Goal: Task Accomplishment & Management: Manage account settings

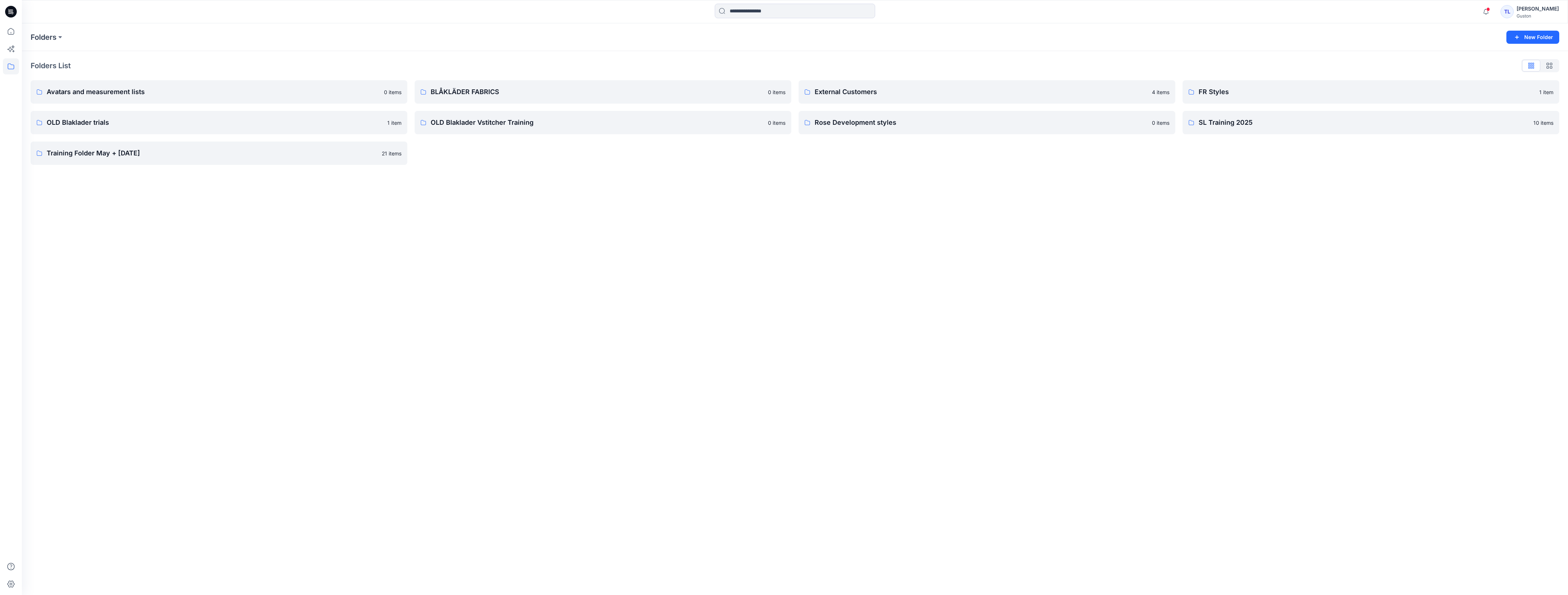
click at [1517, 13] on div "Guston" at bounding box center [1538, 16] width 42 height 5
click at [1481, 69] on div "Profile" at bounding box center [1504, 66] width 107 height 14
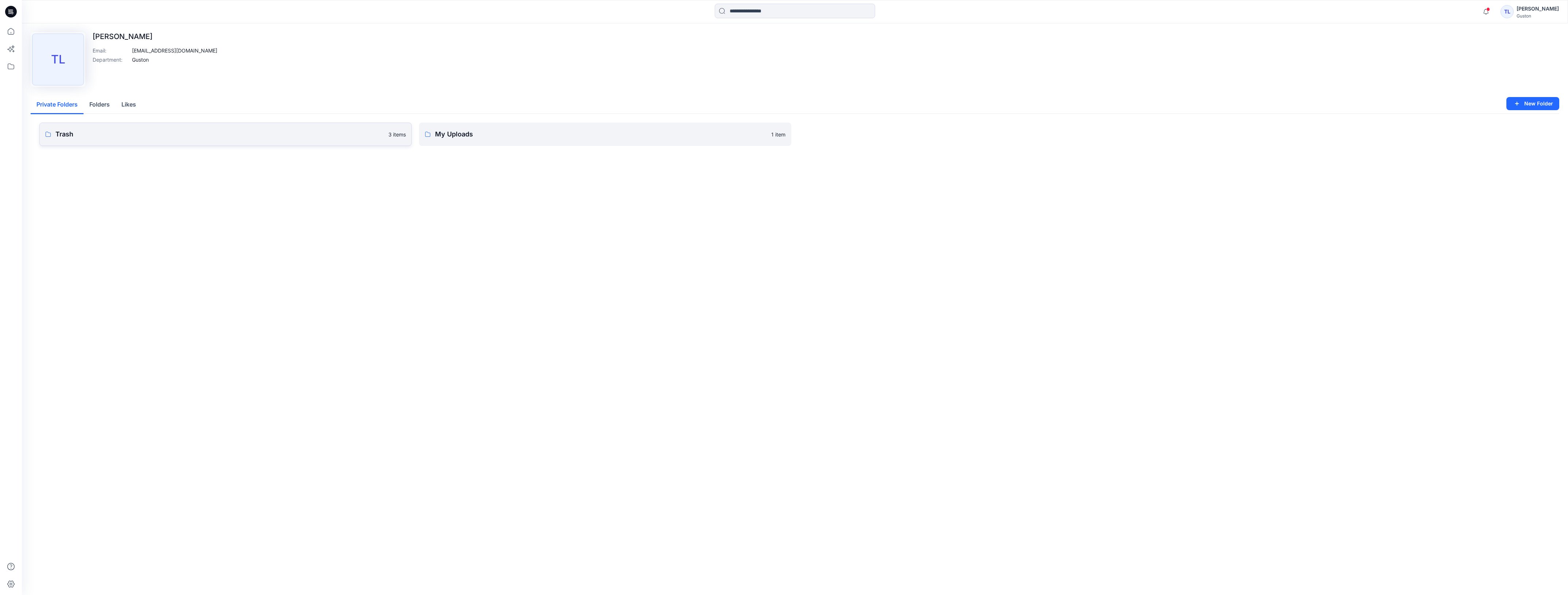
click at [250, 137] on p "Trash" at bounding box center [220, 134] width 329 height 10
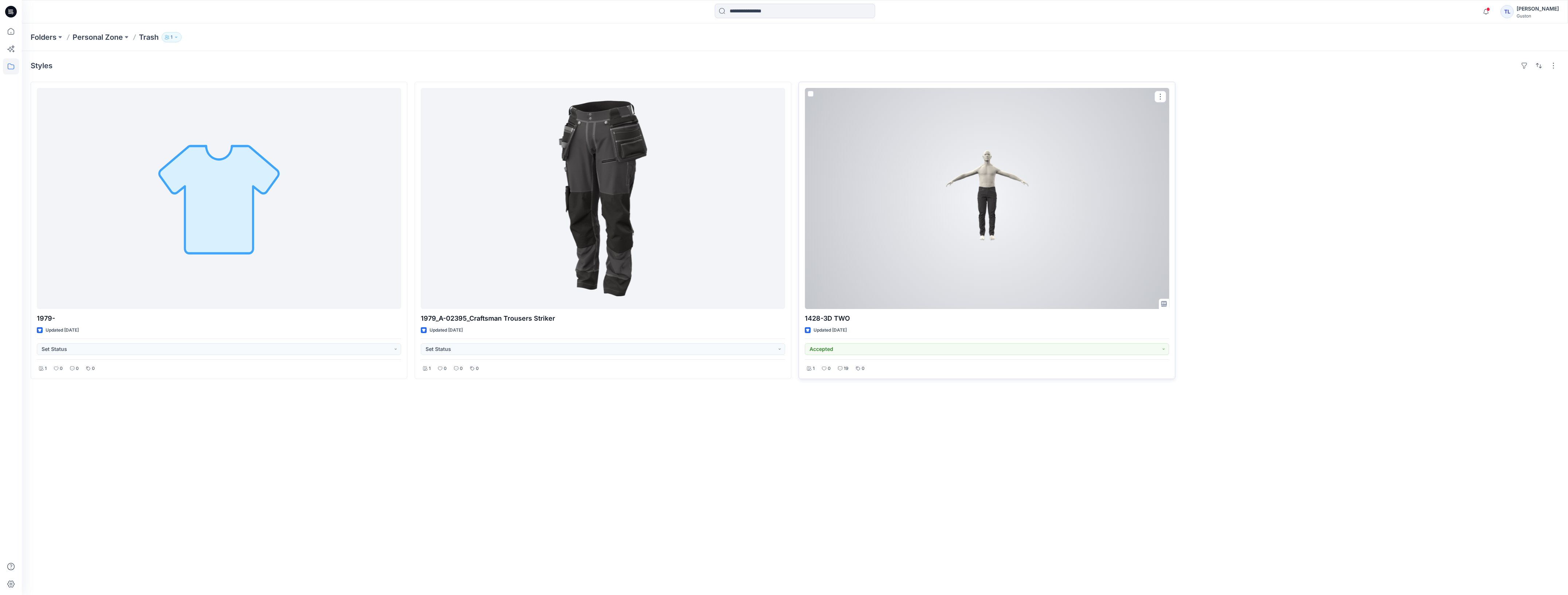
click at [1071, 220] on div at bounding box center [987, 198] width 364 height 221
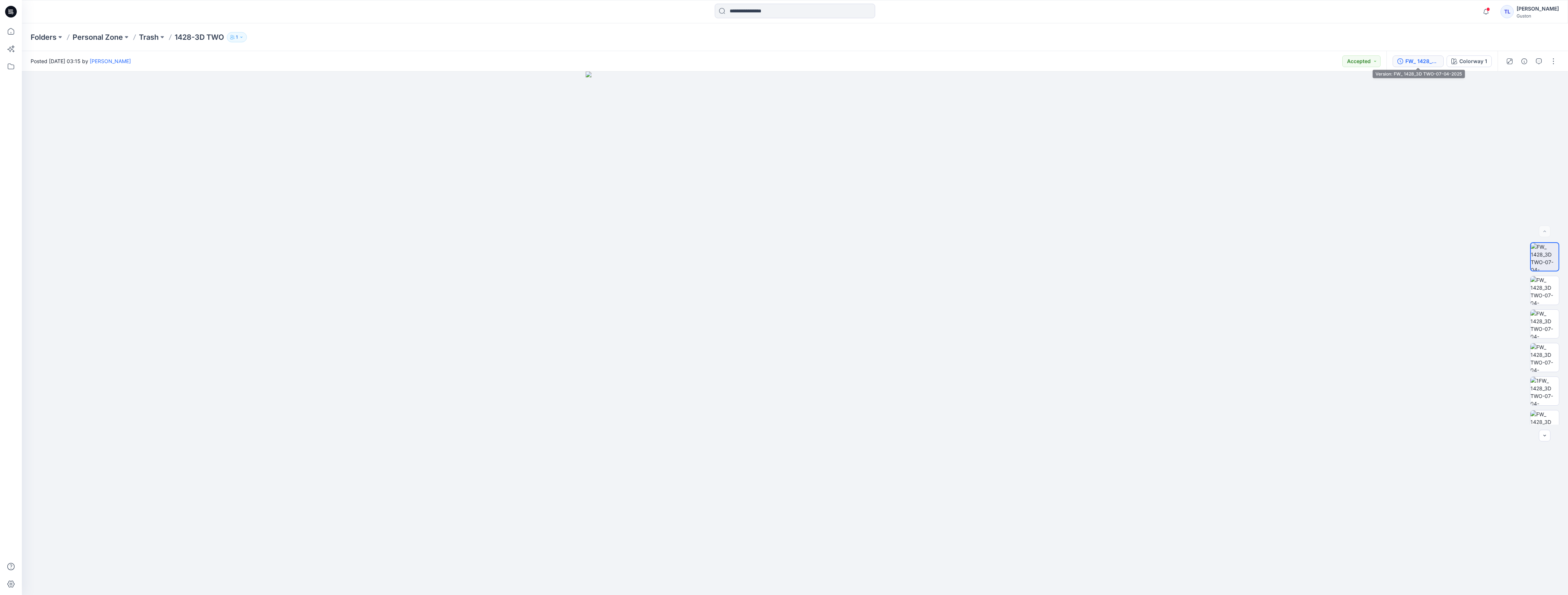
click at [1418, 61] on div "FW_ 1428_3D TWO-07-04-2025" at bounding box center [1422, 61] width 33 height 8
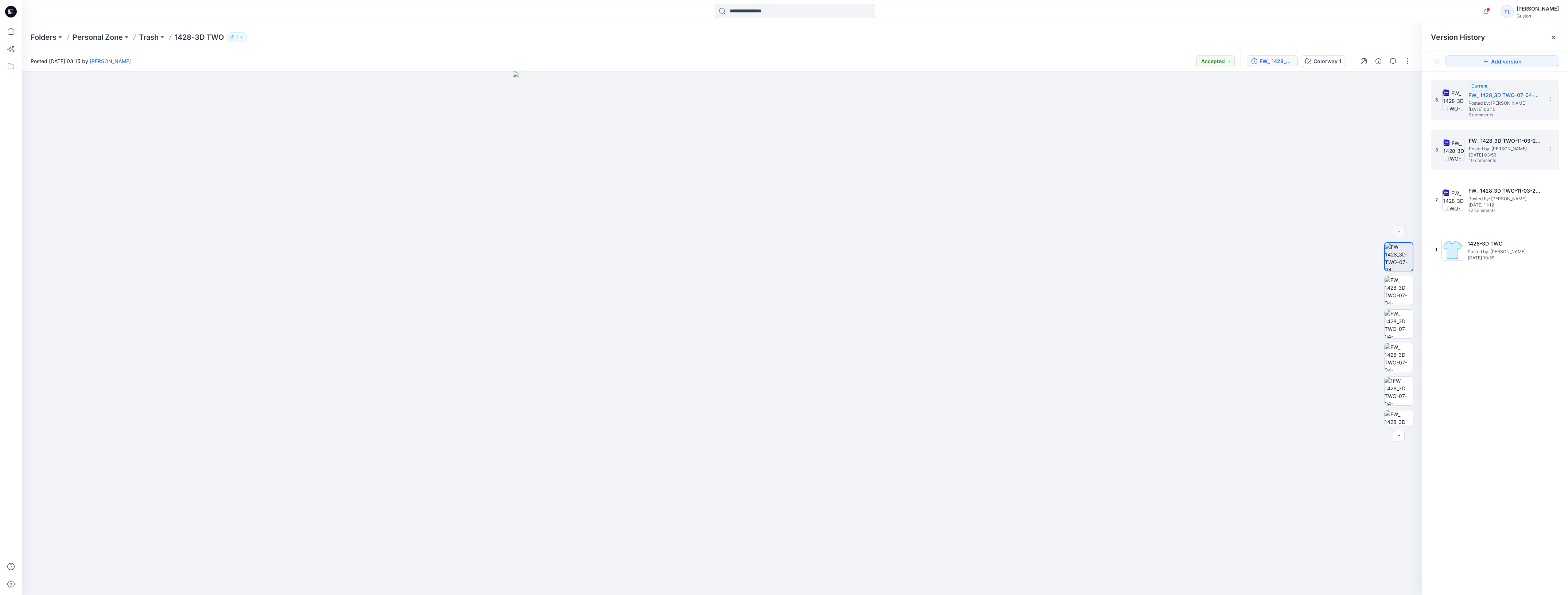
click at [1507, 157] on span "Friday, March 21, 2025 03:59" at bounding box center [1505, 155] width 73 height 5
click at [1512, 208] on span "12 comments" at bounding box center [1494, 211] width 51 height 6
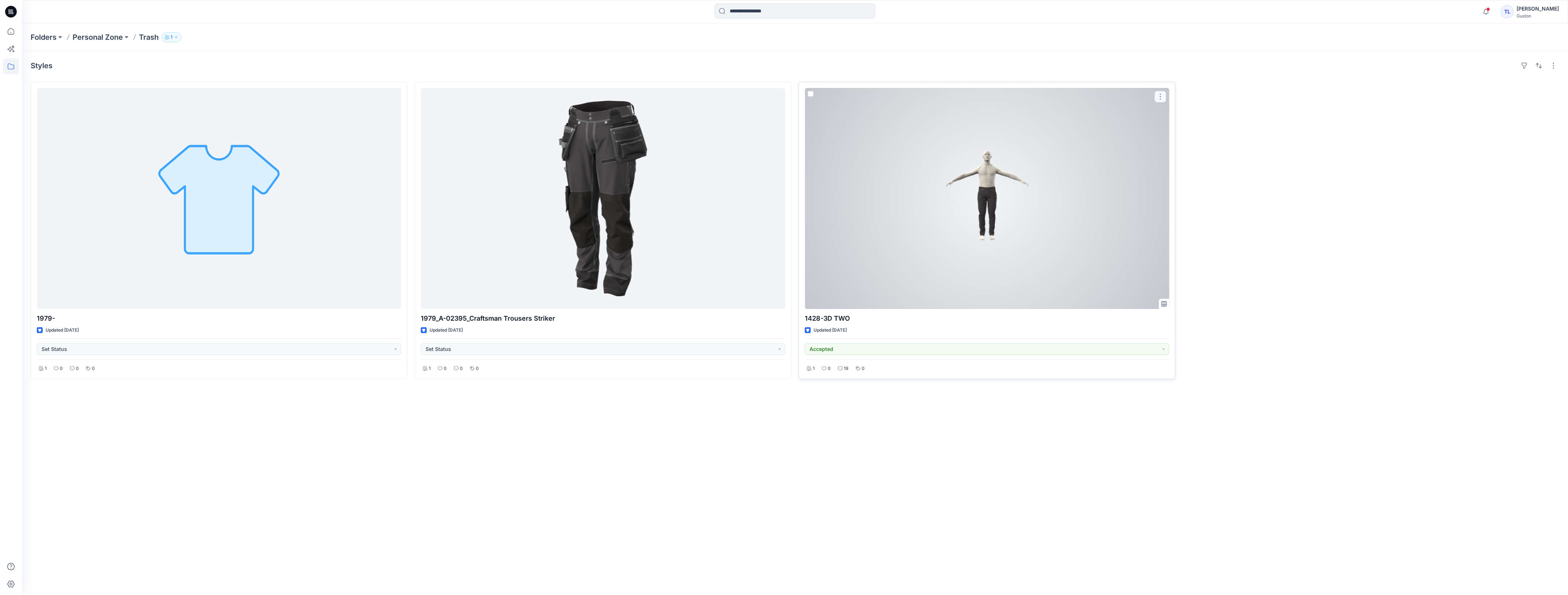
click at [1160, 97] on button "button" at bounding box center [1160, 96] width 12 height 12
click at [1178, 155] on p "Duplicate to..." at bounding box center [1186, 154] width 33 height 8
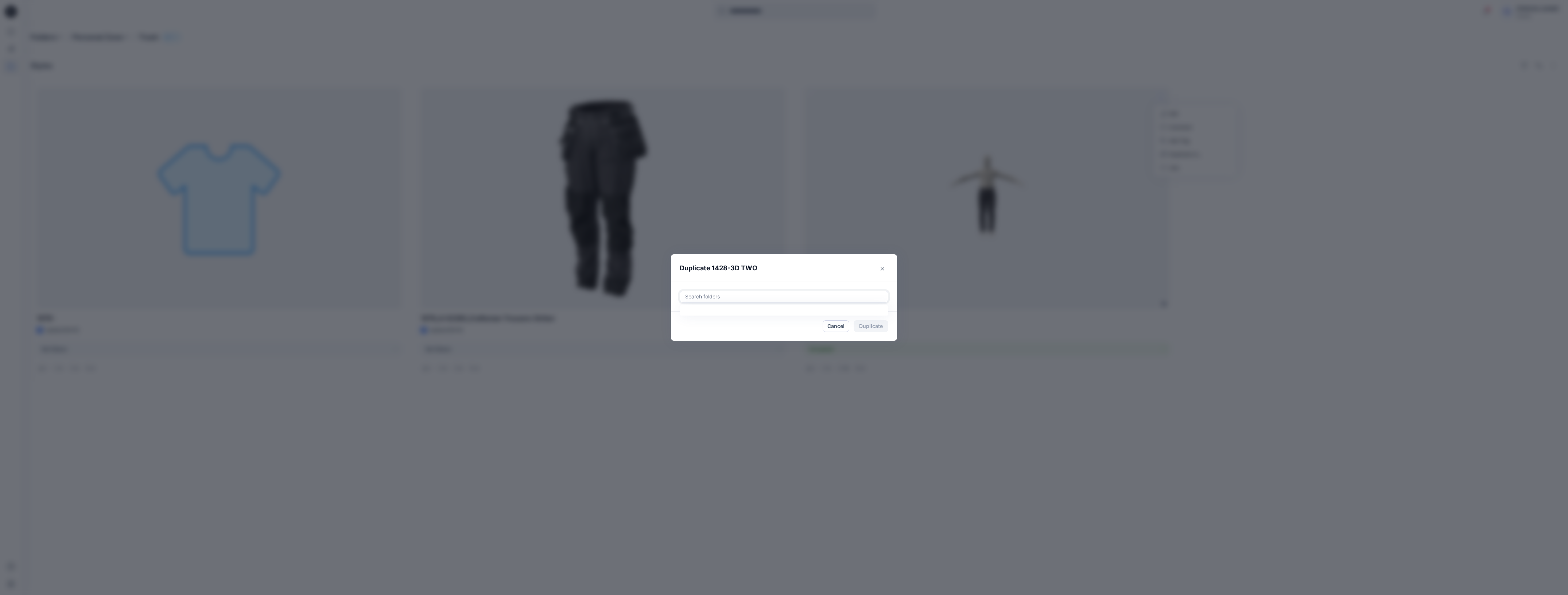
click at [727, 297] on div at bounding box center [783, 297] width 199 height 9
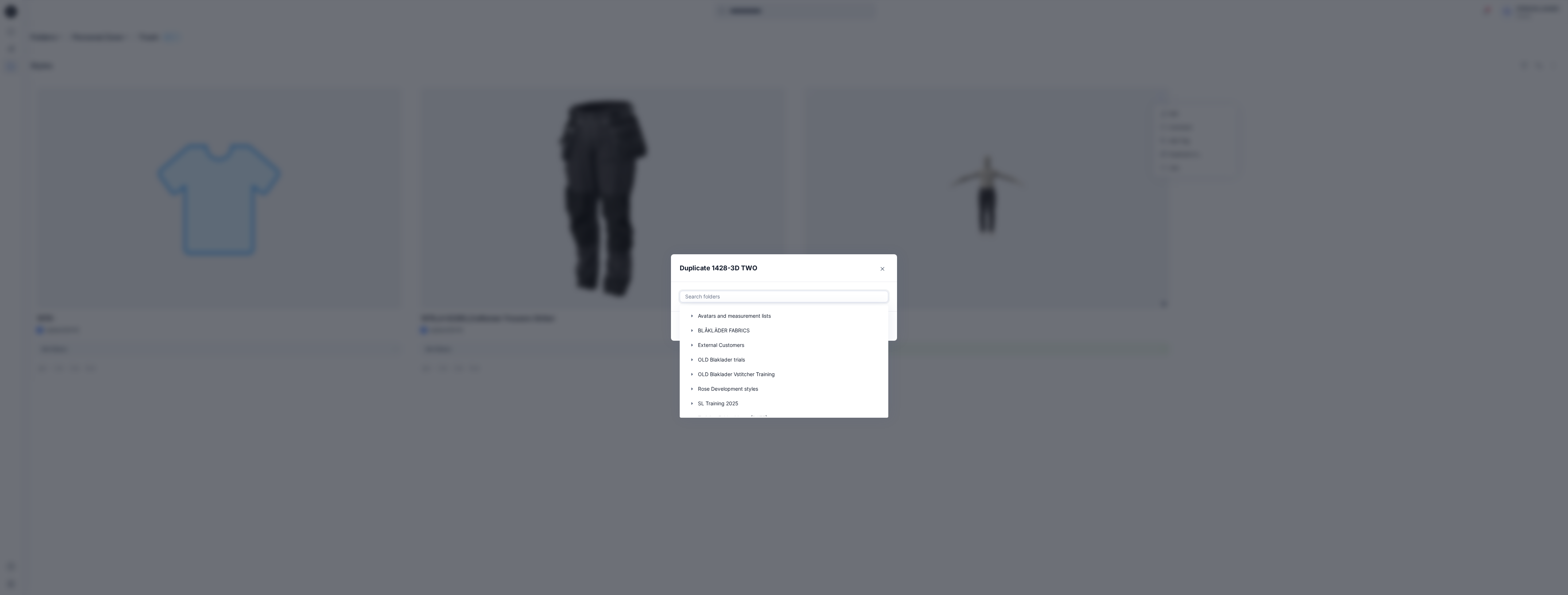
scroll to position [29, 0]
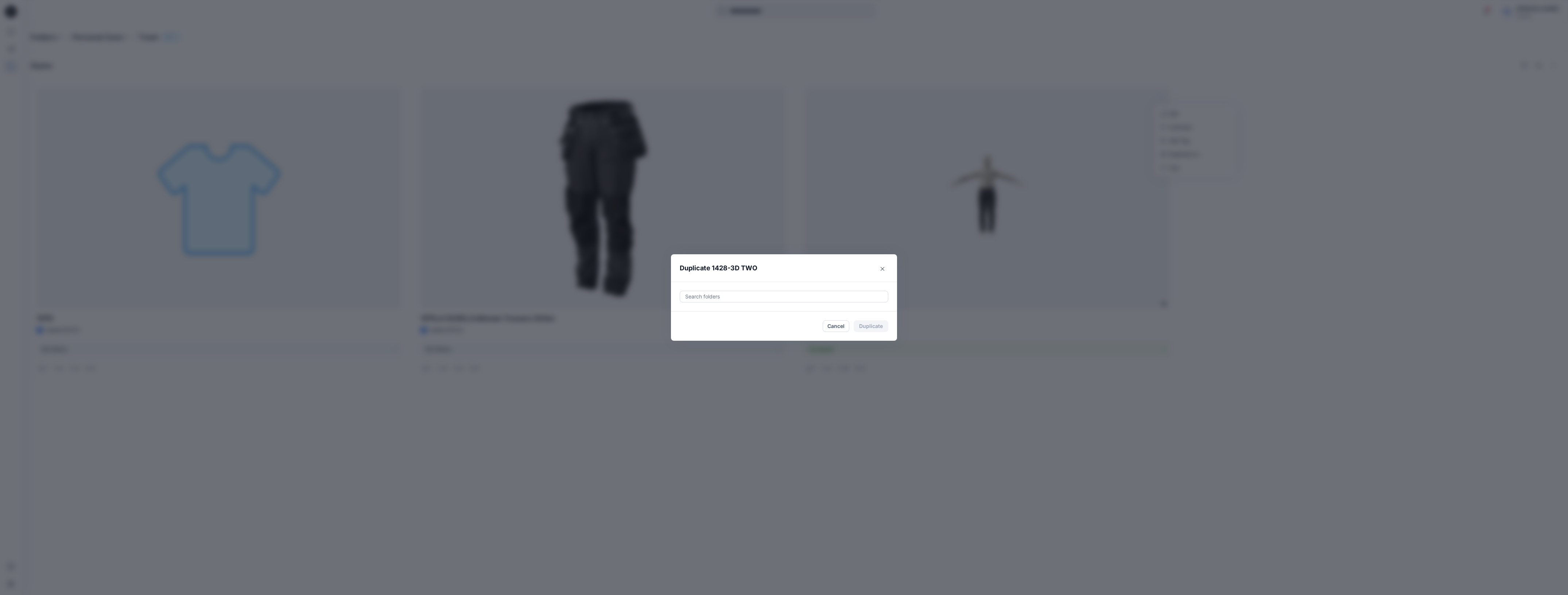
click at [932, 449] on div "Duplicate 1428-3D TWO Search folders Cancel Duplicate" at bounding box center [784, 297] width 1568 height 595
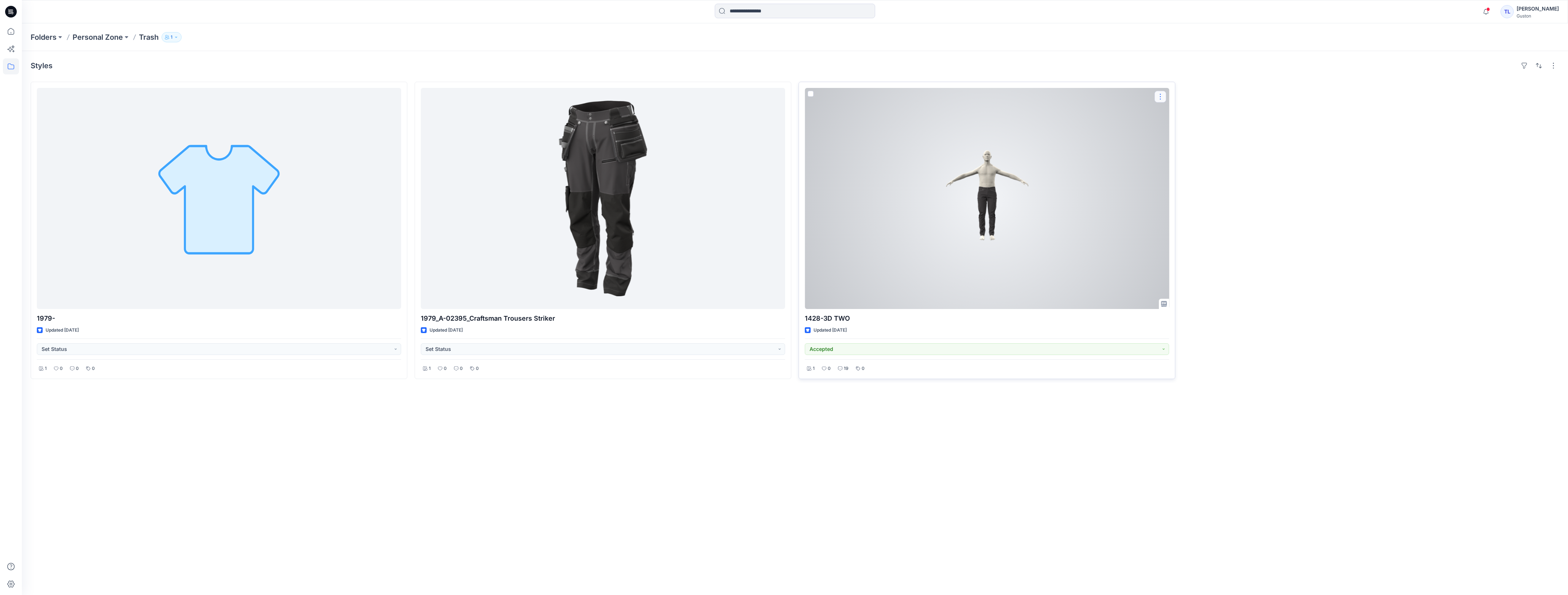
click at [1160, 97] on button "button" at bounding box center [1160, 96] width 12 height 12
click at [1195, 154] on p "Duplicate to..." at bounding box center [1186, 154] width 33 height 8
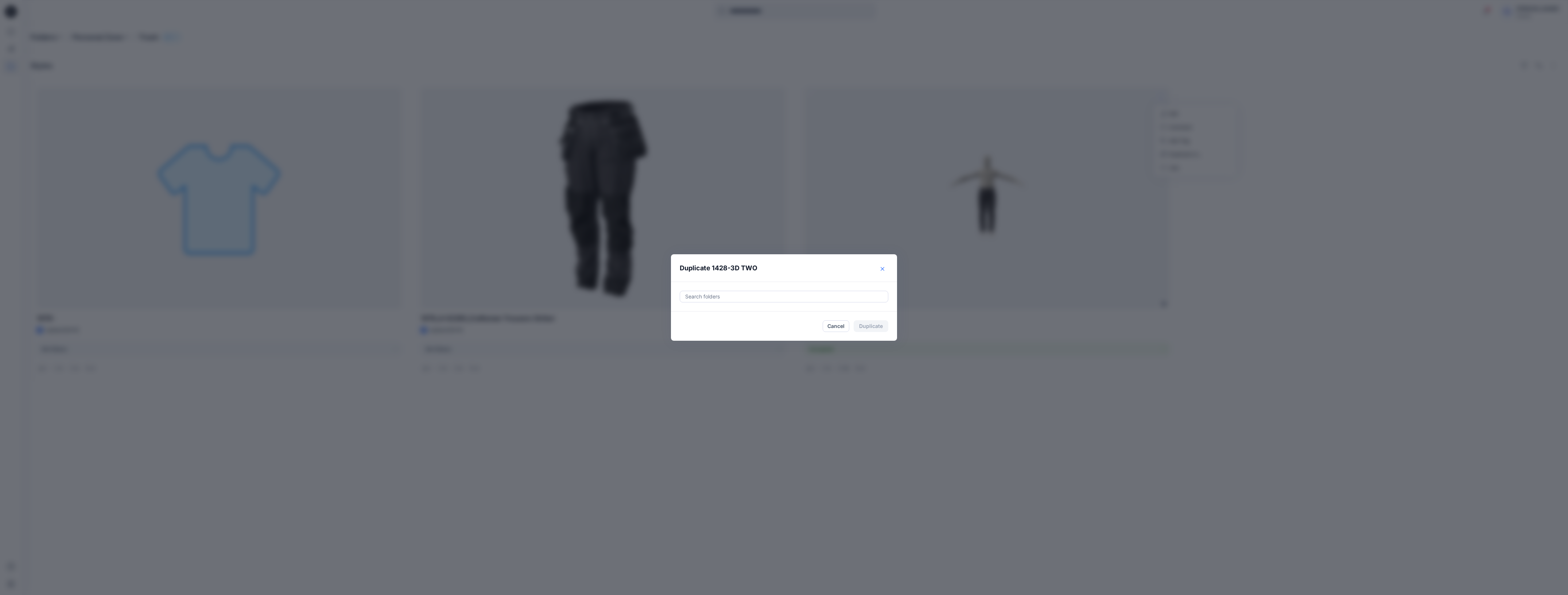
click at [884, 264] on button "Close" at bounding box center [882, 269] width 12 height 12
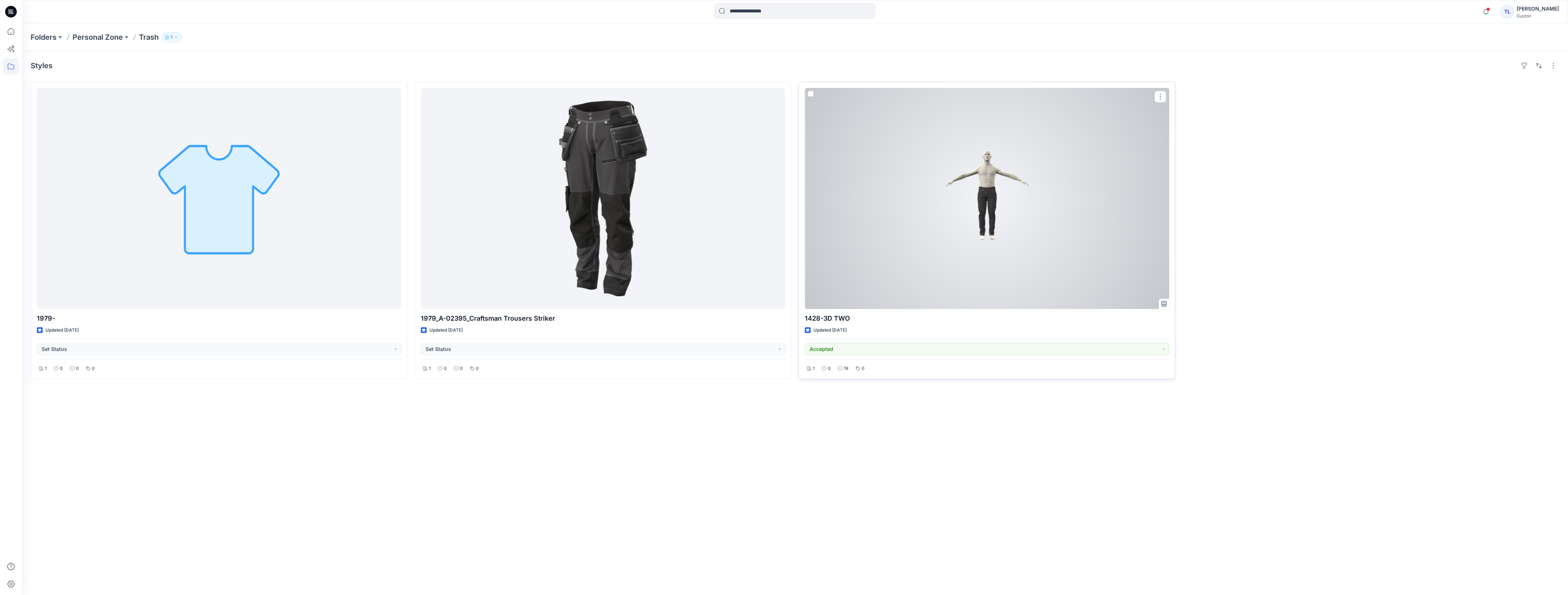
click at [943, 213] on div at bounding box center [987, 198] width 364 height 221
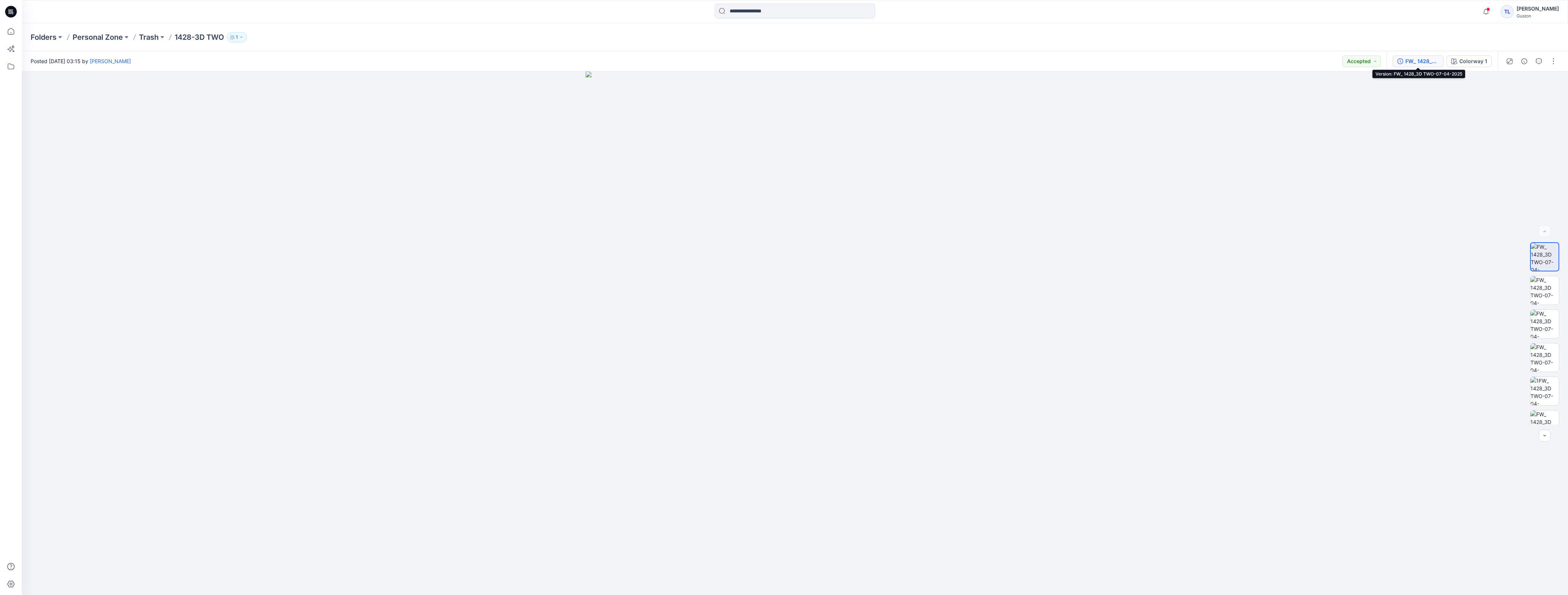
click at [1424, 60] on div "FW_ 1428_3D TWO-07-04-2025" at bounding box center [1422, 61] width 33 height 8
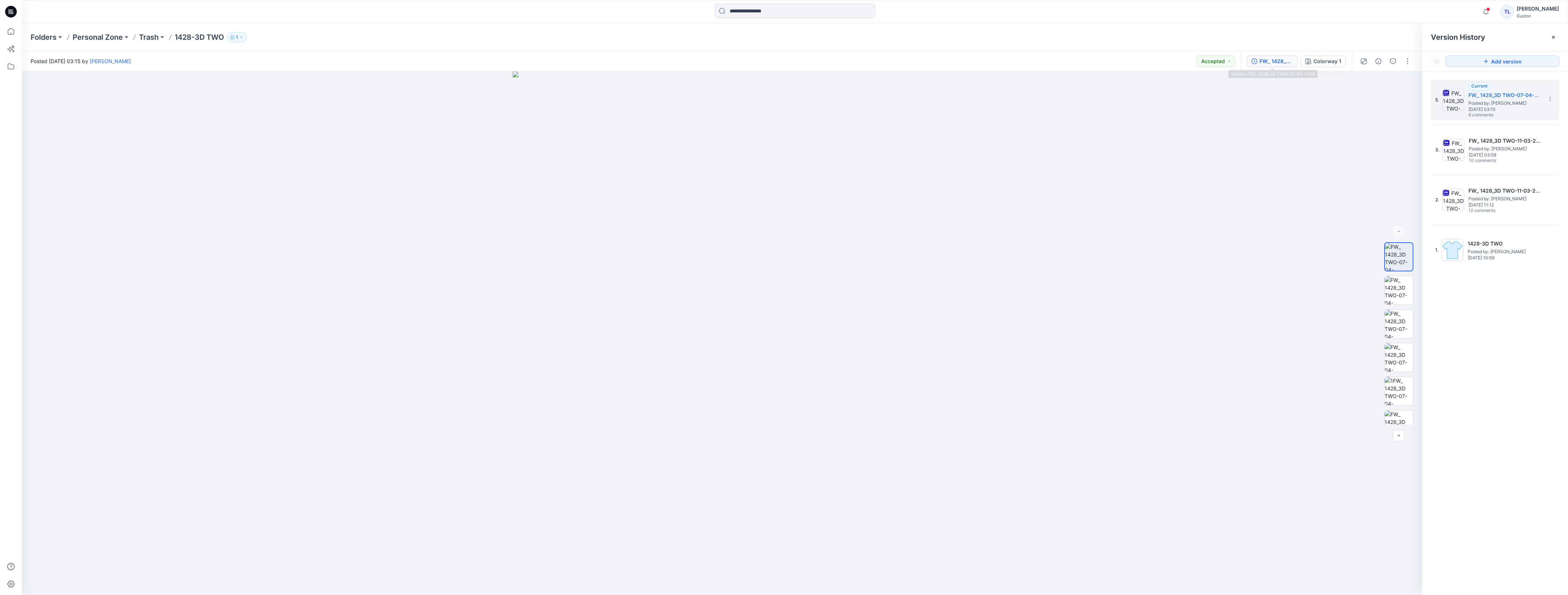
click at [1278, 57] on div "FW_ 1428_3D TWO-07-04-2025" at bounding box center [1276, 61] width 33 height 8
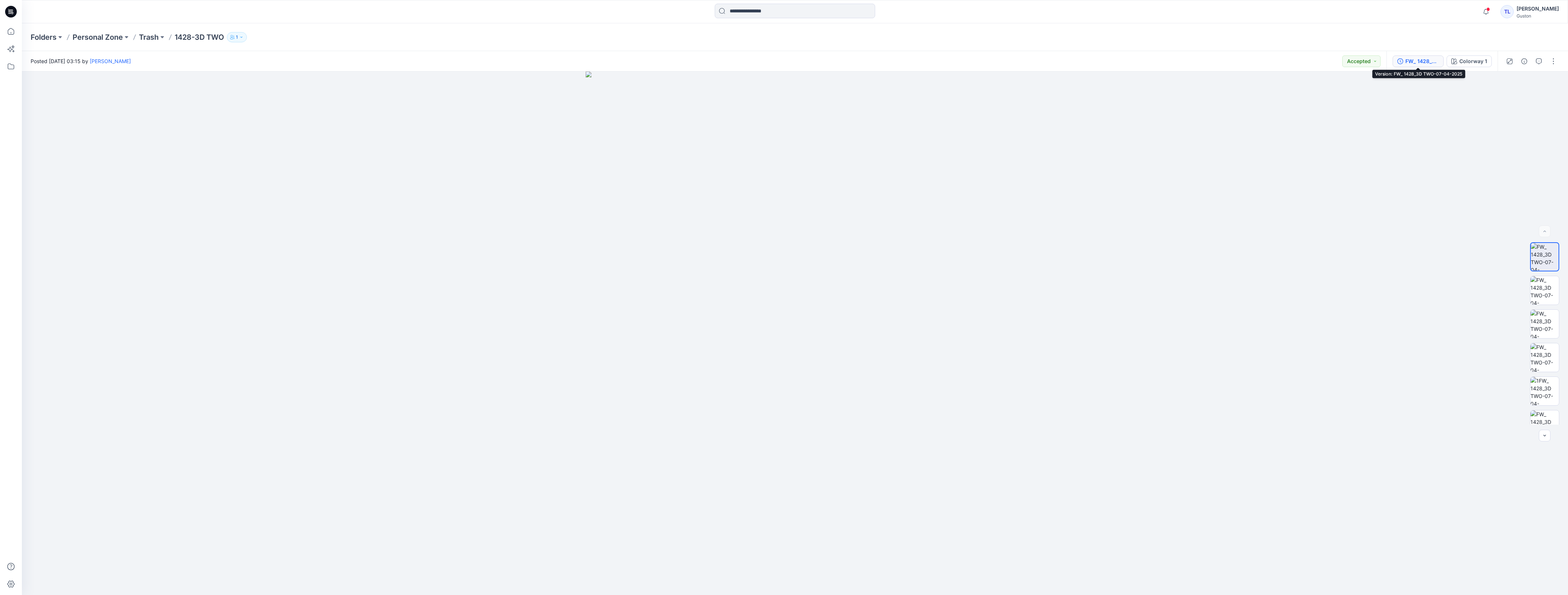
click at [1421, 66] on button "FW_ 1428_3D TWO-07-04-2025" at bounding box center [1418, 61] width 51 height 12
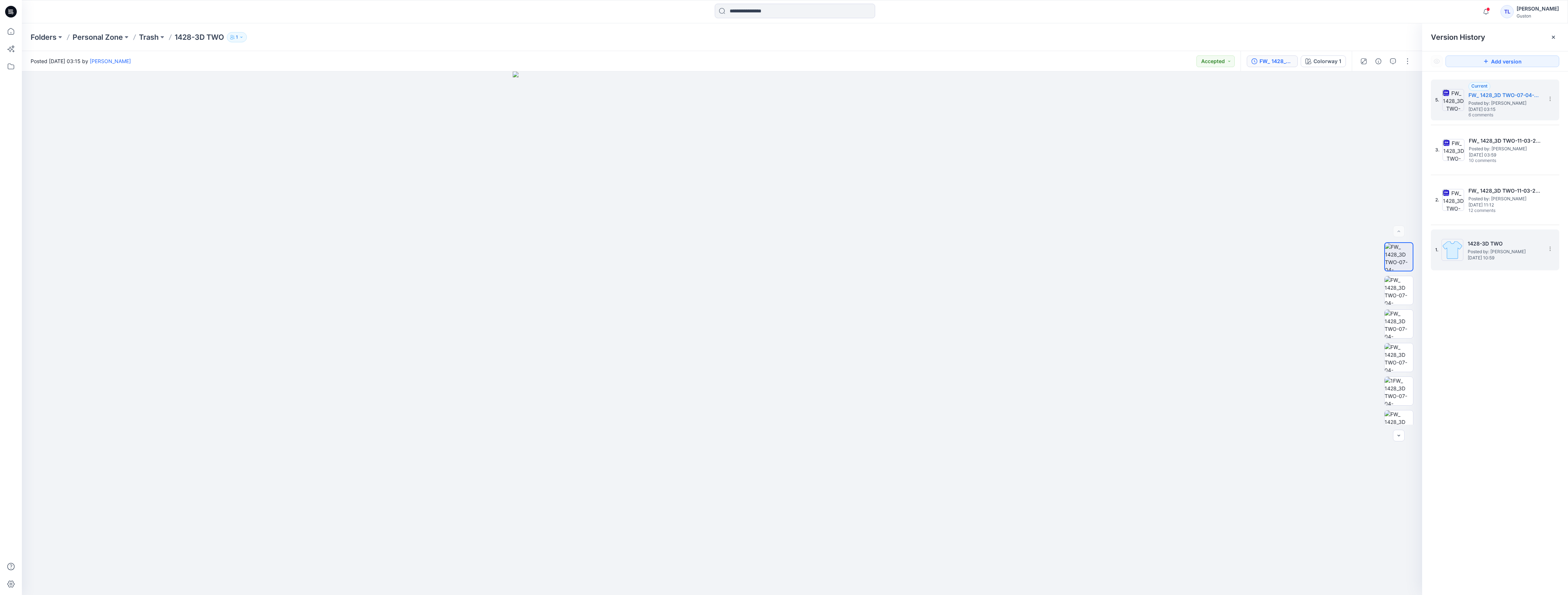
click at [1491, 239] on div "1. 1428-3D TWO Posted by: Tharindu Lakmal Perera Tuesday, March 18, 2025 10:59" at bounding box center [1490, 250] width 110 height 35
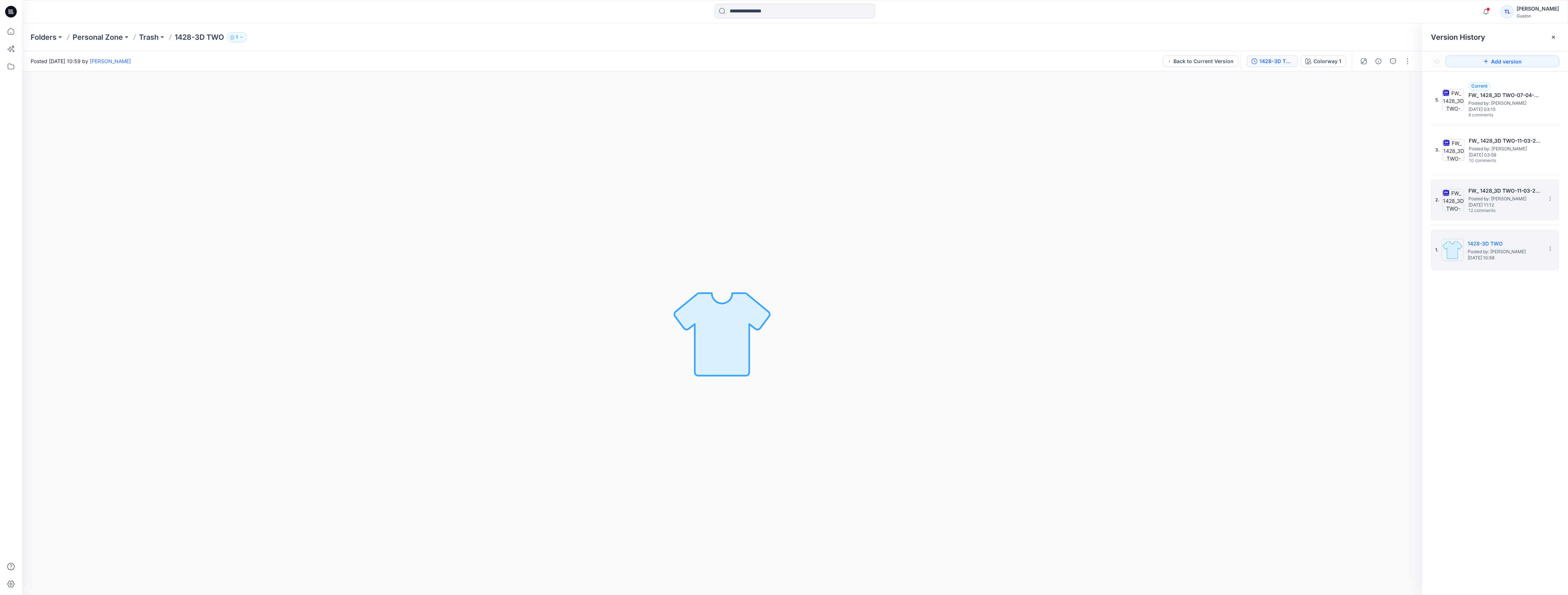
click at [1497, 216] on div "2. FW_ 1428_3D TWO-11-03-2025 Posted by: Tharindu Lakmal Perera Tuesday, March …" at bounding box center [1490, 200] width 110 height 35
click at [1397, 62] on button "button" at bounding box center [1393, 61] width 12 height 12
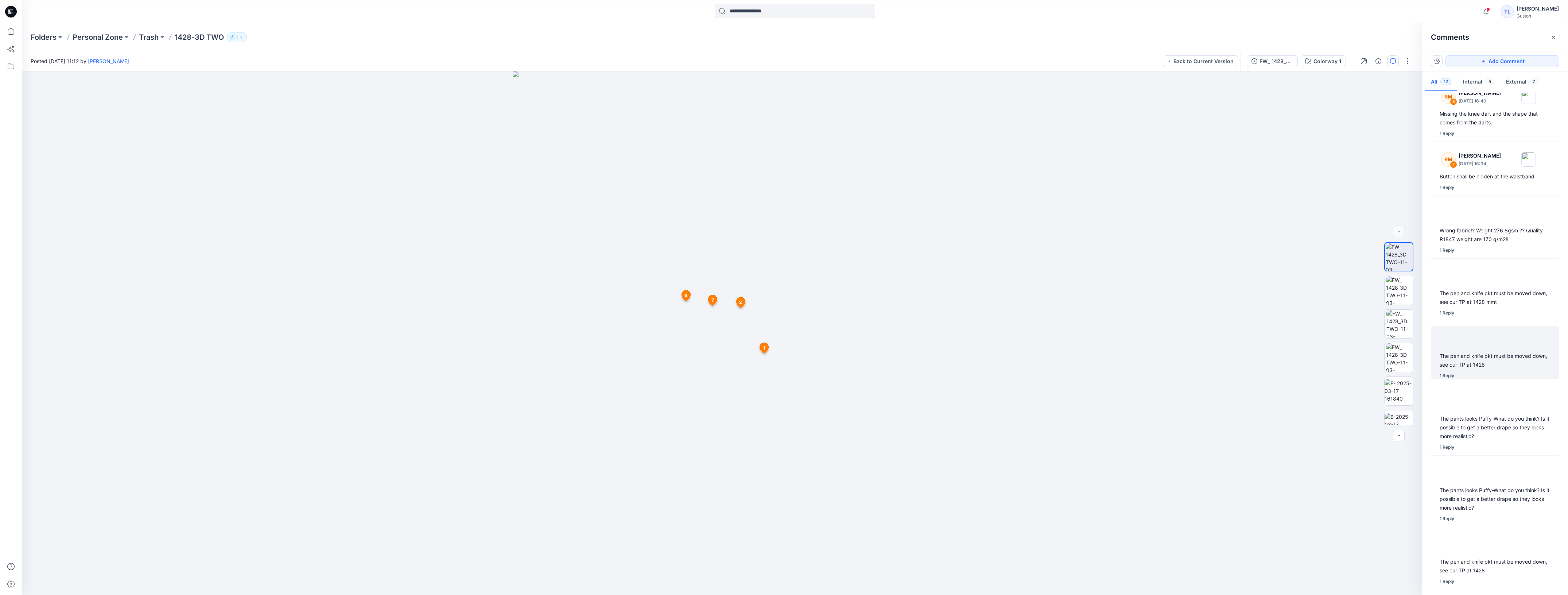
scroll to position [2, 0]
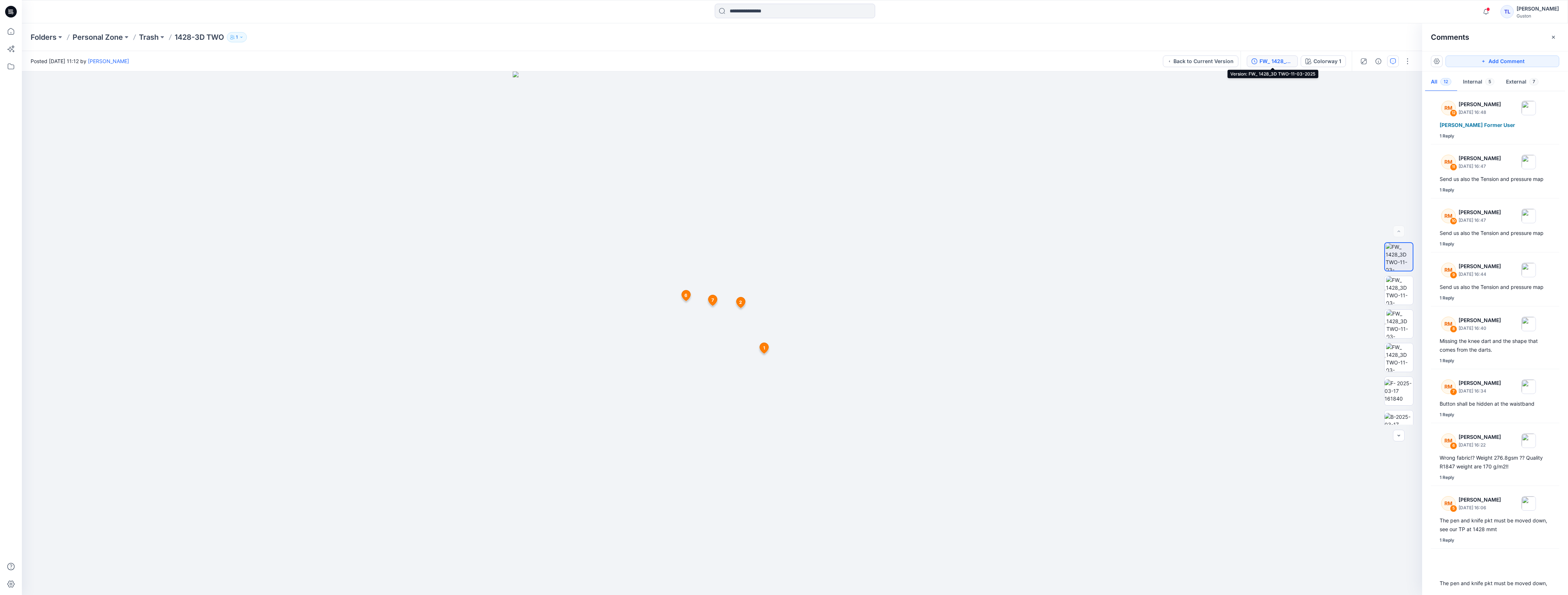
click at [1275, 63] on div "FW_ 1428_3D TWO-11-03-2025" at bounding box center [1276, 61] width 33 height 8
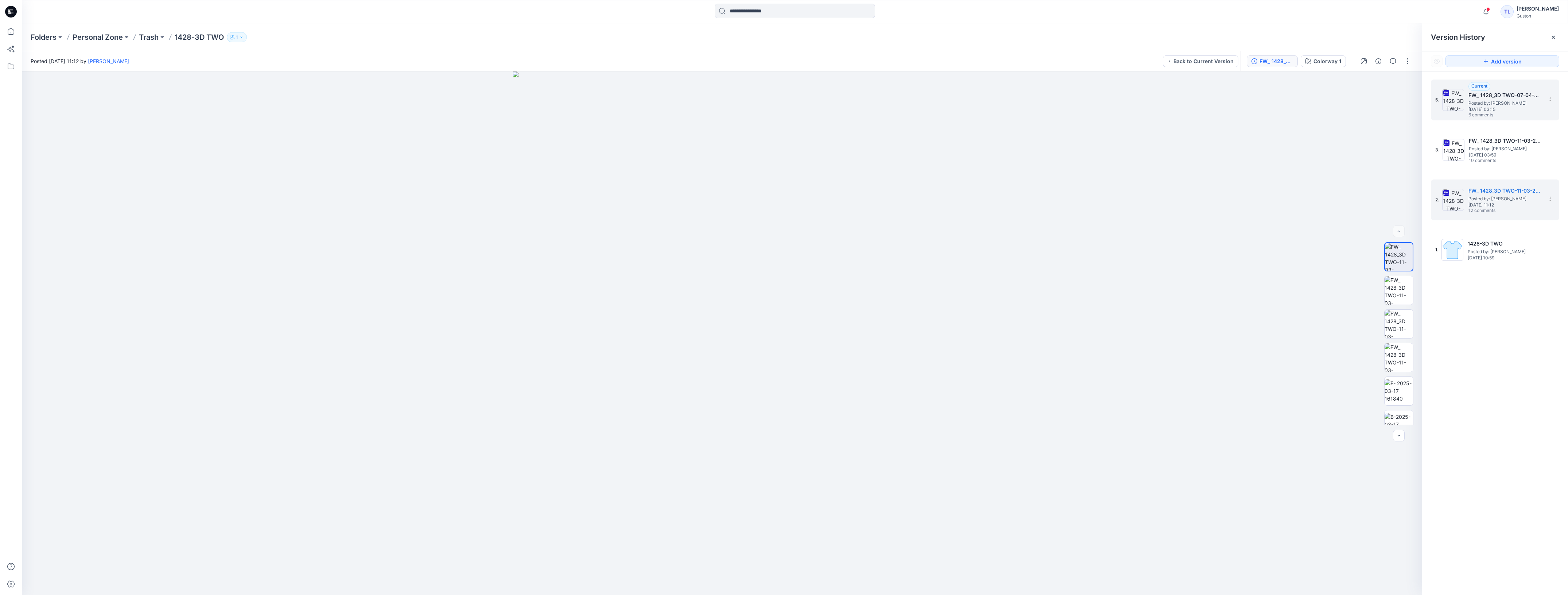
drag, startPoint x: 1531, startPoint y: 119, endPoint x: 1529, endPoint y: 113, distance: 6.3
click at [1529, 113] on div "5. Current FW_ 1428_3D TWO-07-04-2025 Posted by: Tharindu Lakmal Perera Tuesday…" at bounding box center [1495, 100] width 128 height 41
click at [1396, 61] on icon "button" at bounding box center [1393, 62] width 6 height 6
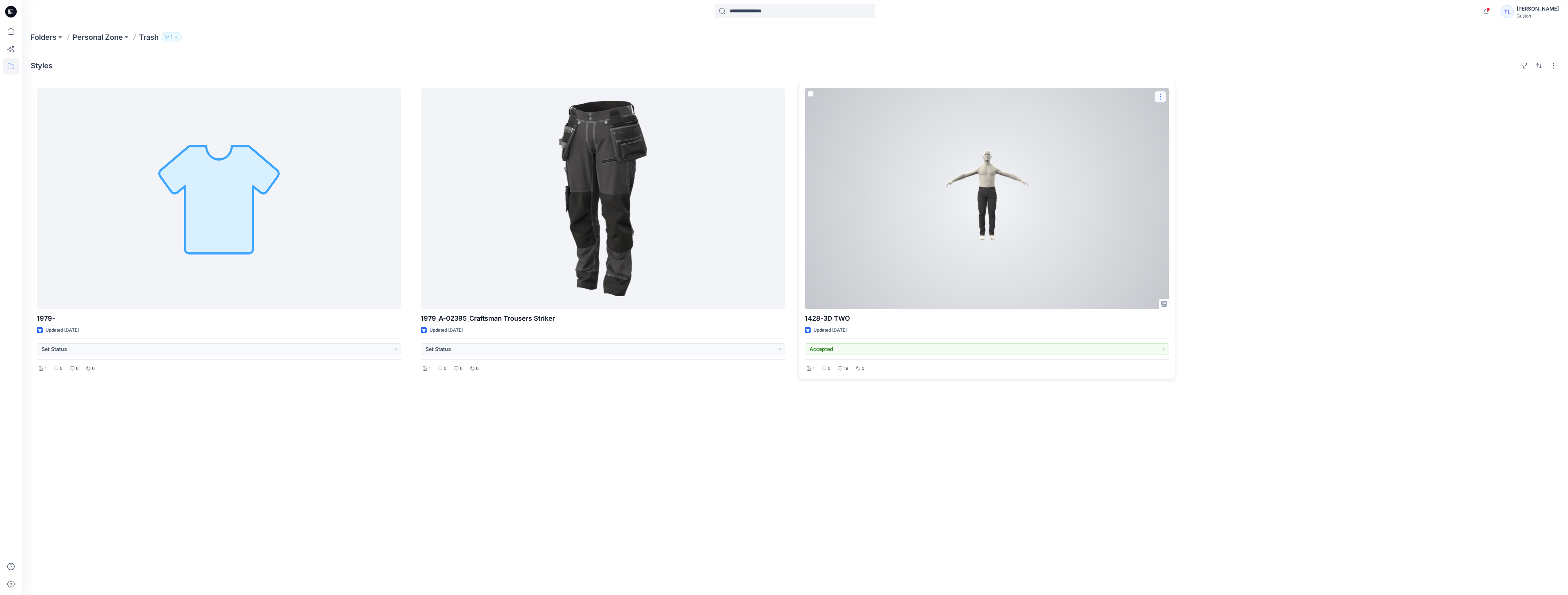
click at [1159, 96] on button "button" at bounding box center [1160, 96] width 12 height 12
click at [945, 158] on div at bounding box center [987, 198] width 364 height 221
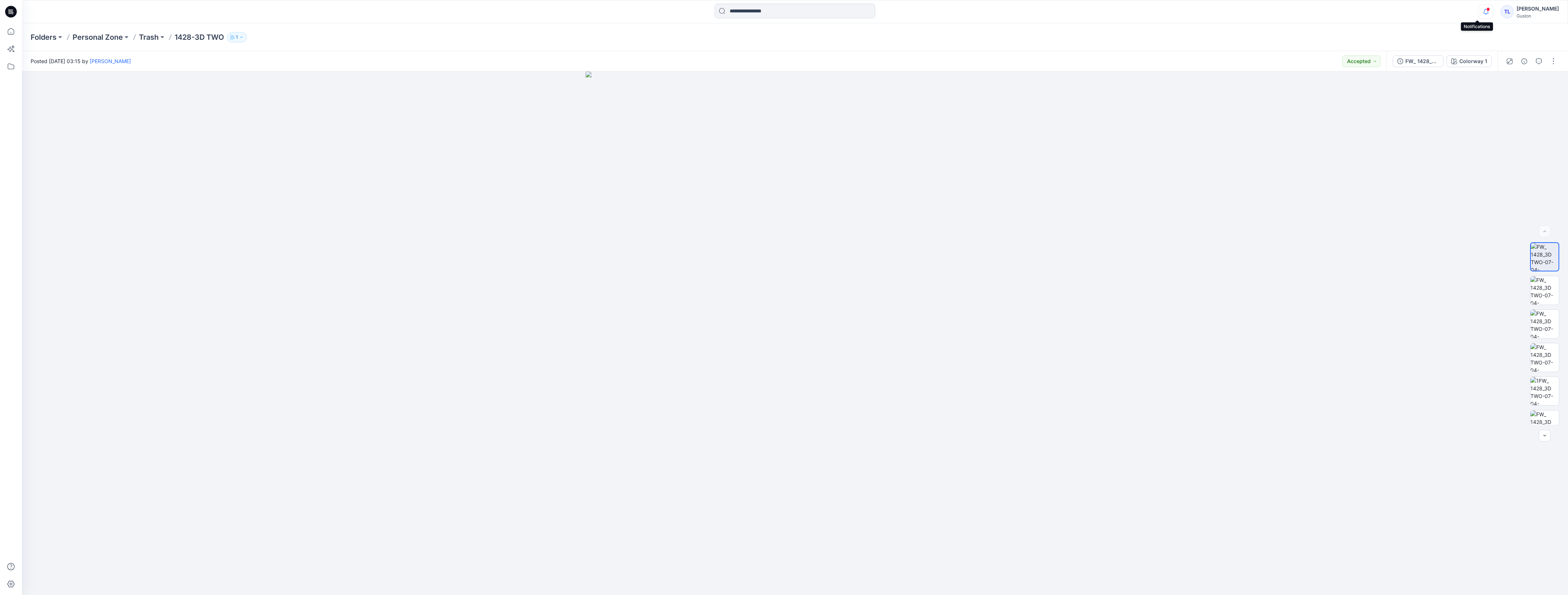
click at [1479, 15] on icon "button" at bounding box center [1486, 12] width 14 height 15
click at [1451, 166] on p "View all notifications" at bounding box center [1451, 169] width 43 height 7
click at [1517, 13] on div "Guston" at bounding box center [1538, 16] width 42 height 5
click at [1484, 66] on div "Profile" at bounding box center [1504, 66] width 107 height 14
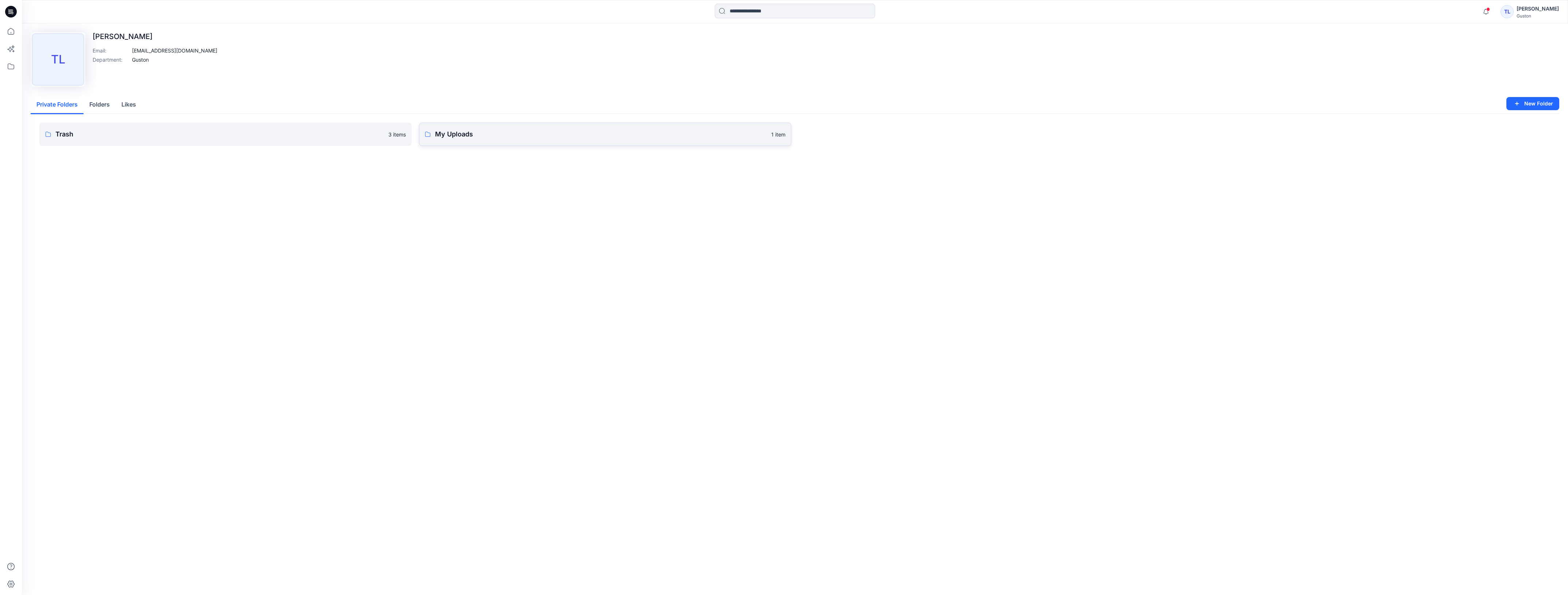
click at [580, 141] on link "My Uploads 1 item" at bounding box center [605, 134] width 373 height 23
click at [321, 138] on p "Trash" at bounding box center [220, 134] width 329 height 10
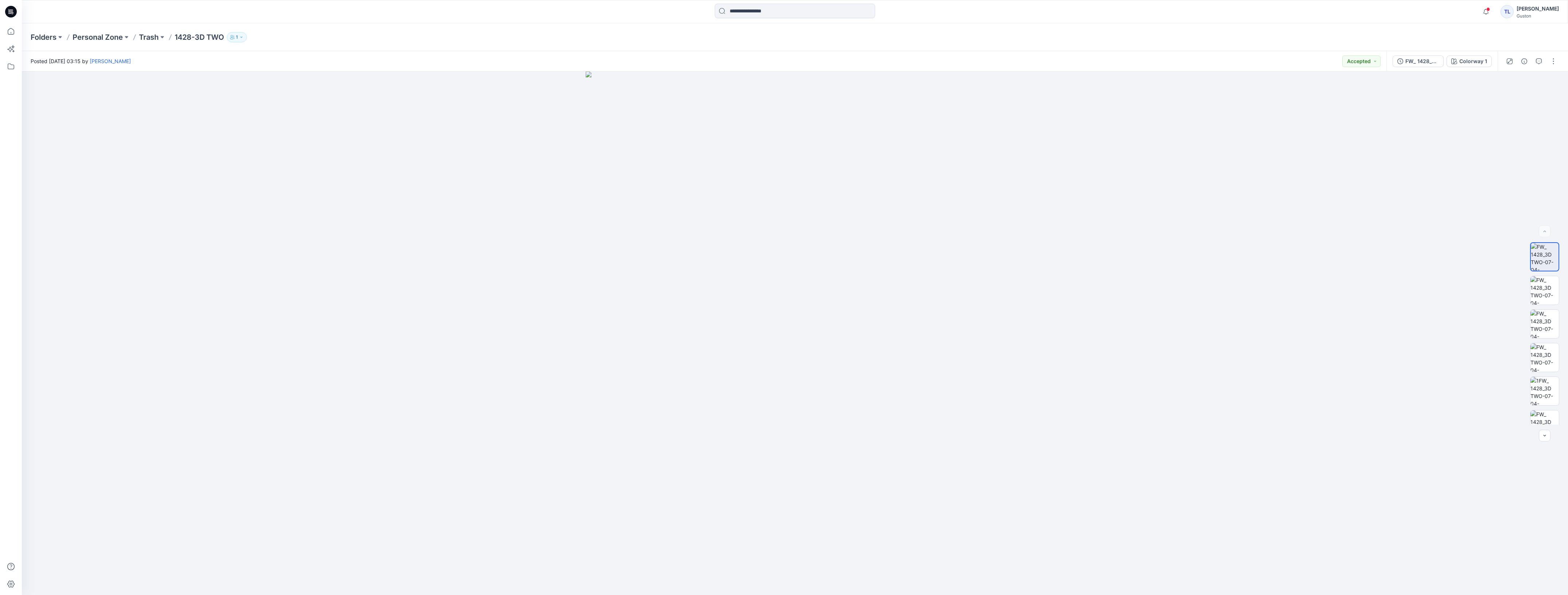
click at [242, 37] on icon "button" at bounding box center [241, 37] width 2 height 1
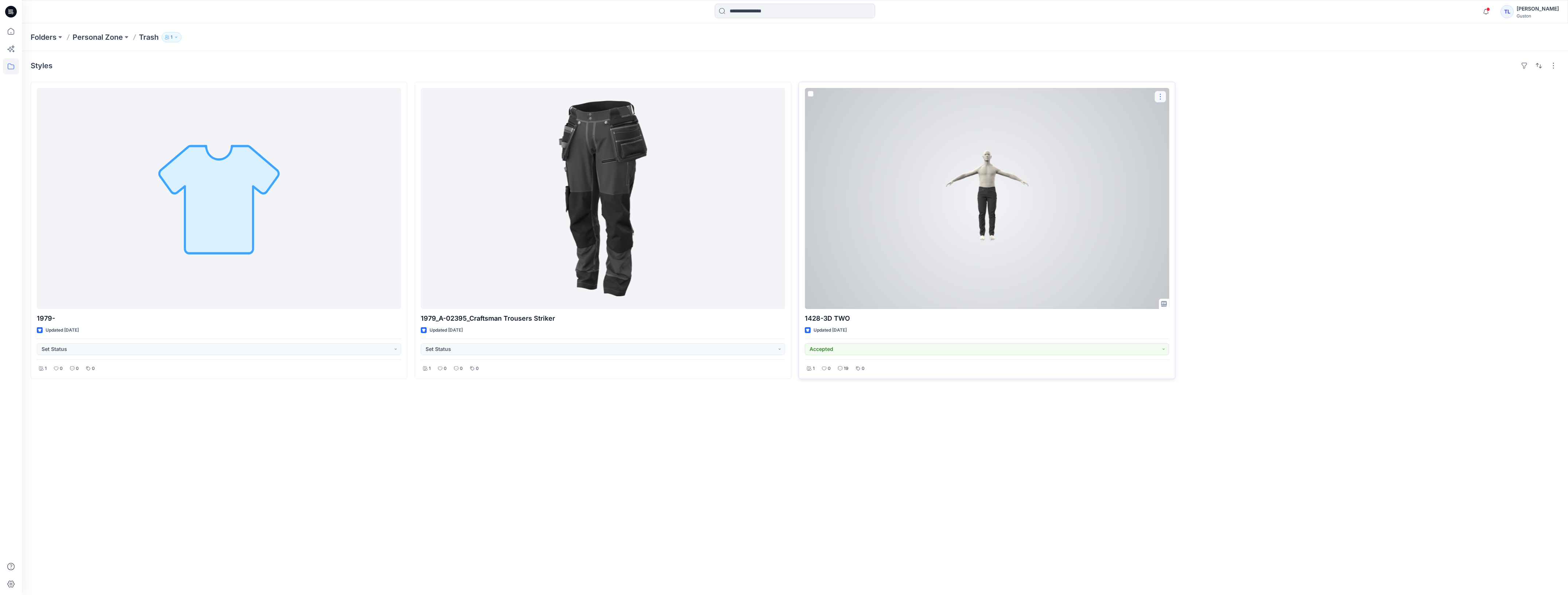
click at [1161, 100] on button "button" at bounding box center [1160, 96] width 12 height 12
click at [1178, 156] on p "Duplicate to..." at bounding box center [1186, 154] width 33 height 8
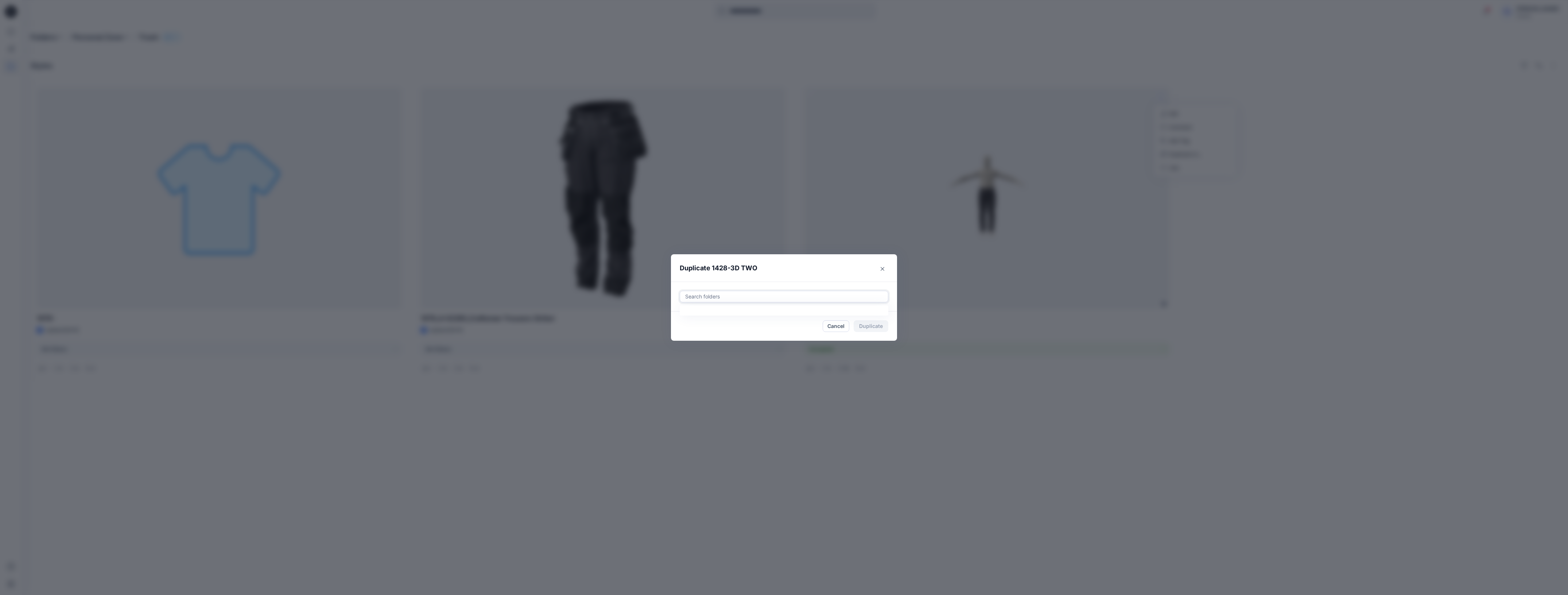
click at [769, 296] on div at bounding box center [783, 297] width 199 height 9
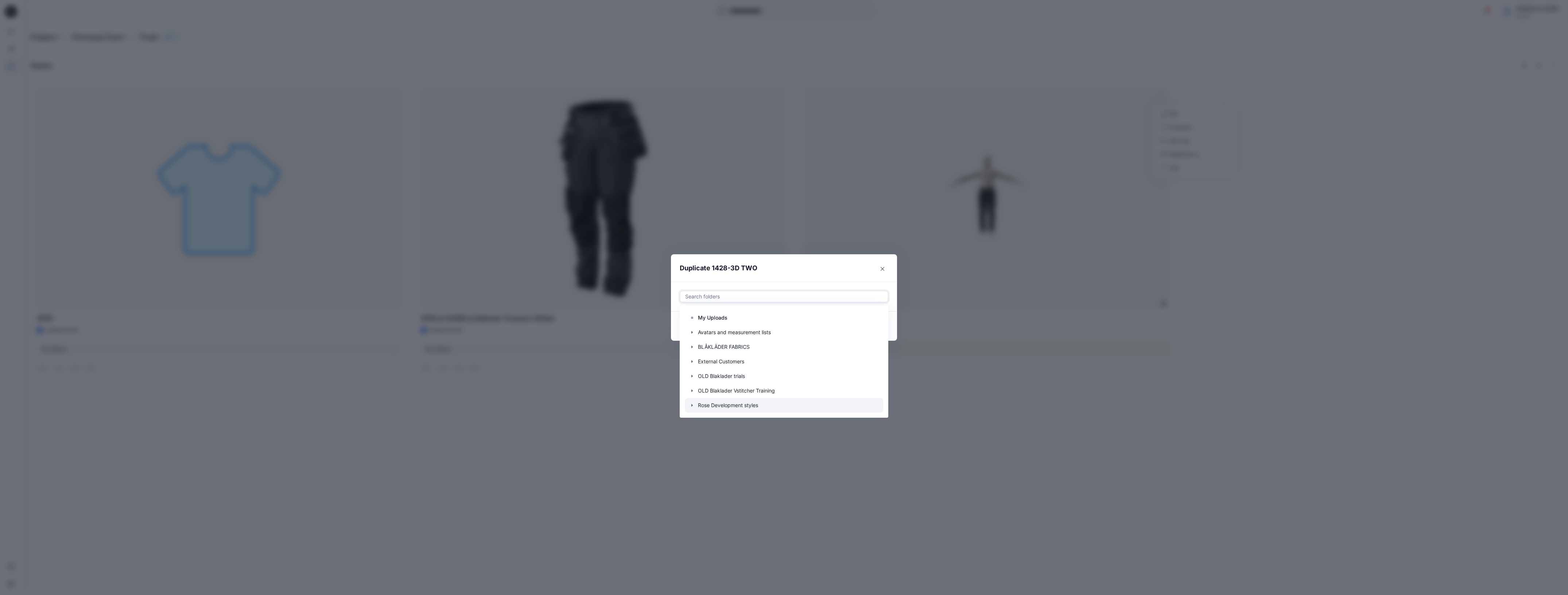
click at [730, 407] on div at bounding box center [784, 406] width 198 height 15
click at [815, 294] on div at bounding box center [824, 297] width 121 height 9
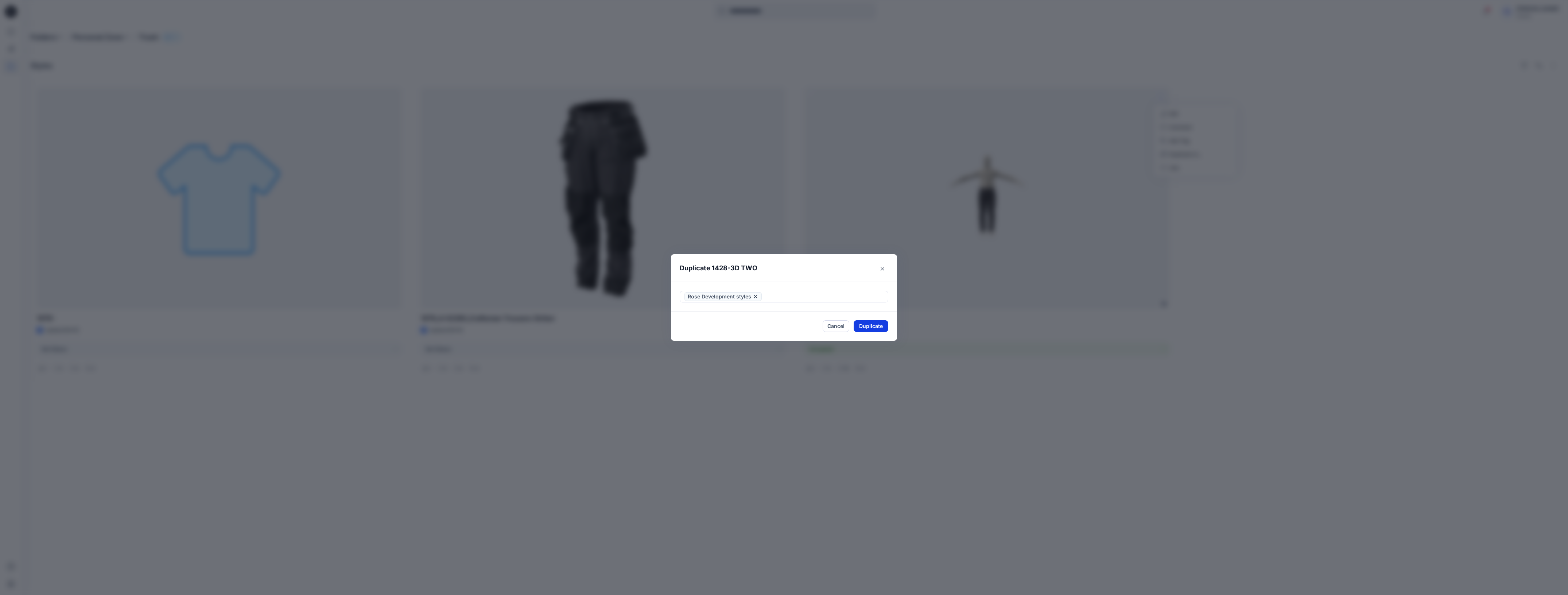
click at [863, 328] on button "Duplicate" at bounding box center [870, 326] width 35 height 12
click at [870, 325] on button "Close" at bounding box center [876, 326] width 24 height 12
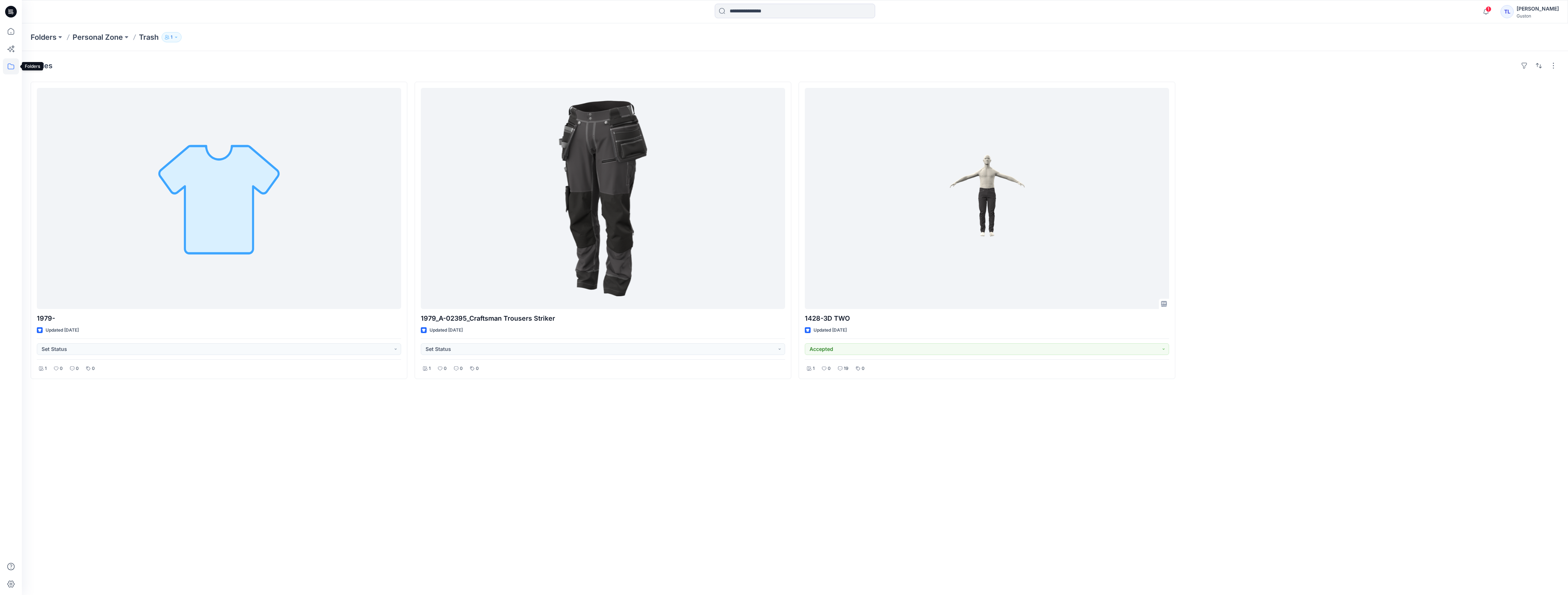
click at [10, 65] on icon at bounding box center [11, 66] width 16 height 16
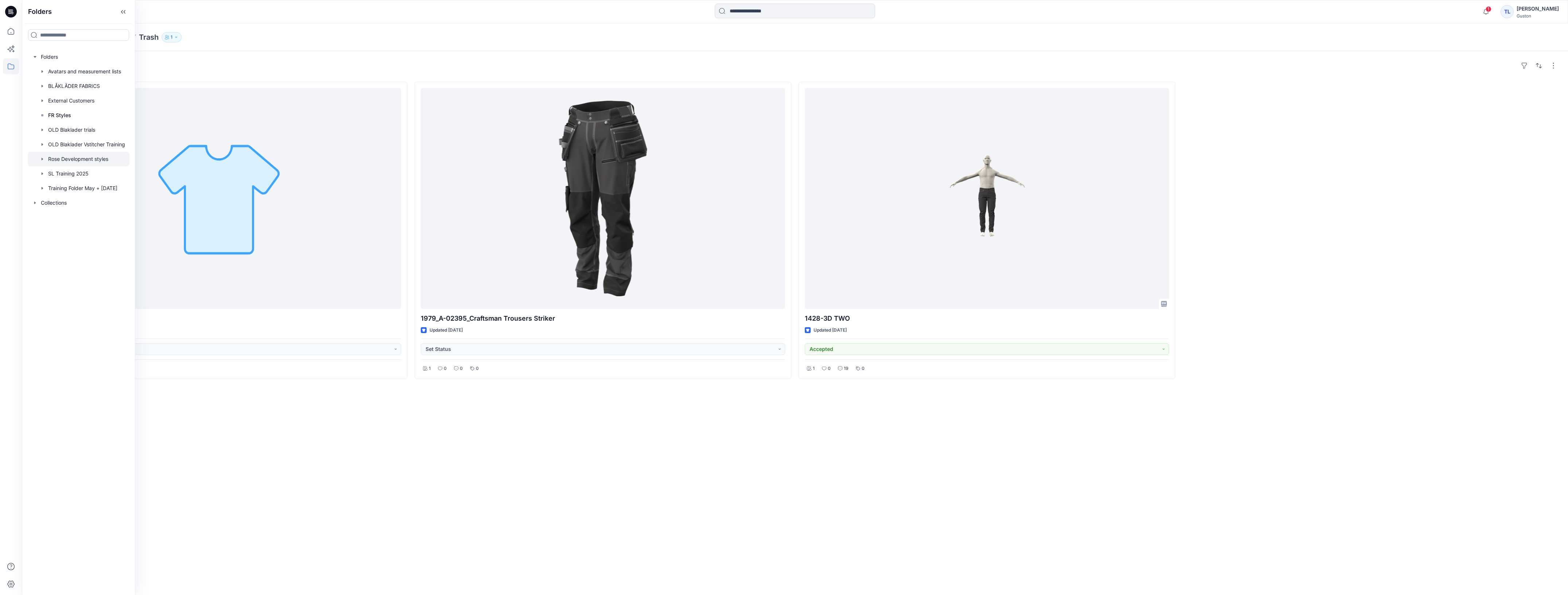
click at [78, 157] on div at bounding box center [79, 159] width 102 height 15
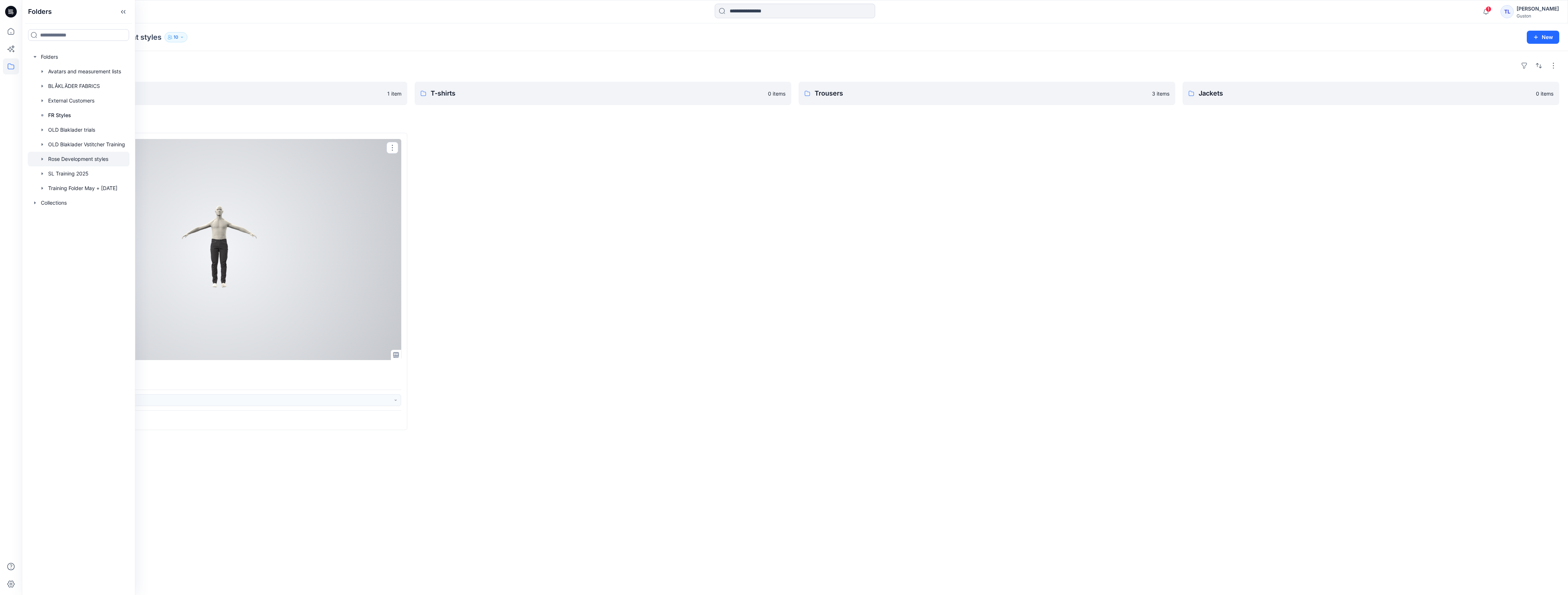
click at [315, 217] on div at bounding box center [219, 249] width 364 height 221
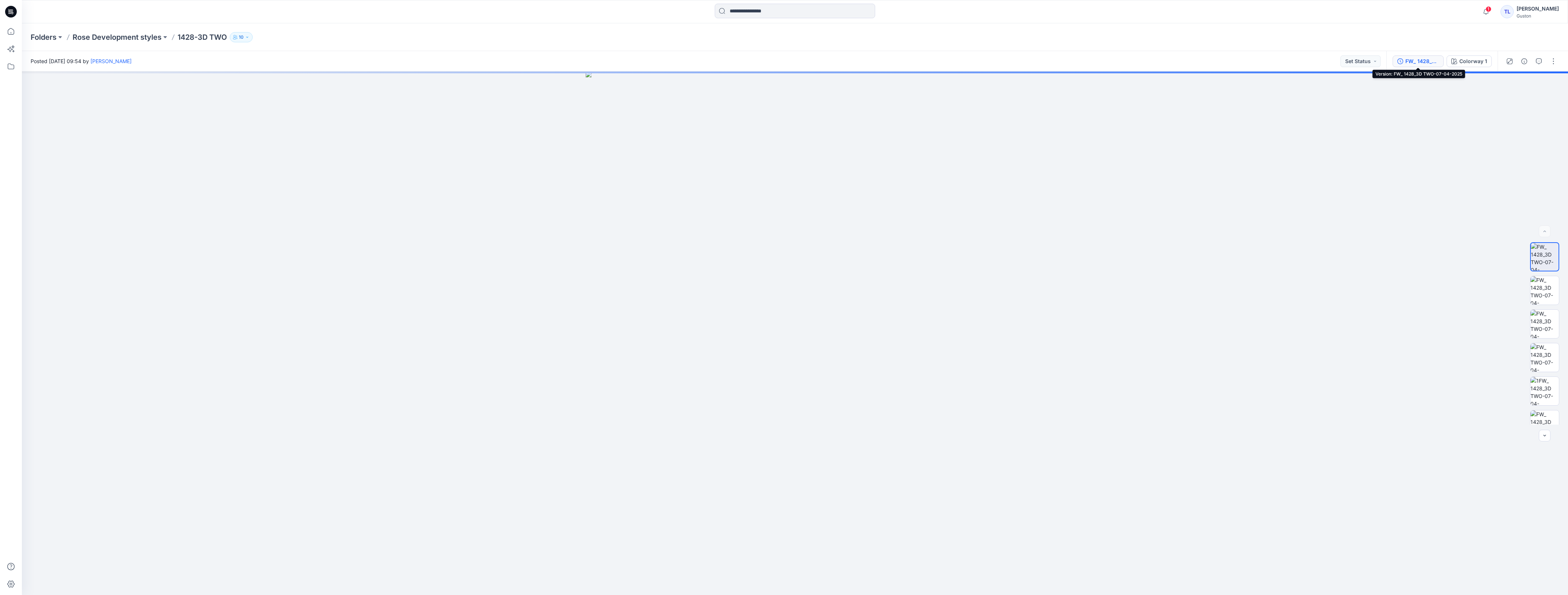
click at [1421, 63] on div "FW_ 1428_3D TWO-07-04-2025" at bounding box center [1422, 61] width 33 height 8
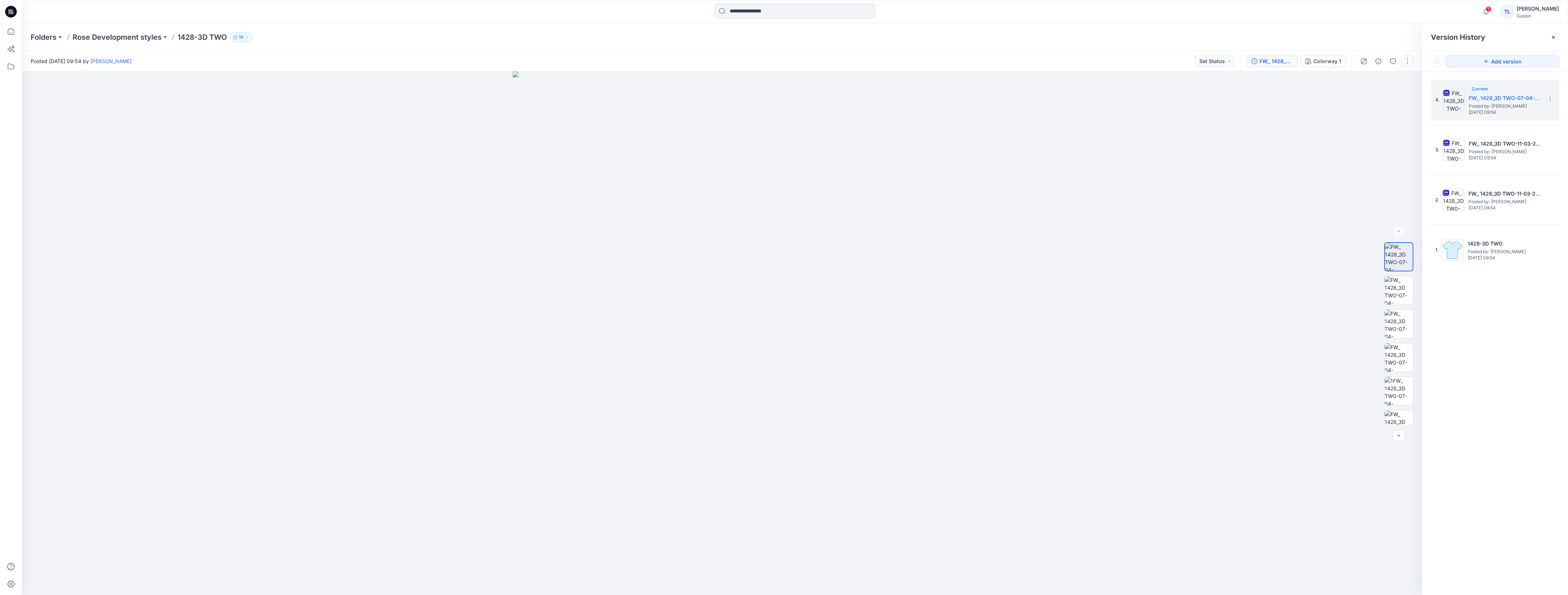
click at [1409, 60] on button "button" at bounding box center [1407, 61] width 12 height 12
click at [1361, 94] on button "Edit" at bounding box center [1377, 98] width 67 height 13
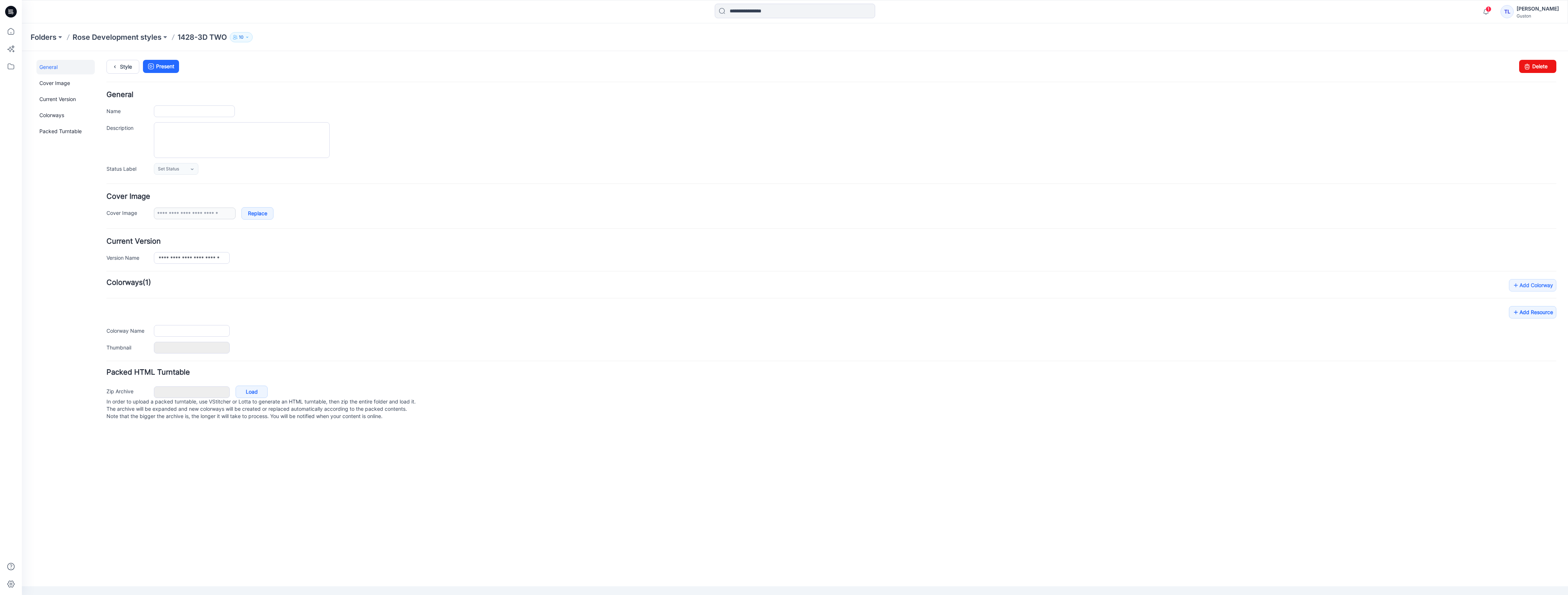
type input "**********"
type textarea "**********"
type input "**********"
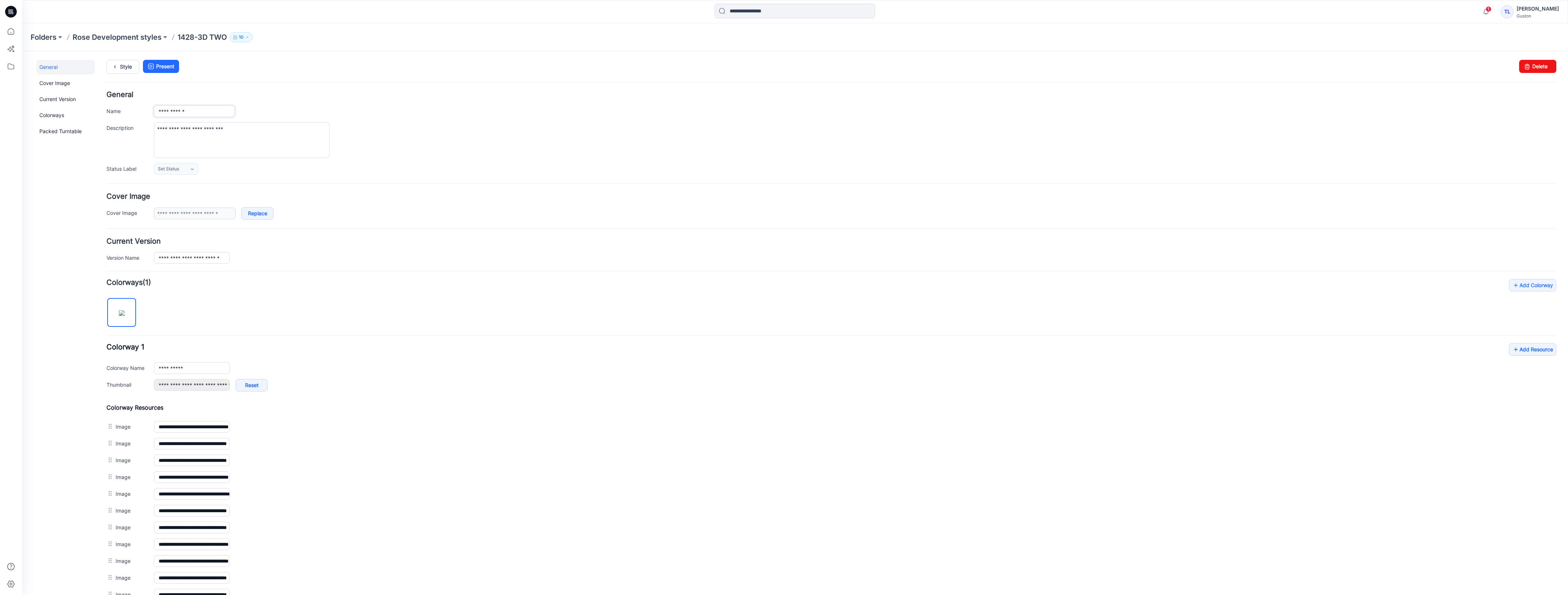
click at [201, 111] on input "**********" at bounding box center [194, 111] width 81 height 12
type input "******"
click at [187, 262] on input "**********" at bounding box center [192, 258] width 76 height 12
type input "**********"
click at [126, 68] on link "Style" at bounding box center [123, 66] width 33 height 14
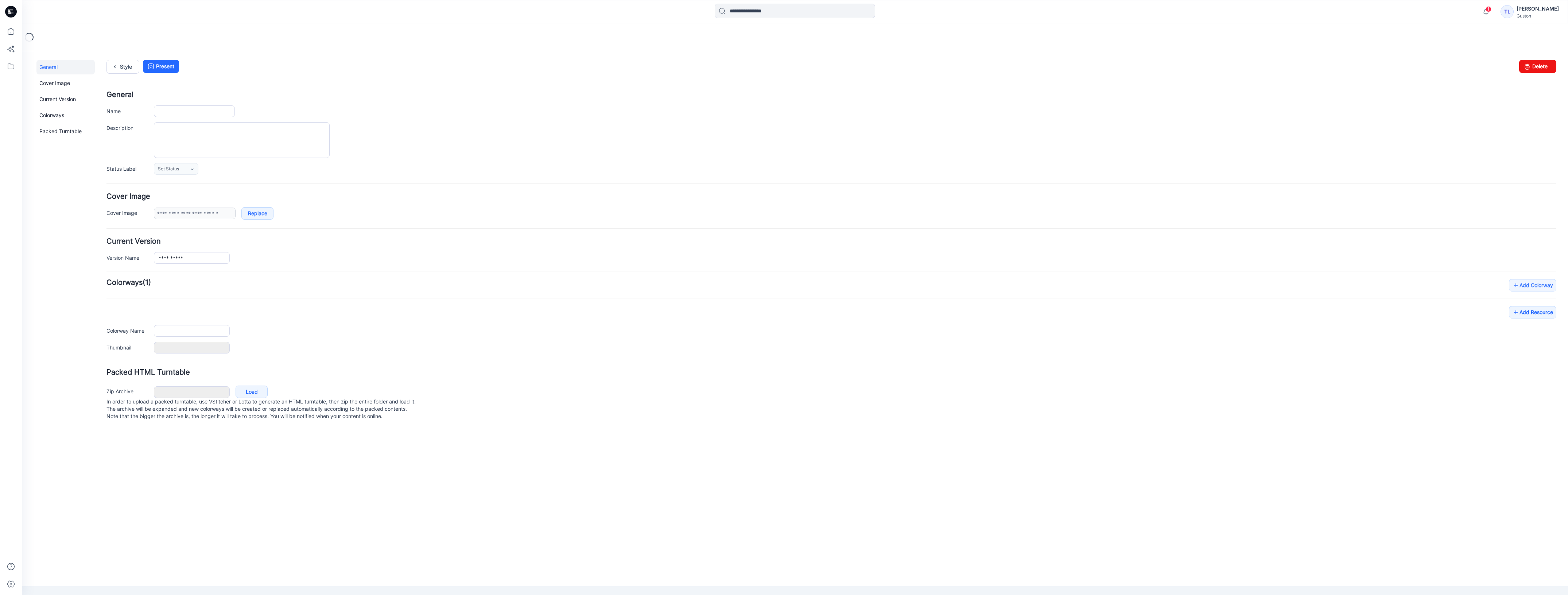
type input "******"
type textarea "**********"
type input "**********"
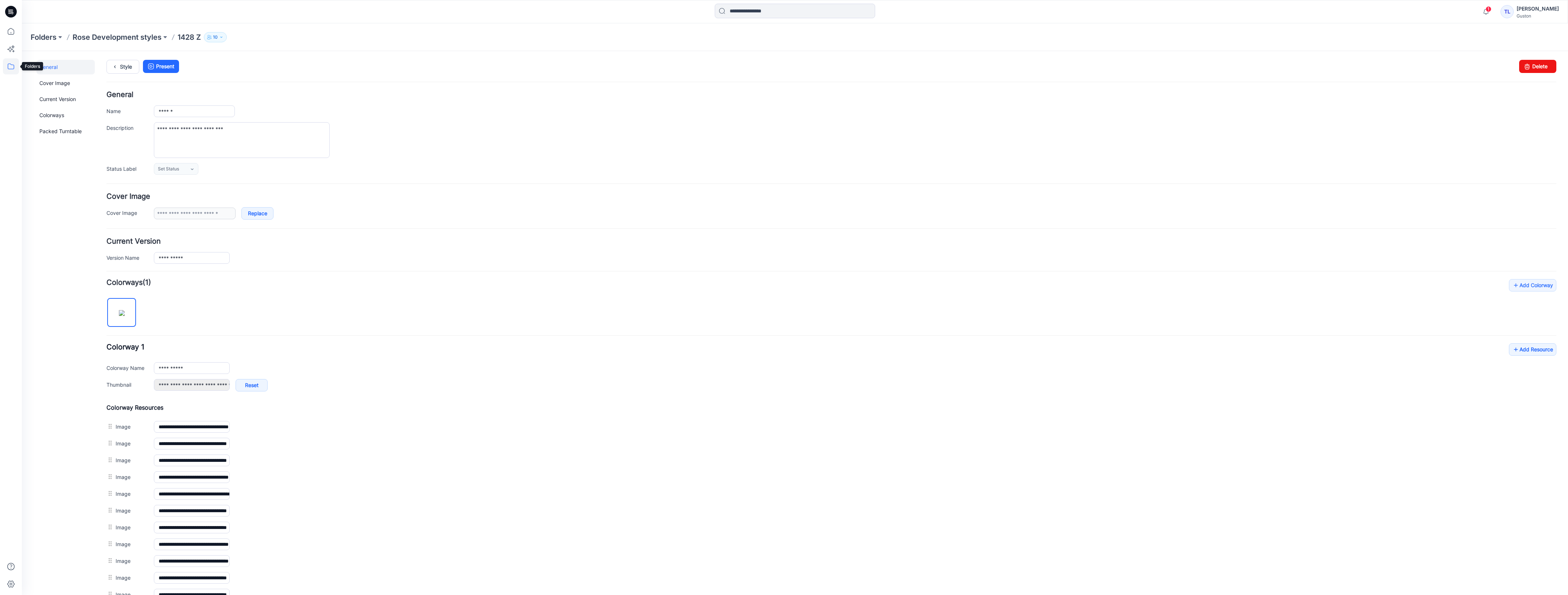
click at [13, 68] on icon at bounding box center [11, 66] width 16 height 16
click at [54, 60] on div at bounding box center [69, 57] width 83 height 15
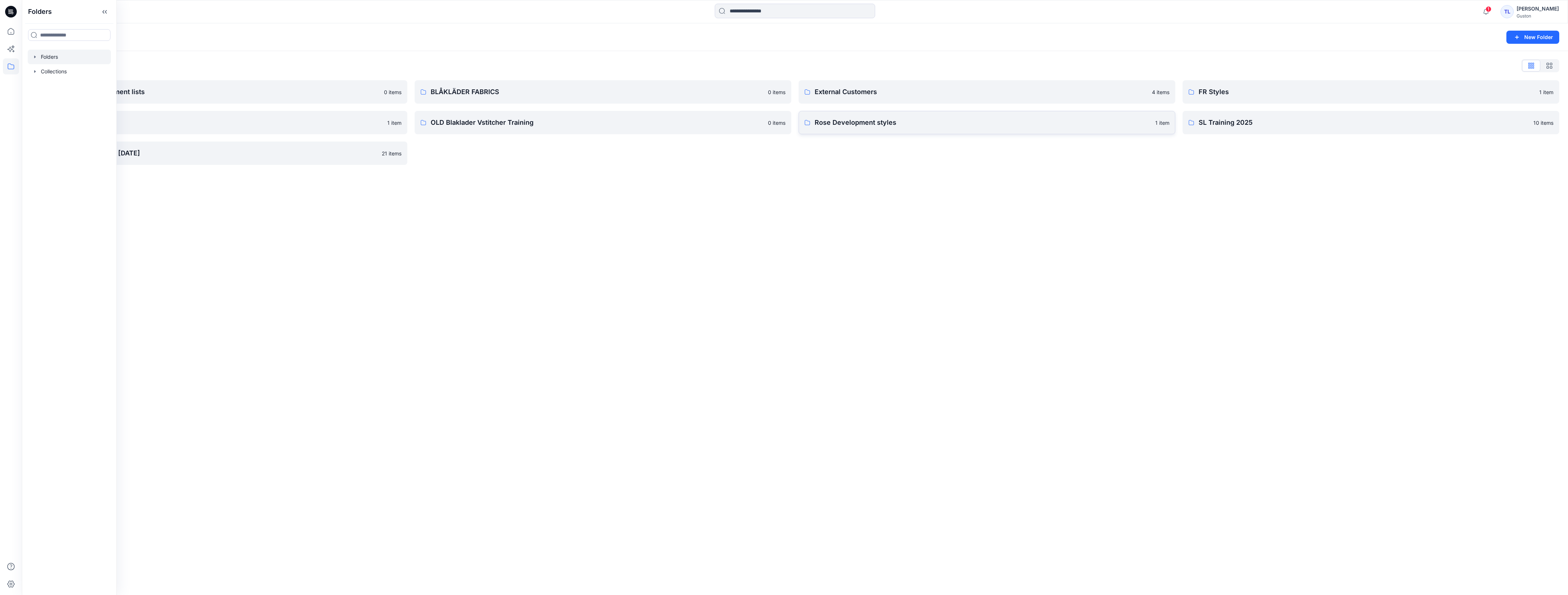
click at [903, 129] on link "Rose Development styles 1 item" at bounding box center [987, 122] width 377 height 23
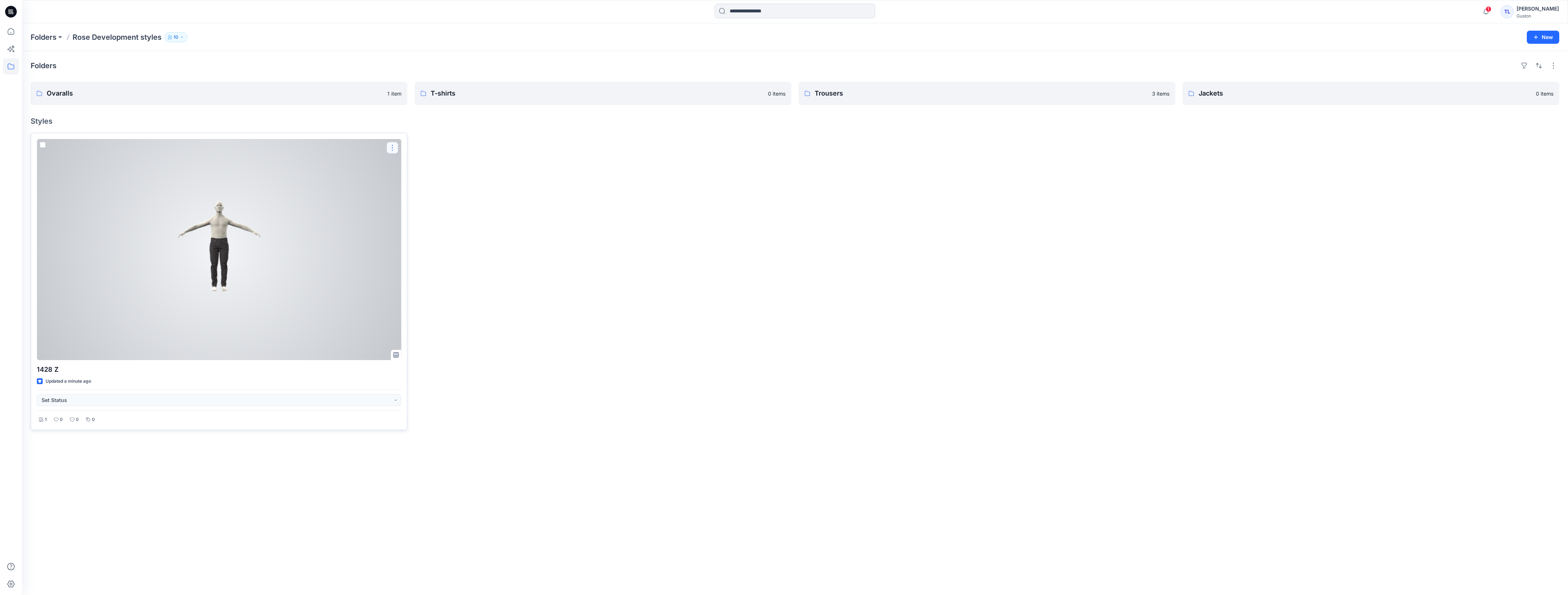
click at [390, 149] on button "button" at bounding box center [392, 147] width 12 height 12
click at [324, 194] on div at bounding box center [219, 249] width 364 height 221
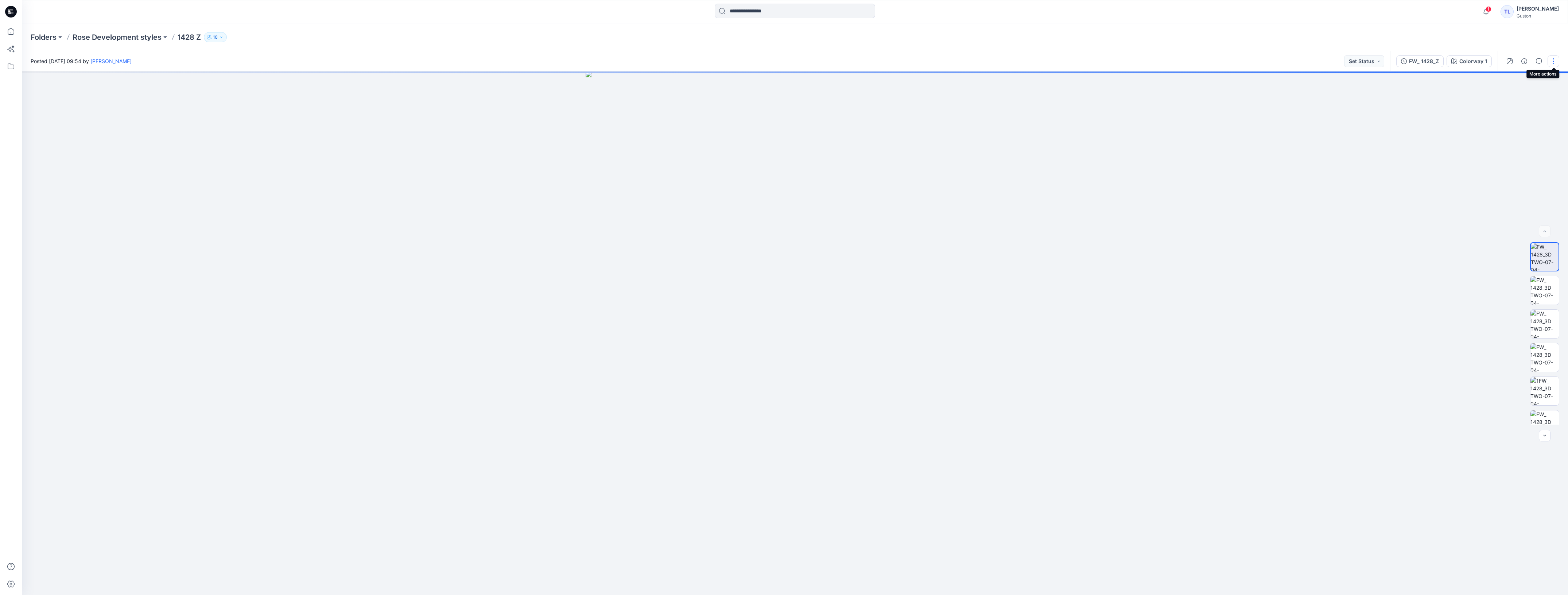
click at [1554, 62] on button "button" at bounding box center [1553, 61] width 12 height 12
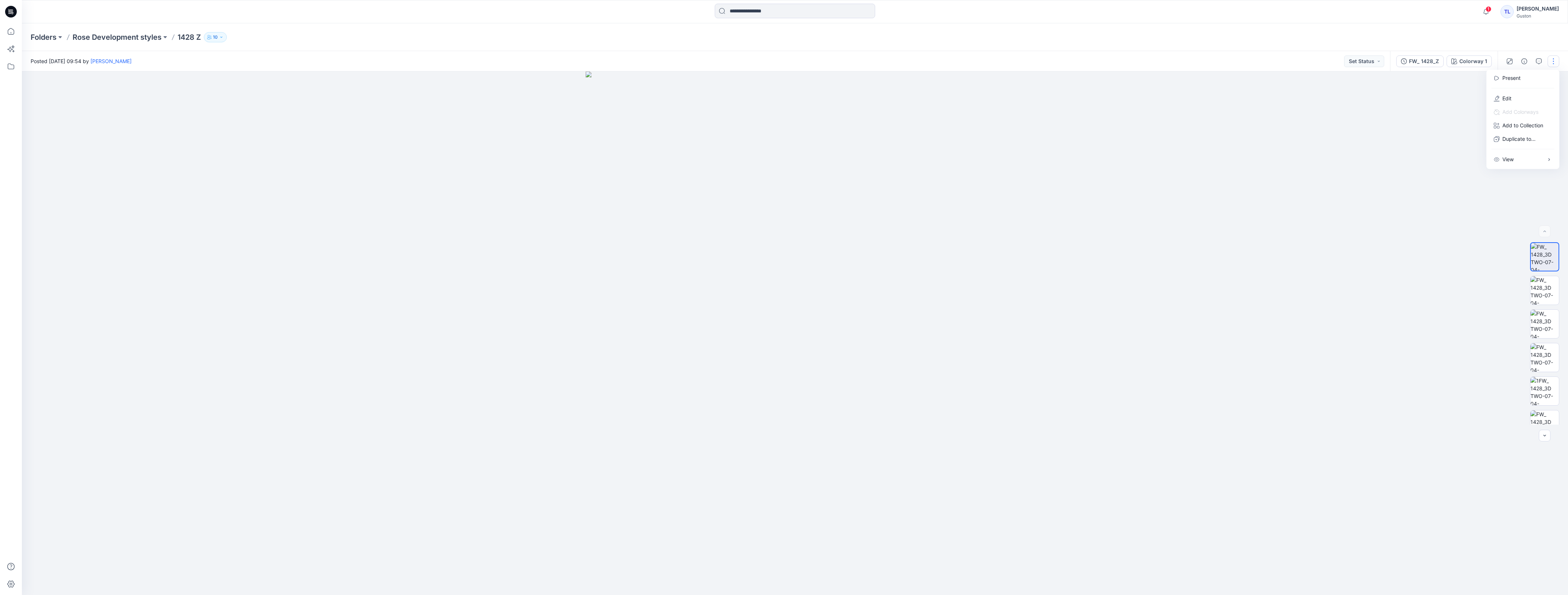
click at [1455, 33] on div "Folders Rose Development styles 1428 Z 10" at bounding box center [766, 37] width 1472 height 10
click at [1548, 62] on button "button" at bounding box center [1553, 61] width 12 height 12
click at [1530, 98] on button "Edit" at bounding box center [1523, 98] width 67 height 13
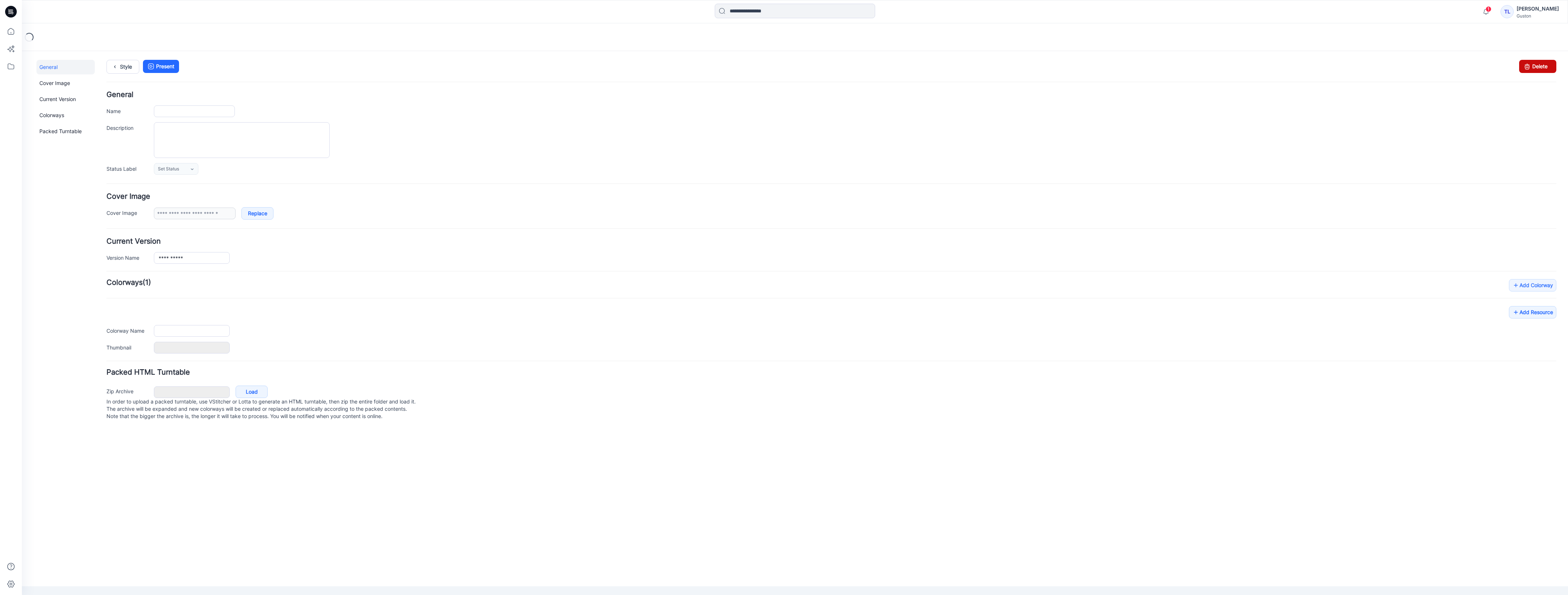
click at [1538, 68] on link "Delete" at bounding box center [1538, 66] width 37 height 13
type input "******"
type textarea "**********"
type input "**********"
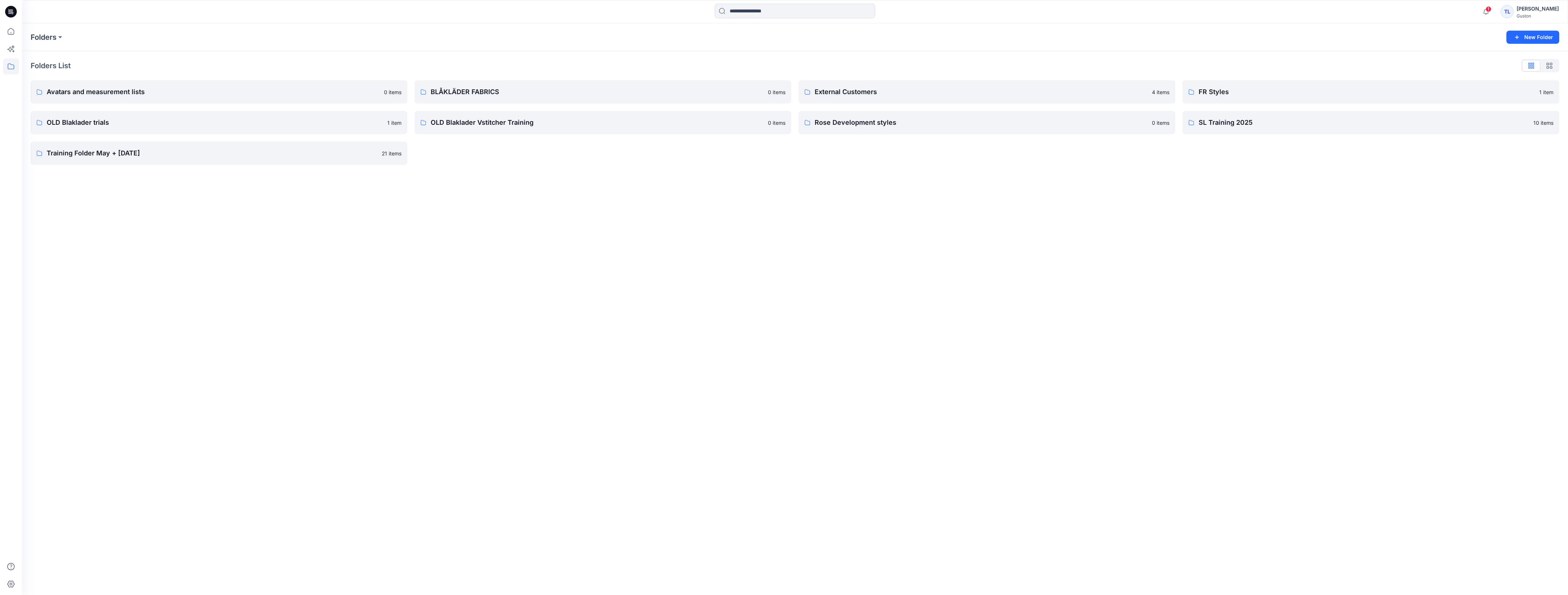
click at [1534, 10] on div "[PERSON_NAME]" at bounding box center [1538, 9] width 42 height 9
click at [1483, 69] on div "Profile" at bounding box center [1504, 66] width 107 height 14
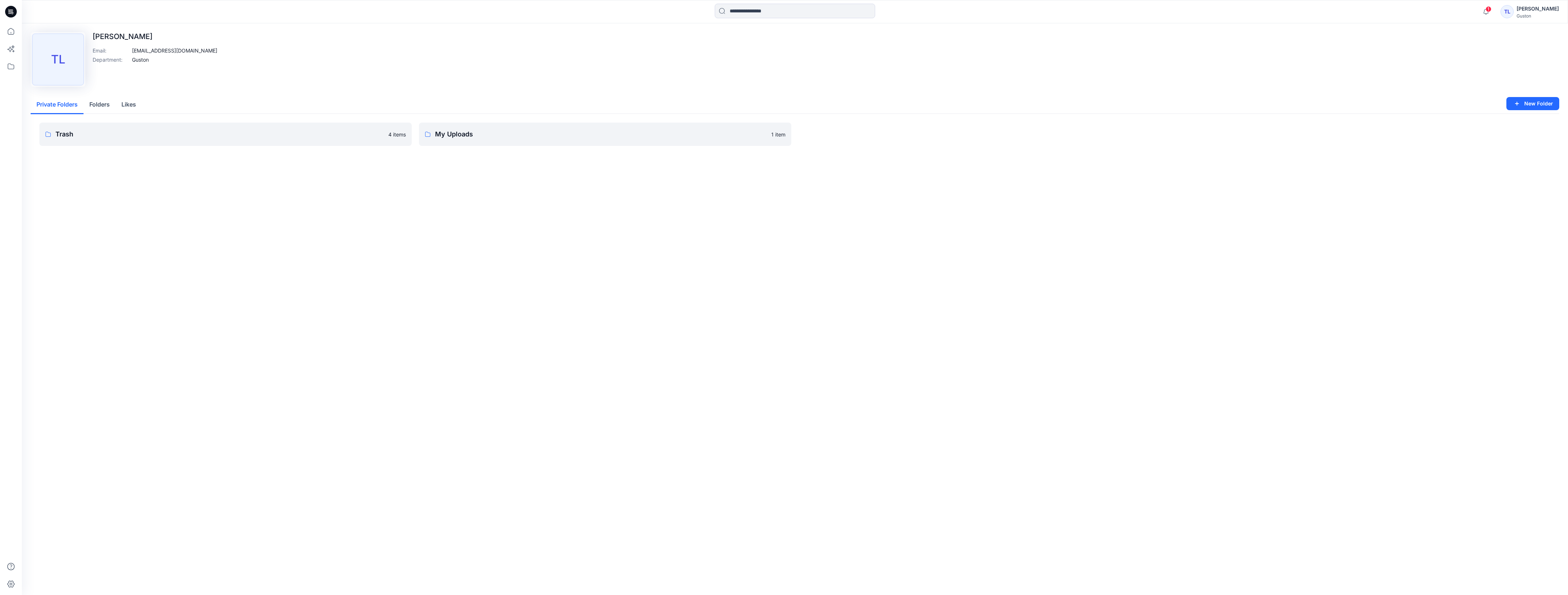
click at [237, 134] on p "Trash" at bounding box center [220, 134] width 329 height 10
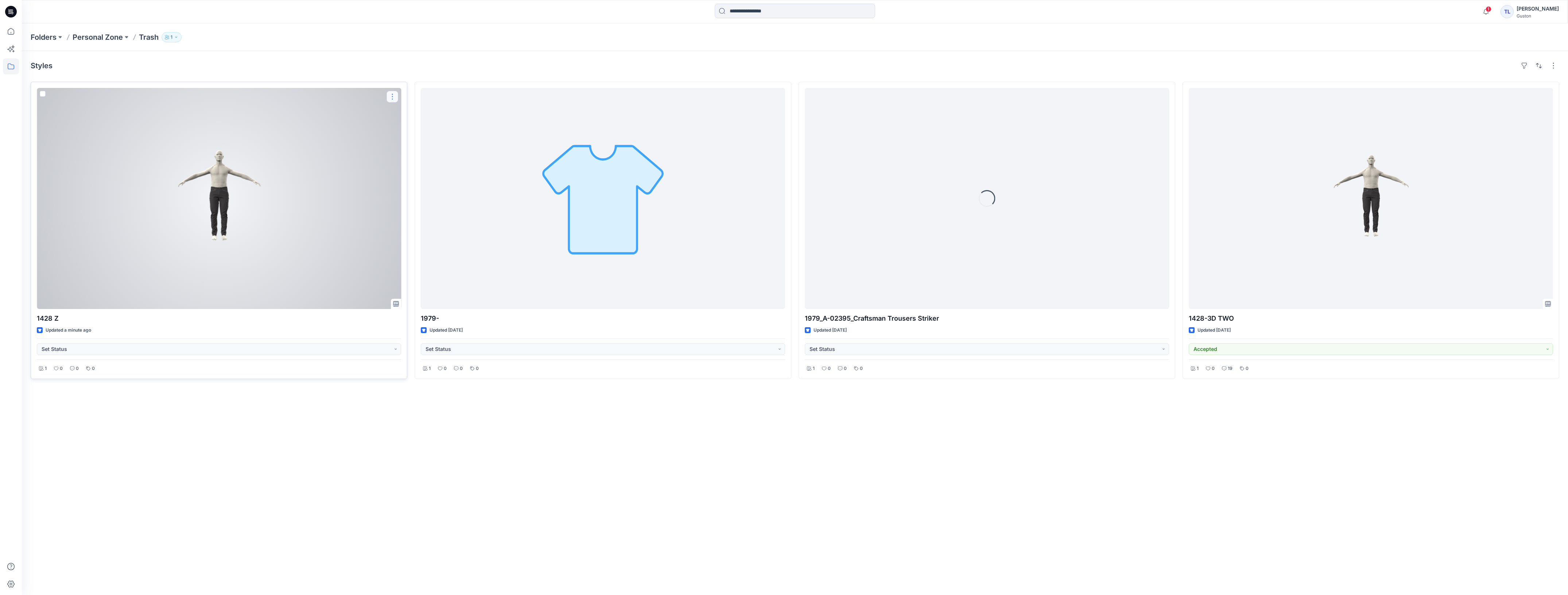
click at [394, 99] on button "button" at bounding box center [392, 96] width 12 height 12
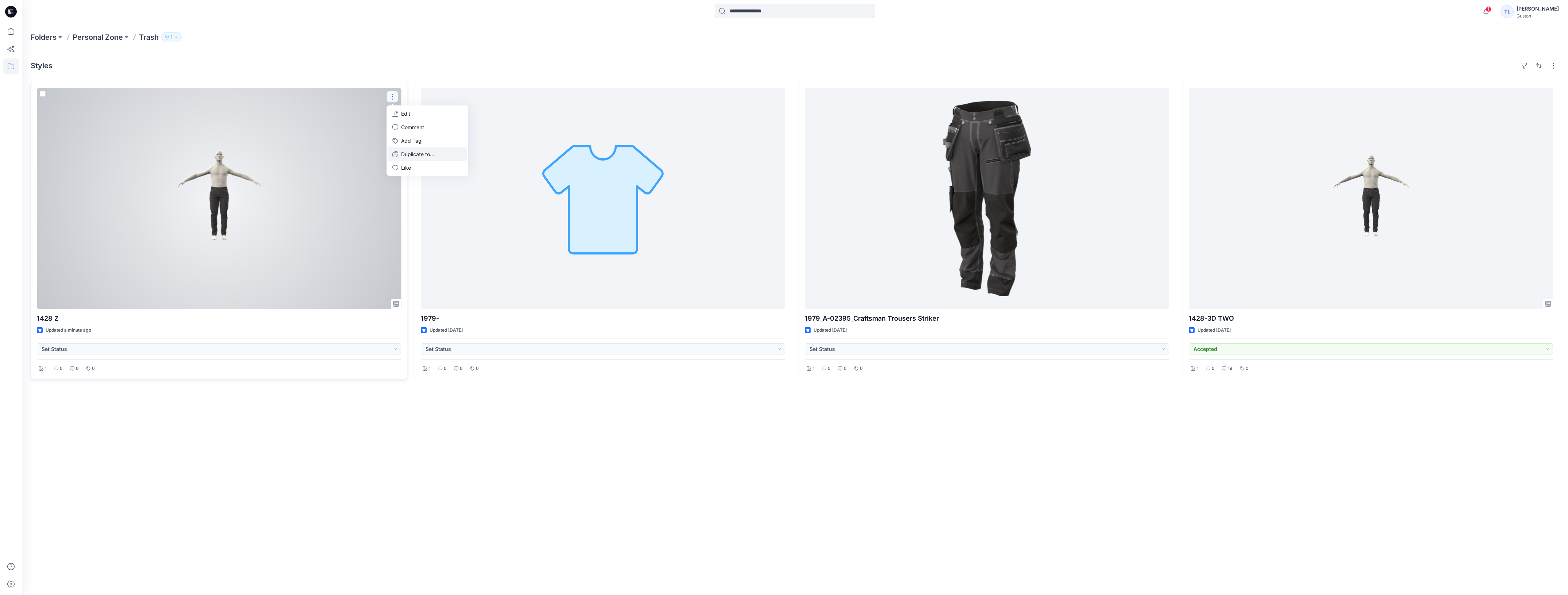
click at [418, 155] on p "Duplicate to..." at bounding box center [418, 154] width 33 height 8
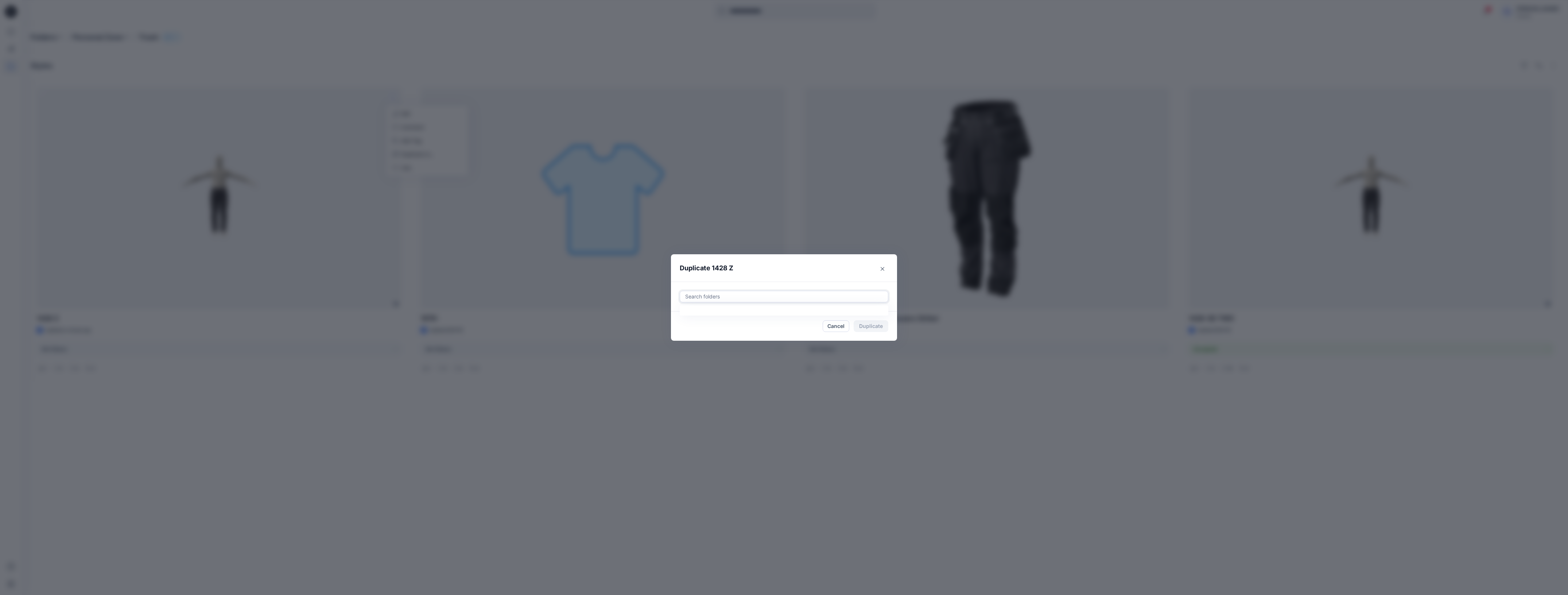
drag, startPoint x: 746, startPoint y: 298, endPoint x: 755, endPoint y: 298, distance: 9.0
click at [748, 298] on div at bounding box center [783, 297] width 199 height 9
click at [756, 298] on div at bounding box center [783, 297] width 199 height 9
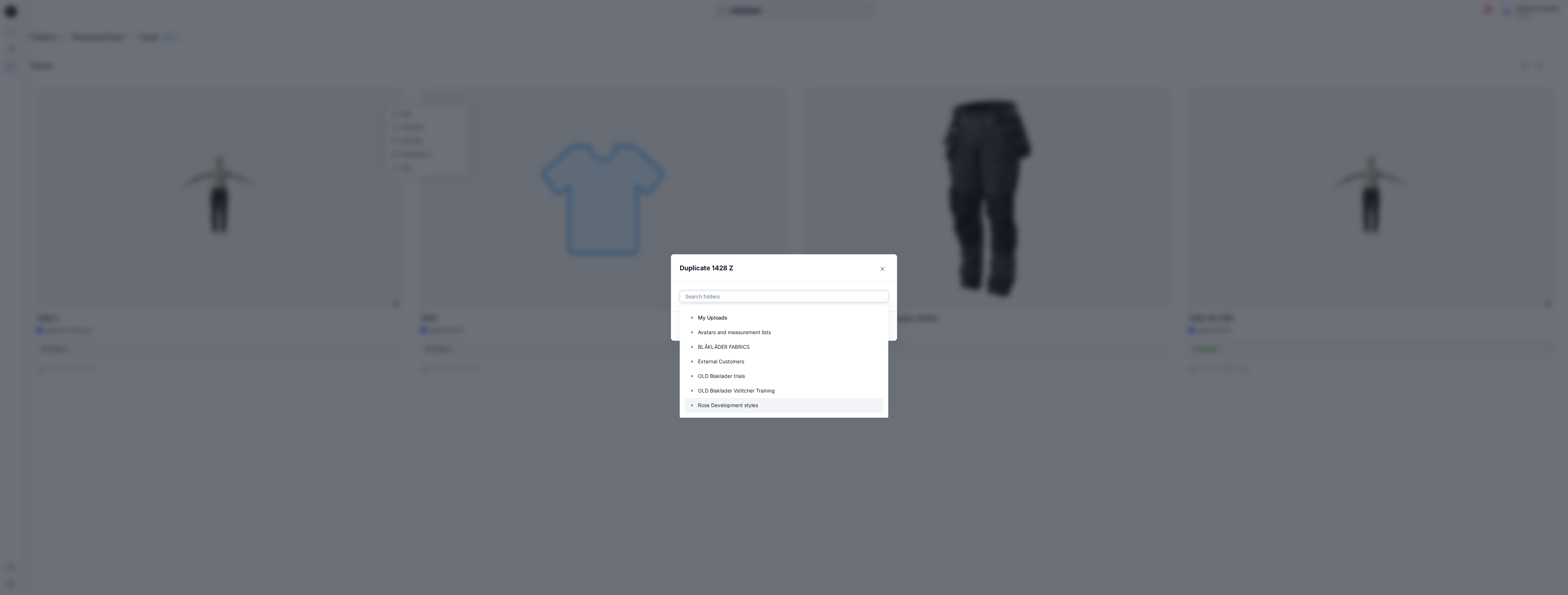
click at [689, 406] on icon "button" at bounding box center [692, 406] width 6 height 6
click at [743, 380] on div at bounding box center [784, 376] width 198 height 15
click at [823, 300] on div at bounding box center [803, 297] width 161 height 9
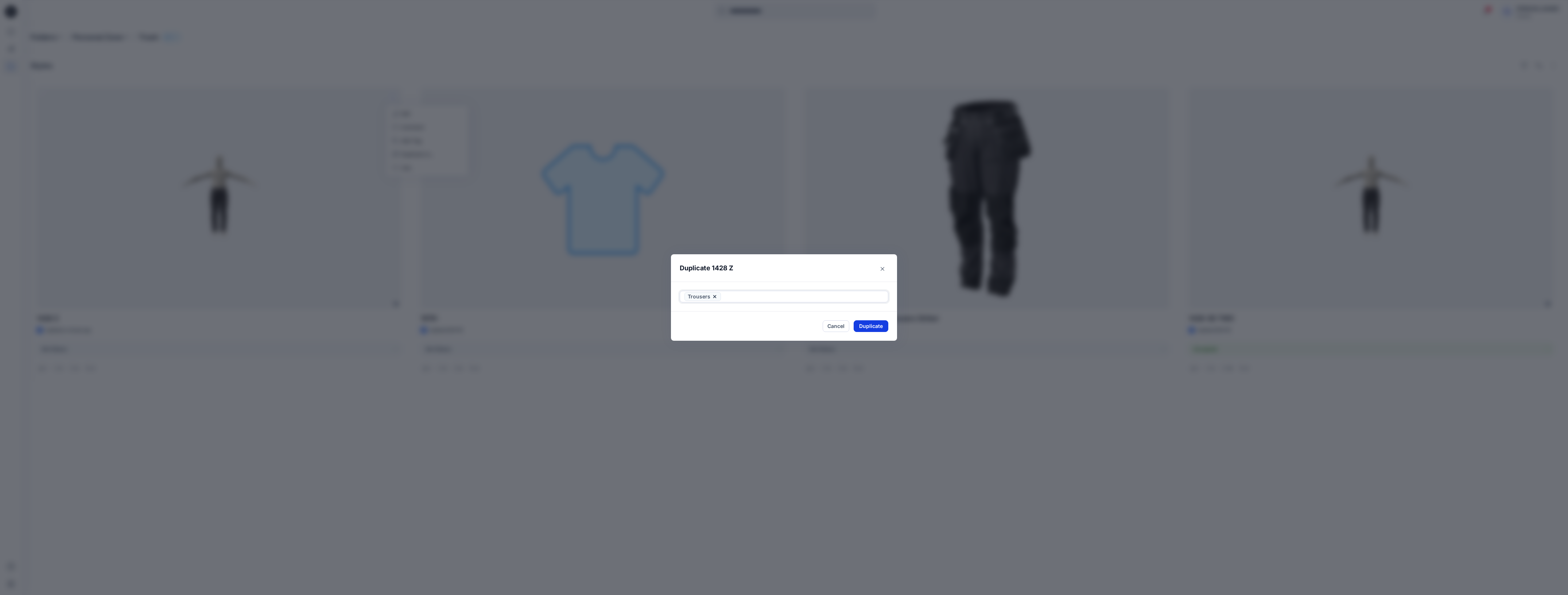
click at [879, 329] on button "Duplicate" at bounding box center [870, 326] width 35 height 12
click at [883, 326] on button "Close" at bounding box center [876, 326] width 24 height 12
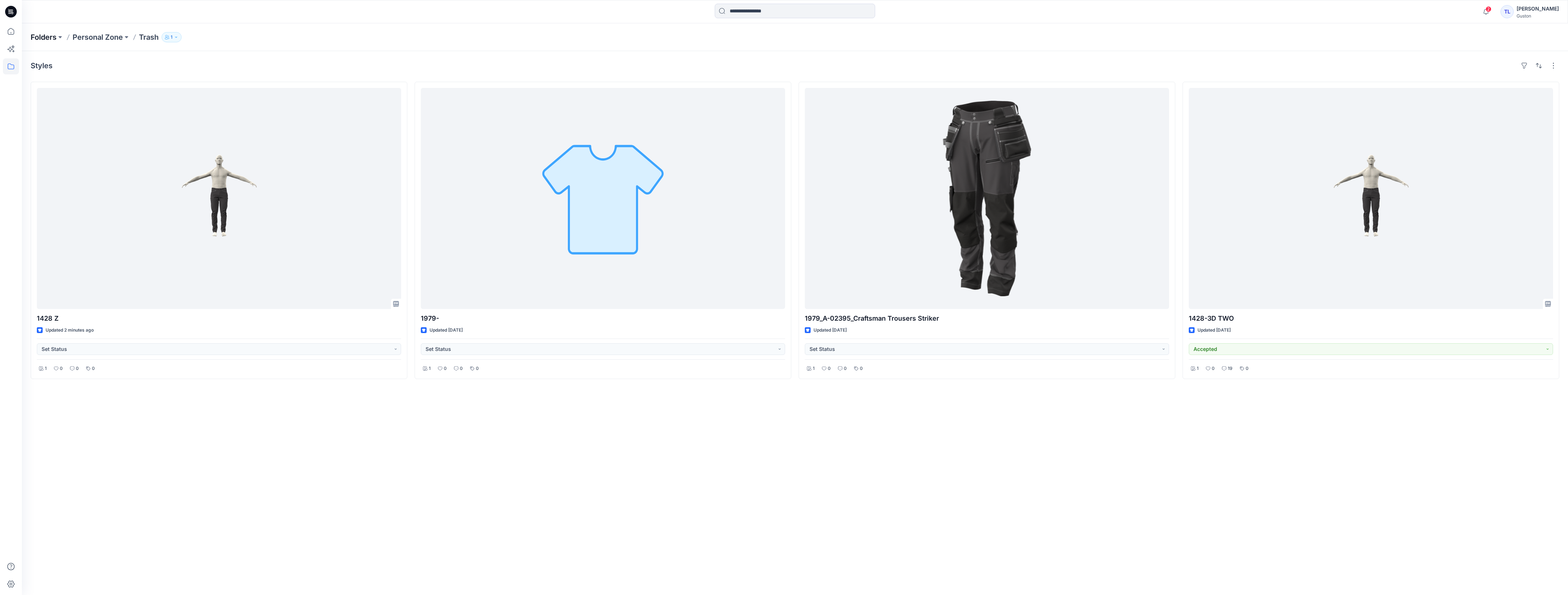
click at [41, 41] on p "Folders" at bounding box center [43, 37] width 26 height 10
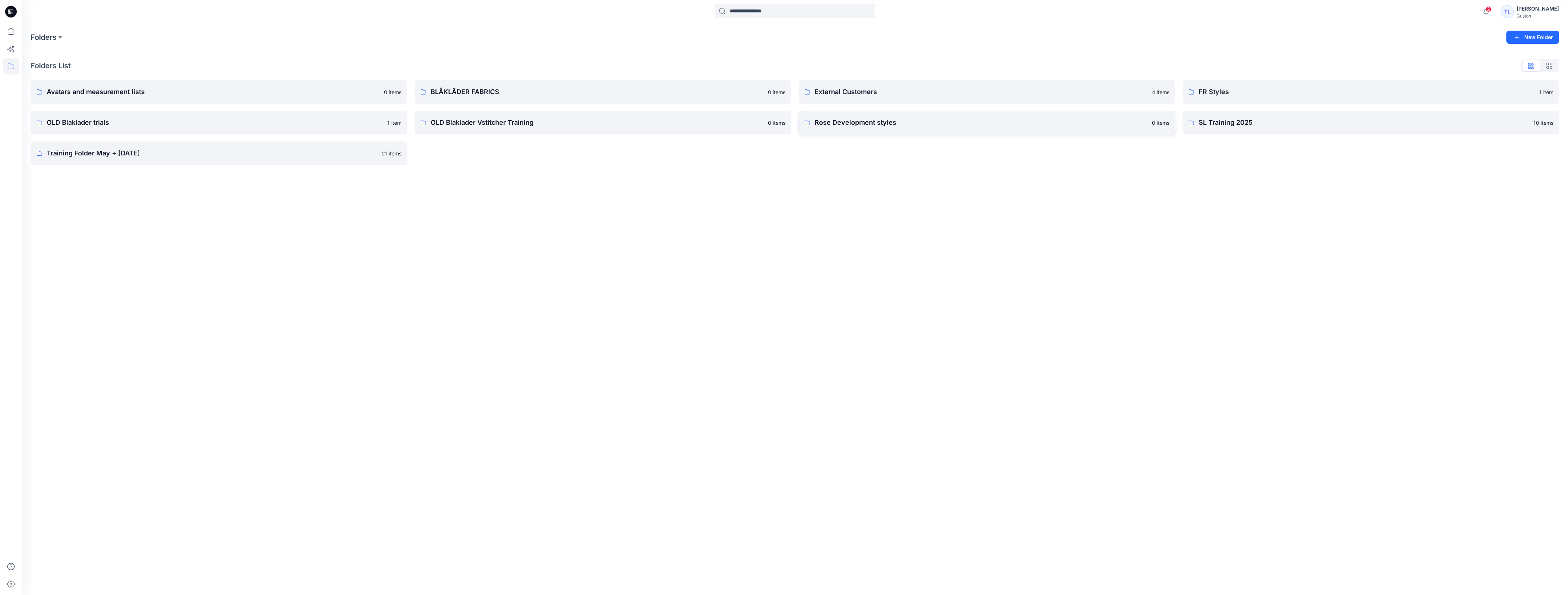
click at [923, 125] on p "Rose Development styles" at bounding box center [981, 122] width 333 height 10
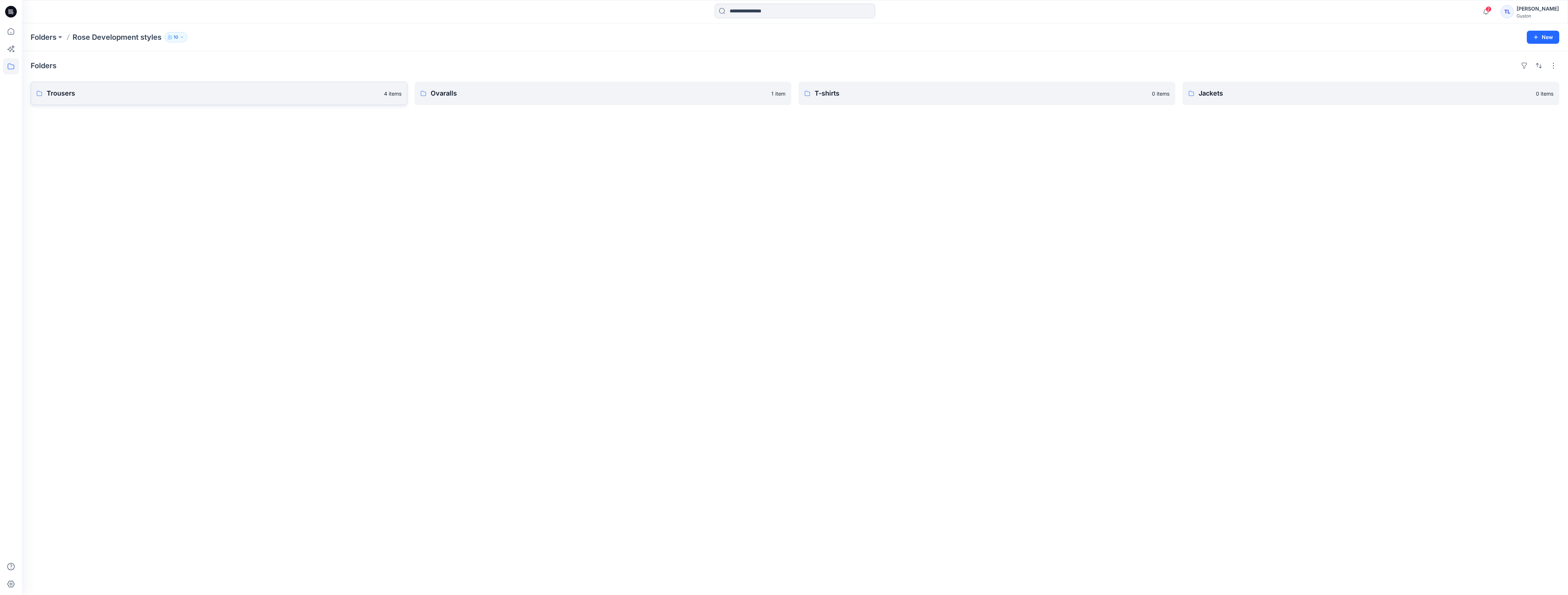
click at [220, 100] on link "Trousers 4 items" at bounding box center [219, 93] width 377 height 23
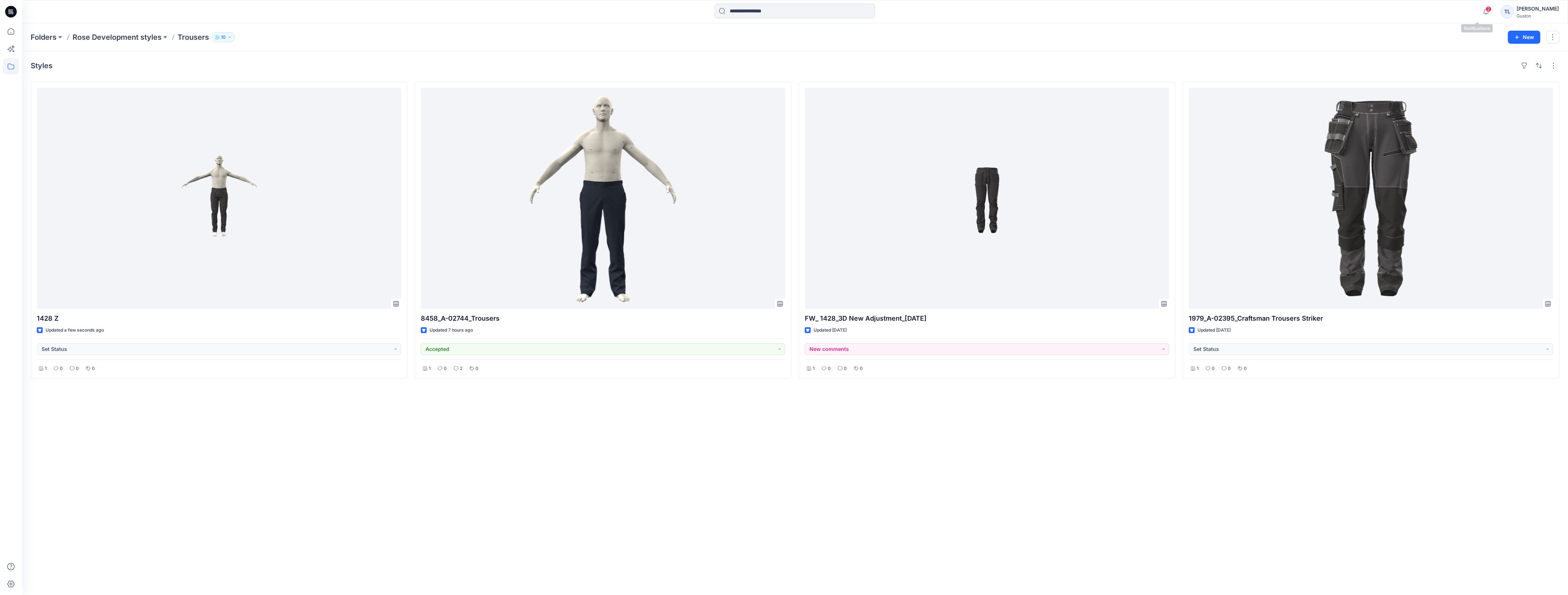
click at [1486, 11] on span "2" at bounding box center [1489, 9] width 6 height 6
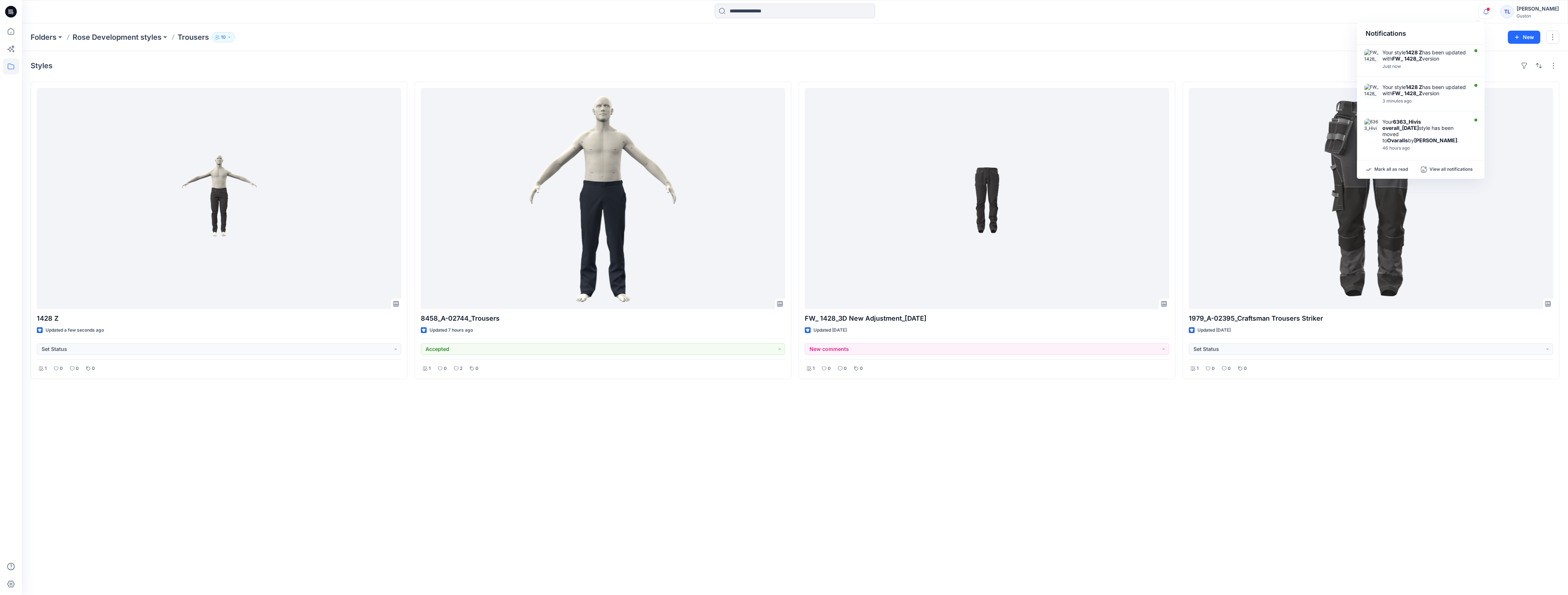
click at [231, 35] on button "10" at bounding box center [223, 37] width 23 height 10
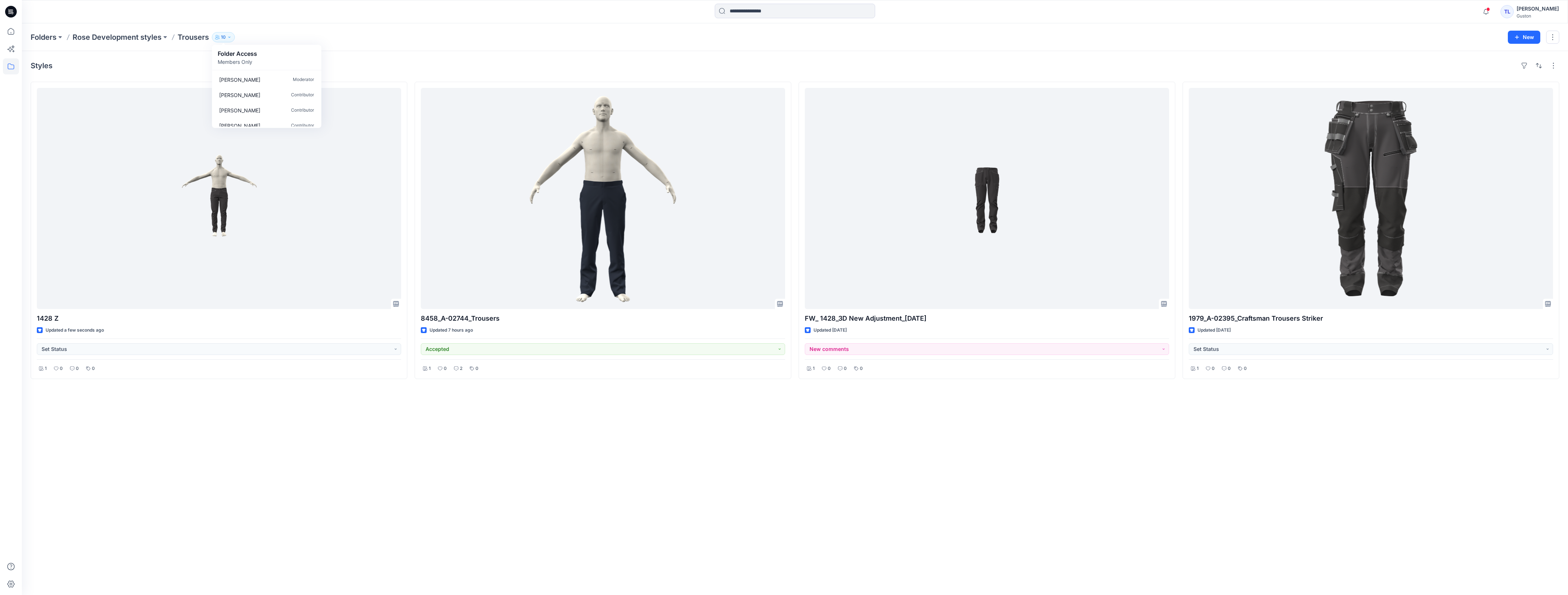
click at [338, 30] on div "Folders Rose Development styles Trousers 10 Folder Access Members Only Lise Blo…" at bounding box center [795, 37] width 1546 height 28
drag, startPoint x: 225, startPoint y: 38, endPoint x: 233, endPoint y: 39, distance: 8.1
click at [225, 38] on p "10" at bounding box center [223, 37] width 5 height 8
click at [380, 33] on div "Folders Rose Development styles Trousers 10 Folder Access Members Only Lise Blo…" at bounding box center [766, 37] width 1472 height 10
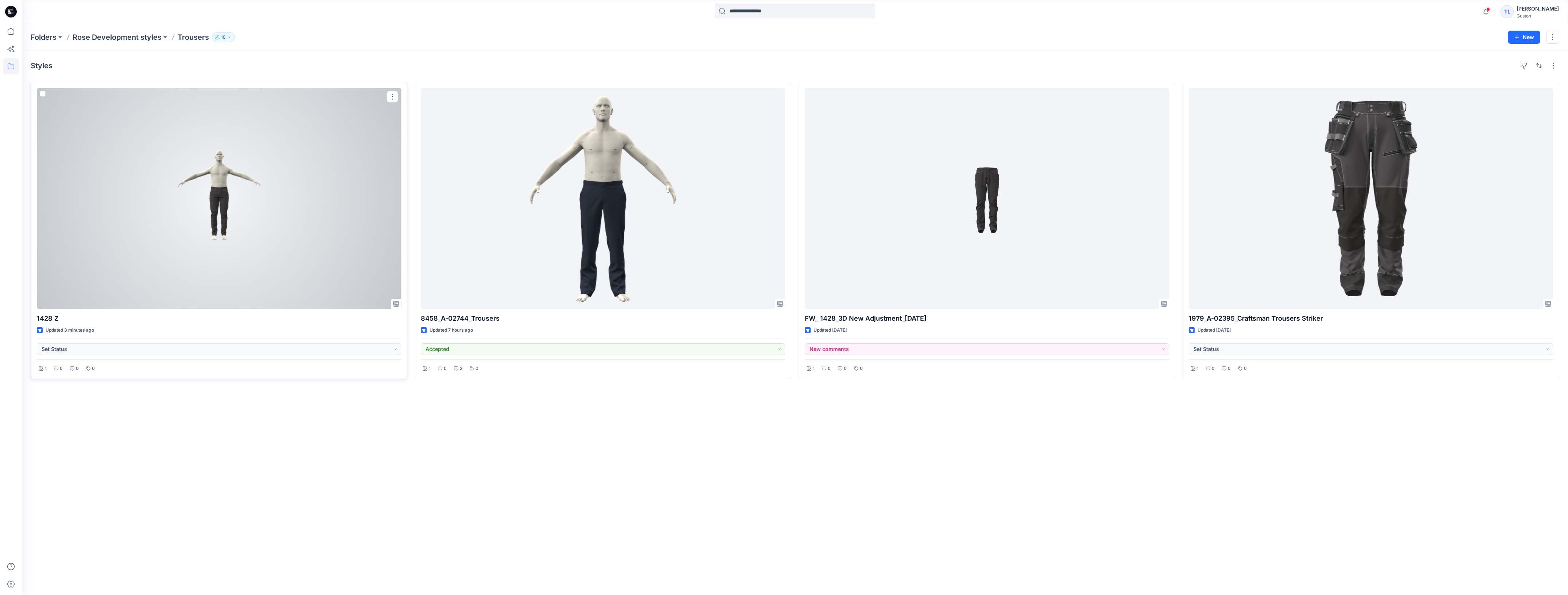
click at [226, 249] on div at bounding box center [219, 198] width 364 height 221
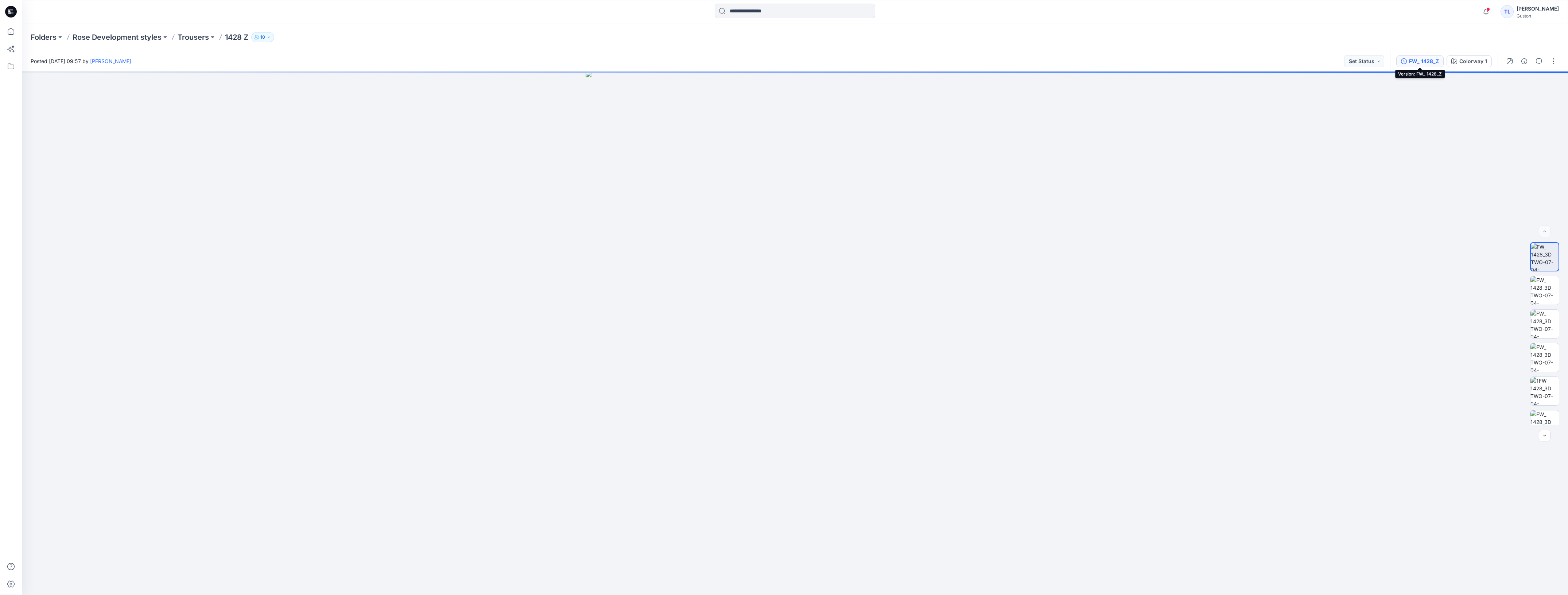
click at [1425, 65] on div "FW_ 1428_Z" at bounding box center [1424, 61] width 30 height 8
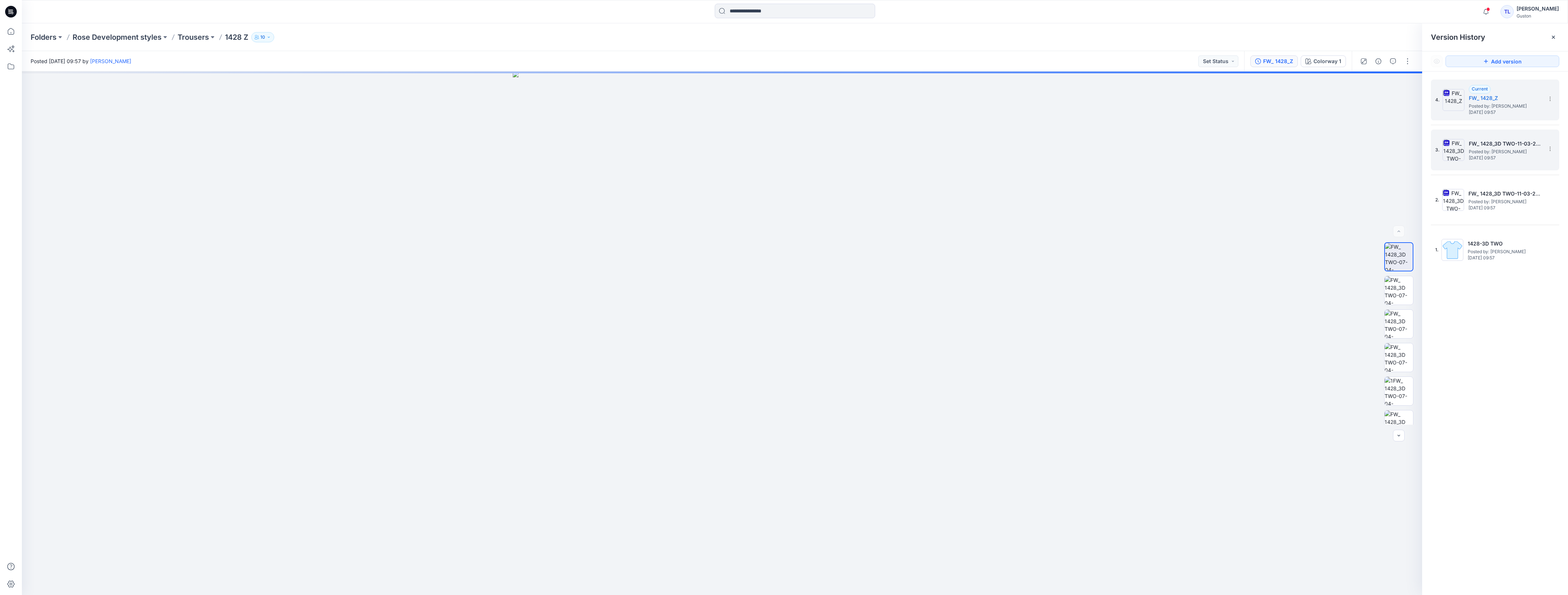
click at [1492, 152] on span "Posted by: [PERSON_NAME]" at bounding box center [1505, 152] width 73 height 7
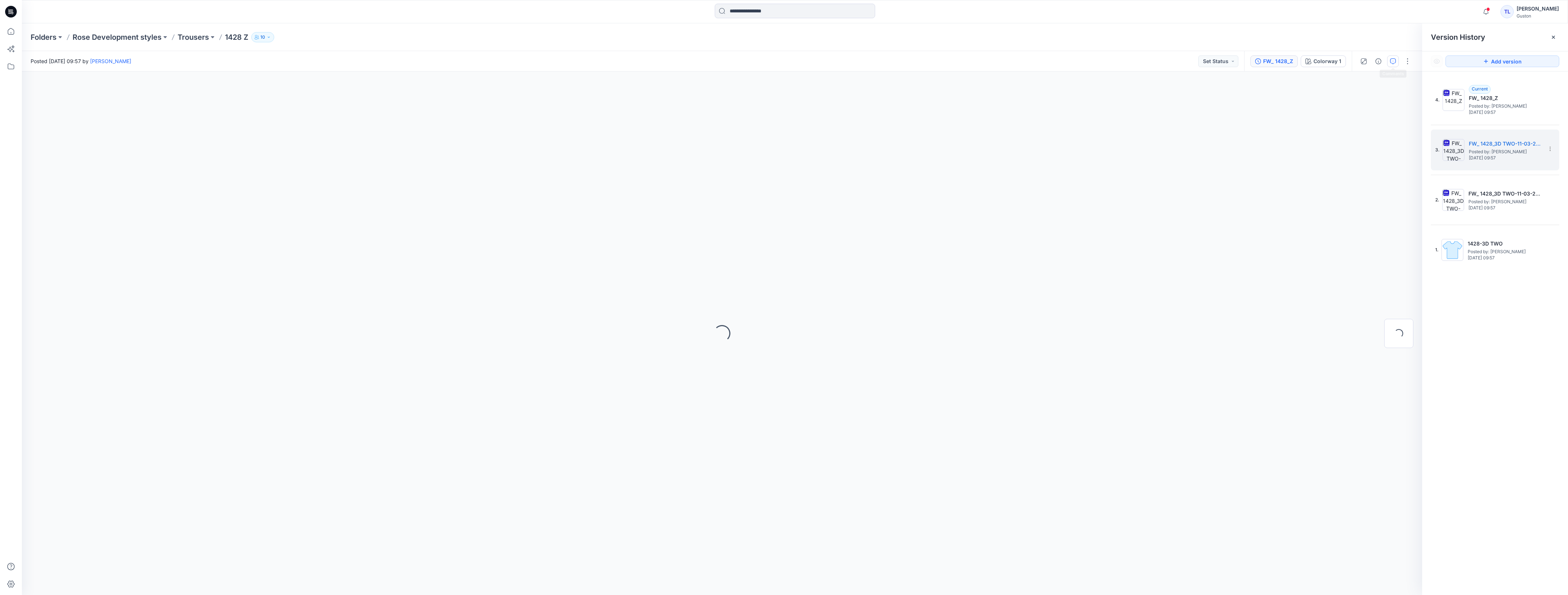
click at [1392, 62] on icon "button" at bounding box center [1393, 62] width 6 height 6
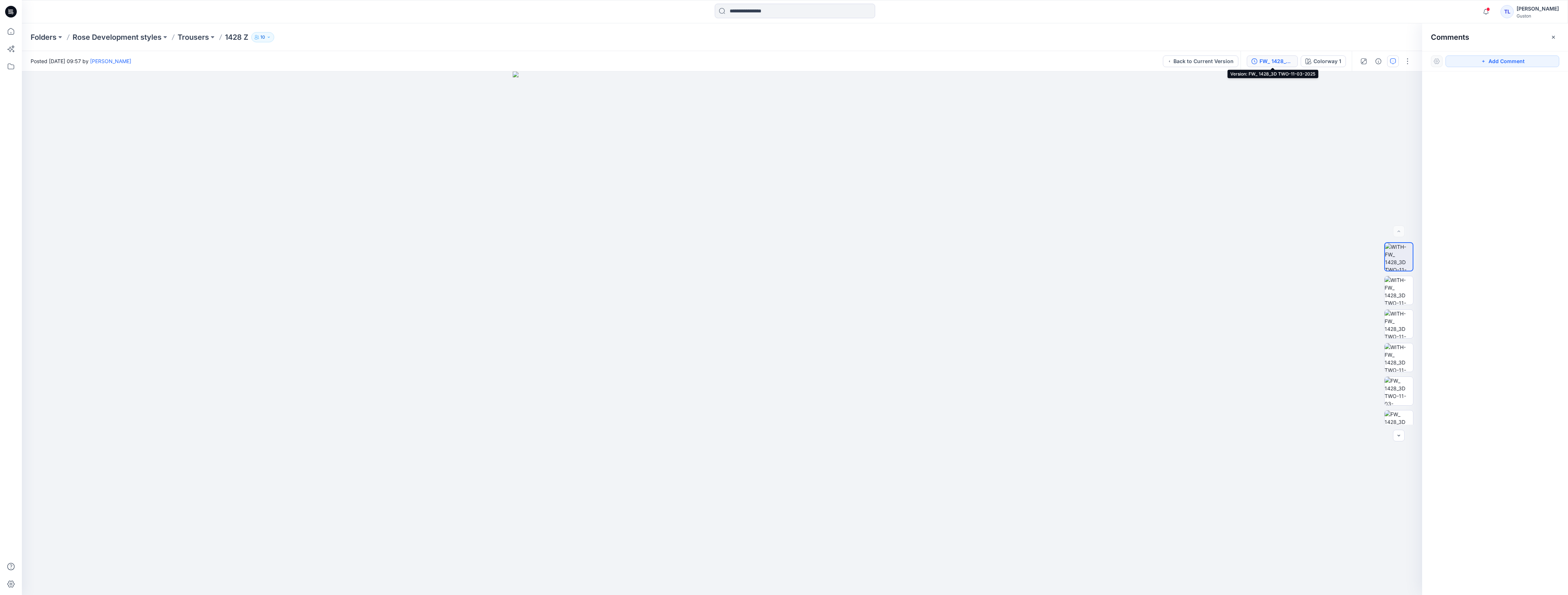
click at [1276, 64] on div "FW_ 1428_3D TWO-11-03-2025" at bounding box center [1276, 61] width 33 height 8
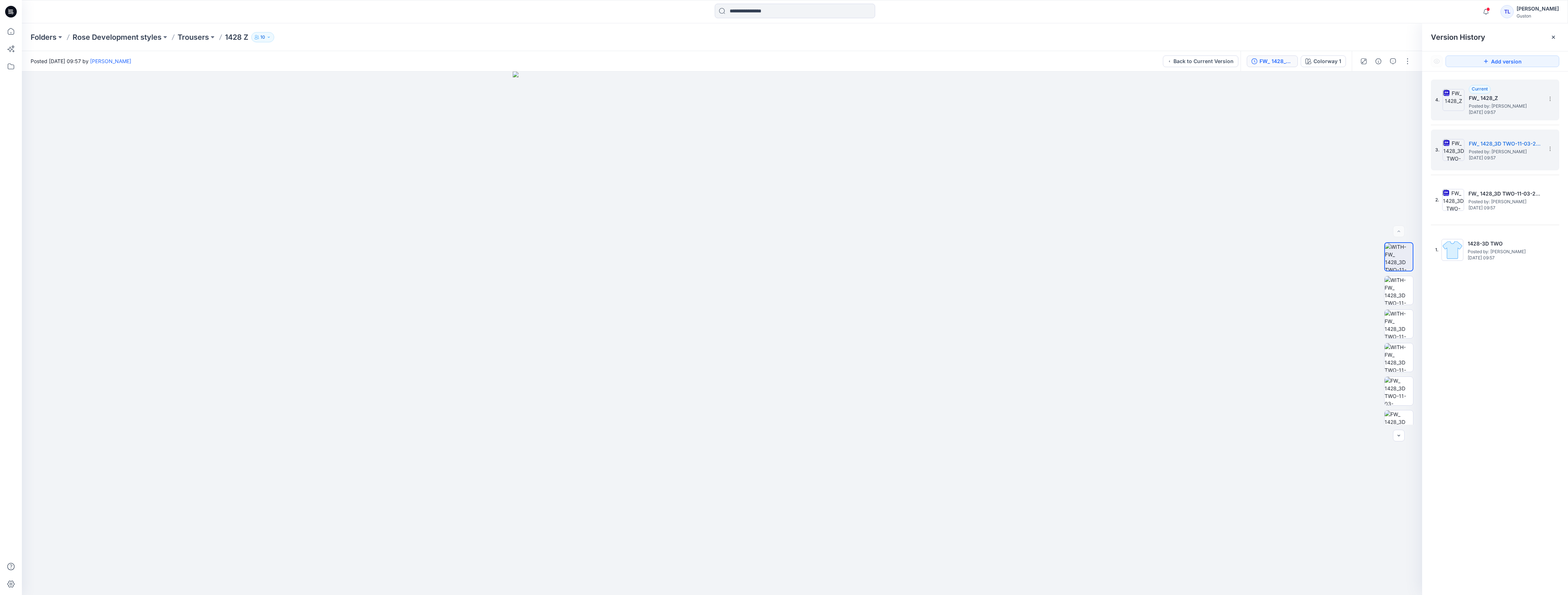
click at [1499, 104] on span "Posted by: [PERSON_NAME]" at bounding box center [1505, 106] width 73 height 7
click at [1393, 64] on button "button" at bounding box center [1393, 61] width 12 height 12
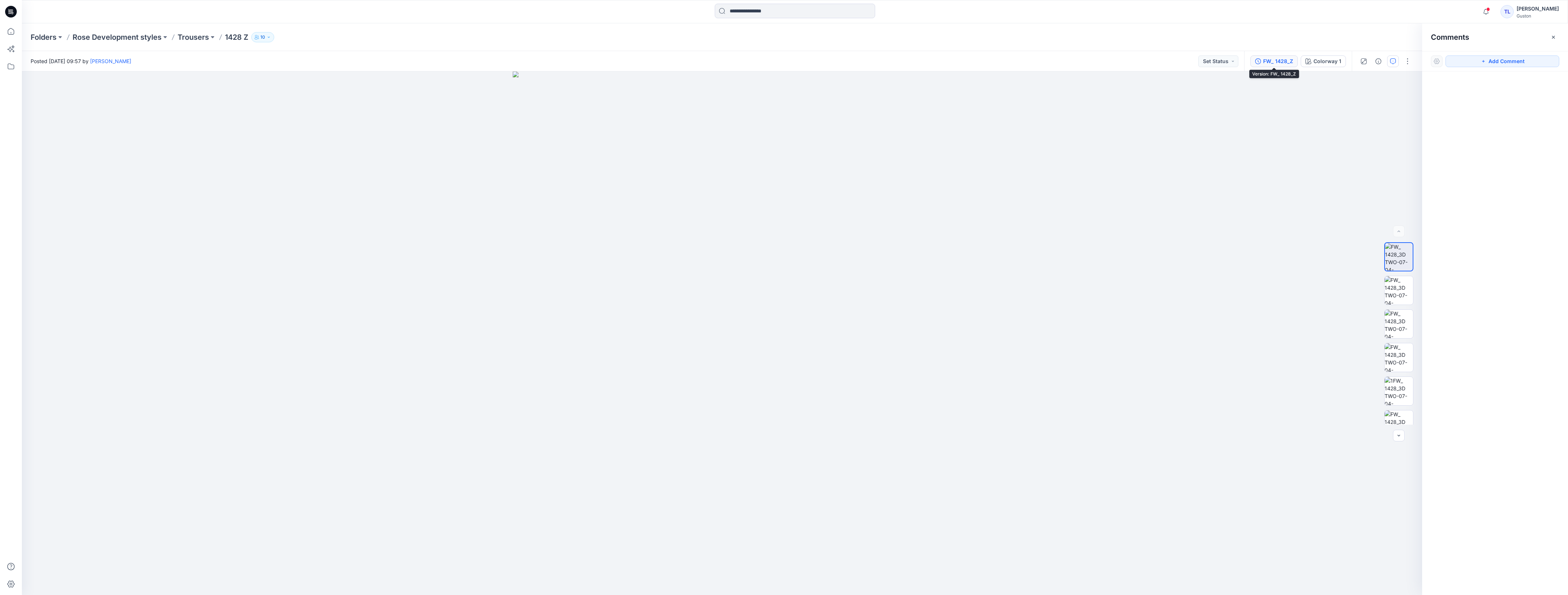
click at [1273, 63] on div "FW_ 1428_Z" at bounding box center [1278, 61] width 30 height 8
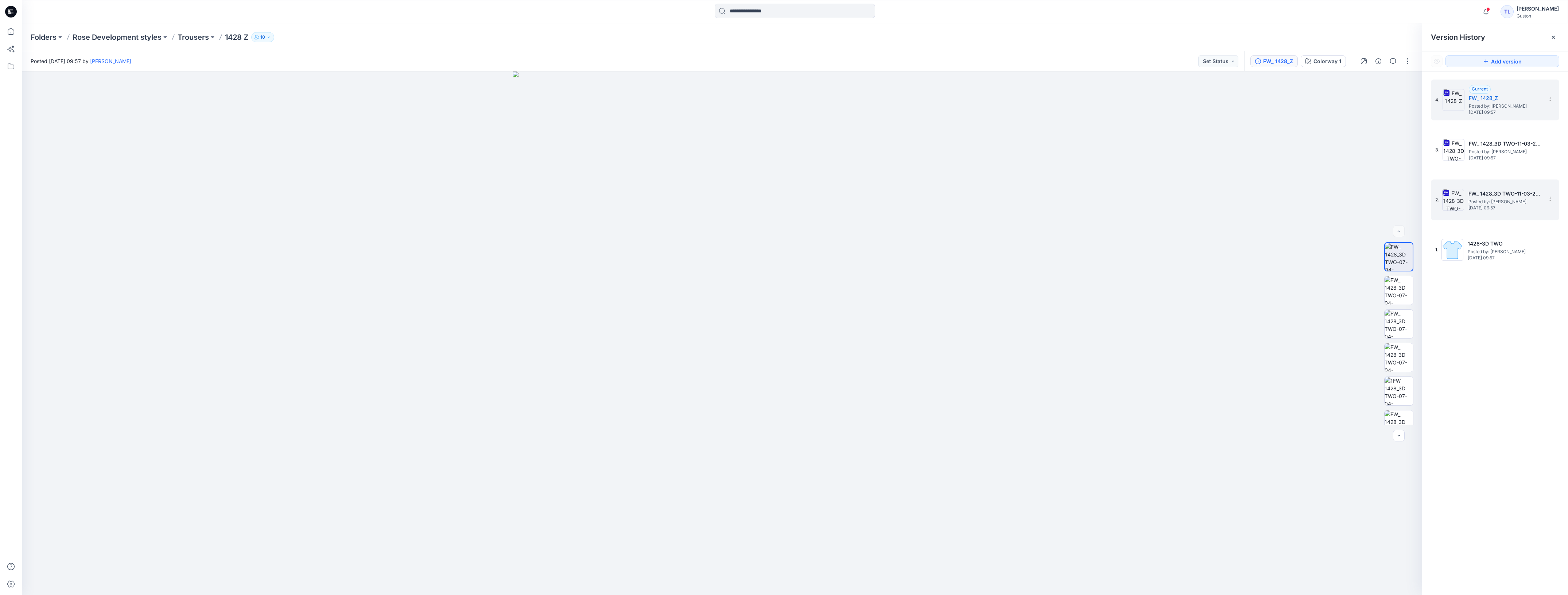
click at [1497, 198] on h5 "FW_ 1428_3D TWO-11-03-2025" at bounding box center [1505, 194] width 73 height 9
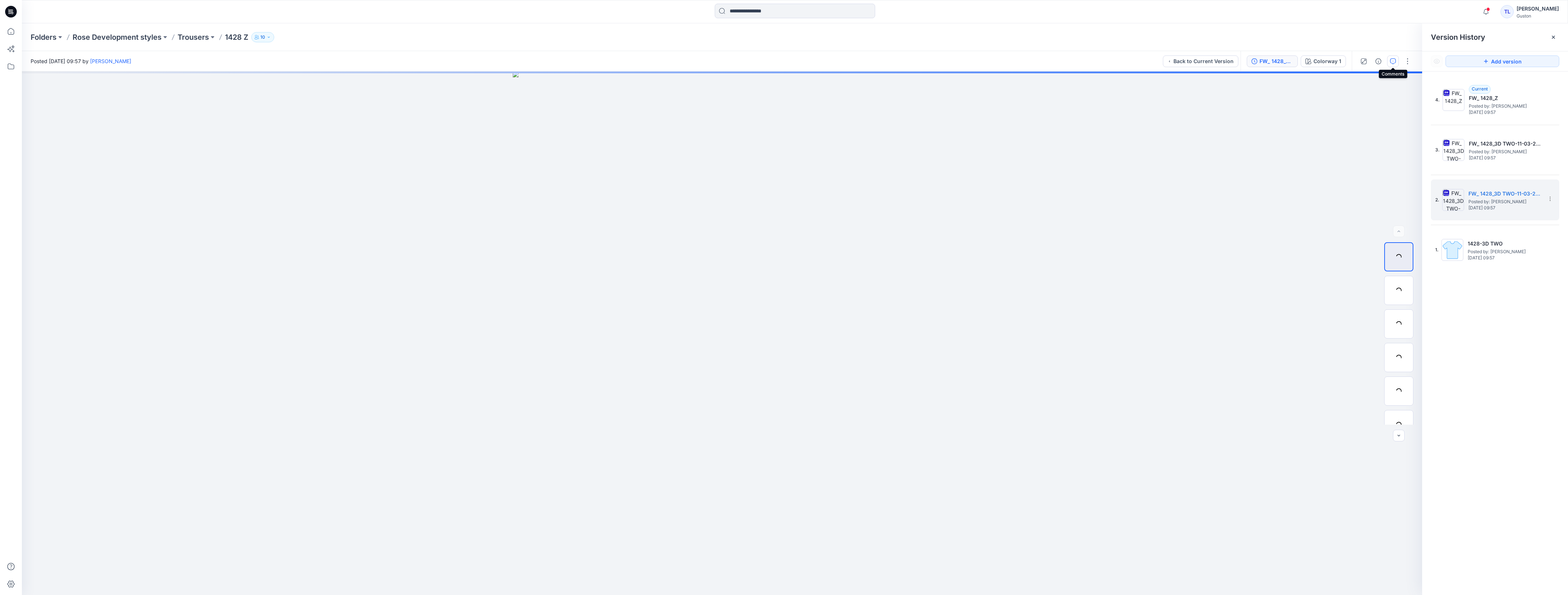
click at [1394, 65] on button "button" at bounding box center [1393, 61] width 12 height 12
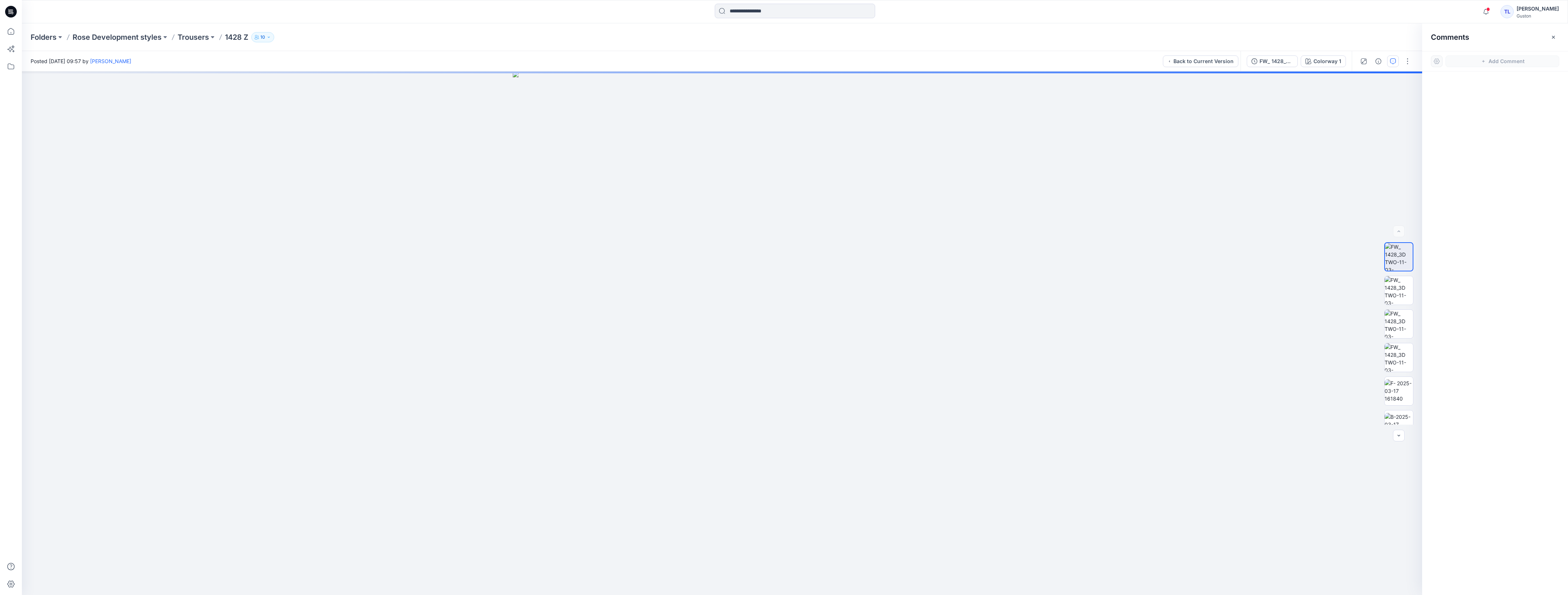
click at [1258, 53] on div "FW_ 1428_3D TWO-11-03-2025 Colorway 1" at bounding box center [1296, 62] width 111 height 21
click at [1517, 11] on div "[PERSON_NAME]" at bounding box center [1538, 9] width 42 height 9
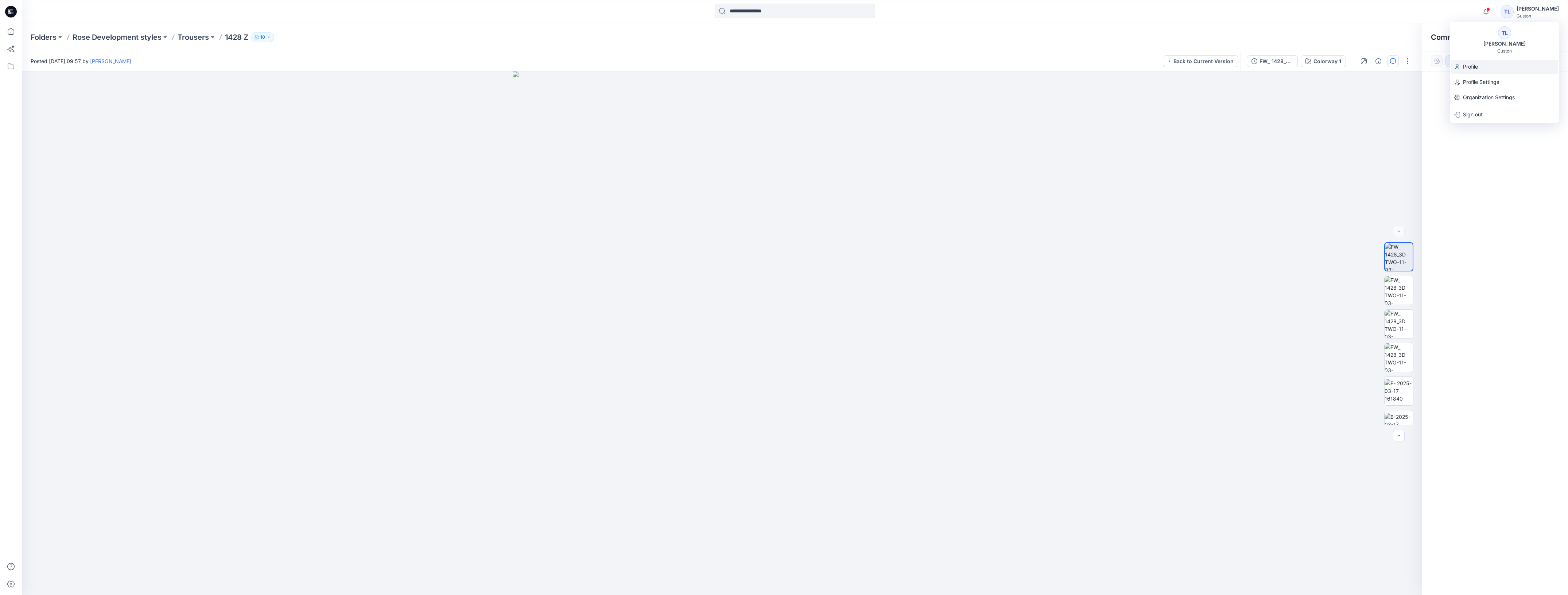
click at [1485, 65] on div "Profile" at bounding box center [1504, 66] width 107 height 14
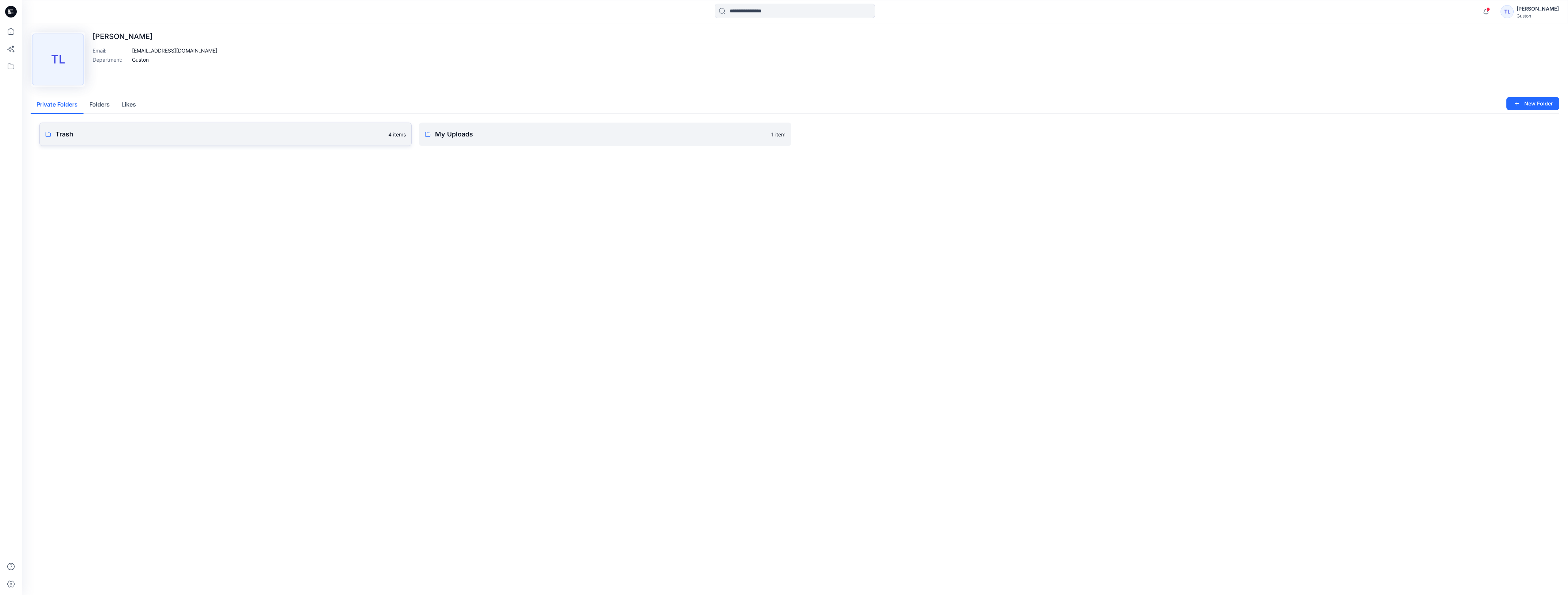
click at [318, 135] on p "Trash" at bounding box center [220, 134] width 329 height 10
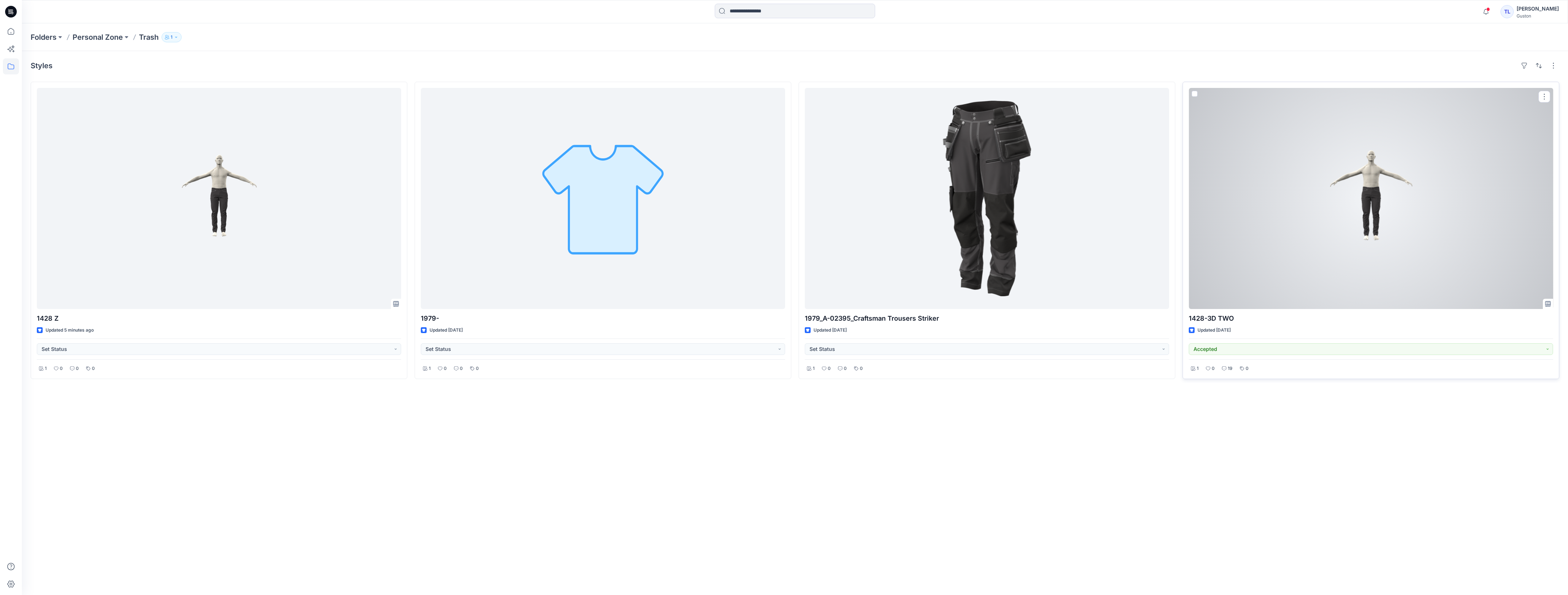
click at [1311, 238] on div at bounding box center [1371, 198] width 364 height 221
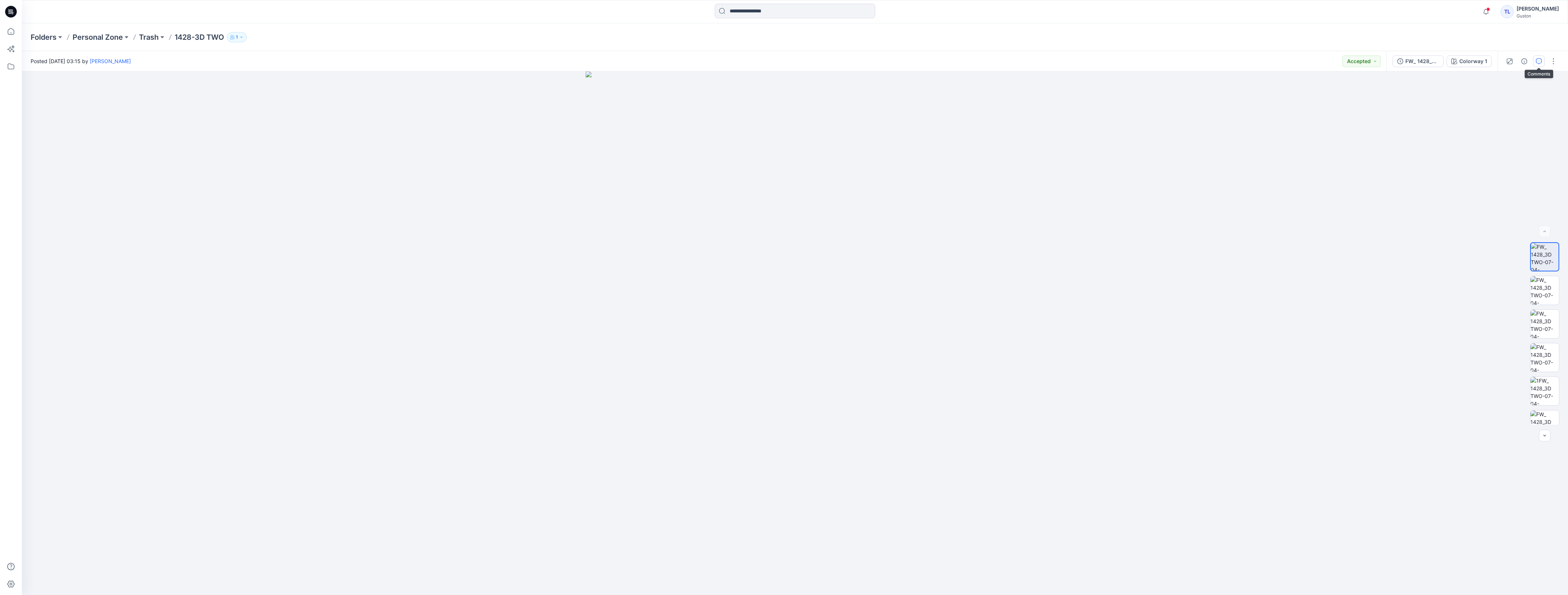
click at [1535, 58] on button "button" at bounding box center [1538, 61] width 12 height 12
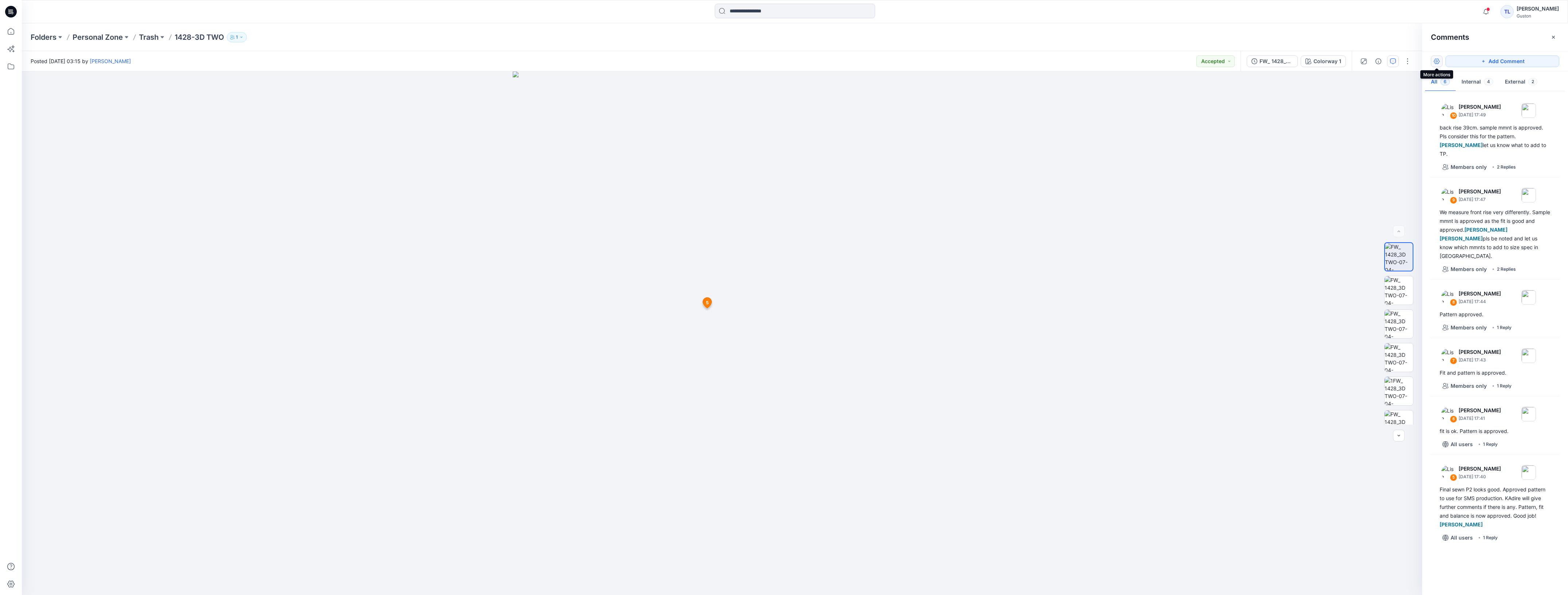
click at [1438, 61] on button "button" at bounding box center [1437, 61] width 12 height 12
click at [1394, 43] on div "Folders Personal Zone Trash 1428-3D TWO 1" at bounding box center [795, 37] width 1546 height 28
click at [1439, 64] on button "button" at bounding box center [1437, 61] width 12 height 12
click at [1472, 107] on p "Show all in current view" at bounding box center [1465, 107] width 56 height 8
click at [903, 305] on div "11 5 Lise Blomqvist May 05, 2025 17:40 Final sewn P2 looks good. Approved patte…" at bounding box center [722, 333] width 1400 height 524
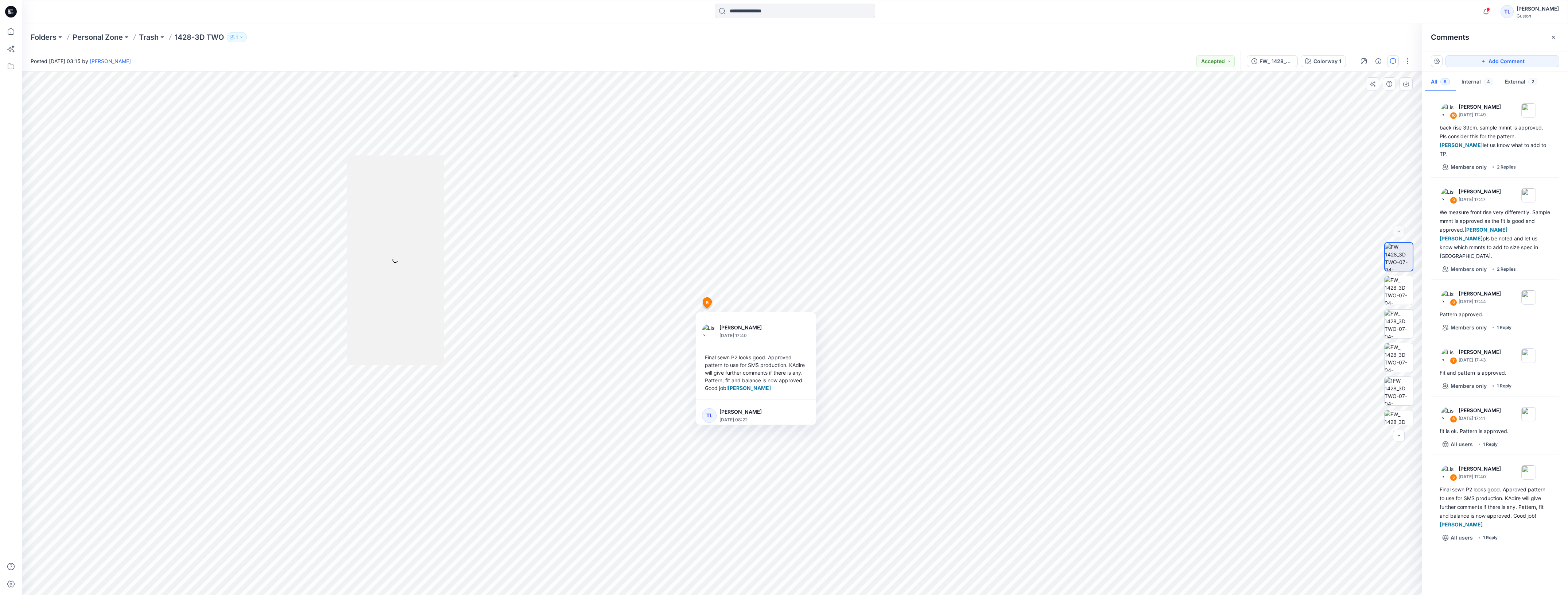
drag, startPoint x: 796, startPoint y: 329, endPoint x: 799, endPoint y: 333, distance: 5.0
click at [799, 333] on div at bounding box center [793, 331] width 28 height 20
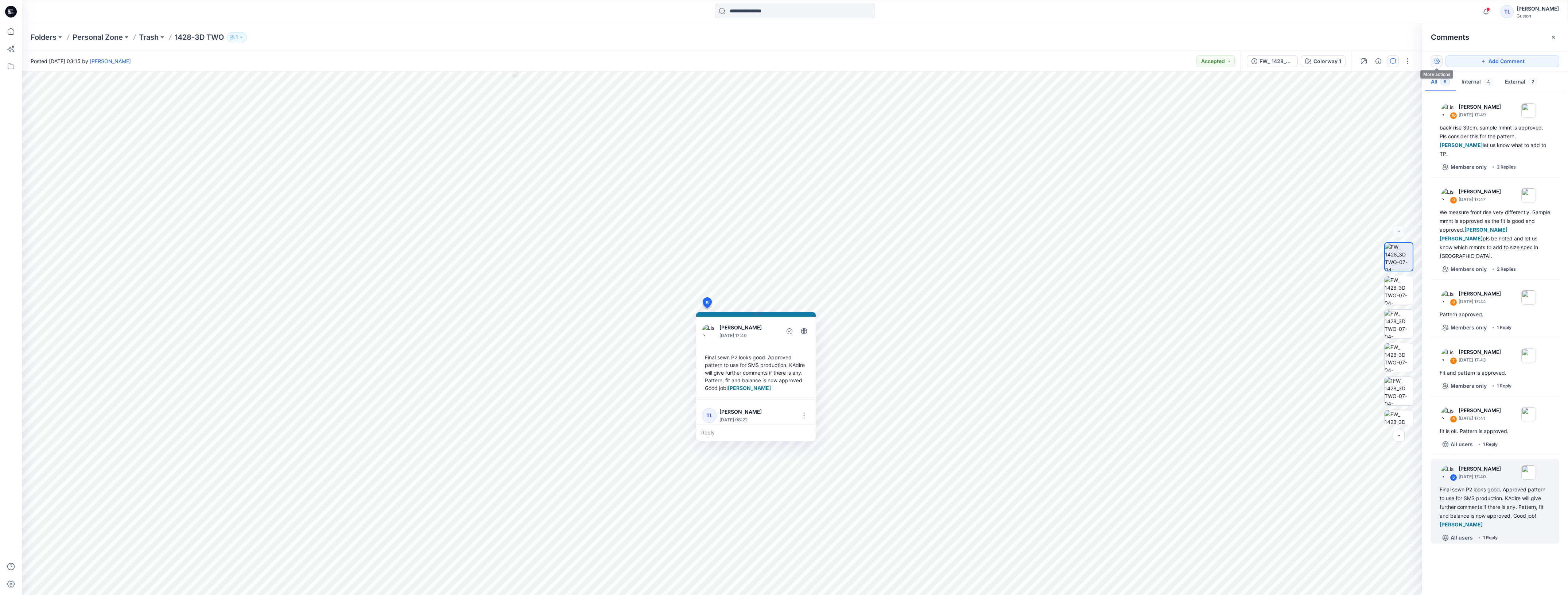
click at [1435, 64] on button "button" at bounding box center [1437, 61] width 12 height 12
click at [1480, 414] on div "6 Lise Blomqvist May 05, 2025 17:41" at bounding box center [1485, 414] width 100 height 20
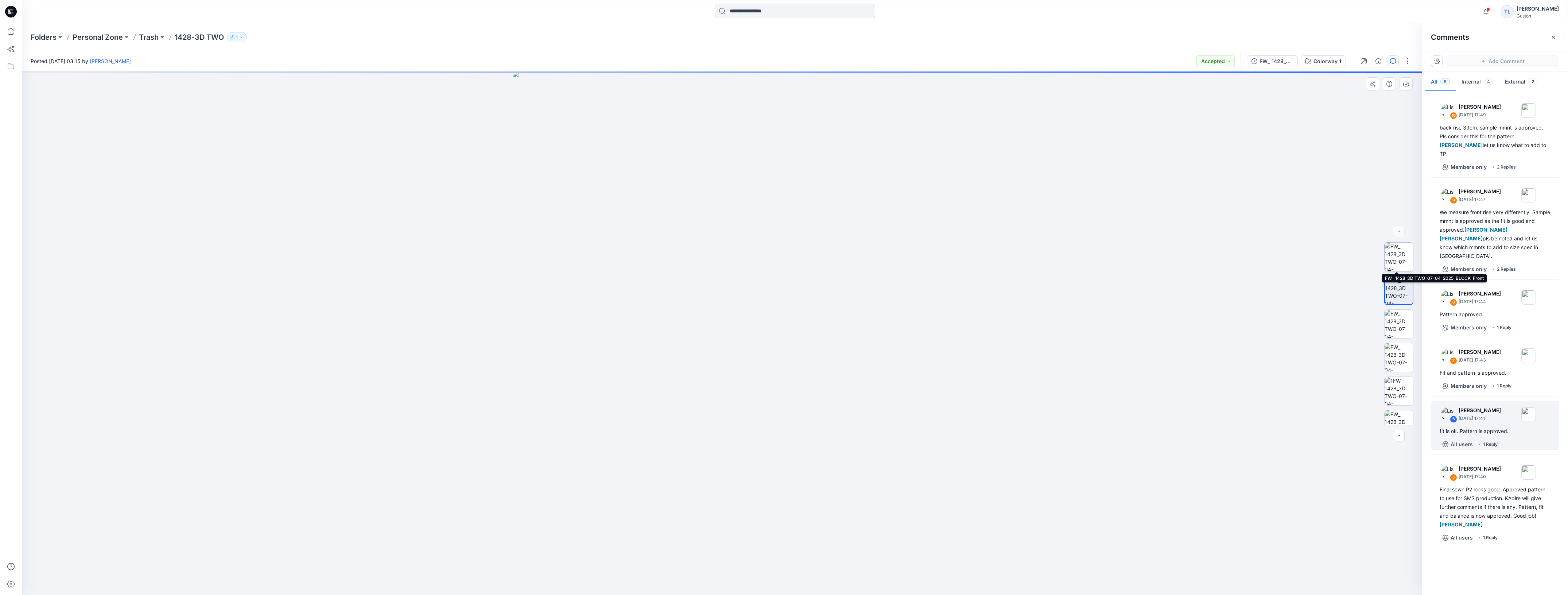
click at [1394, 260] on img at bounding box center [1399, 256] width 29 height 29
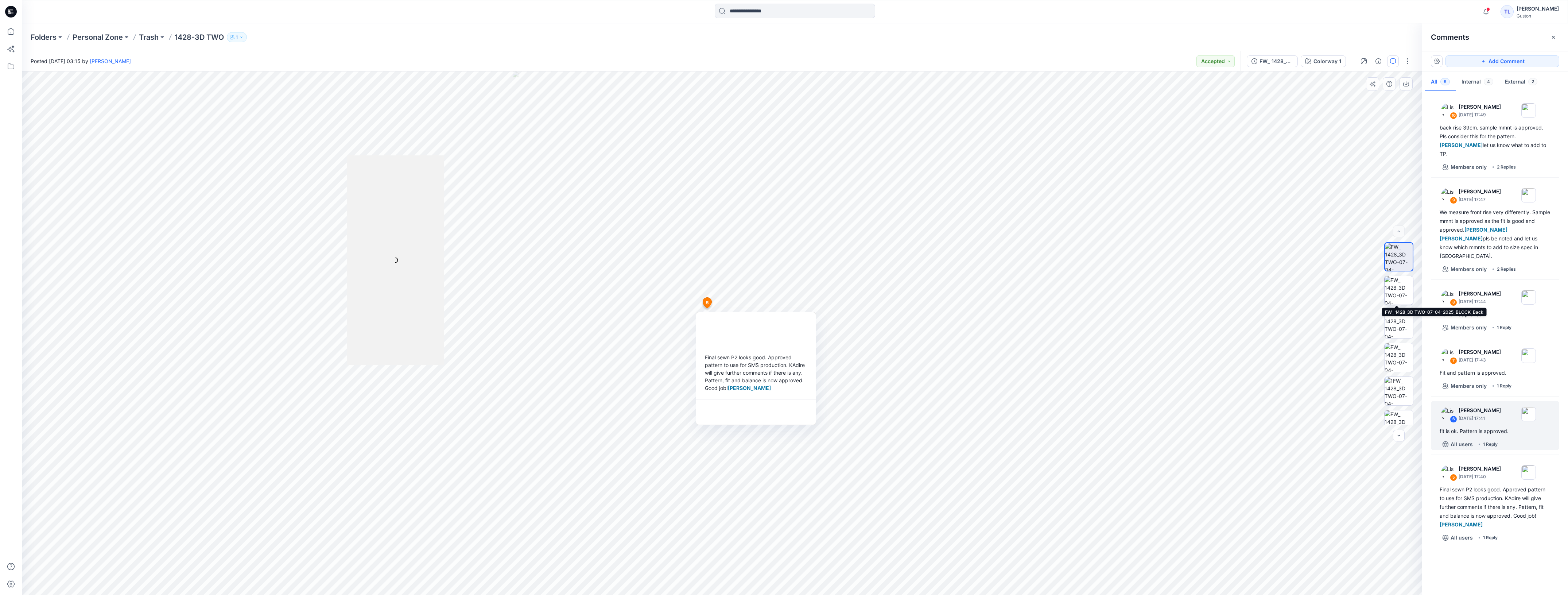
click at [1397, 289] on img at bounding box center [1399, 290] width 29 height 29
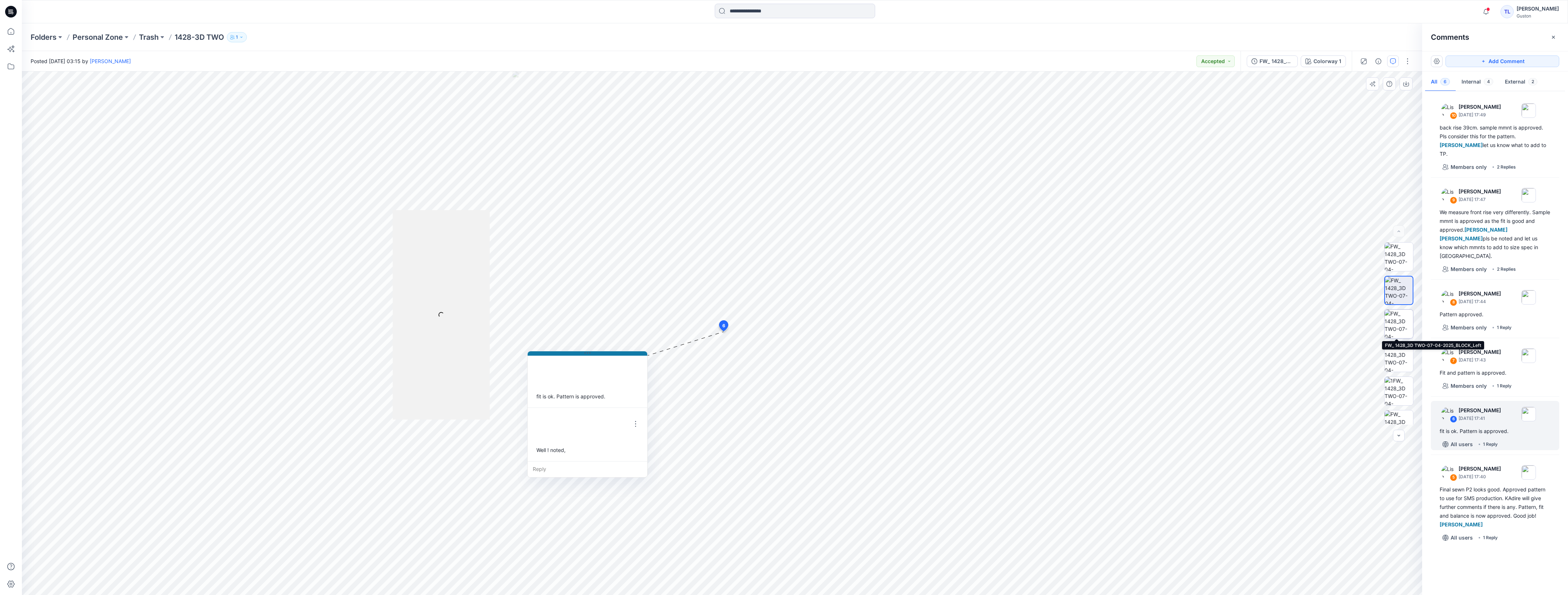
click at [1390, 316] on img at bounding box center [1399, 324] width 29 height 29
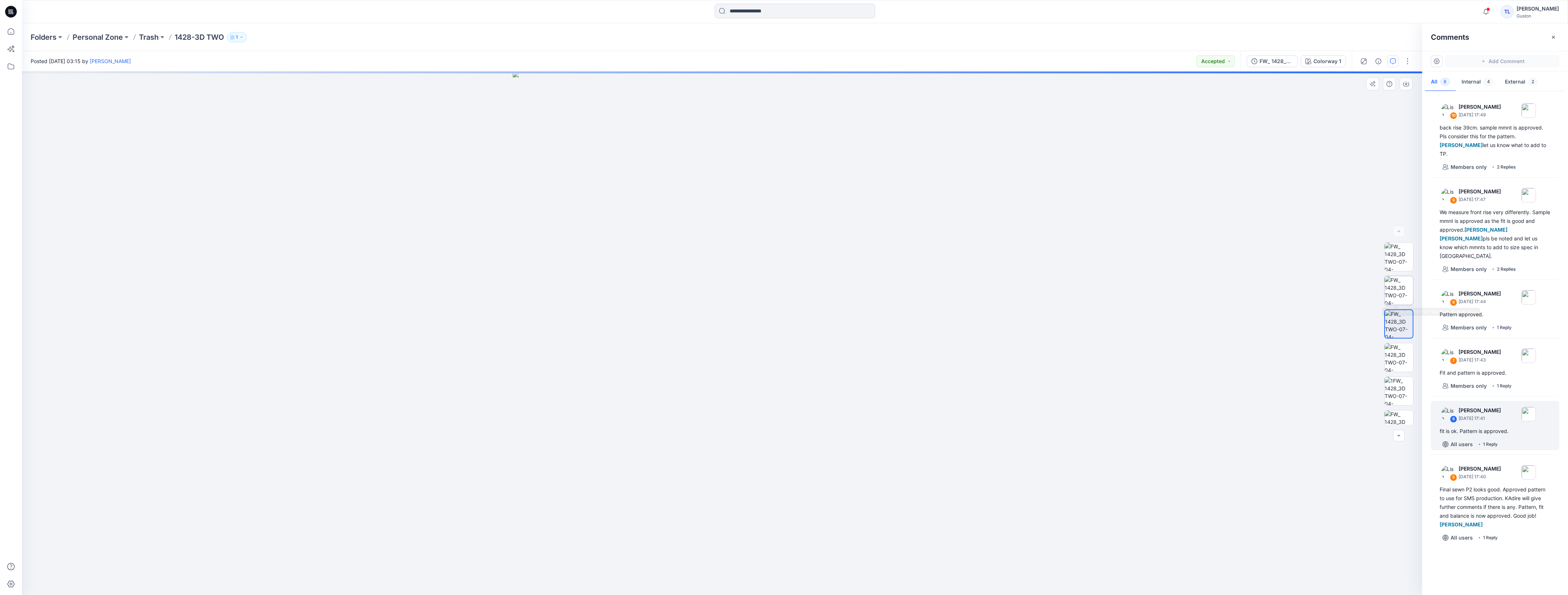
click at [1404, 289] on img at bounding box center [1399, 290] width 29 height 29
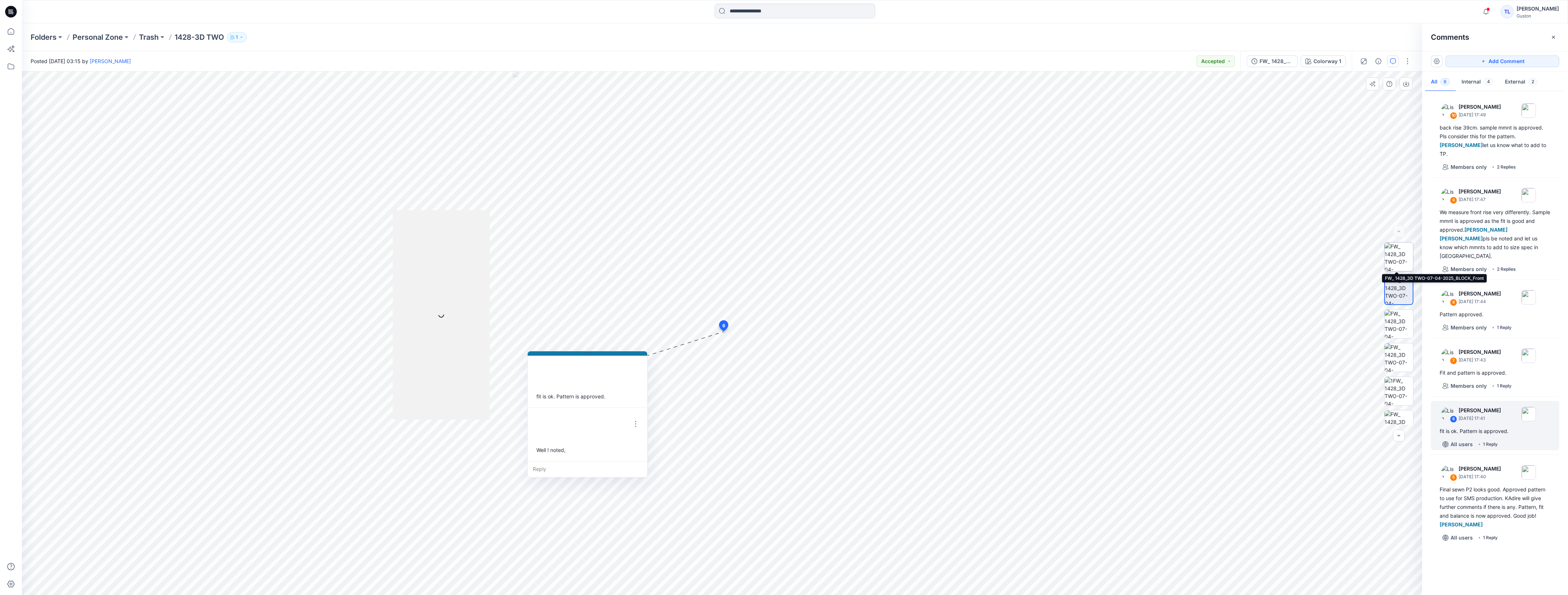
click at [1396, 261] on img at bounding box center [1399, 256] width 29 height 29
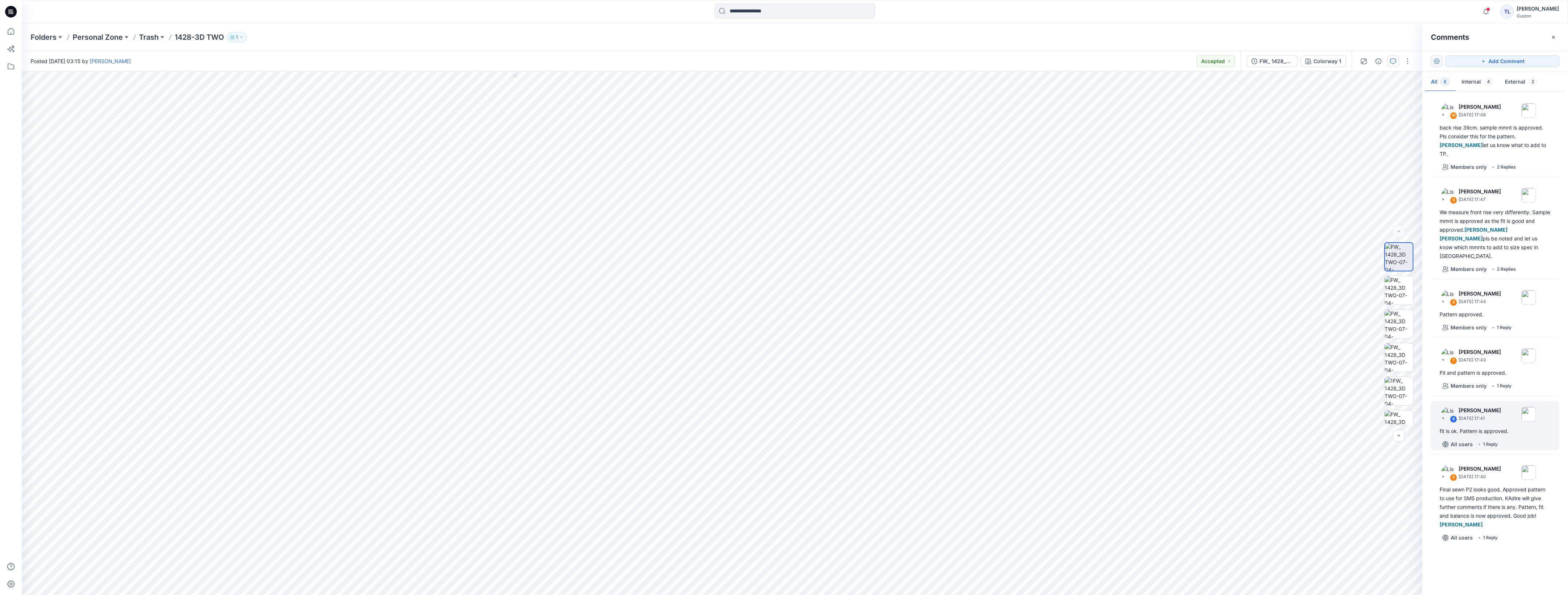
click at [1438, 66] on button "button" at bounding box center [1437, 61] width 12 height 12
click at [1405, 60] on button "button" at bounding box center [1407, 61] width 12 height 12
click at [1367, 139] on p "Duplicate to..." at bounding box center [1373, 139] width 33 height 8
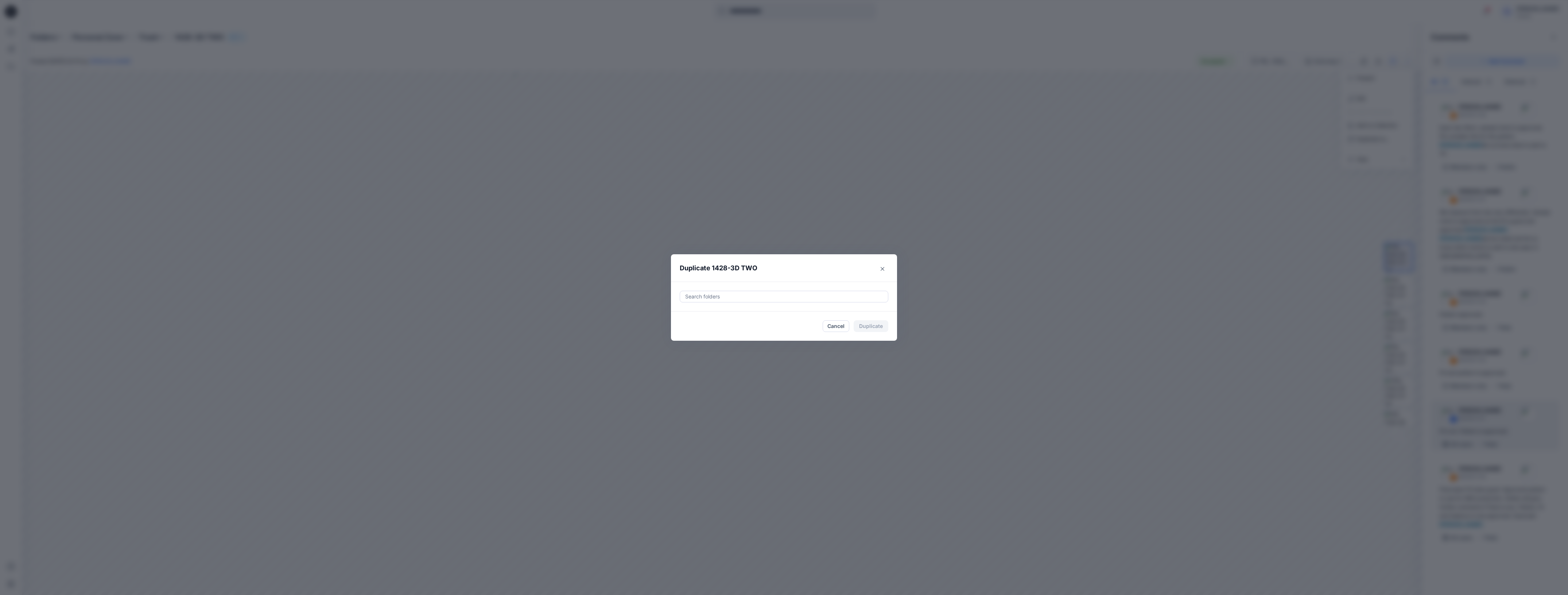
click at [815, 291] on div "Search folders" at bounding box center [783, 297] width 208 height 11
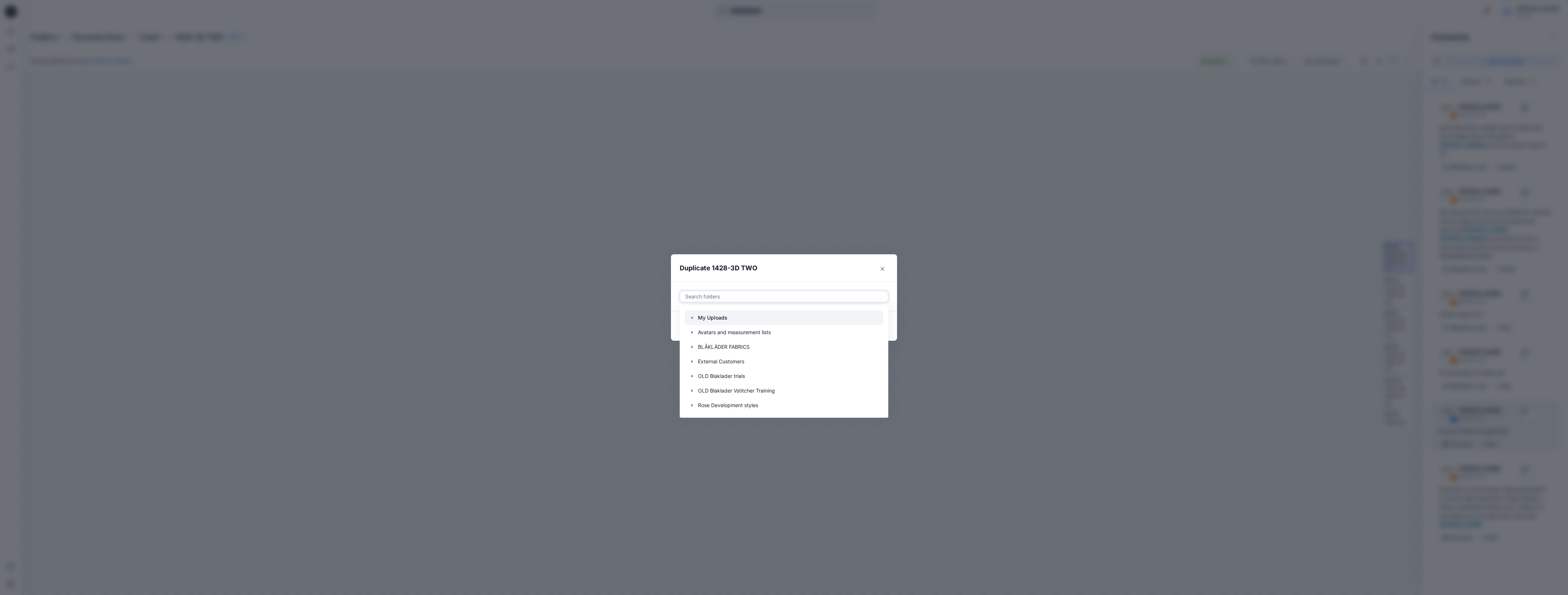
click at [725, 317] on p "My Uploads" at bounding box center [713, 318] width 30 height 9
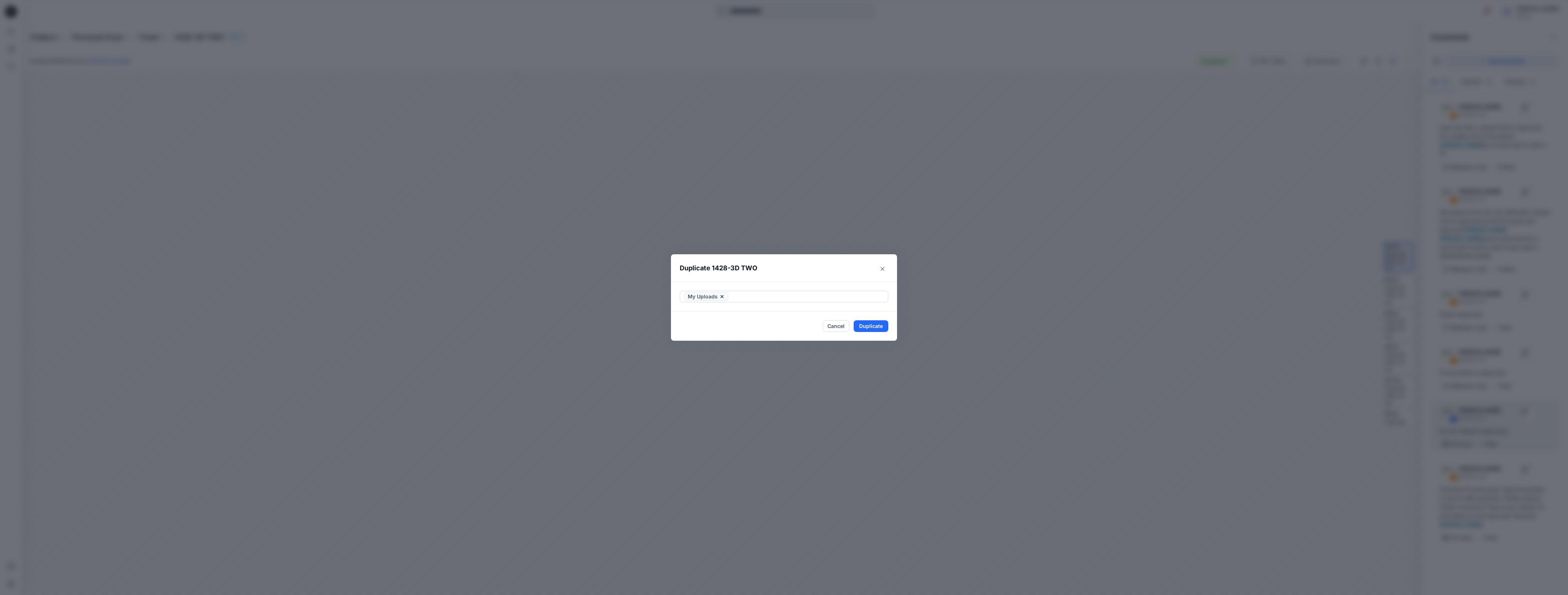
click at [810, 264] on header "Duplicate 1428-3D TWO" at bounding box center [776, 269] width 211 height 28
click at [872, 328] on button "Duplicate" at bounding box center [870, 326] width 35 height 12
click at [882, 269] on icon "Close" at bounding box center [883, 269] width 4 height 4
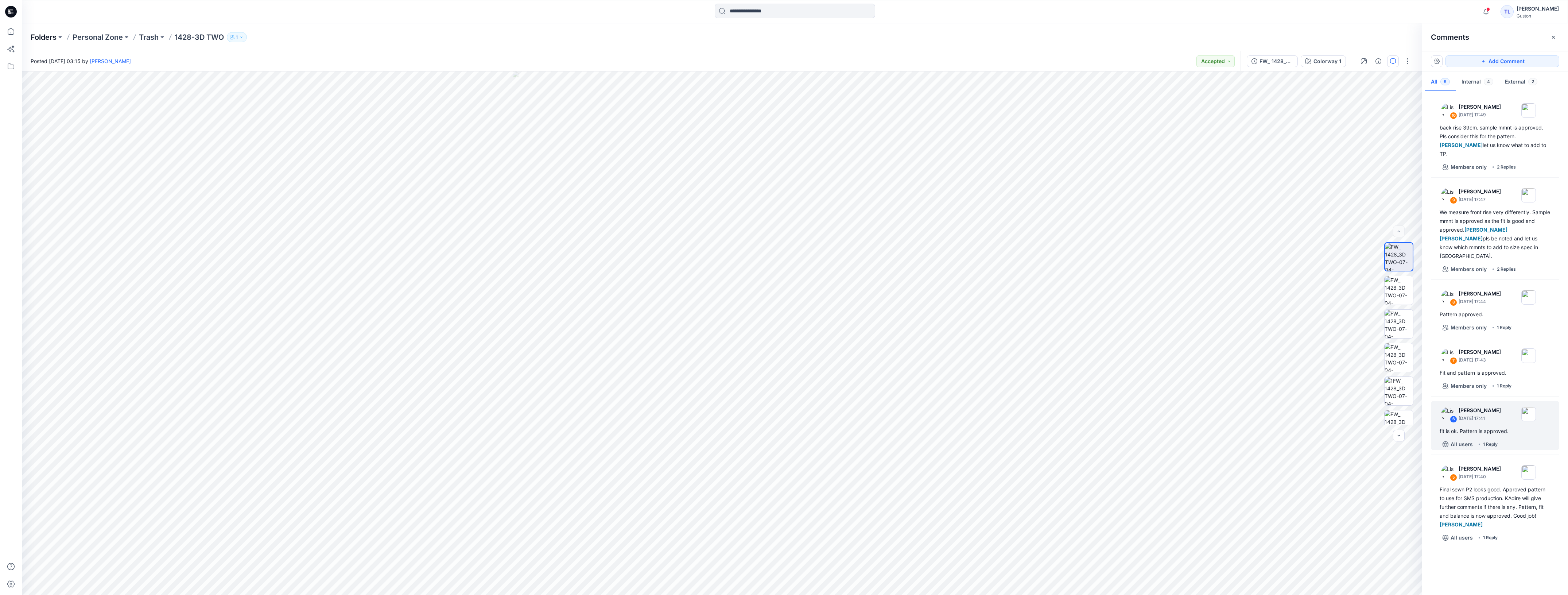
click at [33, 33] on p "Folders" at bounding box center [43, 37] width 26 height 10
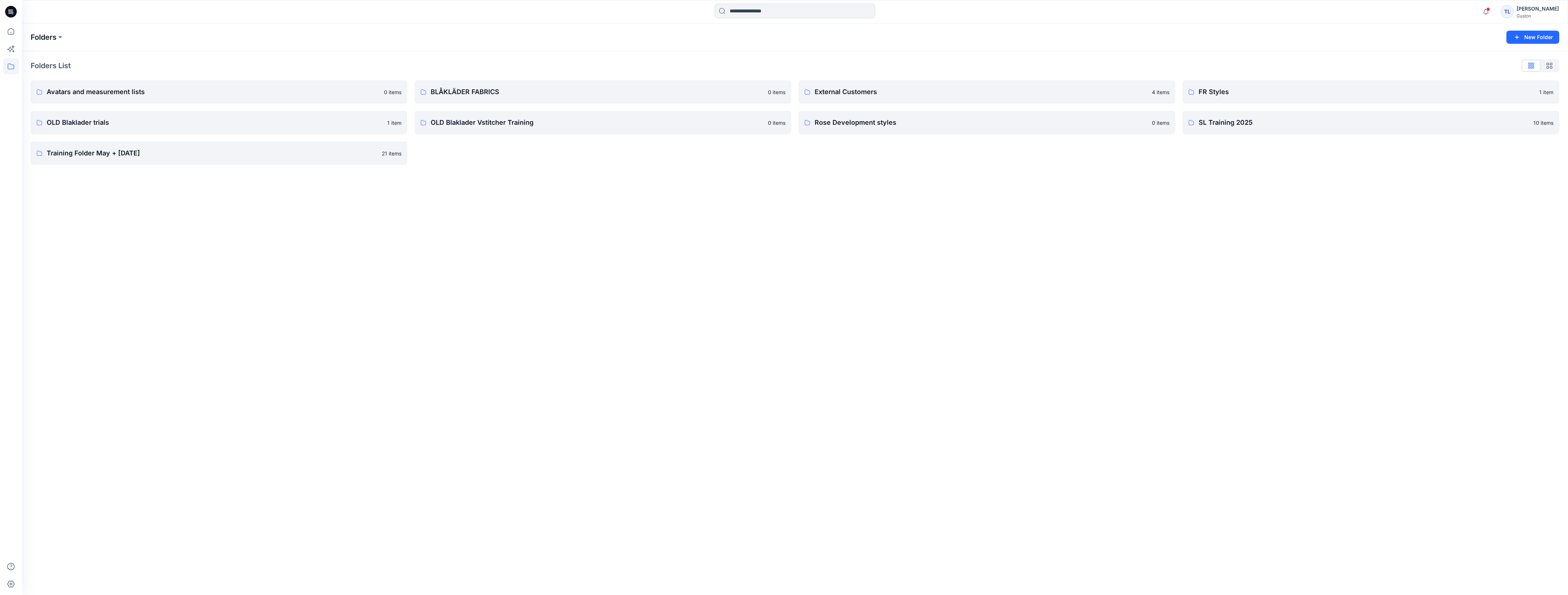
click at [55, 40] on p "Folders" at bounding box center [43, 37] width 26 height 10
click at [60, 37] on button at bounding box center [60, 37] width 7 height 10
click at [231, 15] on div at bounding box center [215, 12] width 387 height 16
click at [1517, 11] on div "[PERSON_NAME]" at bounding box center [1538, 9] width 42 height 9
click at [1477, 68] on p "Profile" at bounding box center [1470, 66] width 15 height 14
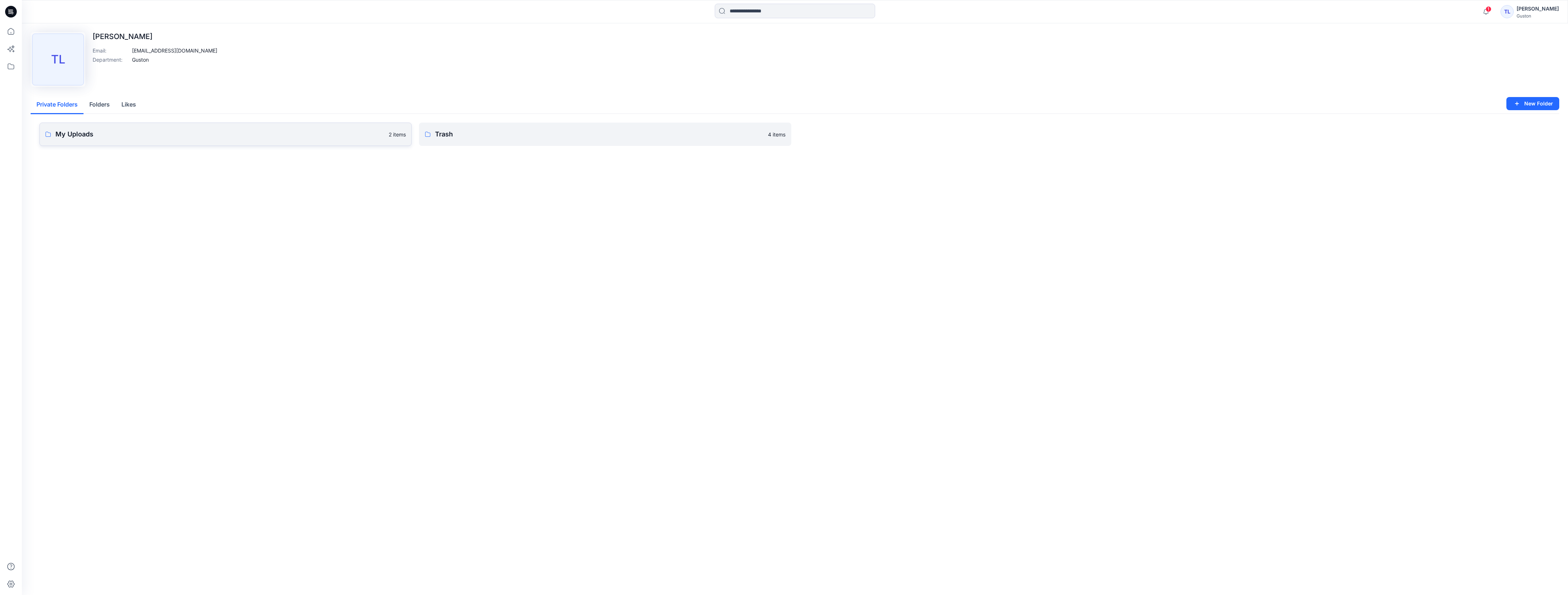
click at [163, 143] on link "My Uploads 2 items" at bounding box center [226, 134] width 373 height 23
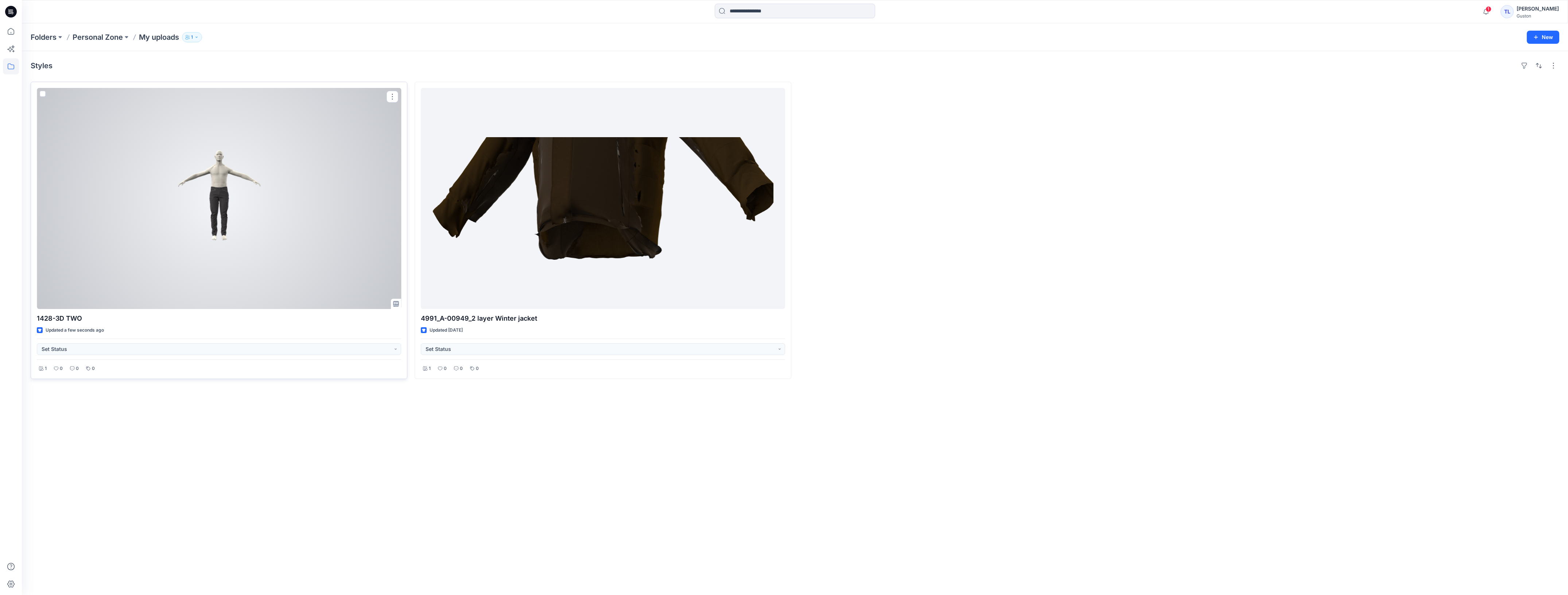
click at [212, 159] on div at bounding box center [219, 198] width 364 height 221
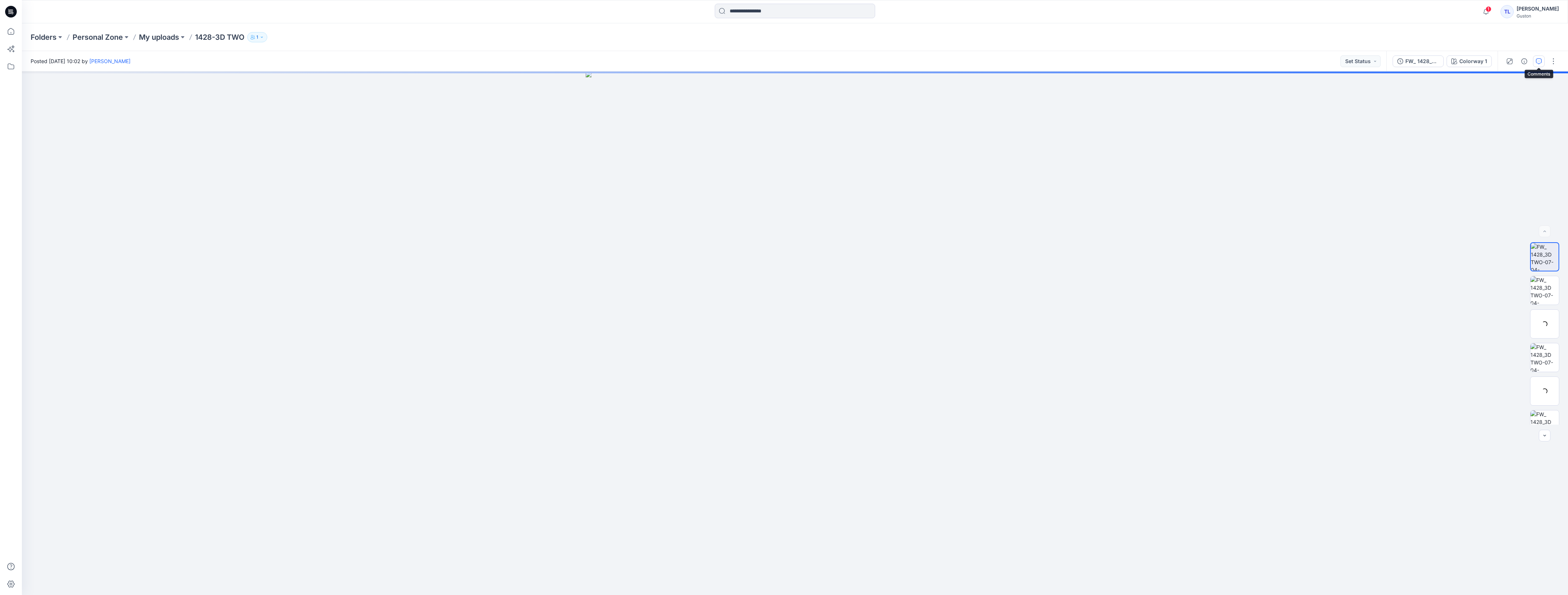
click at [1538, 63] on icon "button" at bounding box center [1539, 62] width 6 height 6
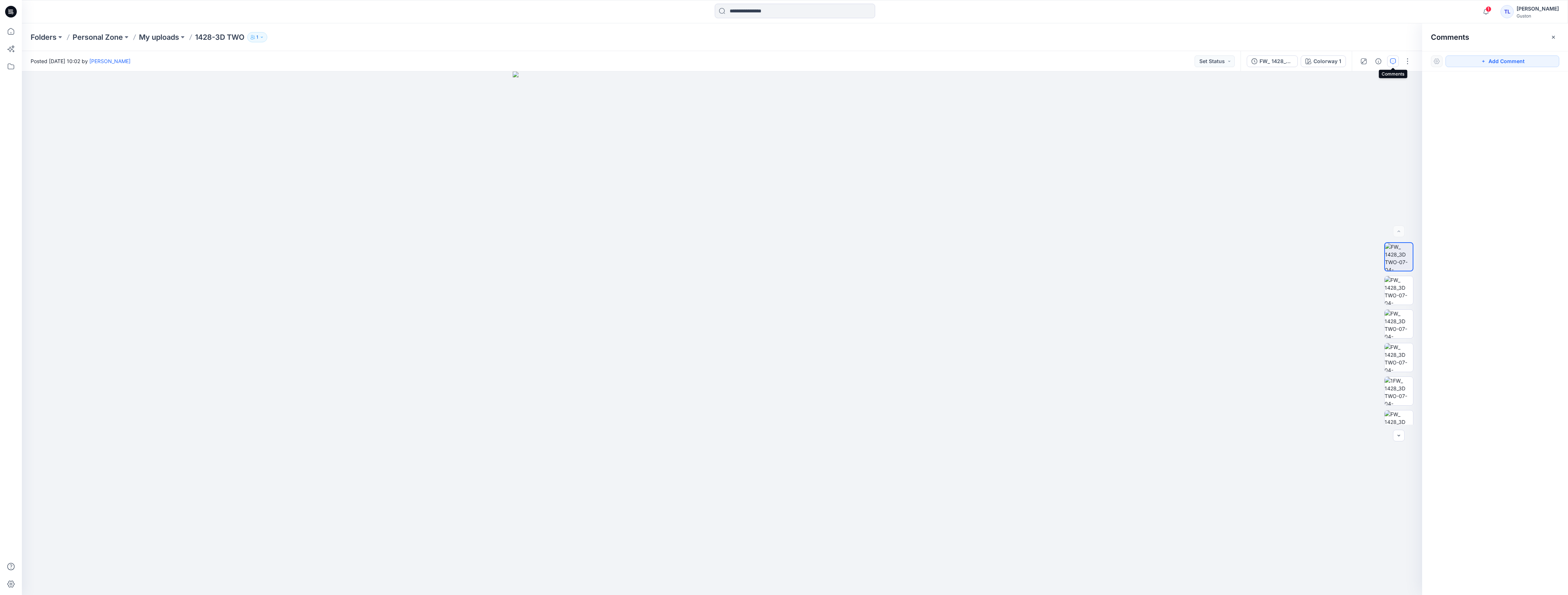
click at [1395, 62] on icon "button" at bounding box center [1393, 62] width 6 height 6
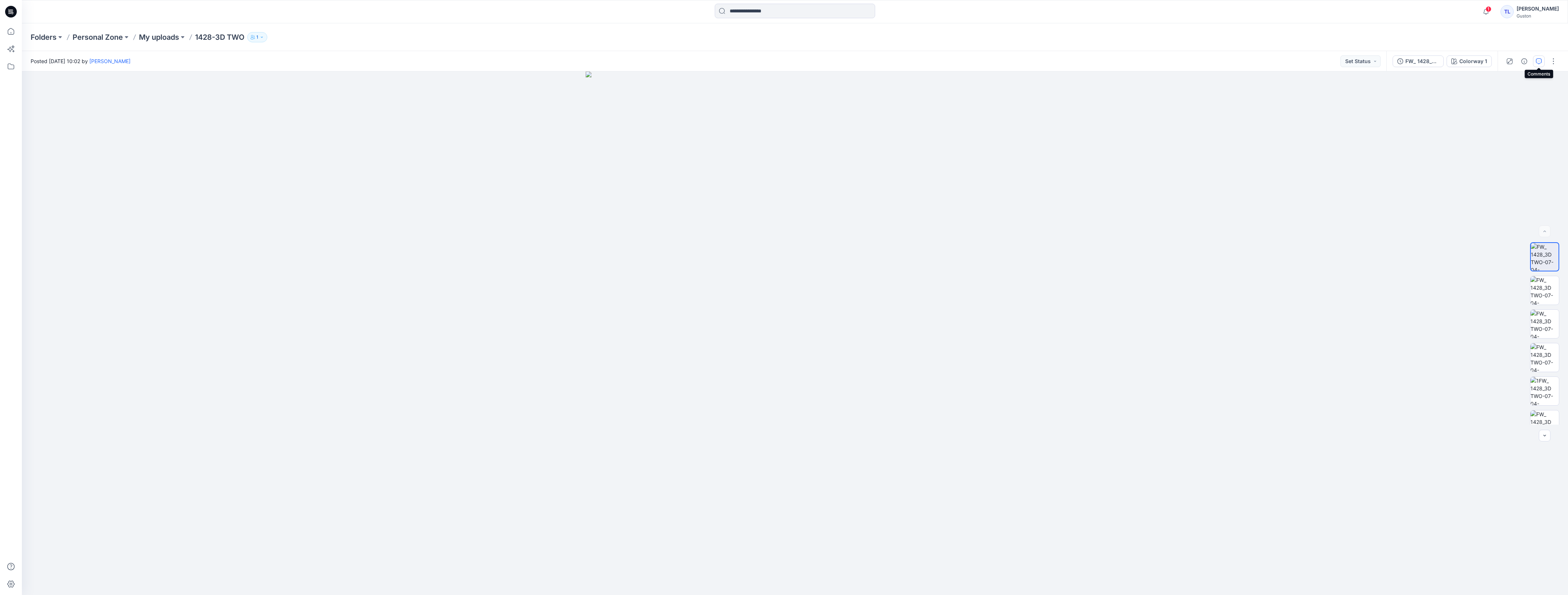
click at [1541, 63] on icon "button" at bounding box center [1539, 62] width 6 height 6
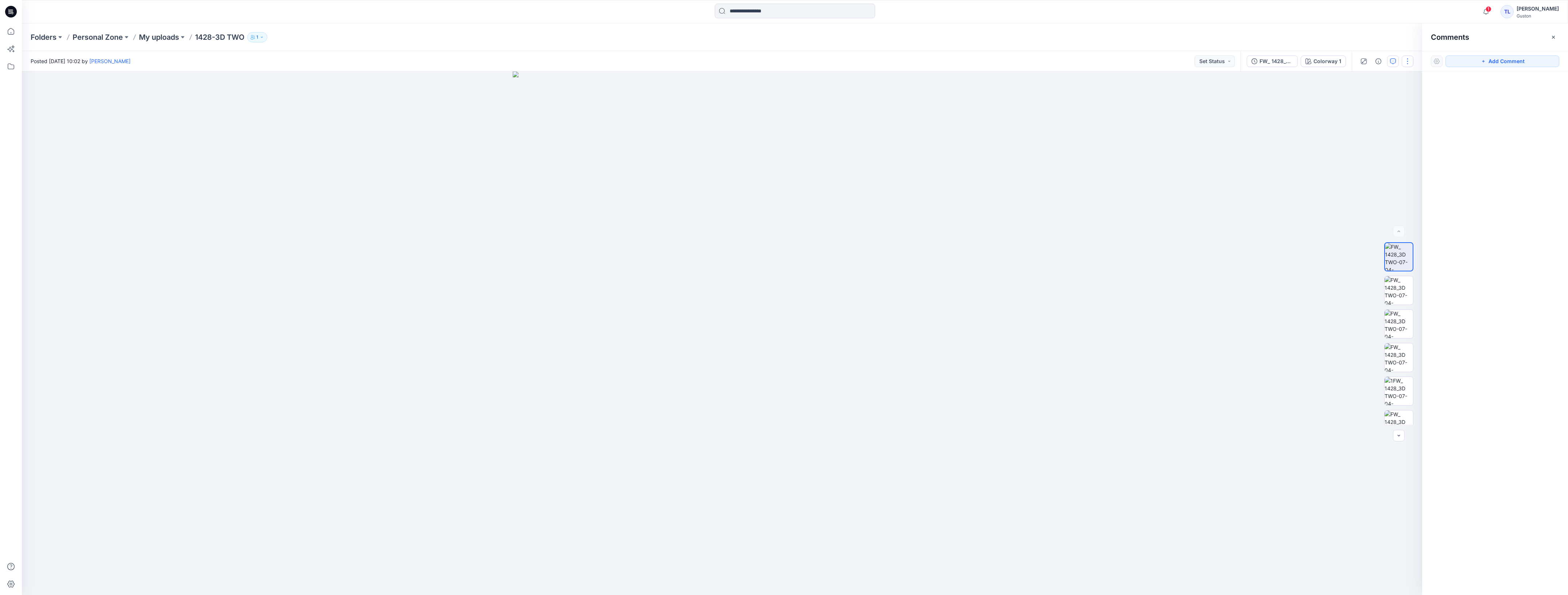
drag, startPoint x: 1402, startPoint y: 63, endPoint x: 1407, endPoint y: 62, distance: 5.1
click at [1403, 62] on button "button" at bounding box center [1407, 61] width 12 height 12
click at [1409, 62] on button "button" at bounding box center [1407, 61] width 12 height 12
click at [1553, 36] on icon "button" at bounding box center [1553, 37] width 6 height 6
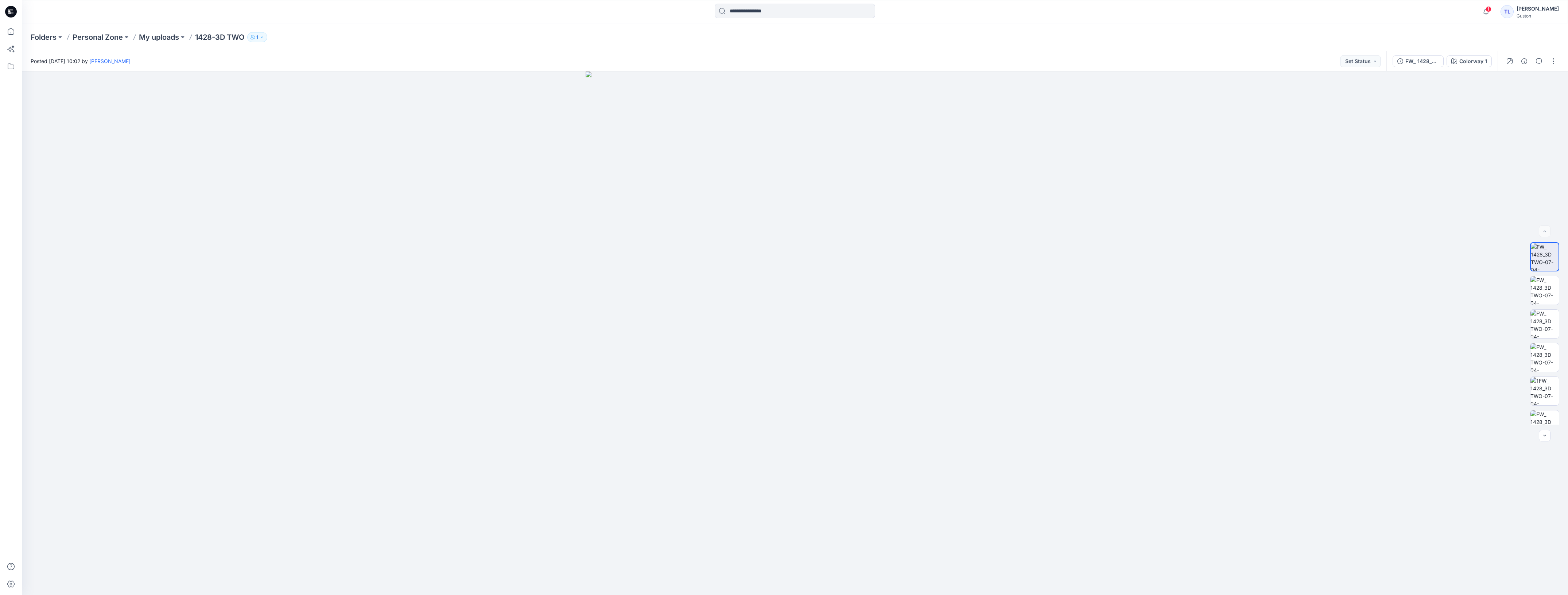
click at [1560, 16] on div "1 Notifications Your style 1428 Z has been updated with FW_ 1428_Z version Just…" at bounding box center [794, 12] width 1545 height 16
click at [1539, 12] on div "[PERSON_NAME]" at bounding box center [1538, 9] width 42 height 9
click at [1468, 71] on p "Profile" at bounding box center [1470, 66] width 15 height 14
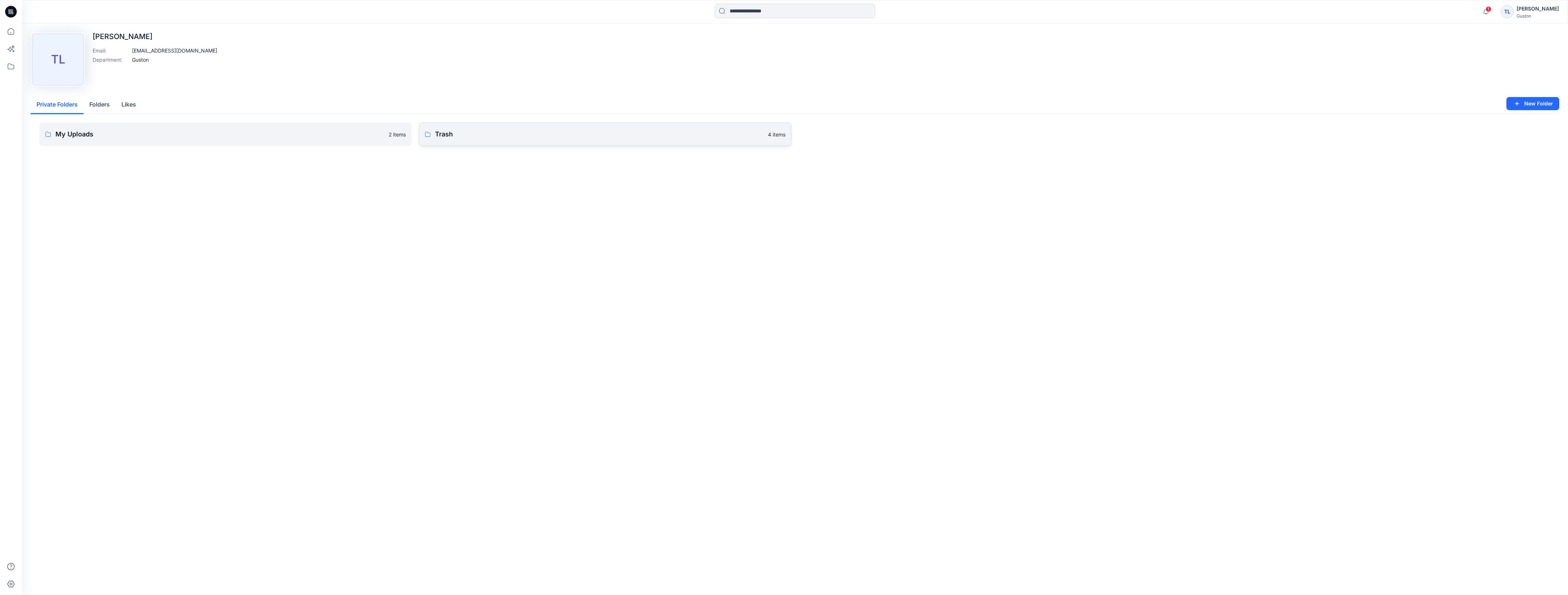
click at [709, 141] on link "Trash 4 items" at bounding box center [605, 134] width 373 height 23
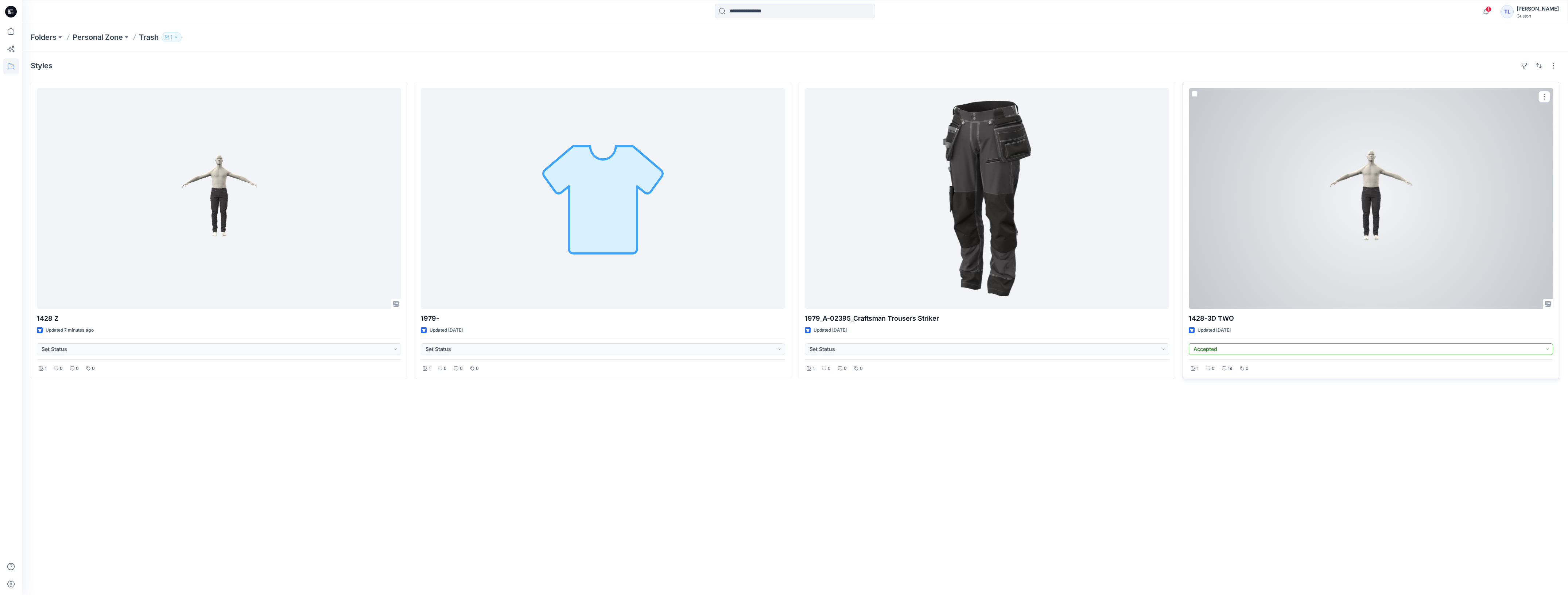
click at [1548, 344] on button "Accepted" at bounding box center [1371, 349] width 364 height 12
click at [1525, 315] on p "1428-3D TWO" at bounding box center [1371, 319] width 364 height 10
click at [1541, 97] on button "button" at bounding box center [1544, 96] width 12 height 12
click at [1335, 152] on div at bounding box center [1371, 198] width 364 height 221
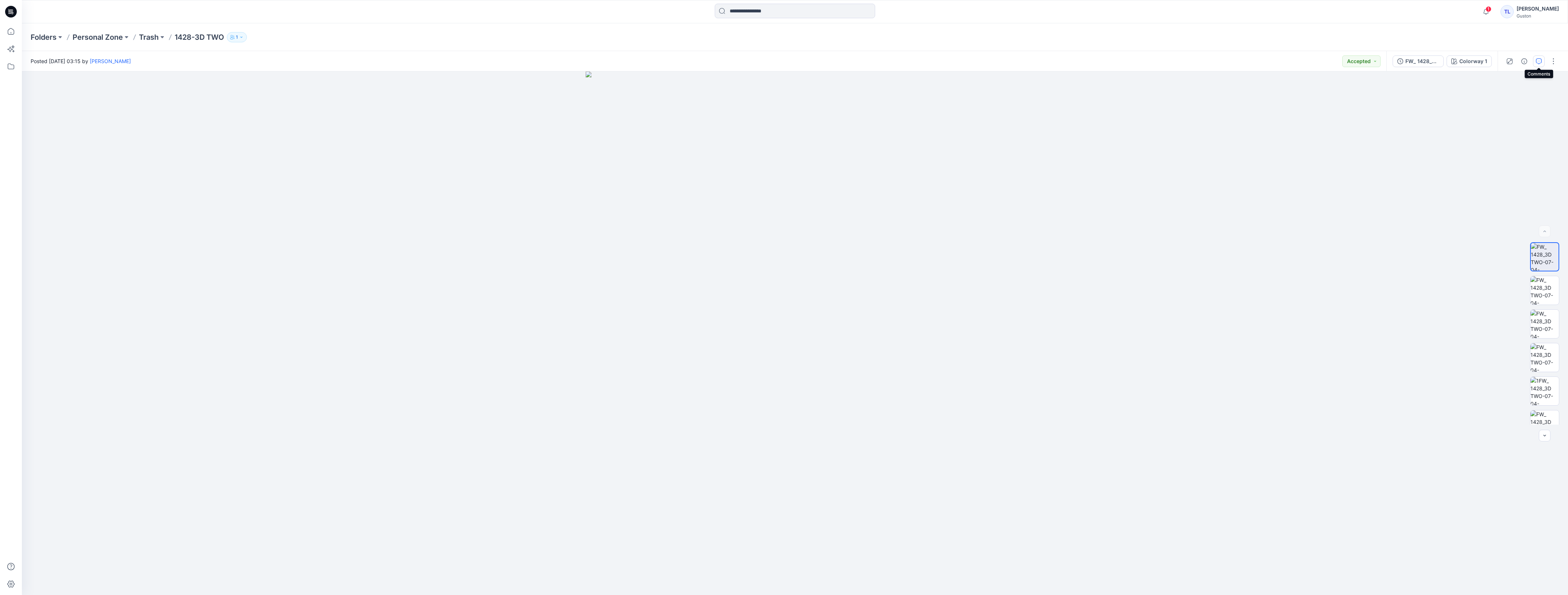
click at [1543, 64] on button "button" at bounding box center [1538, 61] width 12 height 12
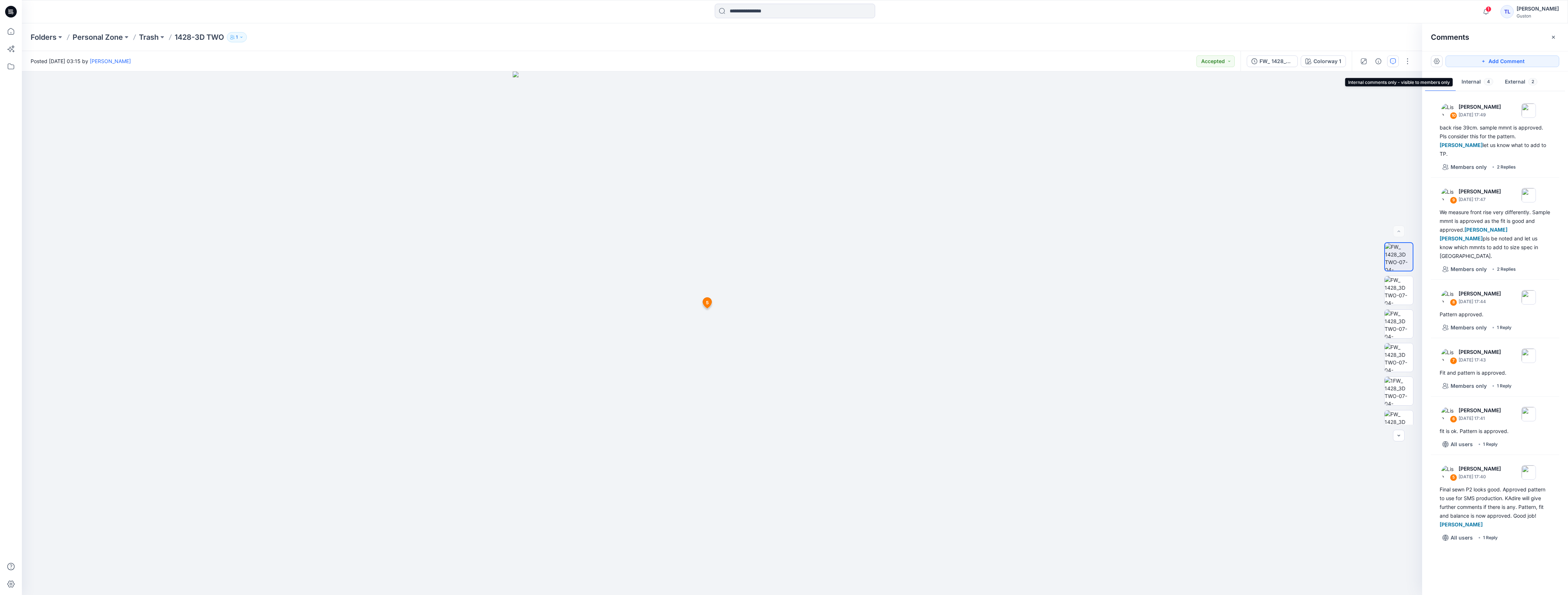
click at [1475, 80] on button "Internal 4" at bounding box center [1477, 82] width 43 height 19
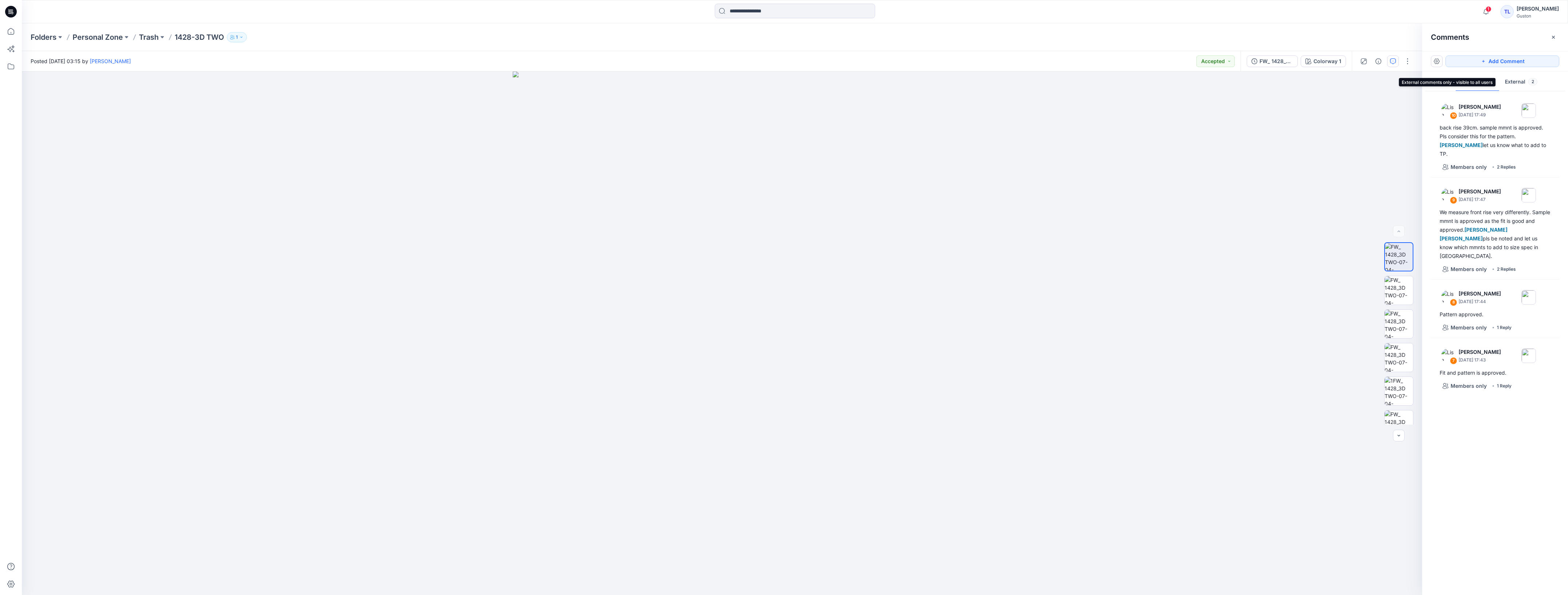
click at [1512, 80] on button "External 2" at bounding box center [1521, 82] width 44 height 19
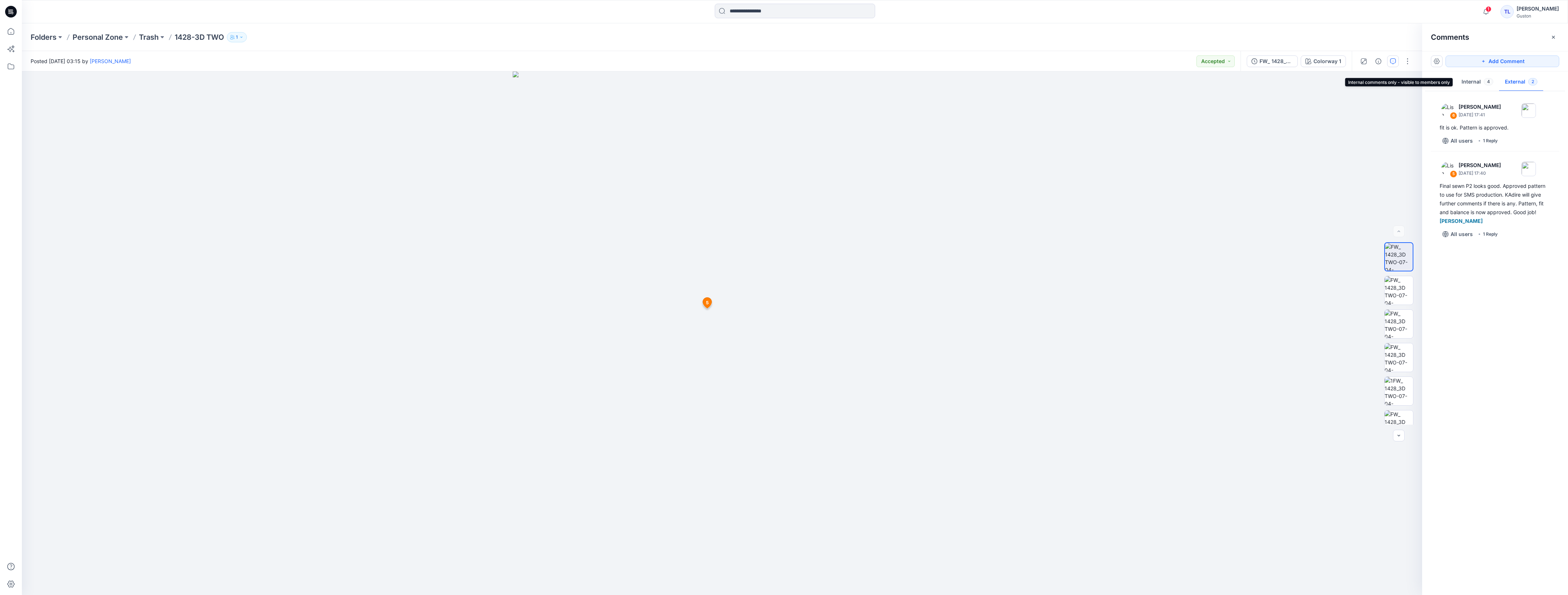
click at [1468, 83] on button "Internal 4" at bounding box center [1477, 82] width 43 height 19
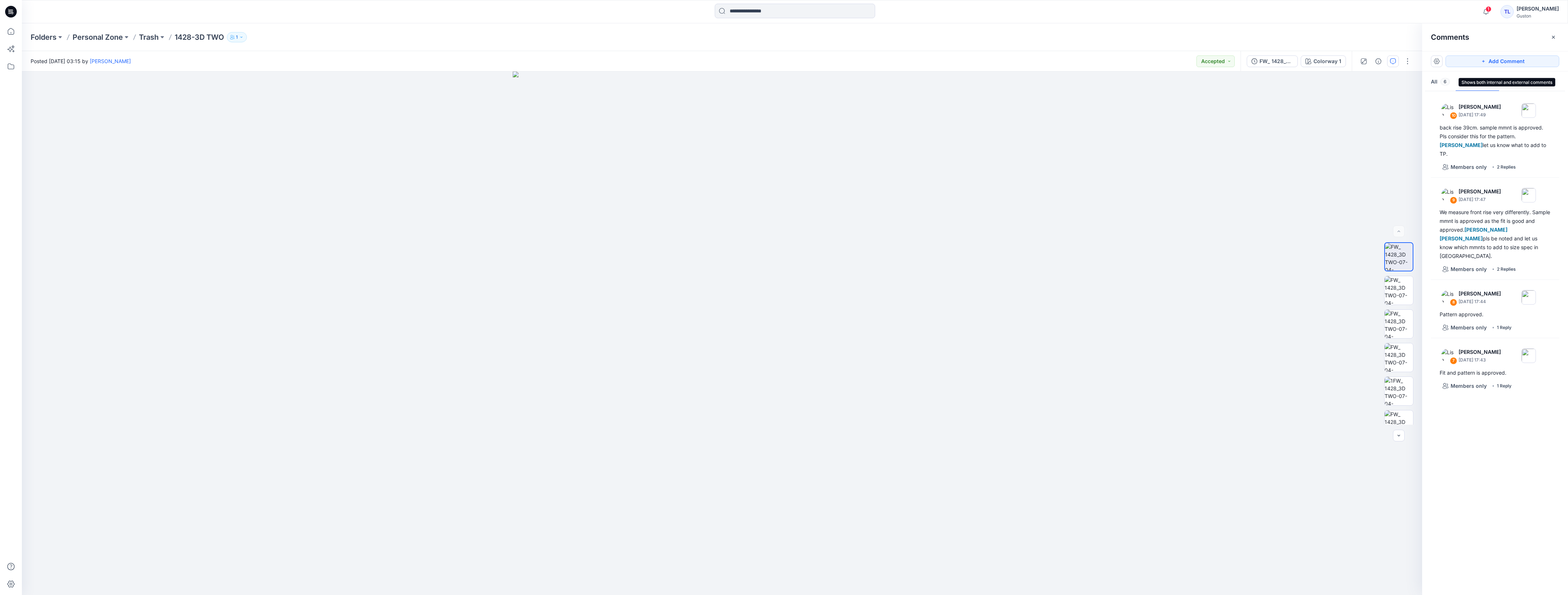
click at [1434, 80] on button "All 6" at bounding box center [1440, 82] width 30 height 19
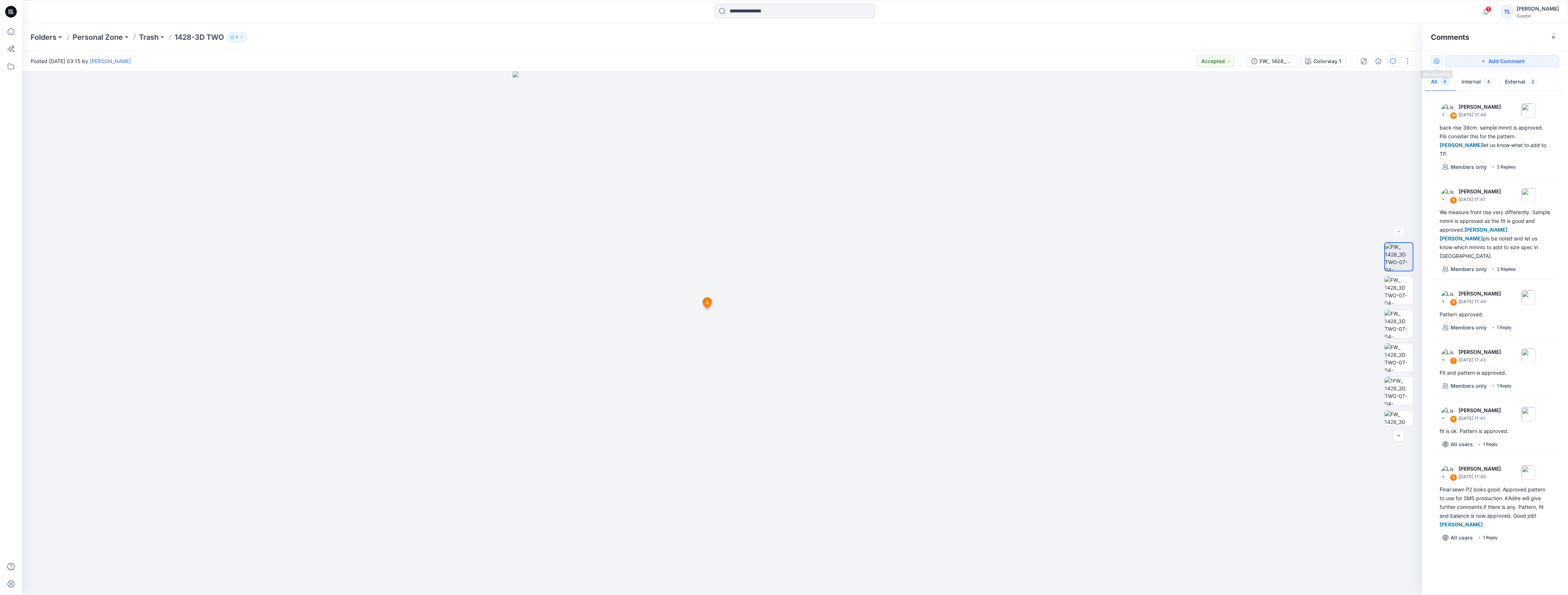
click at [1439, 60] on button "button" at bounding box center [1437, 61] width 12 height 12
click at [1466, 108] on p "Show all in current view" at bounding box center [1465, 107] width 56 height 8
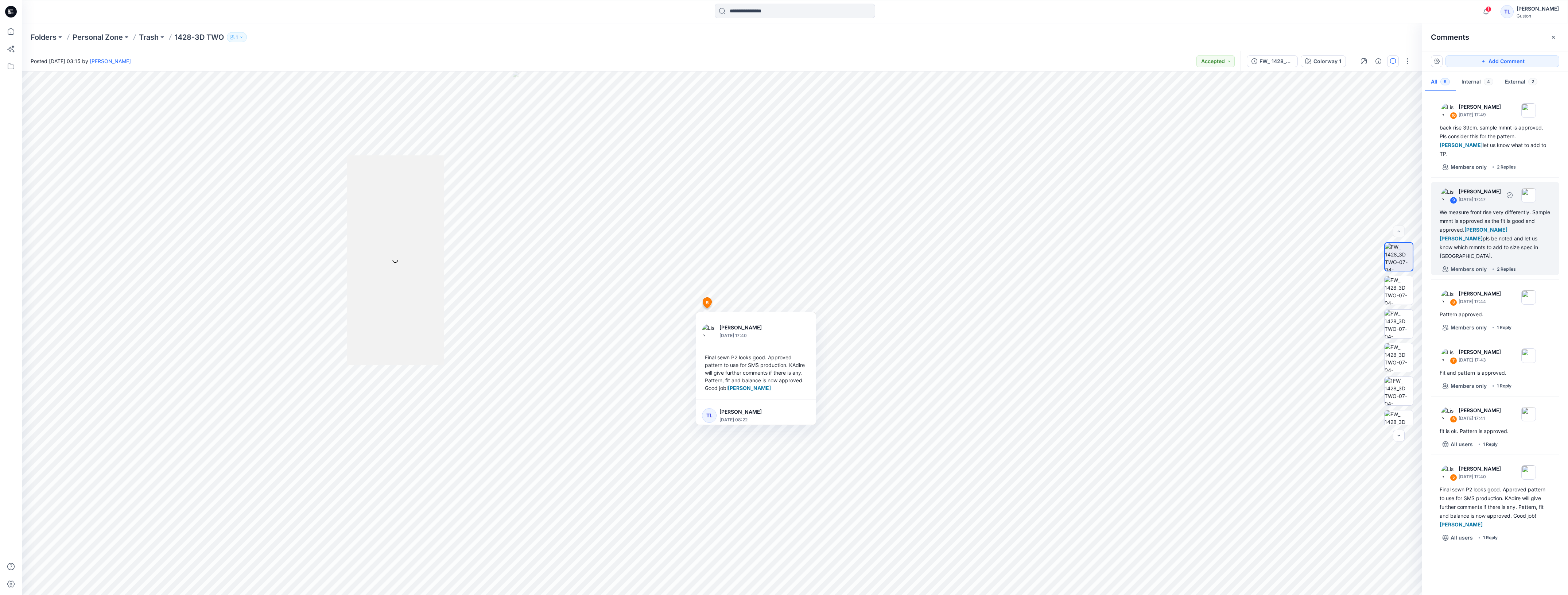
click at [1466, 208] on div "We measure front rise very differently. Sample mmnt is approved as the fit is g…" at bounding box center [1495, 234] width 111 height 52
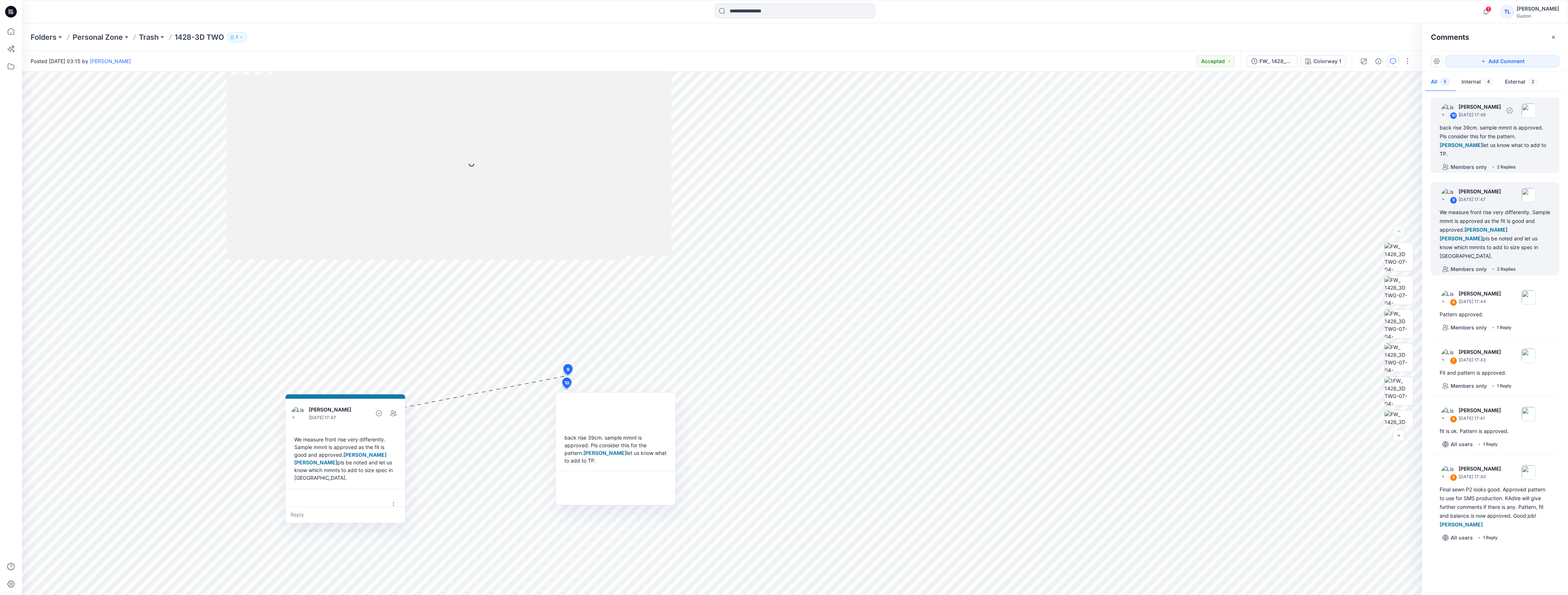
click at [1487, 139] on div "back rise 39cm. sample mmnt is approved. Pls consider this for the pattern. Tha…" at bounding box center [1495, 141] width 111 height 35
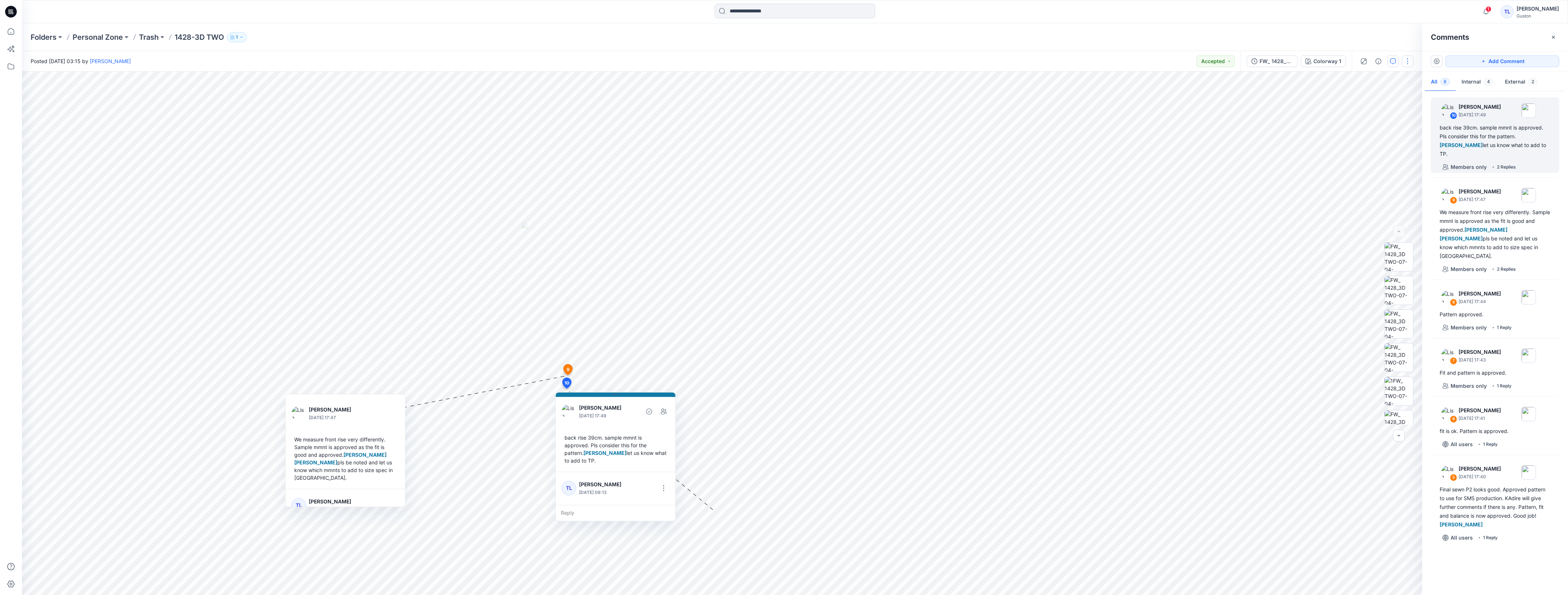
click at [1407, 60] on button "button" at bounding box center [1407, 61] width 12 height 12
click at [1365, 100] on p "Edit" at bounding box center [1361, 98] width 9 height 8
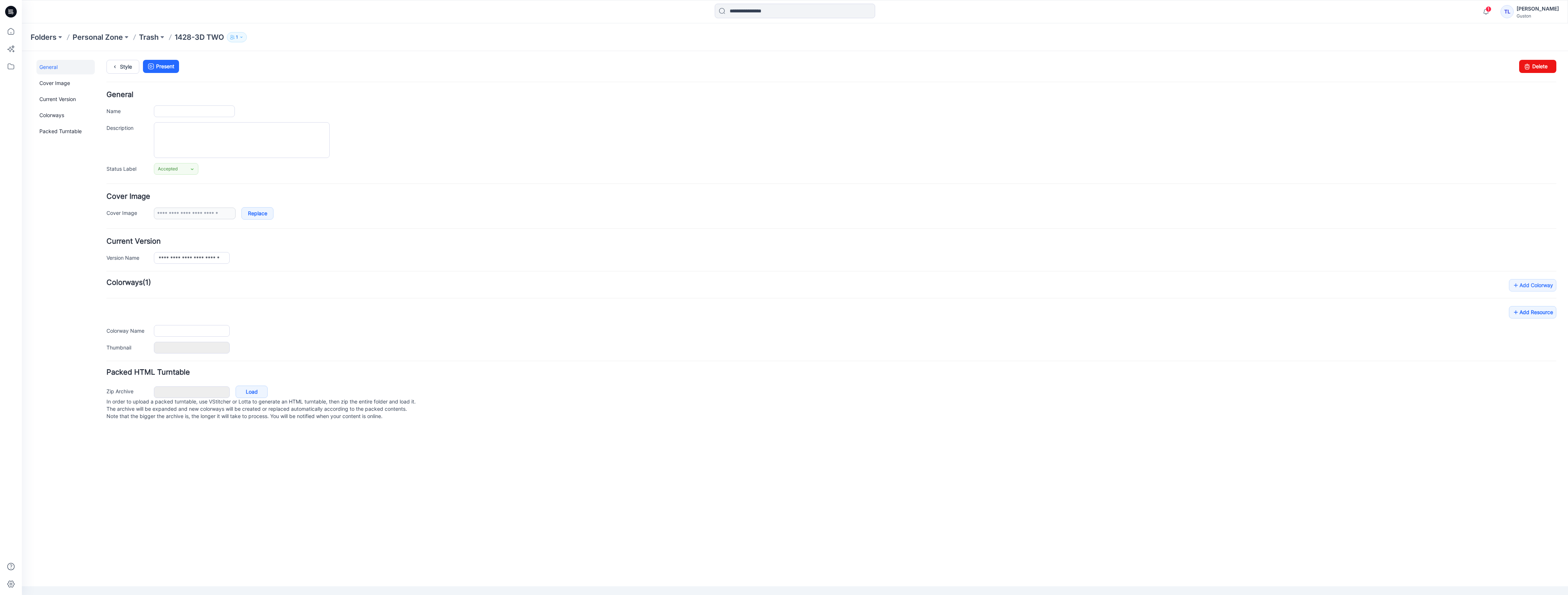
type input "**********"
type textarea "**********"
type input "**********"
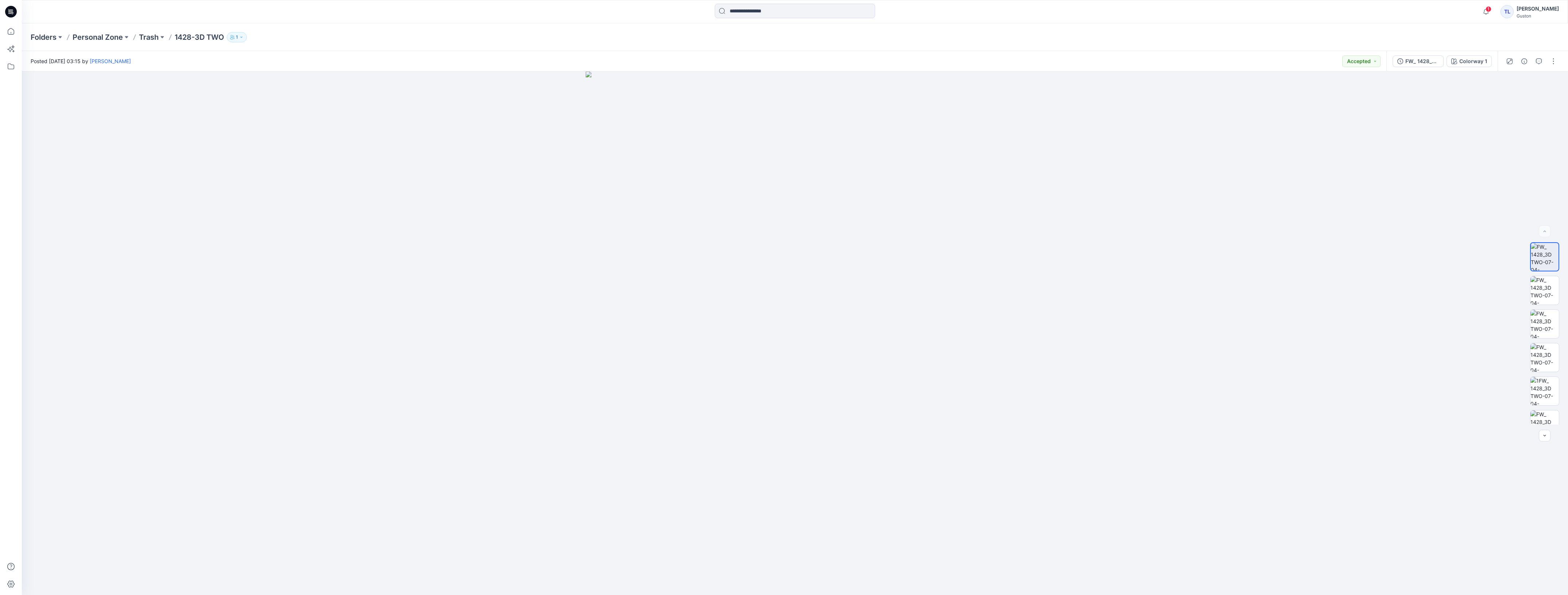
click at [1546, 58] on div at bounding box center [1531, 62] width 68 height 21
click at [1552, 58] on button "button" at bounding box center [1553, 61] width 12 height 12
click at [1511, 156] on p "View" at bounding box center [1508, 159] width 12 height 8
click at [1471, 165] on div "button" at bounding box center [1474, 163] width 13 height 10
click at [1472, 161] on span "button" at bounding box center [1474, 161] width 13 height 7
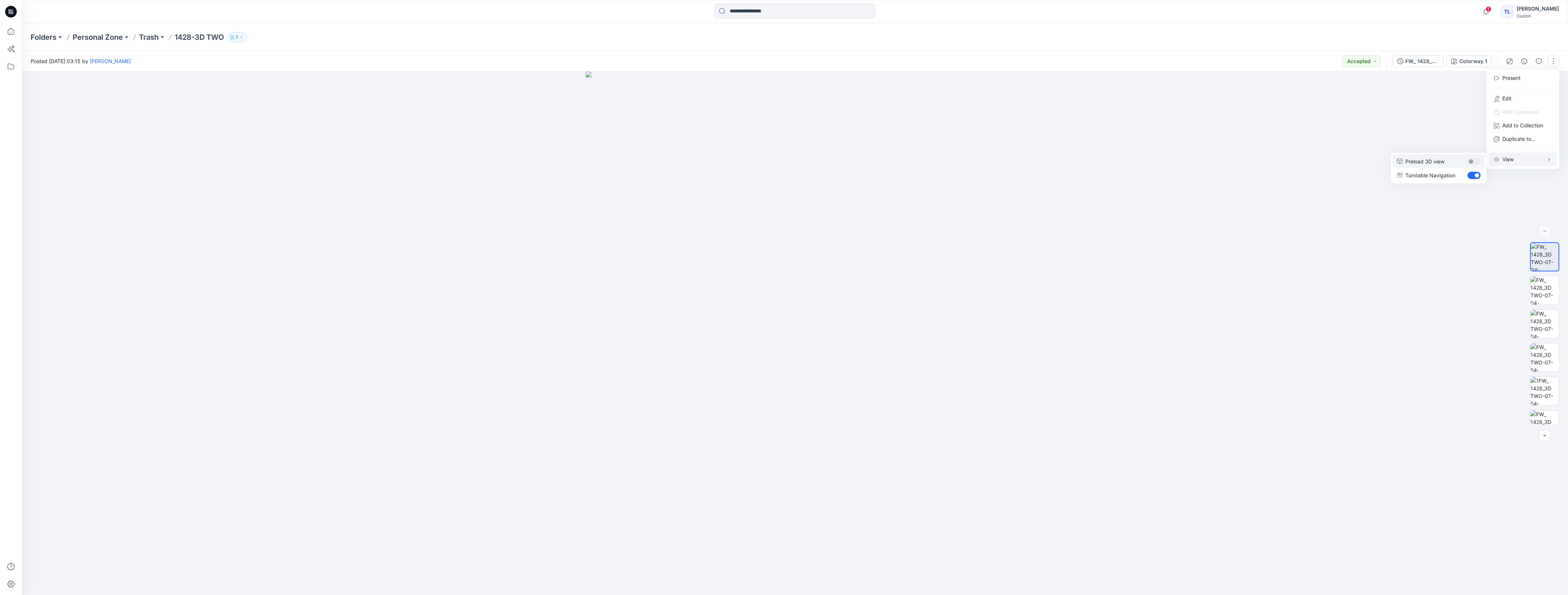
click at [1472, 161] on span "button" at bounding box center [1471, 161] width 4 height 4
click at [1410, 60] on div "FW_ 1428_3D TWO-07-04-2025" at bounding box center [1422, 61] width 33 height 8
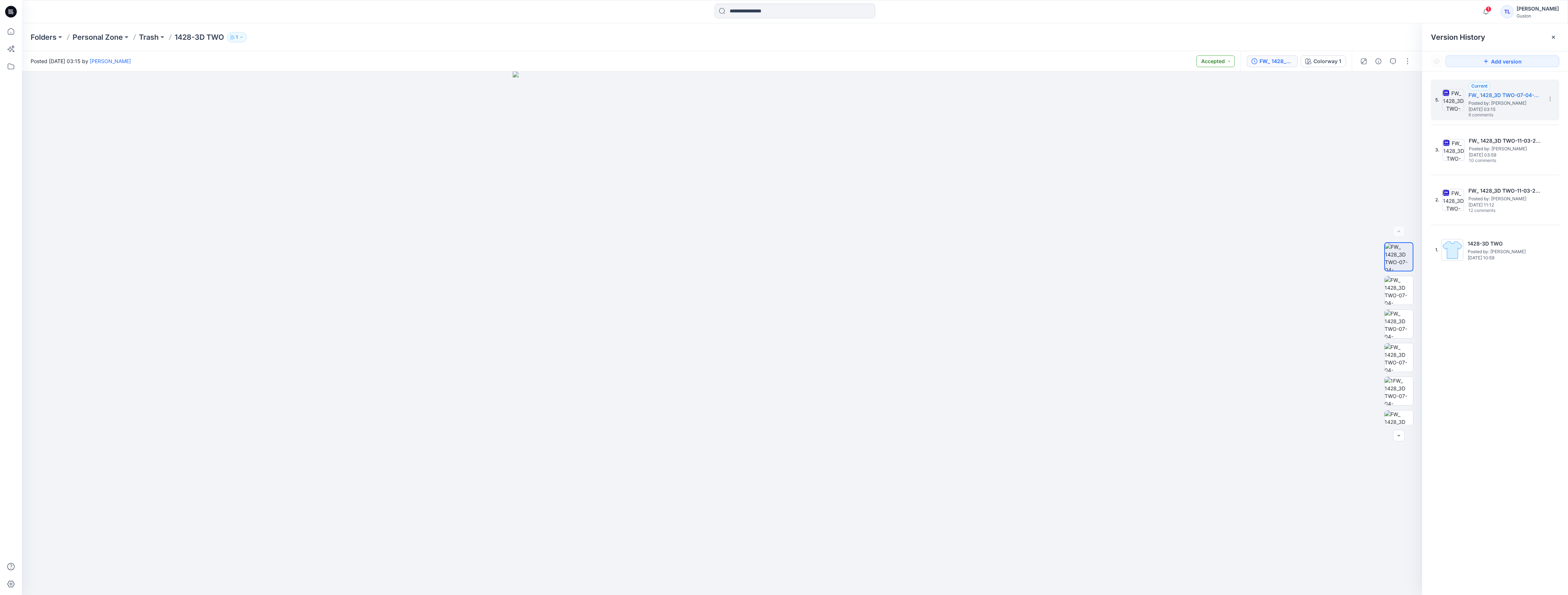
click at [1227, 64] on button "Accepted" at bounding box center [1216, 61] width 38 height 12
click at [1406, 64] on button "button" at bounding box center [1407, 61] width 12 height 12
click at [1376, 80] on button "Present" at bounding box center [1377, 78] width 67 height 13
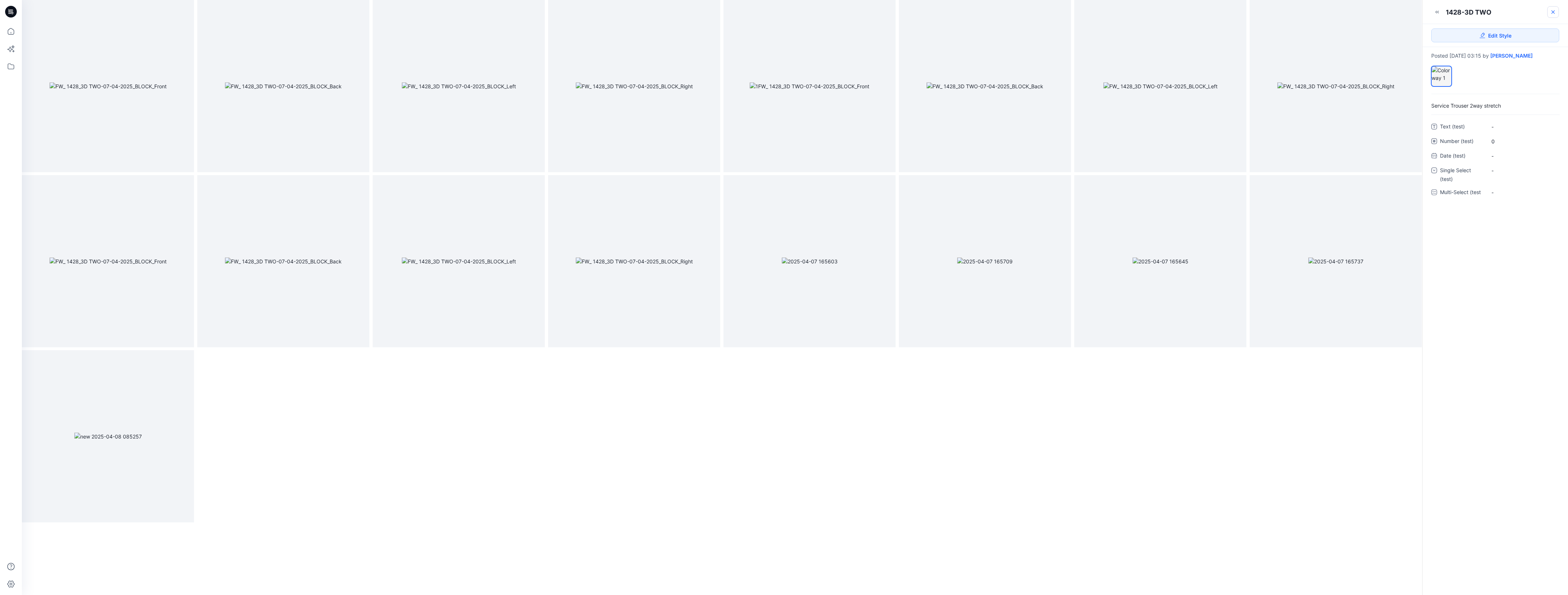
click at [1550, 13] on icon at bounding box center [1553, 12] width 6 height 6
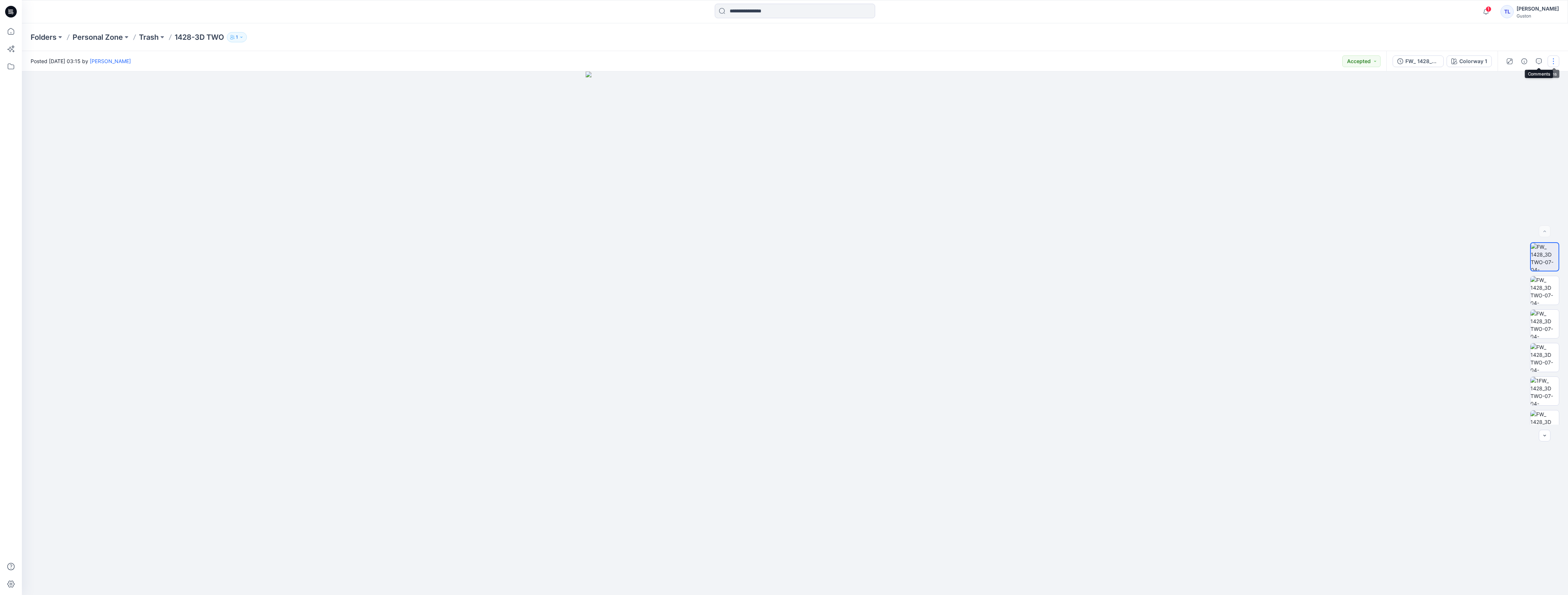
click at [1553, 61] on button "button" at bounding box center [1553, 61] width 12 height 12
click at [145, 38] on p "Trash" at bounding box center [149, 37] width 19 height 10
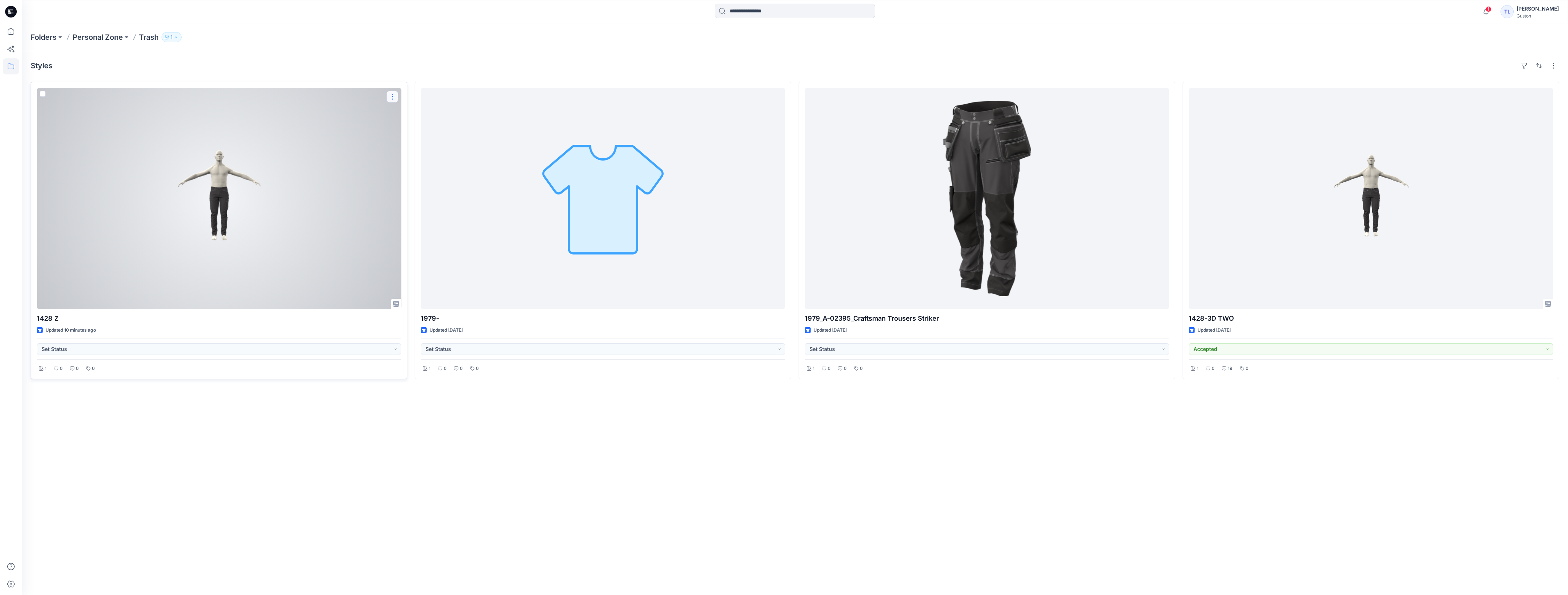
click at [391, 98] on button "button" at bounding box center [392, 96] width 12 height 12
click at [170, 209] on div at bounding box center [219, 198] width 364 height 221
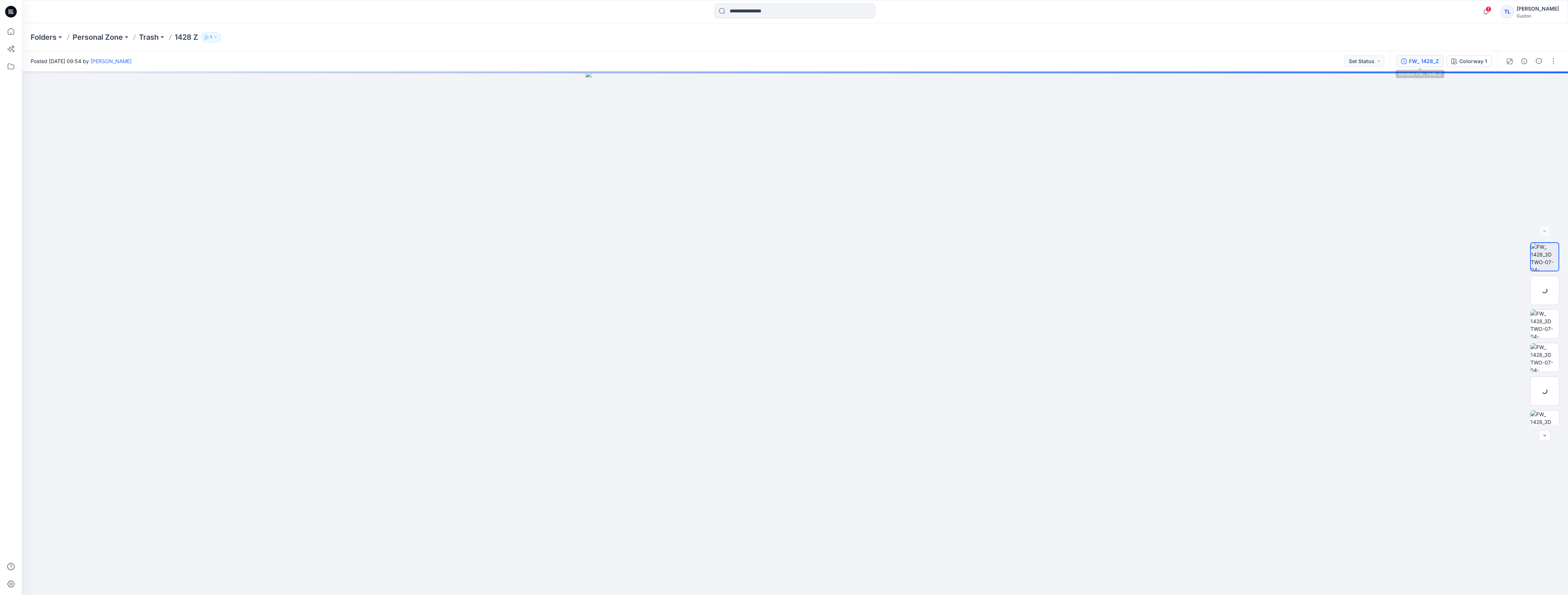
click at [1419, 62] on div "FW_ 1428_Z" at bounding box center [1424, 61] width 30 height 8
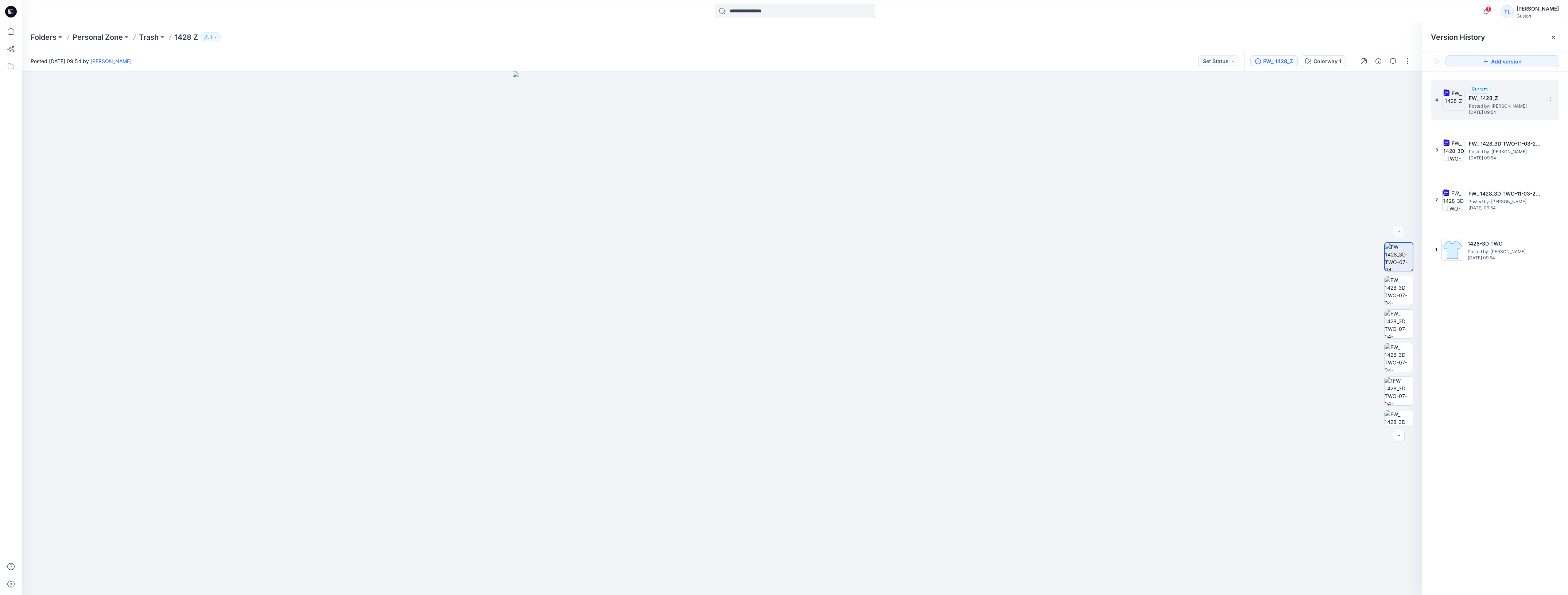
click at [1497, 111] on span "Friday, September 12, 2025 09:54" at bounding box center [1505, 112] width 73 height 5
click at [1507, 148] on span "Posted by: [PERSON_NAME]" at bounding box center [1505, 152] width 73 height 7
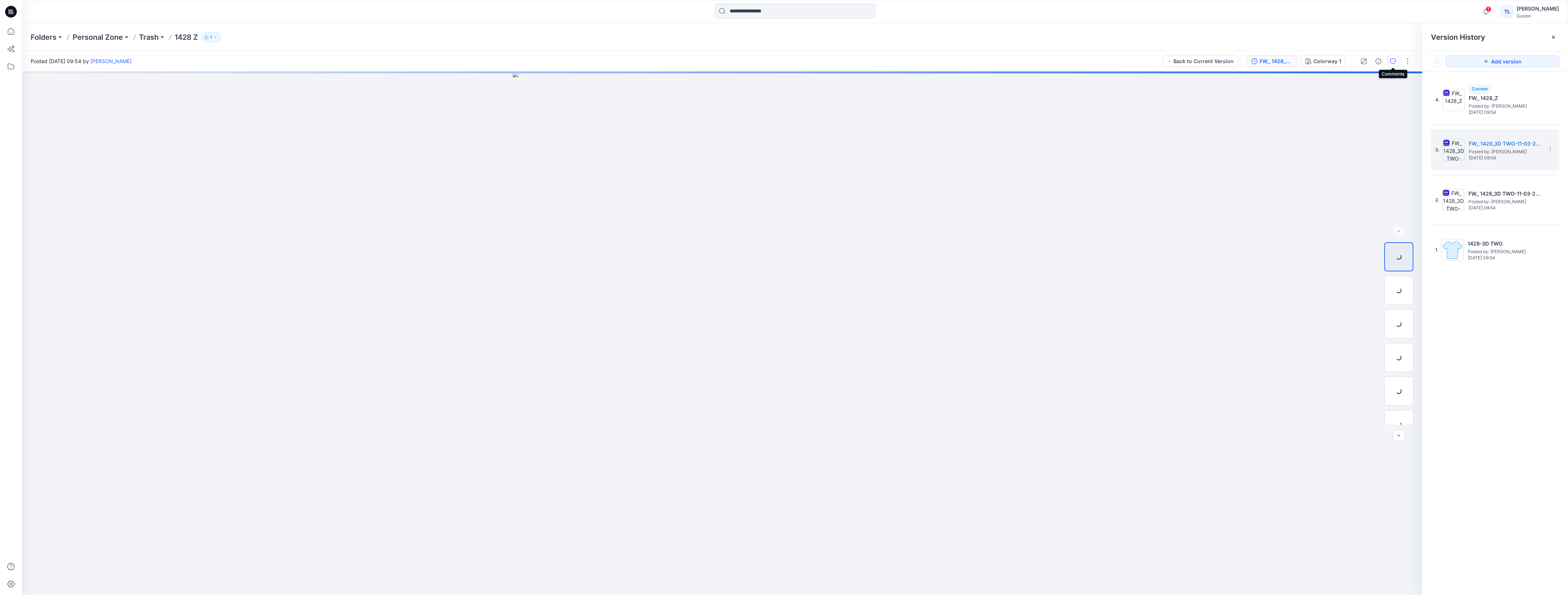
click at [1393, 60] on icon "button" at bounding box center [1393, 62] width 6 height 6
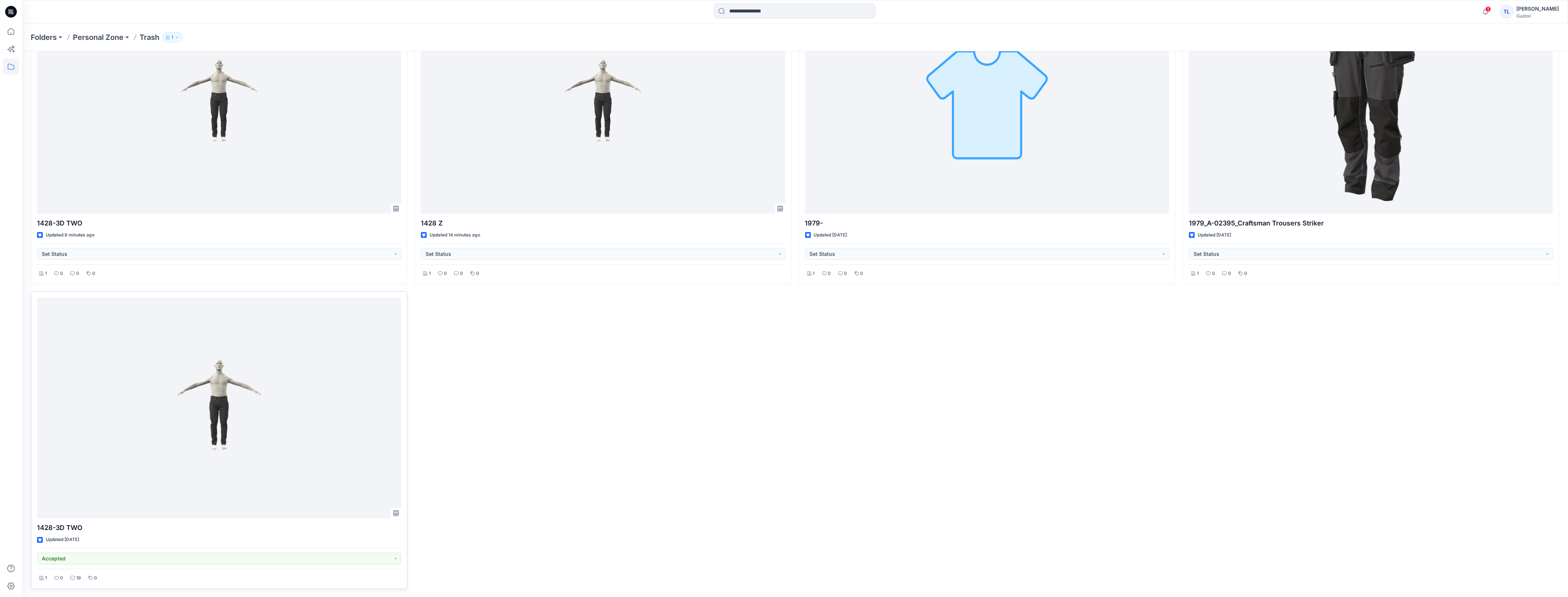
scroll to position [96, 0]
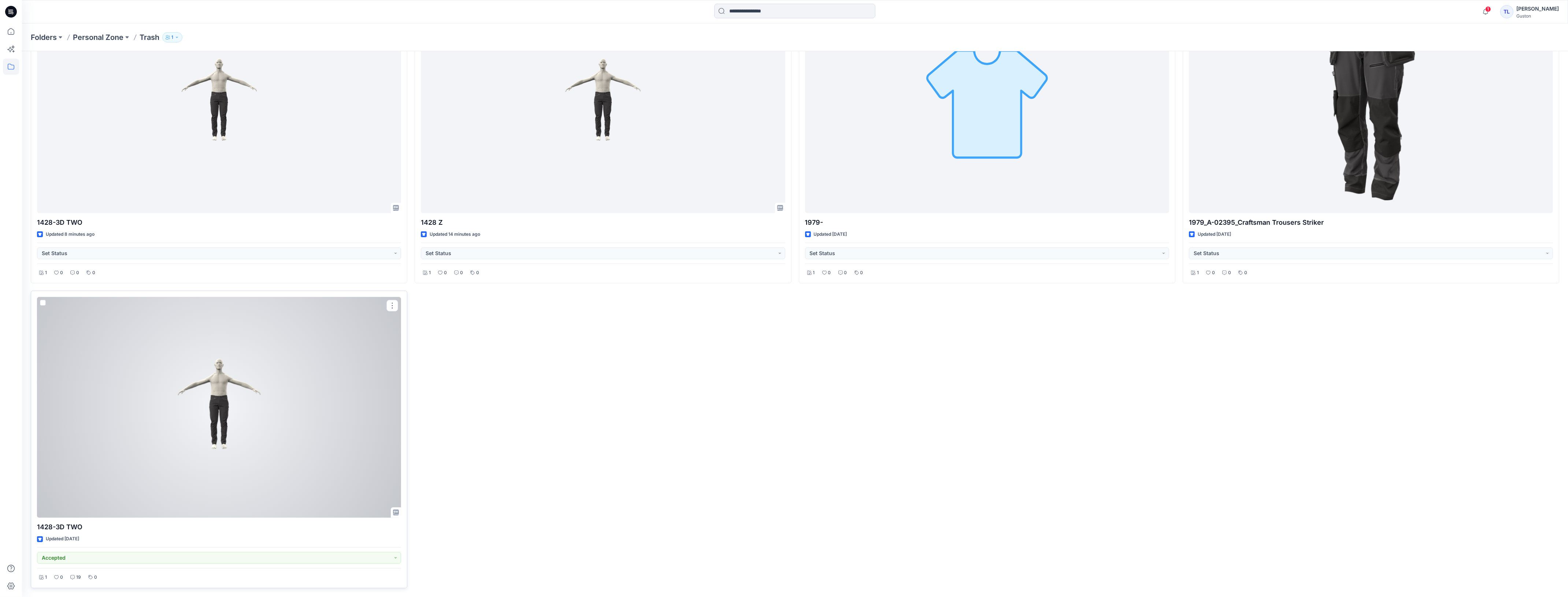
click at [234, 460] on div at bounding box center [219, 407] width 364 height 221
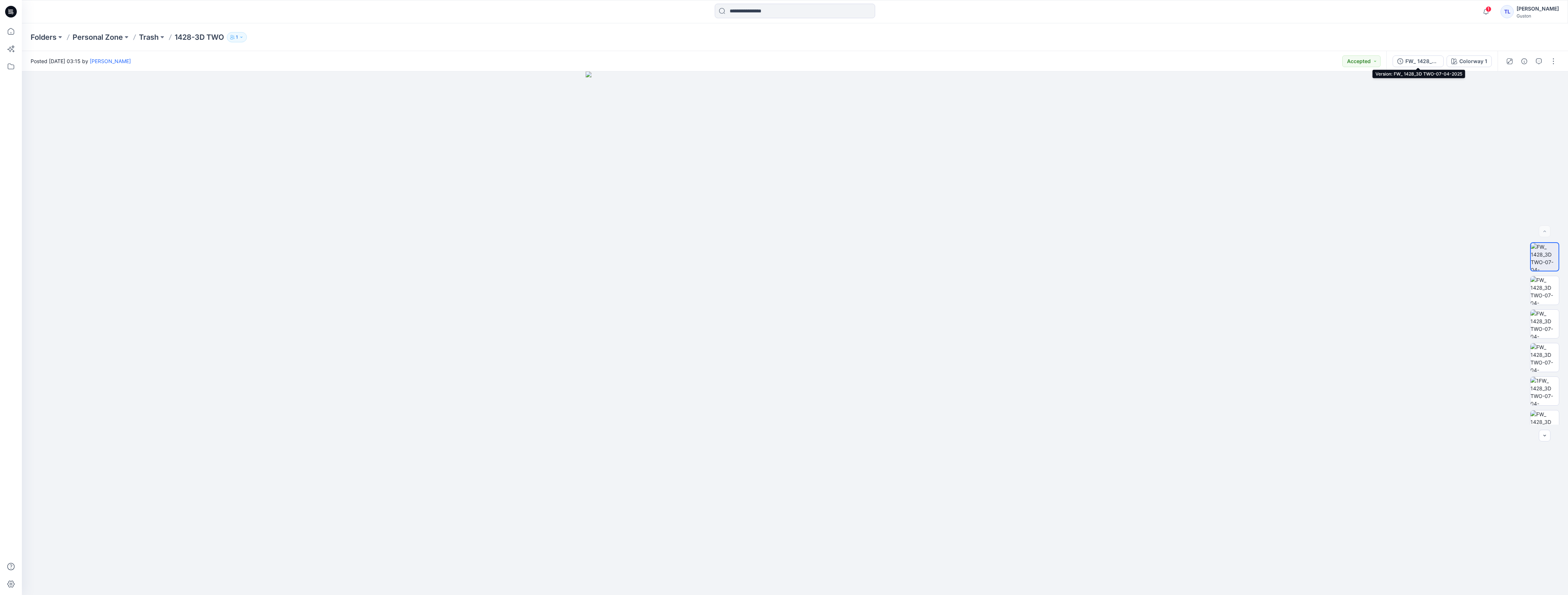
click at [1423, 62] on div "FW_ 1428_3D TWO-07-04-2025" at bounding box center [1422, 61] width 33 height 8
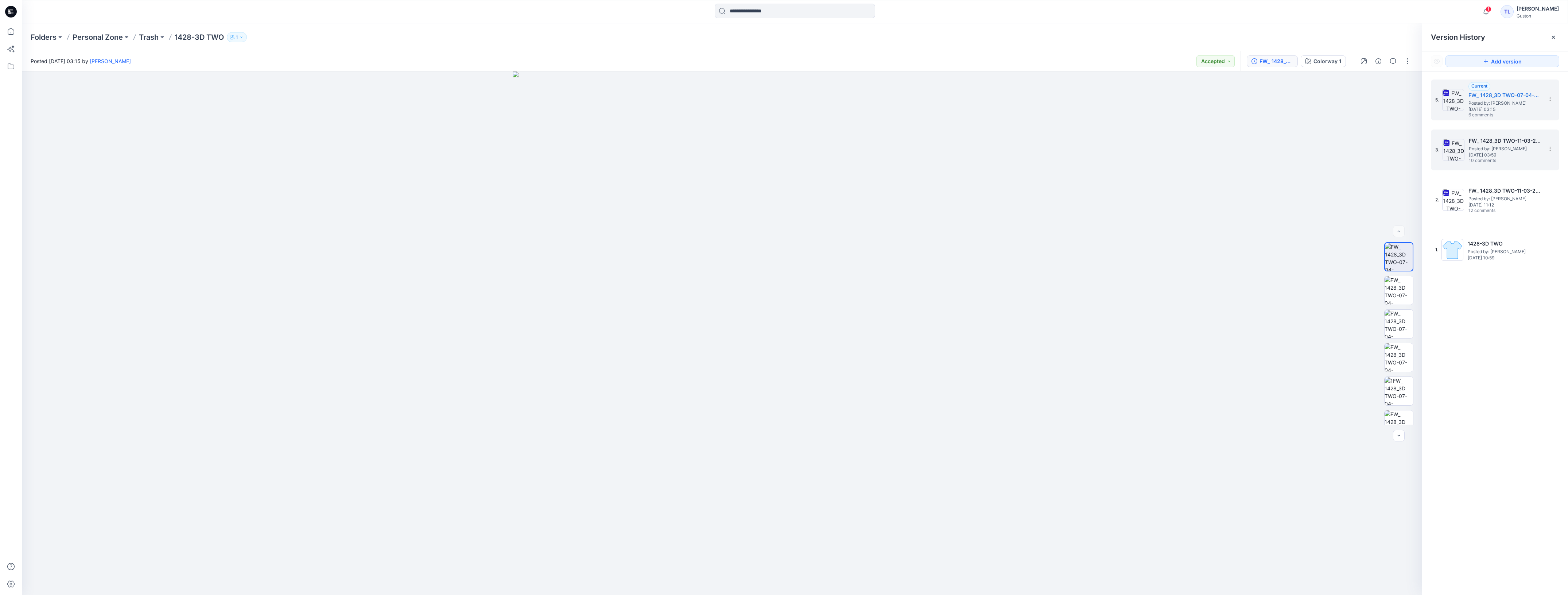
click at [1495, 150] on span "Posted by: [PERSON_NAME]" at bounding box center [1505, 149] width 73 height 7
click at [1391, 61] on icon "button" at bounding box center [1393, 62] width 6 height 6
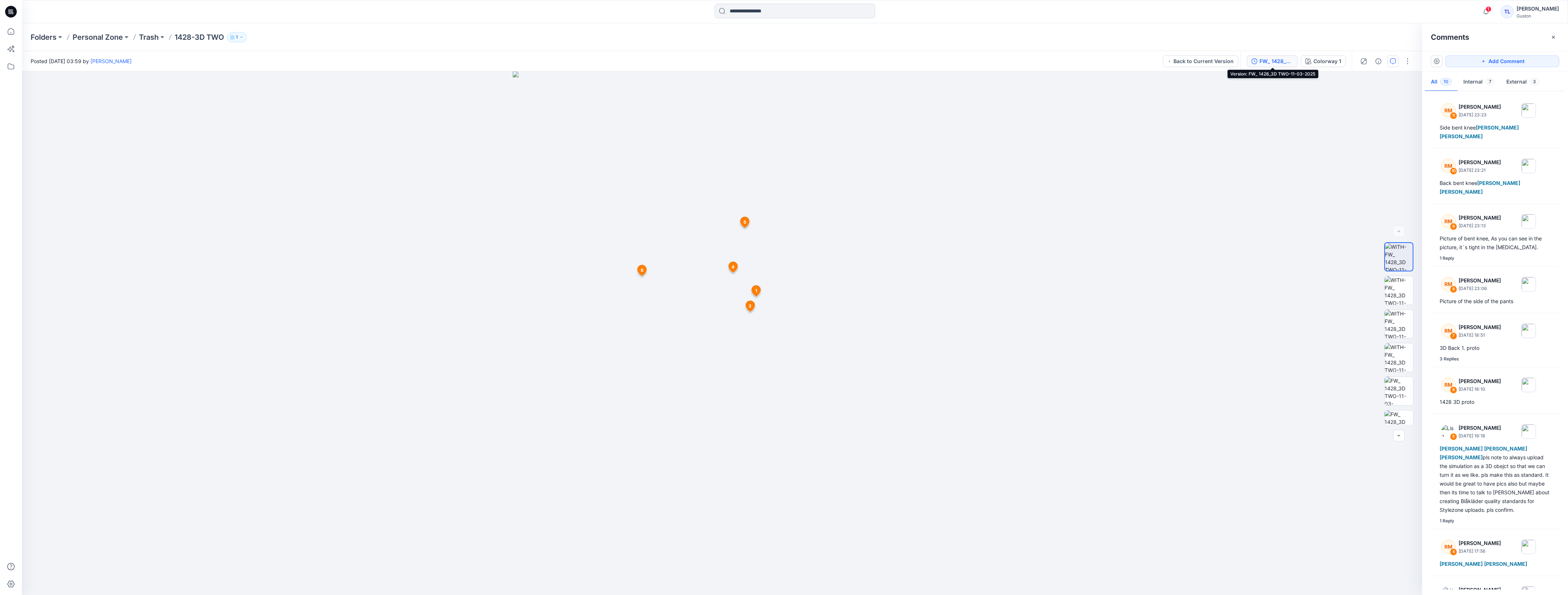
click at [1268, 62] on div "FW_ 1428_3D TWO-11-03-2025" at bounding box center [1276, 61] width 33 height 8
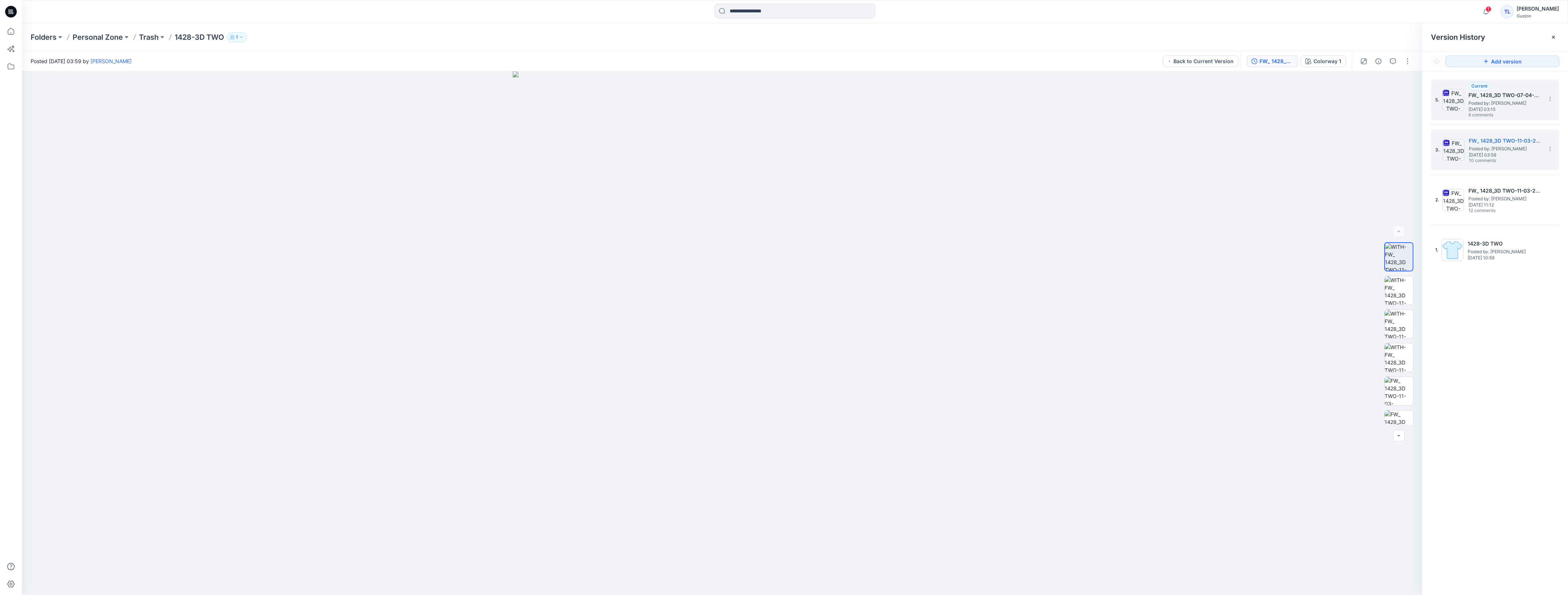
click at [1522, 91] on h5 "FW_ 1428_3D TWO-07-04-2025" at bounding box center [1505, 95] width 73 height 9
click at [1382, 64] on button "button" at bounding box center [1378, 61] width 12 height 12
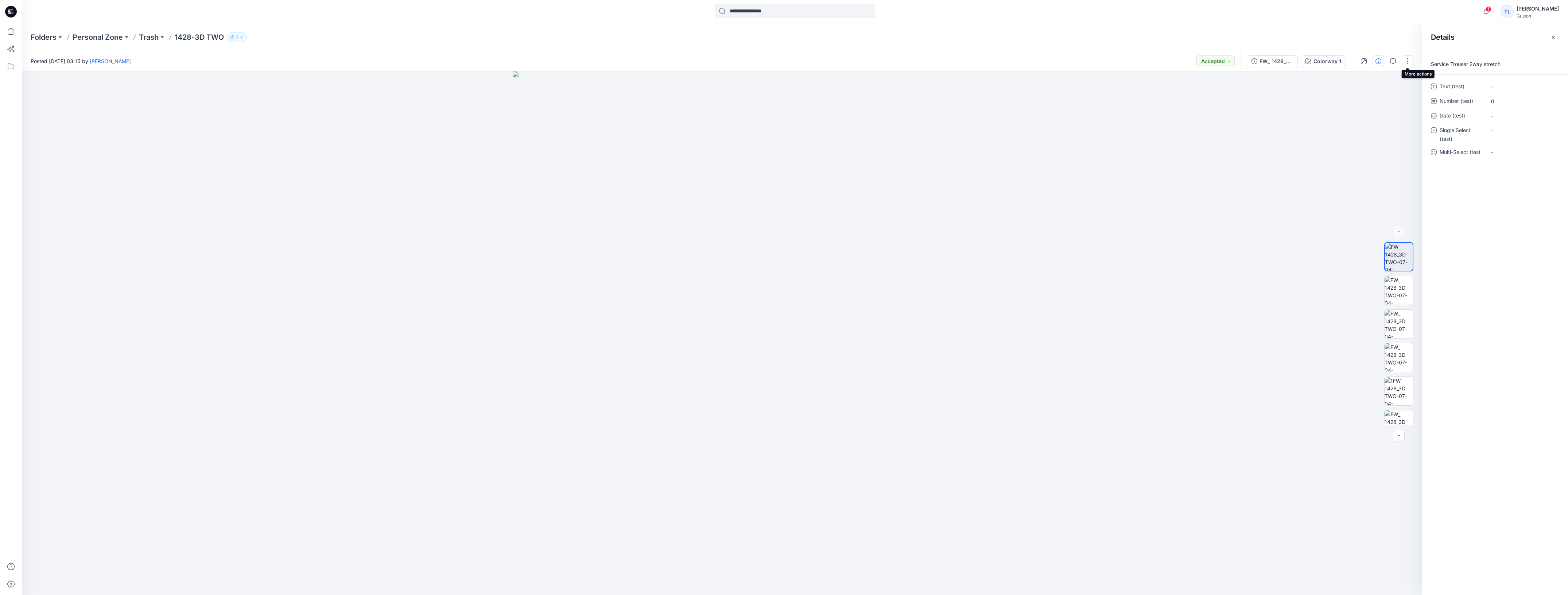
click at [1412, 62] on button "button" at bounding box center [1407, 61] width 12 height 12
click at [1412, 62] on button "button" at bounding box center [1407, 61] width 12 height 12
click at [245, 39] on button "1" at bounding box center [237, 37] width 20 height 10
click at [252, 80] on button "Internal 1" at bounding box center [252, 81] width 42 height 19
click at [258, 104] on p "[PERSON_NAME]" at bounding box center [256, 100] width 41 height 8
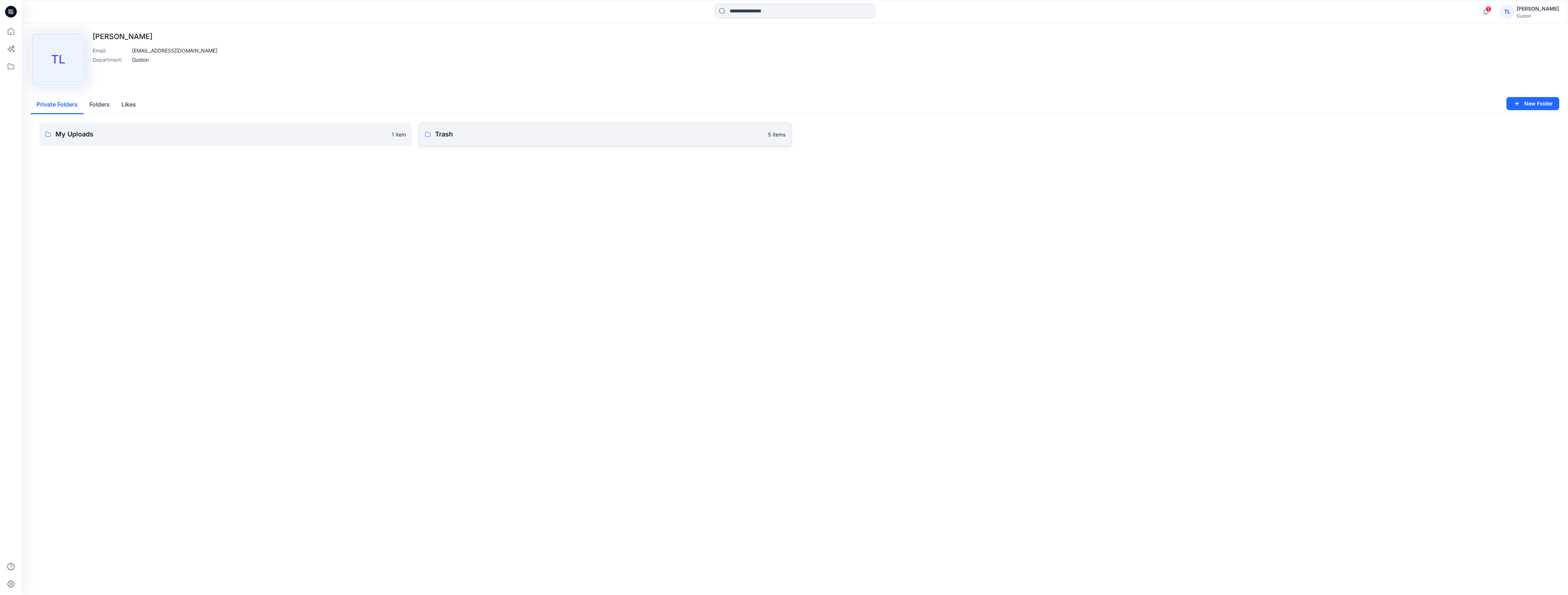
click at [571, 138] on p "Trash" at bounding box center [600, 134] width 329 height 10
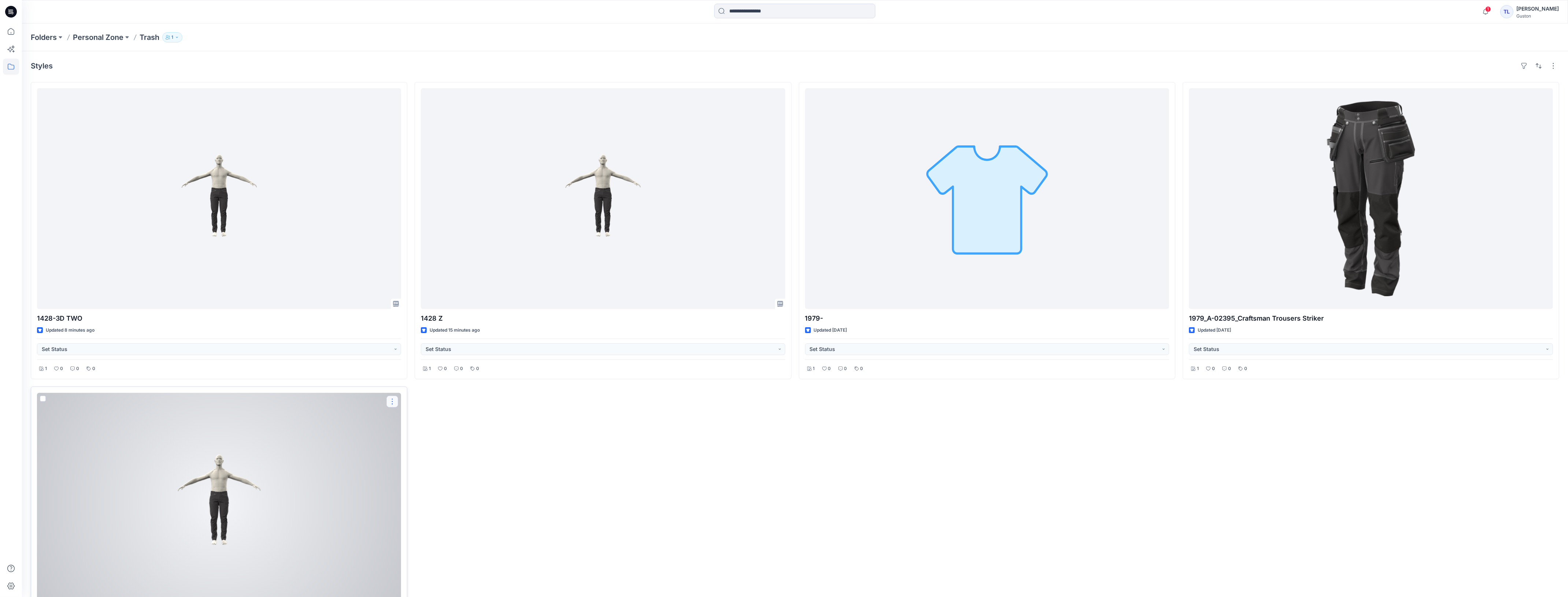
click at [388, 406] on button "button" at bounding box center [392, 401] width 12 height 12
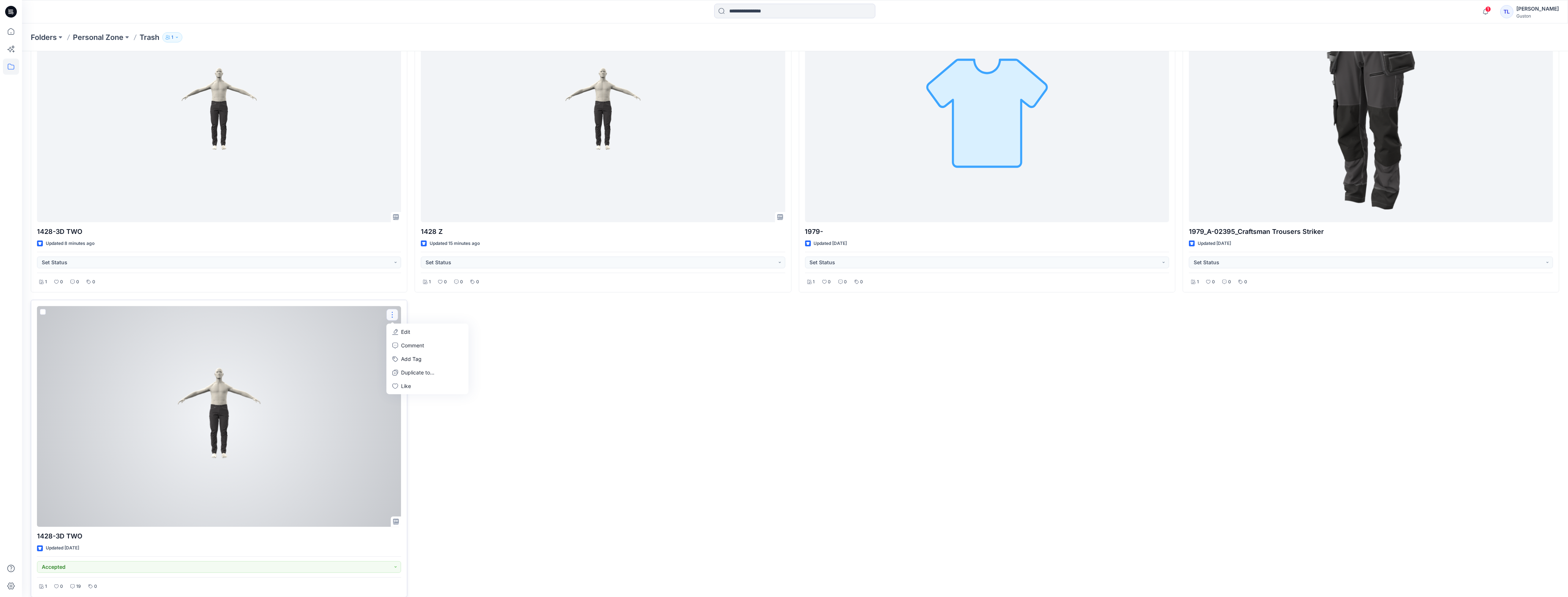
scroll to position [92, 0]
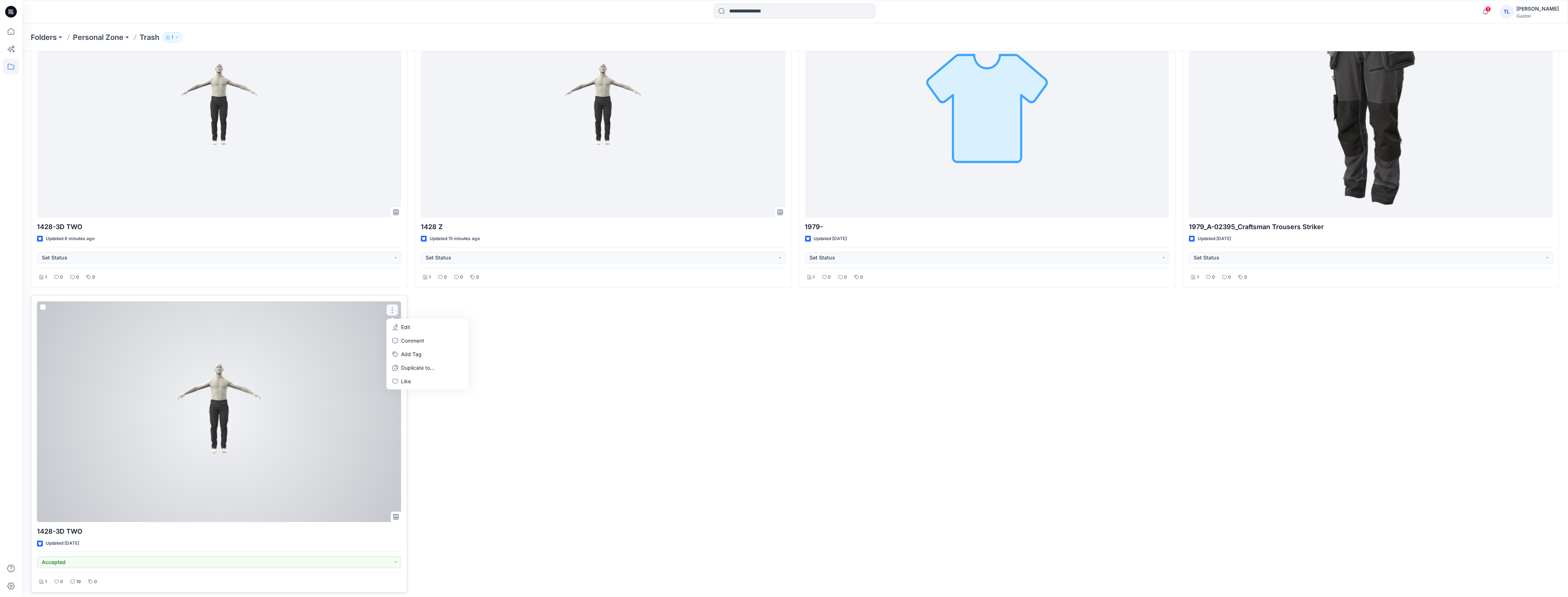
click at [331, 422] on div at bounding box center [219, 411] width 364 height 221
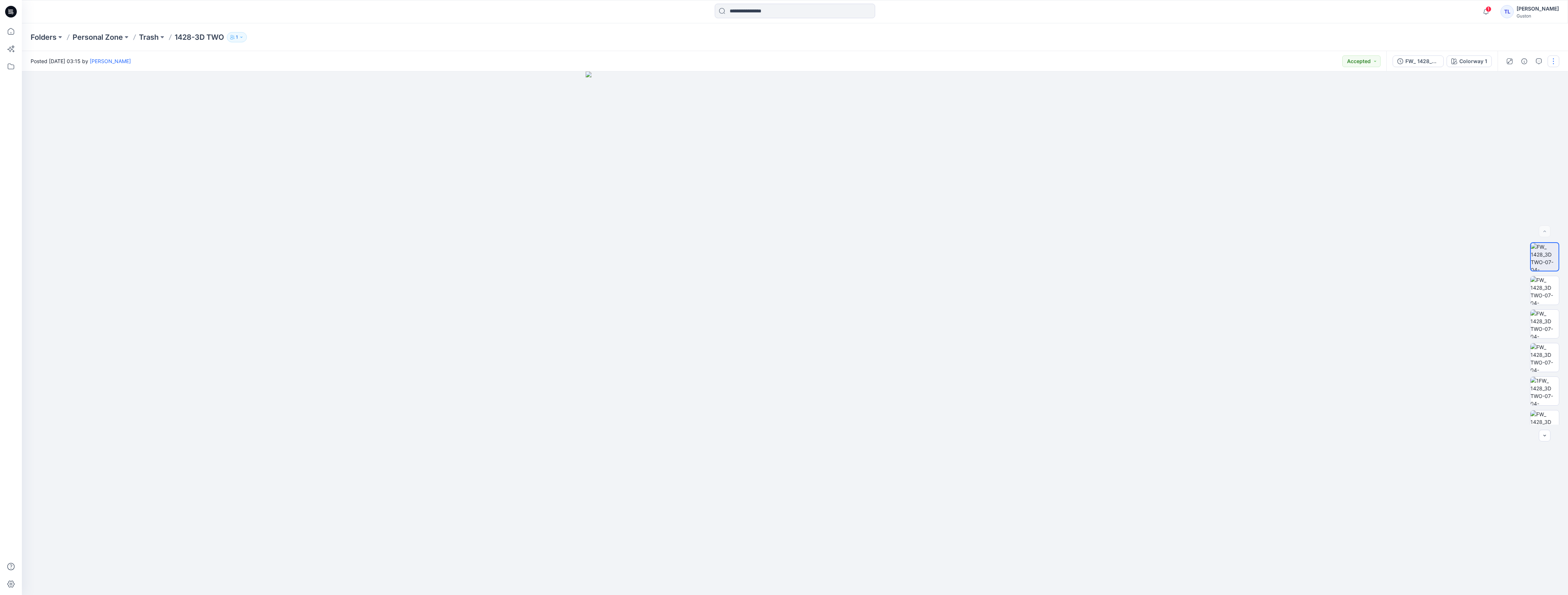
click at [1554, 65] on button "button" at bounding box center [1553, 61] width 12 height 12
click at [1434, 62] on div "FW_ 1428_3D TWO-07-04-2025" at bounding box center [1422, 61] width 33 height 8
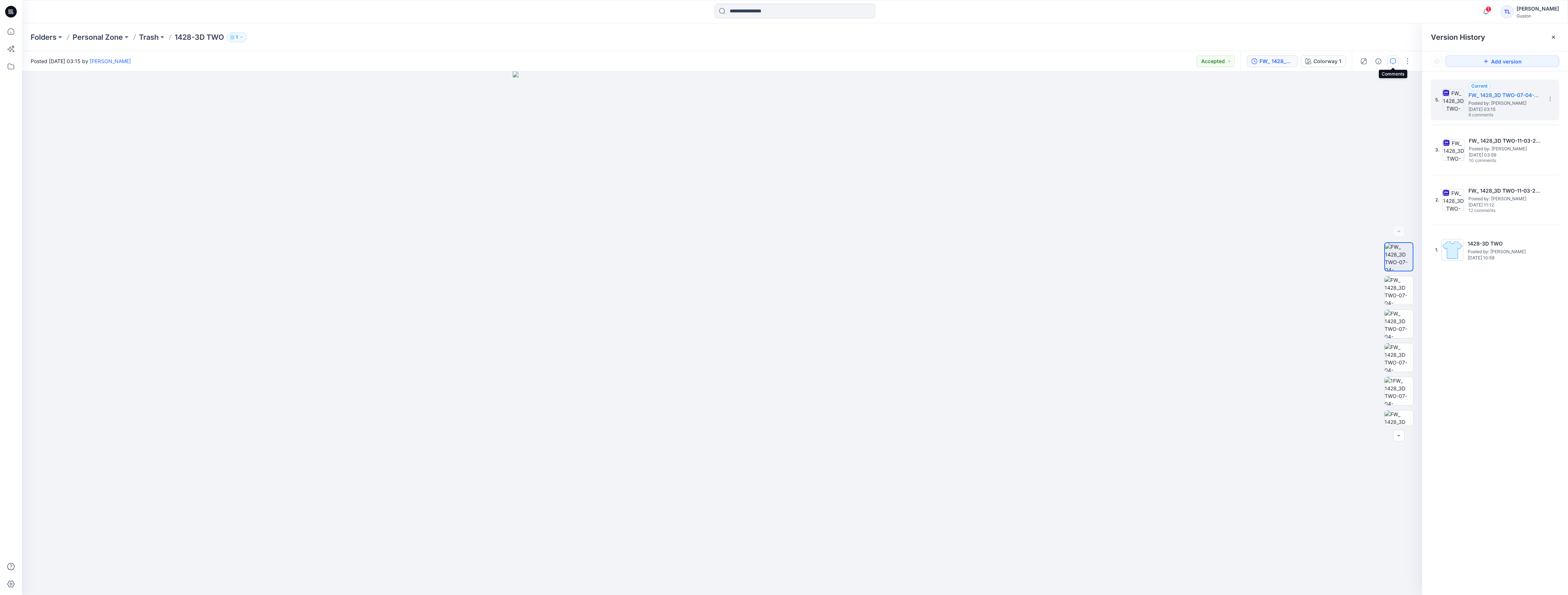
click at [1395, 60] on icon "button" at bounding box center [1393, 62] width 6 height 6
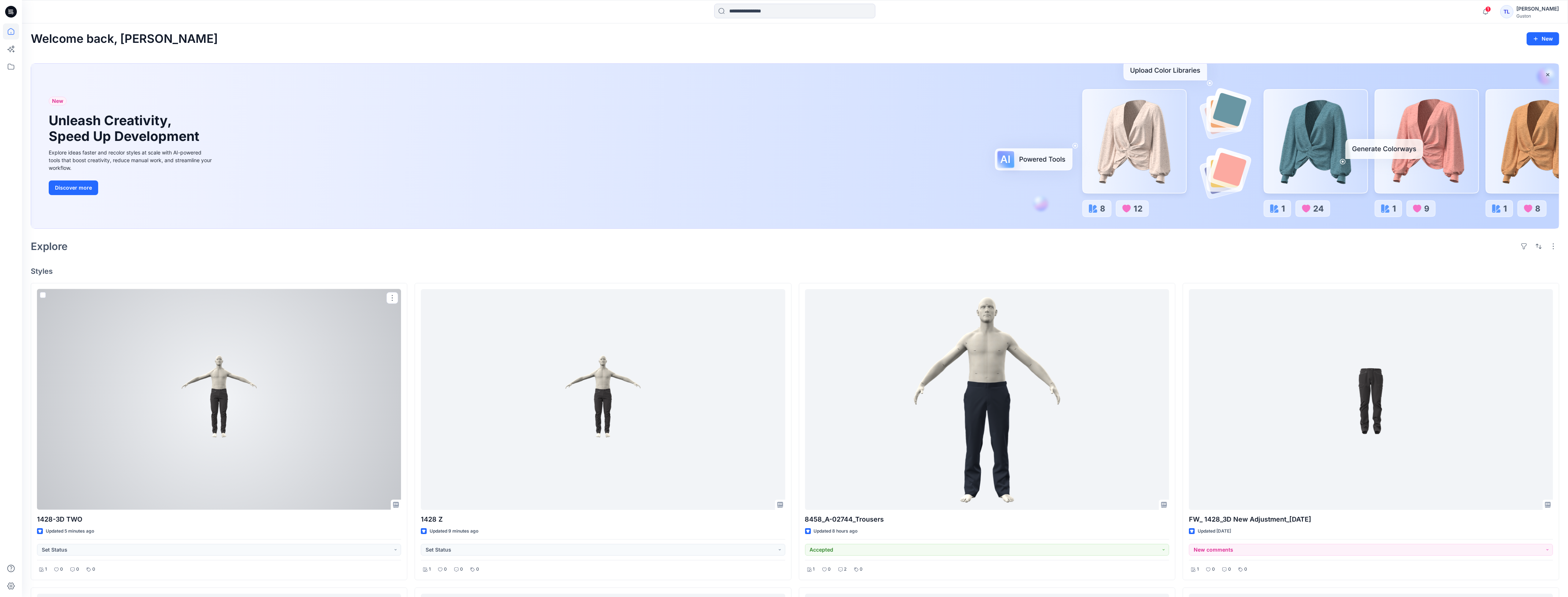
click at [292, 411] on div at bounding box center [219, 399] width 364 height 221
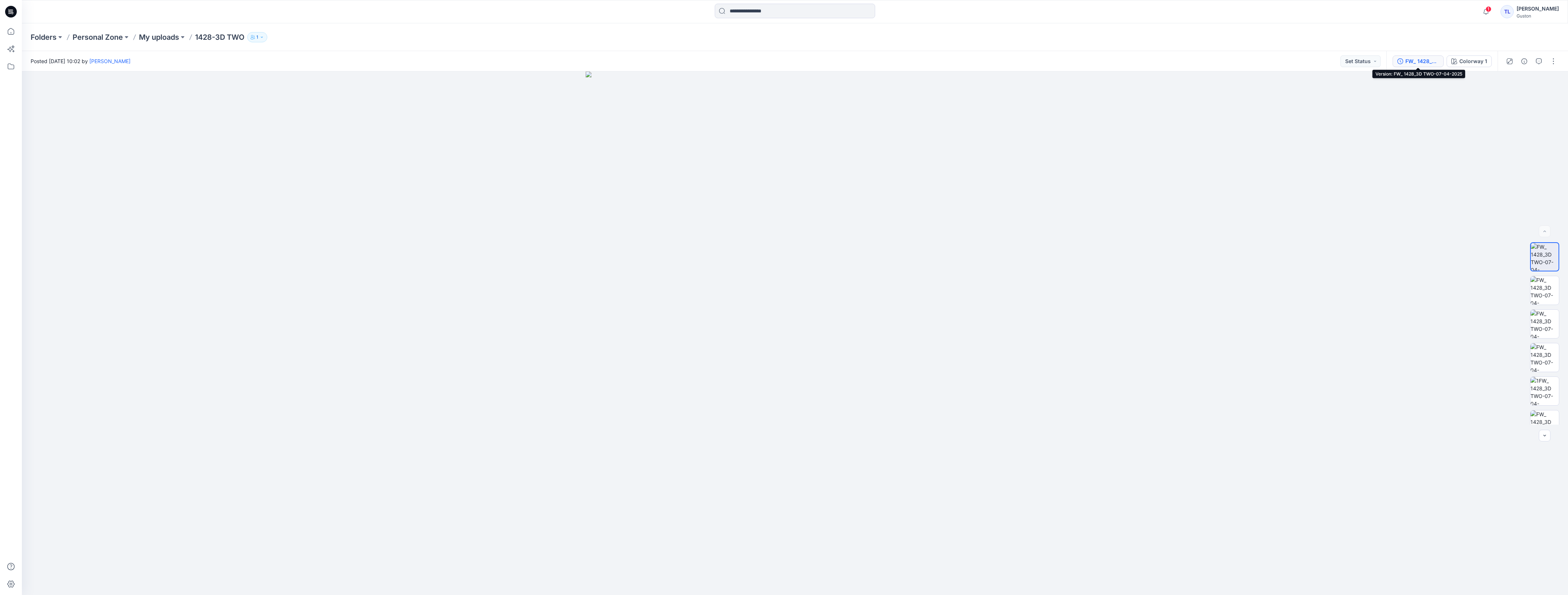
click at [1424, 58] on div "FW_ 1428_3D TWO-07-04-2025" at bounding box center [1422, 61] width 33 height 8
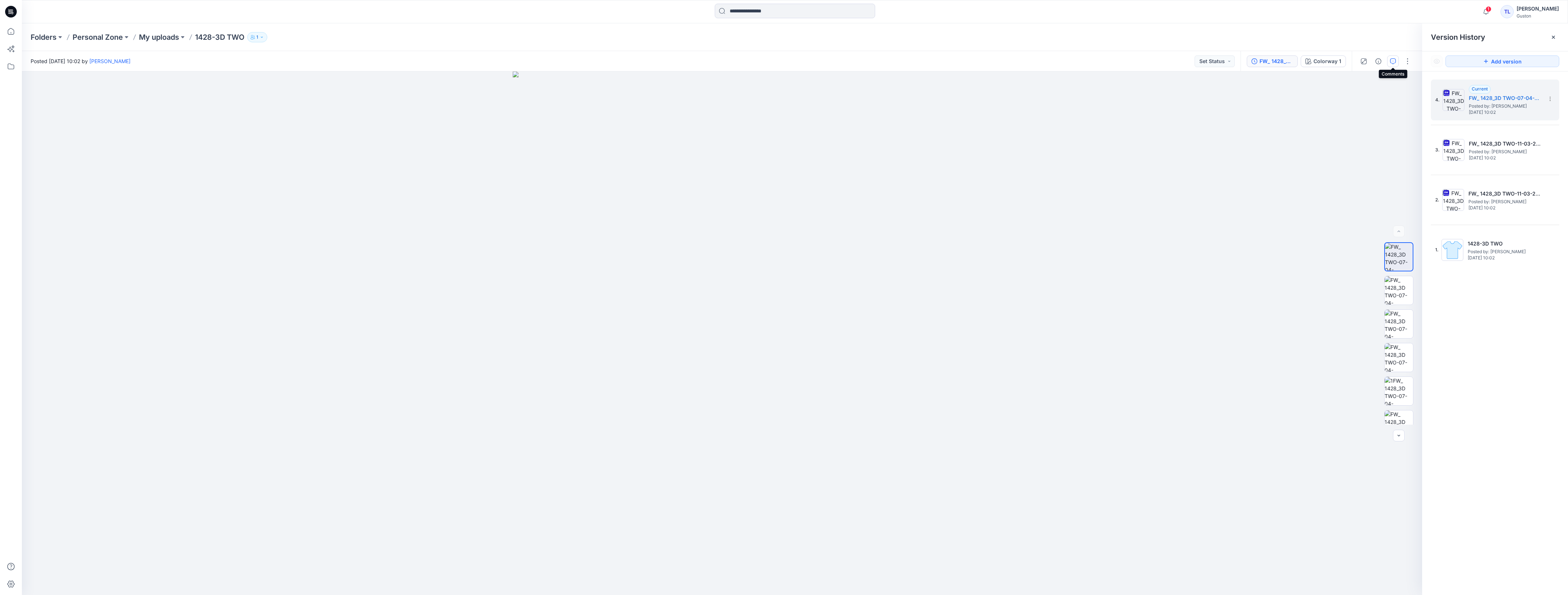
click at [1395, 62] on icon "button" at bounding box center [1393, 62] width 6 height 6
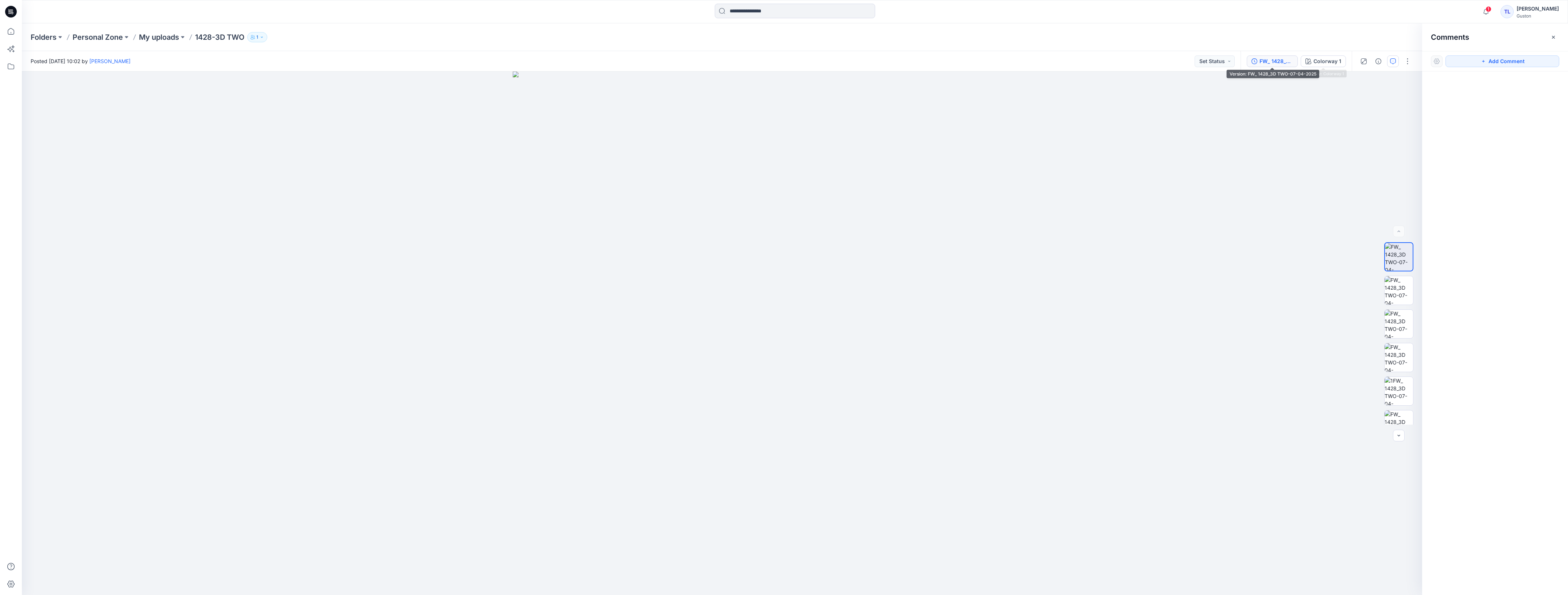
click at [1275, 58] on div "FW_ 1428_3D TWO-07-04-2025" at bounding box center [1276, 61] width 33 height 8
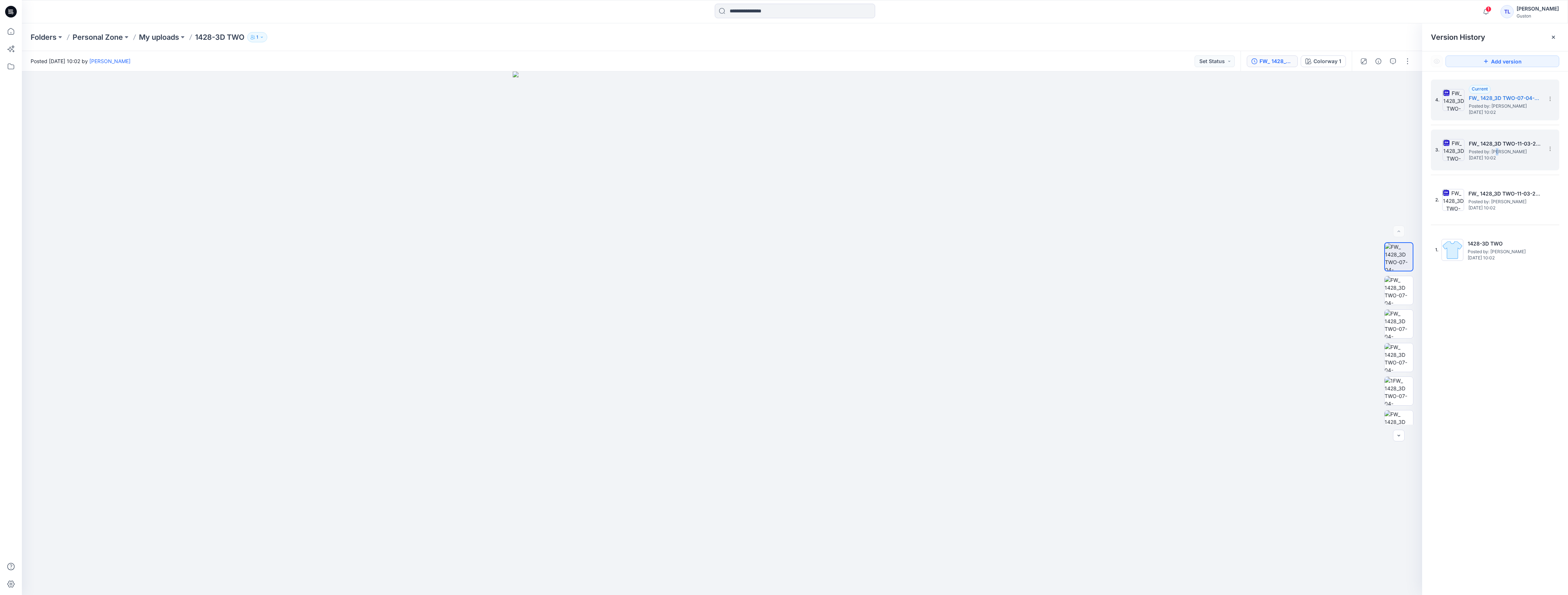
click at [1497, 148] on span "Posted by: [PERSON_NAME]" at bounding box center [1505, 152] width 73 height 7
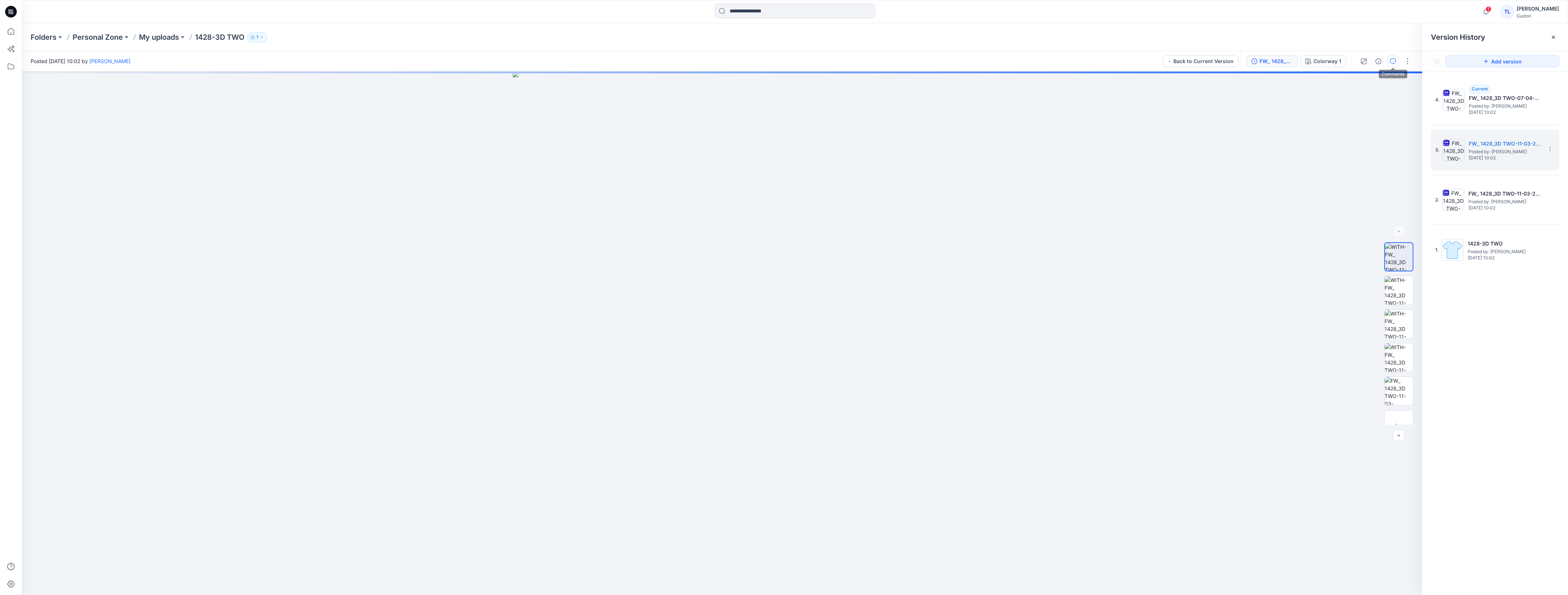
click at [1393, 64] on icon "button" at bounding box center [1393, 62] width 6 height 6
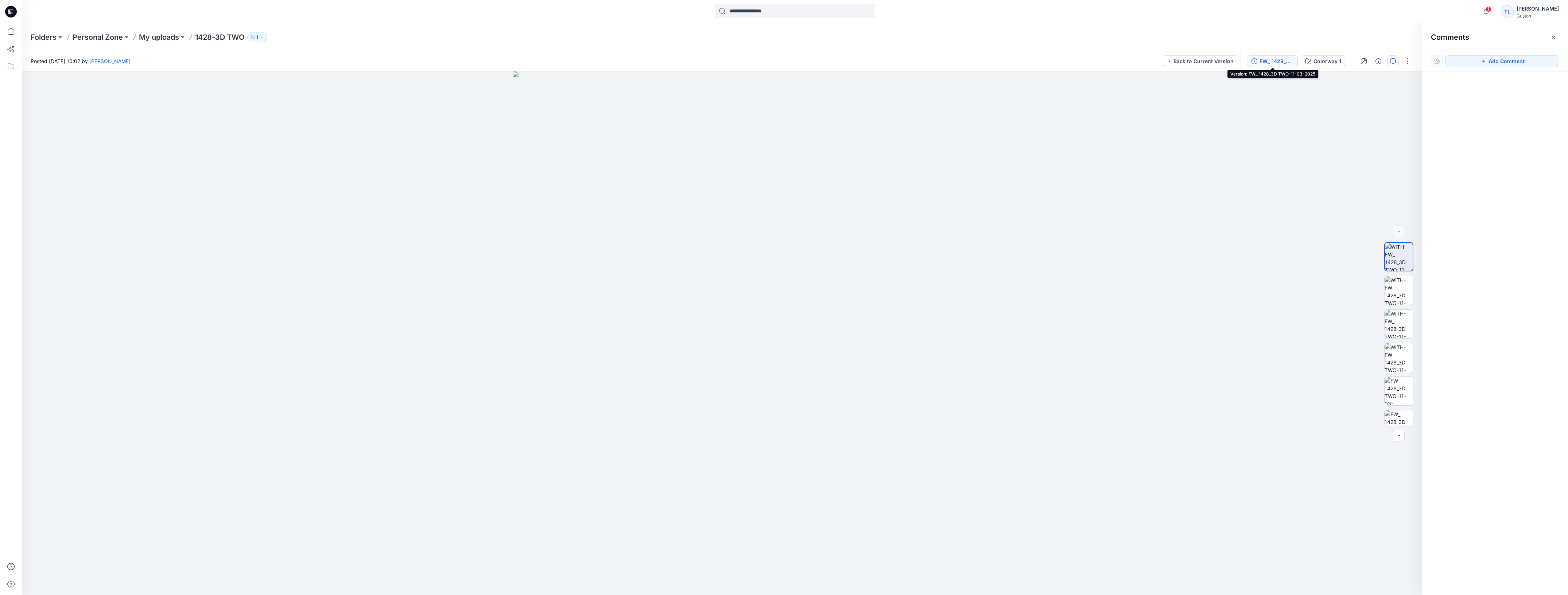
click at [1277, 58] on div "FW_ 1428_3D TWO-11-03-2025" at bounding box center [1276, 61] width 33 height 8
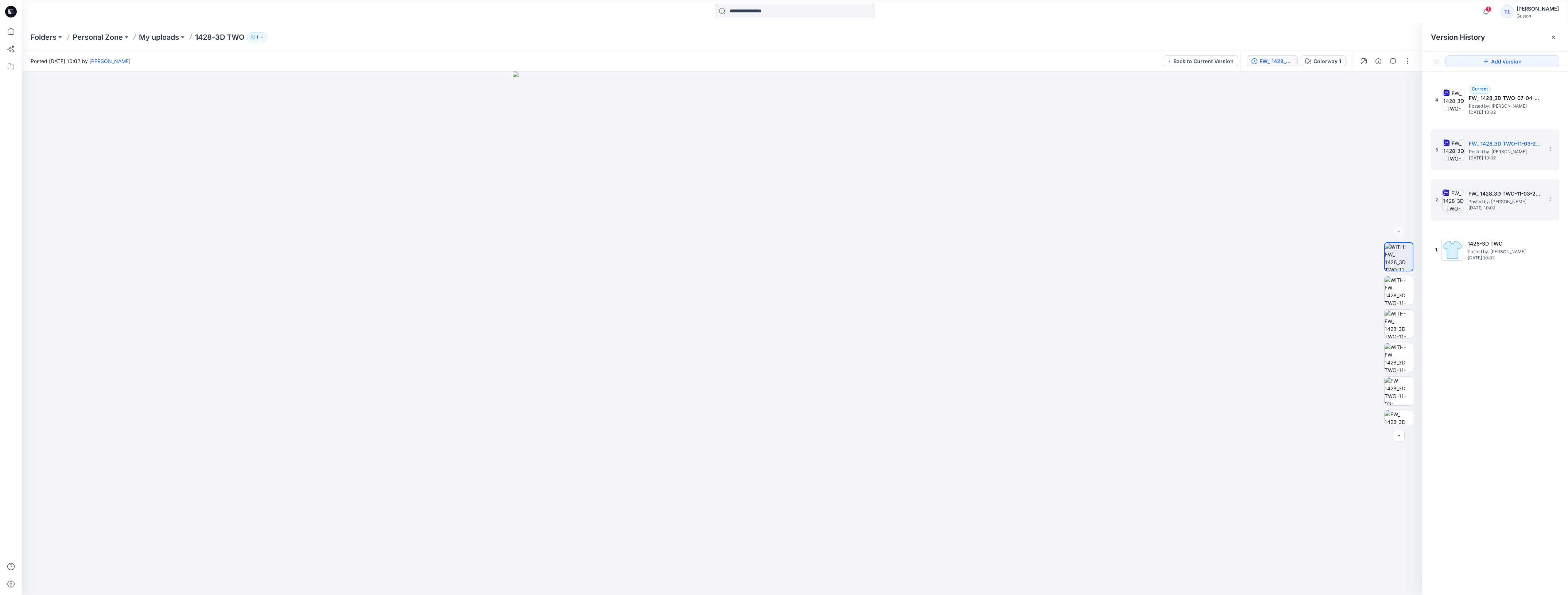
click at [1500, 214] on div "2. FW_ 1428_3D TWO-11-03-2025 Posted by: [PERSON_NAME] [DATE] 10:02" at bounding box center [1490, 200] width 110 height 35
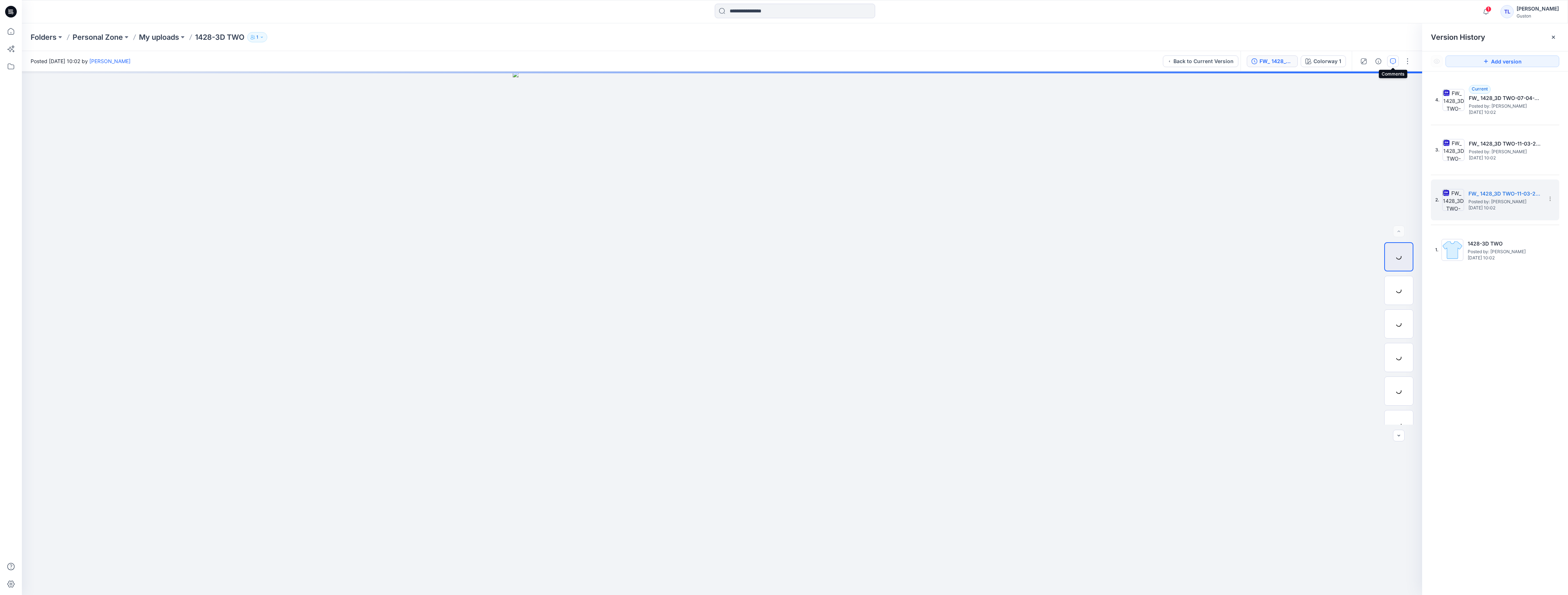
click at [1396, 64] on icon "button" at bounding box center [1393, 62] width 6 height 6
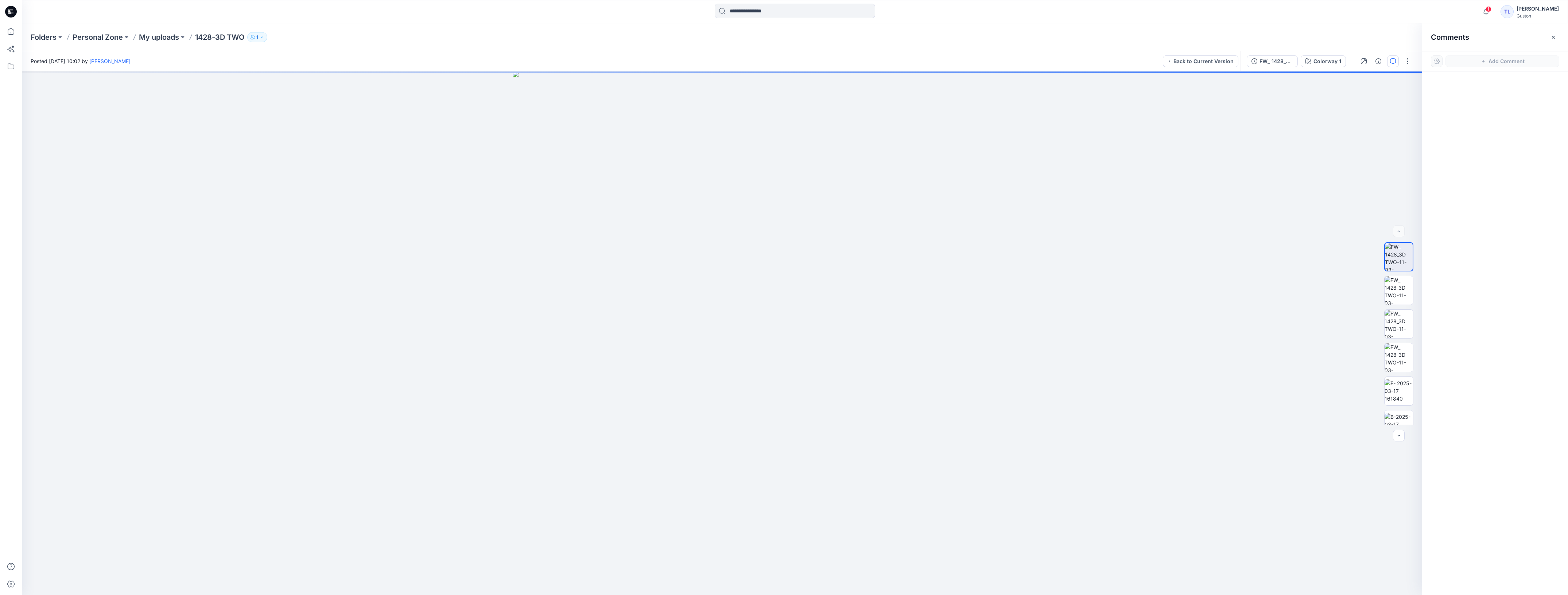
click at [1391, 63] on icon "button" at bounding box center [1393, 62] width 6 height 6
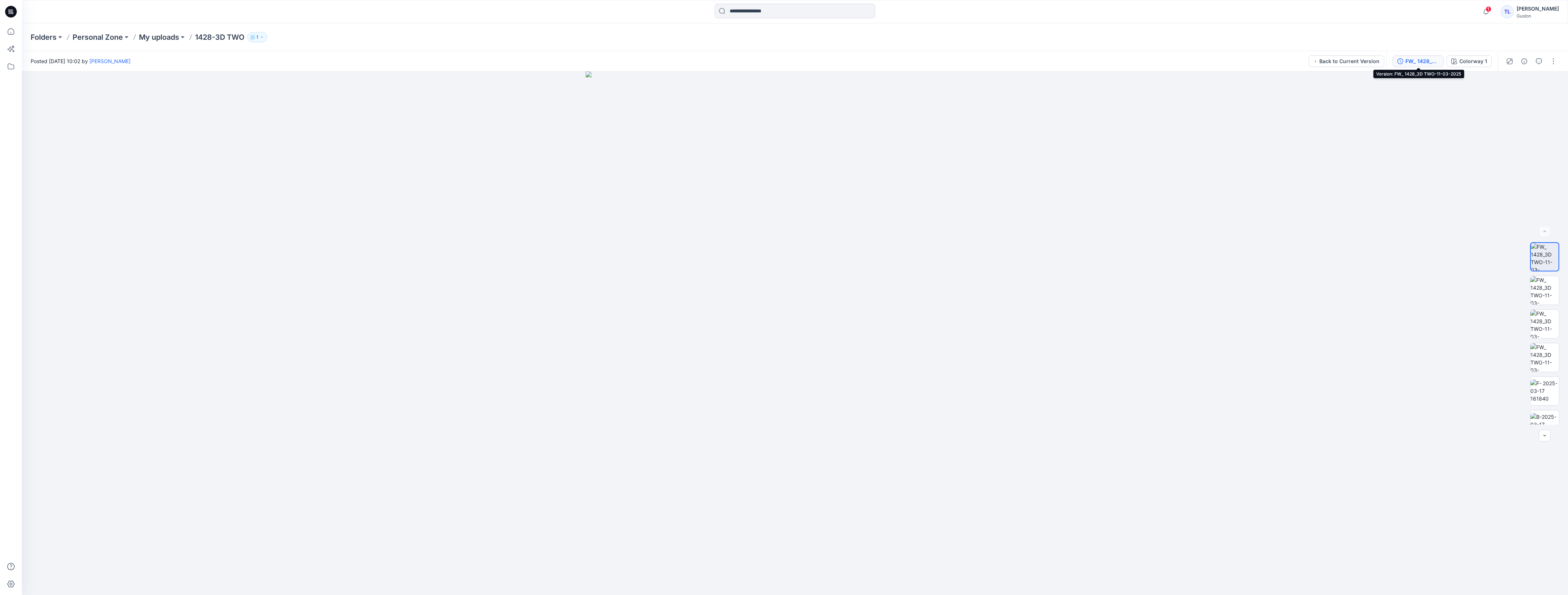
click at [1429, 60] on div "FW_ 1428_3D TWO-11-03-2025" at bounding box center [1422, 61] width 33 height 8
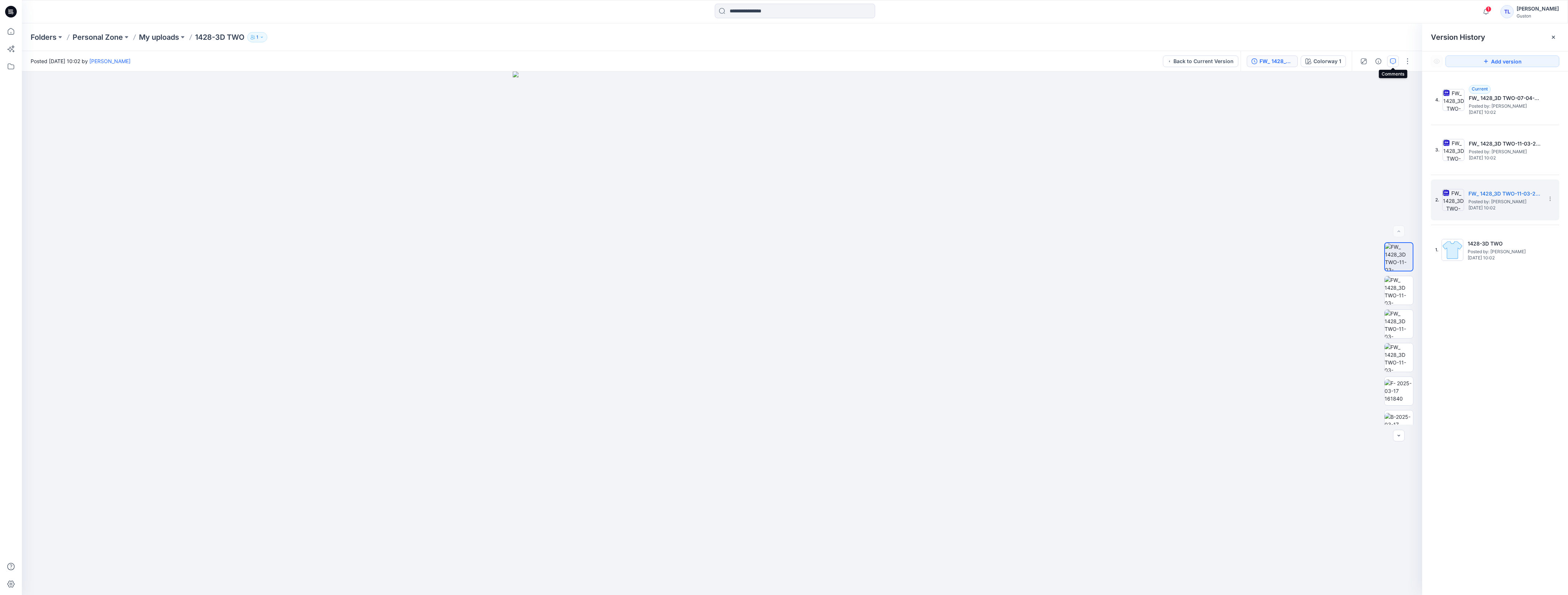
click at [1392, 63] on icon "button" at bounding box center [1393, 62] width 6 height 6
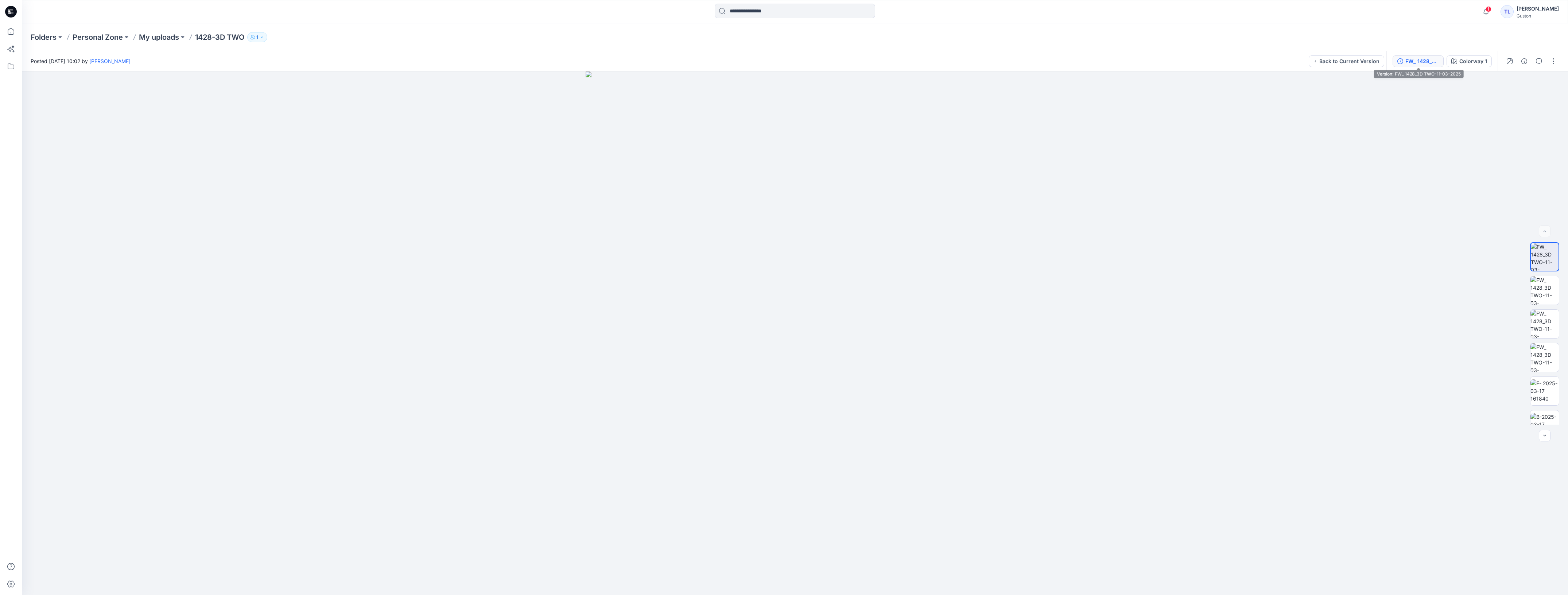
click at [1406, 60] on div "FW_ 1428_3D TWO-11-03-2025" at bounding box center [1422, 61] width 33 height 8
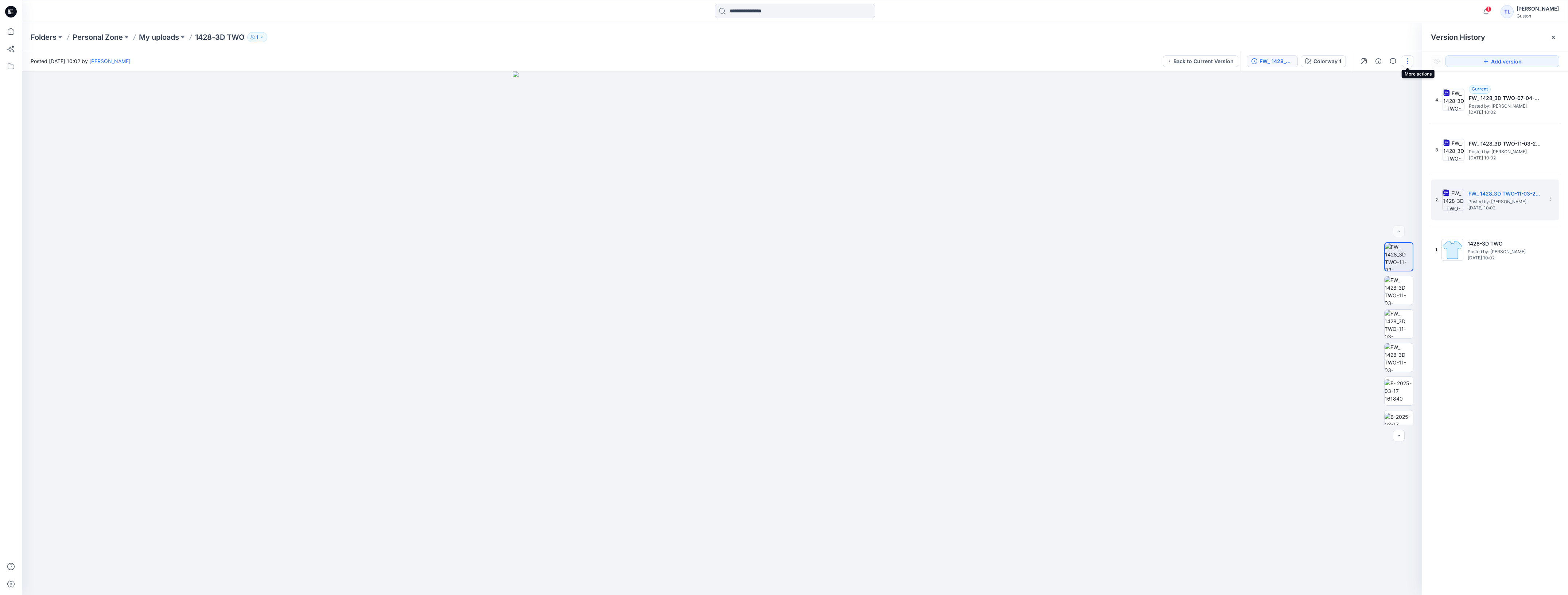
click at [1410, 60] on button "button" at bounding box center [1407, 61] width 12 height 12
click at [1304, 161] on div at bounding box center [722, 333] width 1400 height 524
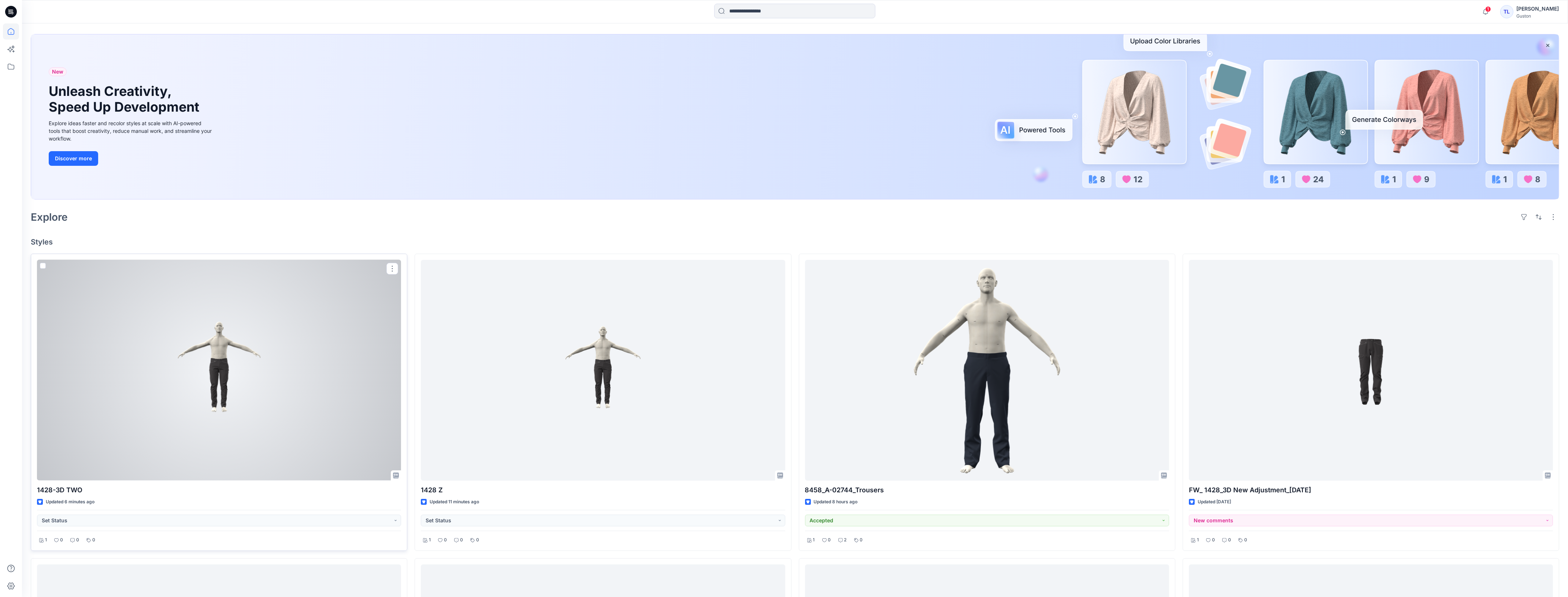
scroll to position [46, 0]
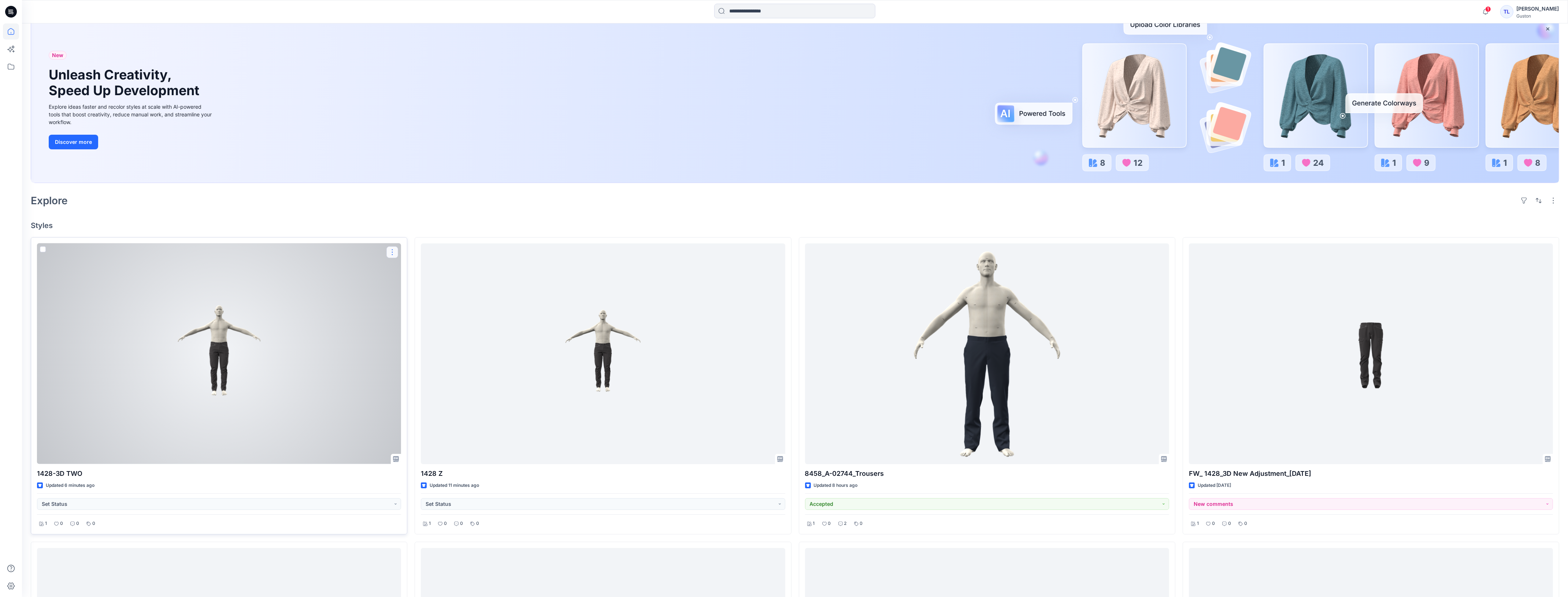
click at [393, 255] on button "button" at bounding box center [392, 252] width 12 height 12
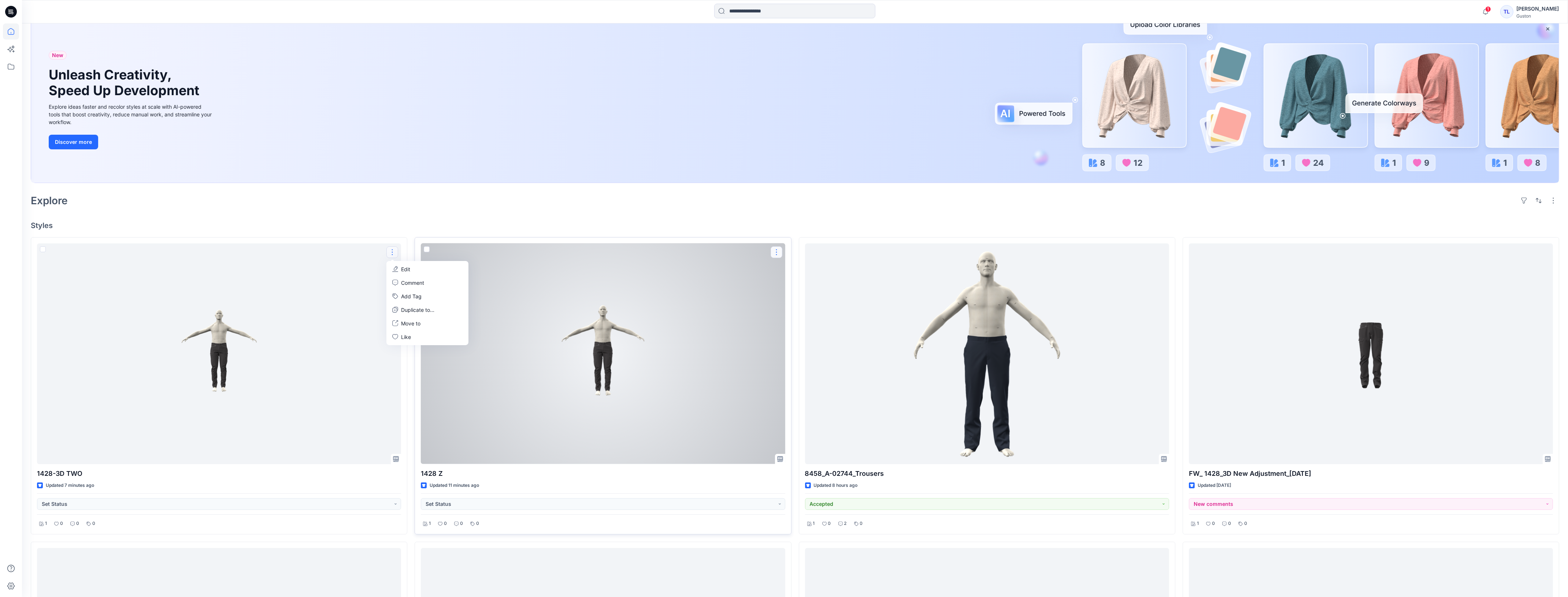
click at [778, 253] on button "button" at bounding box center [776, 252] width 12 height 12
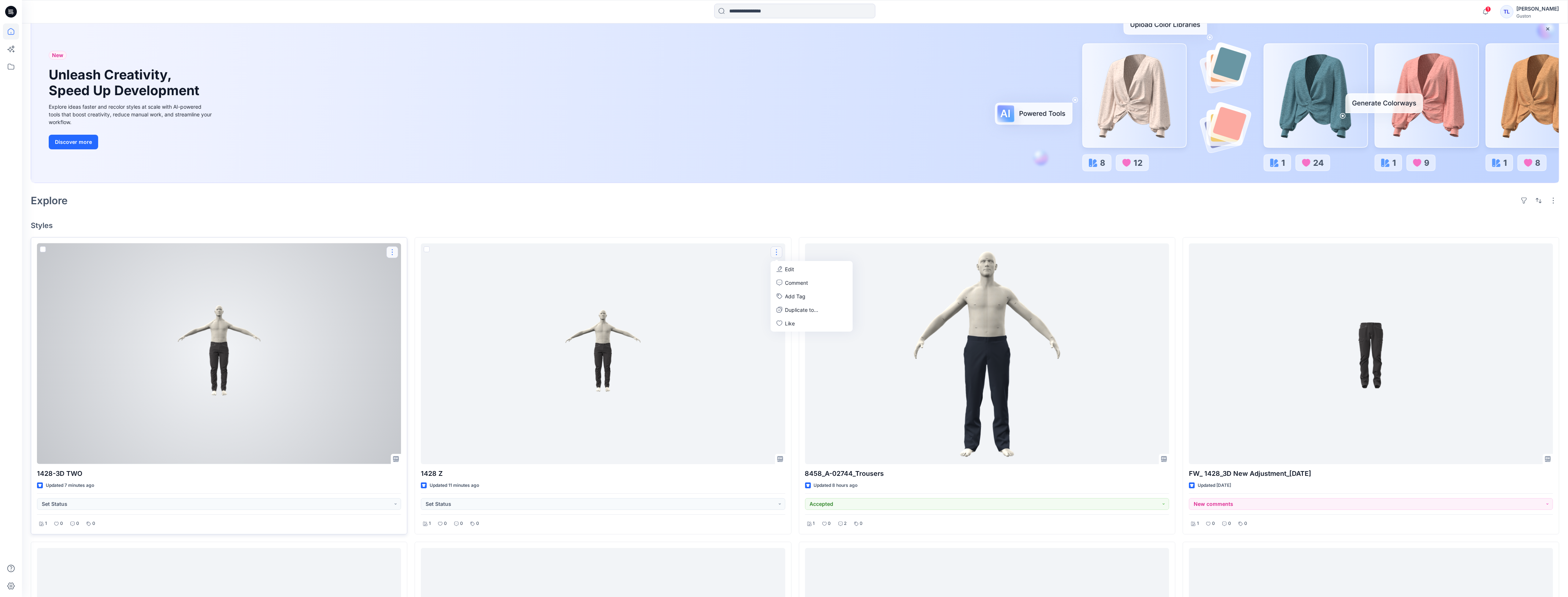
click at [396, 254] on button "button" at bounding box center [392, 252] width 12 height 12
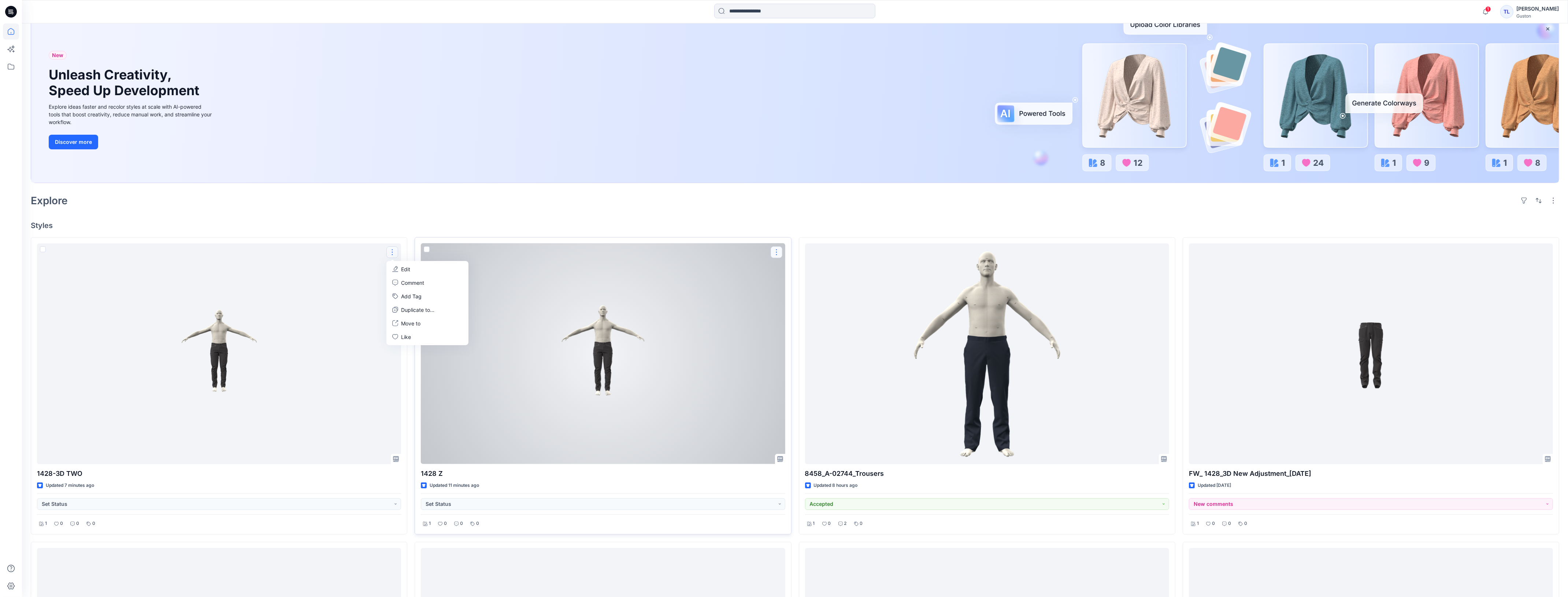
click at [779, 254] on button "button" at bounding box center [776, 252] width 12 height 12
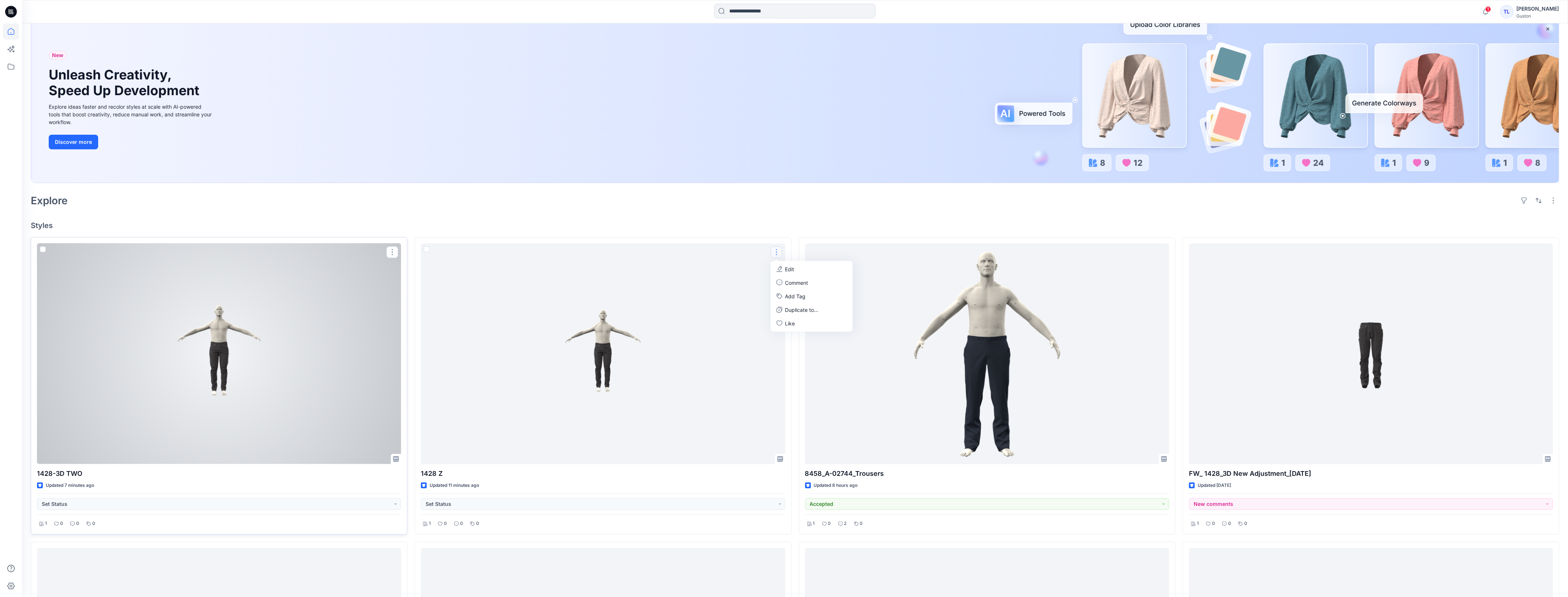
click at [337, 286] on div at bounding box center [219, 353] width 364 height 221
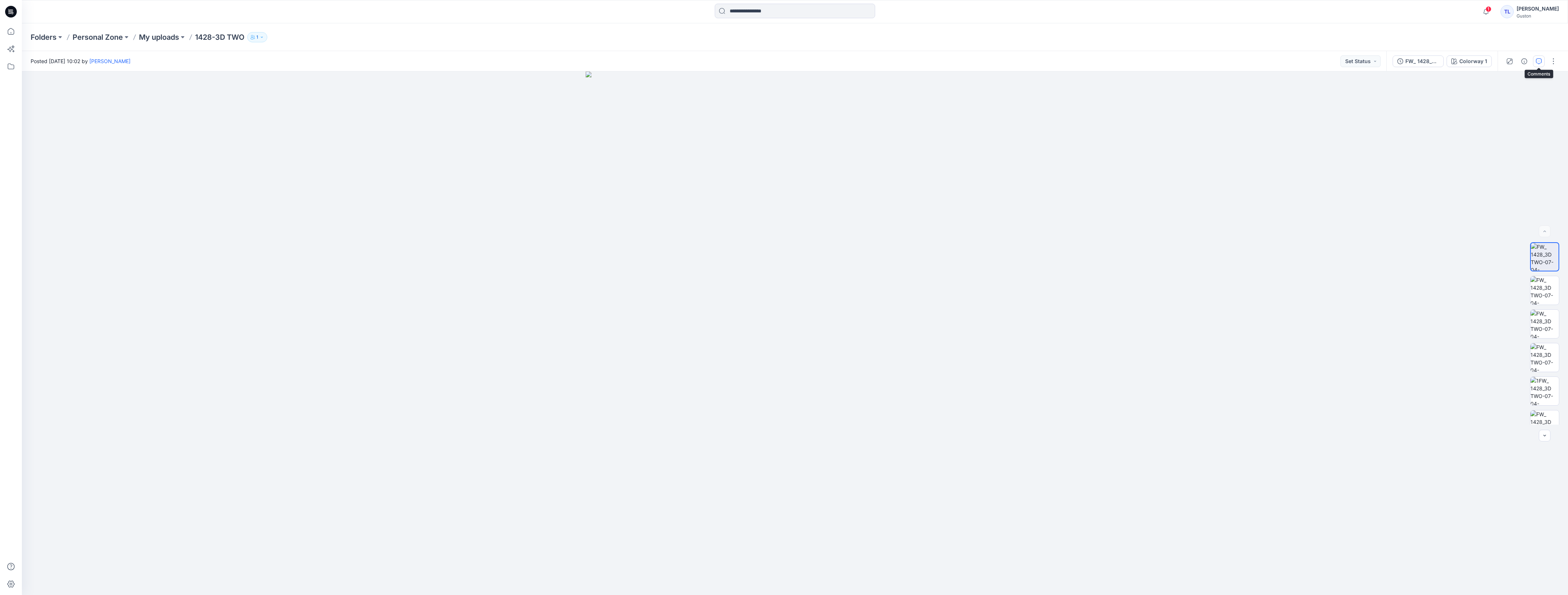
click at [1535, 58] on button "button" at bounding box center [1538, 61] width 12 height 12
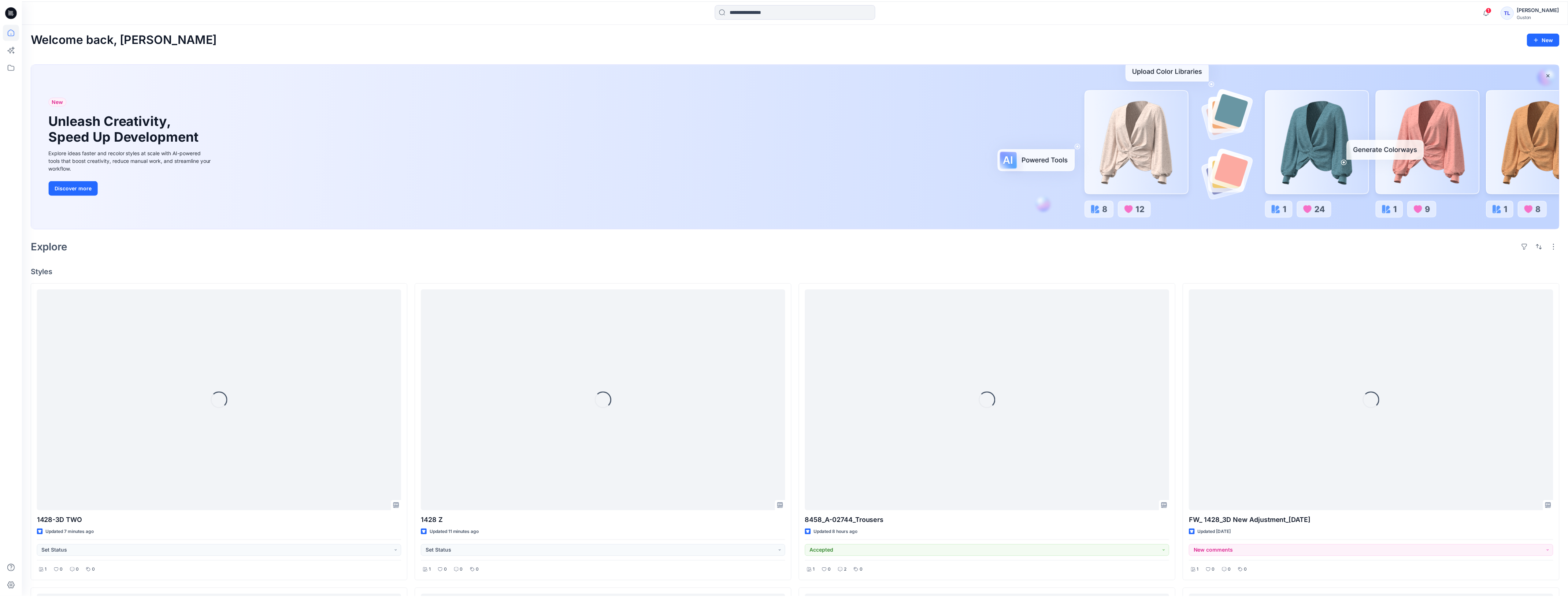
scroll to position [46, 0]
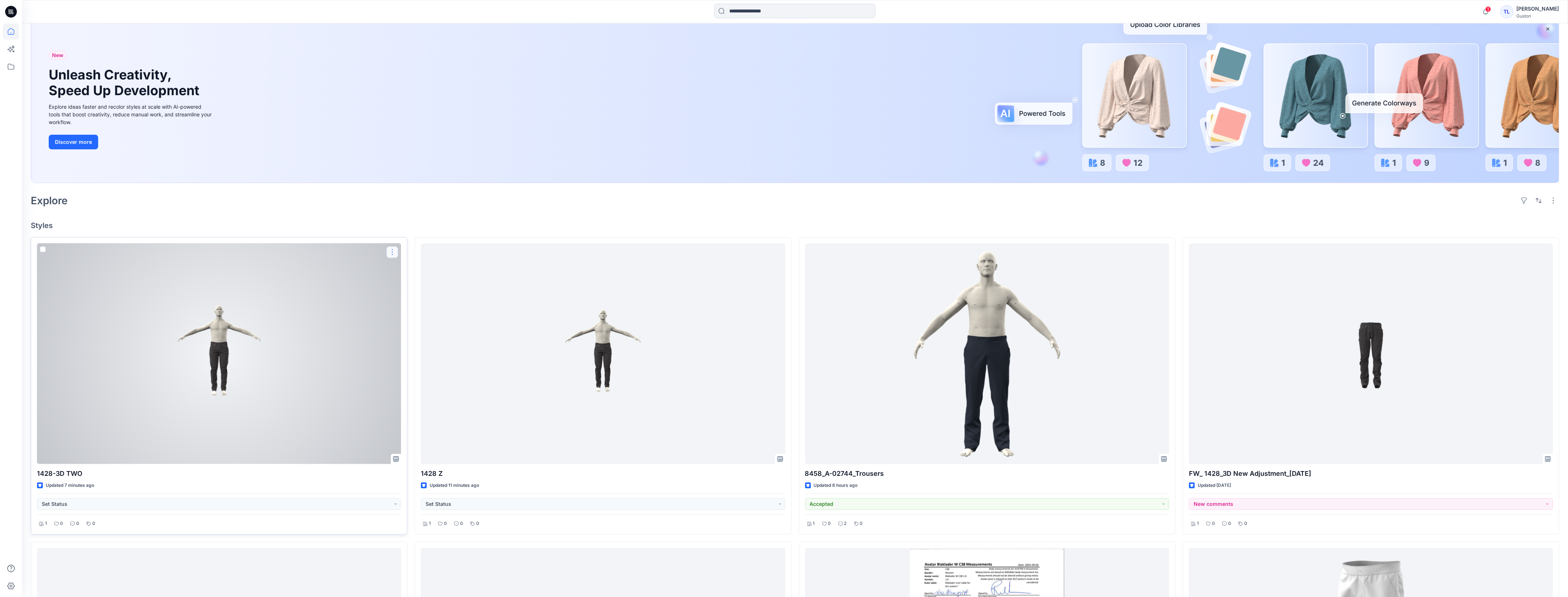
click at [387, 255] on button "button" at bounding box center [392, 252] width 12 height 12
click at [416, 272] on button "Edit" at bounding box center [427, 269] width 79 height 13
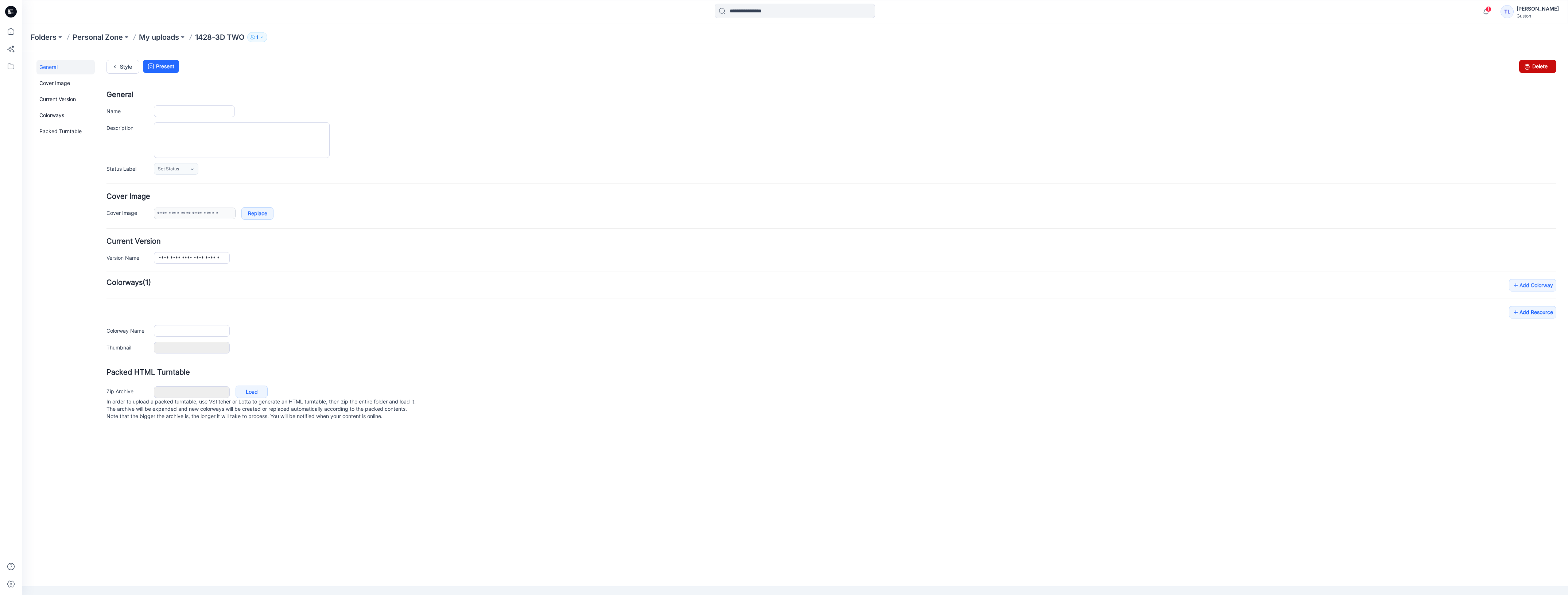
click at [1538, 66] on link "Delete" at bounding box center [1538, 66] width 37 height 13
type input "**********"
type textarea "**********"
type input "**********"
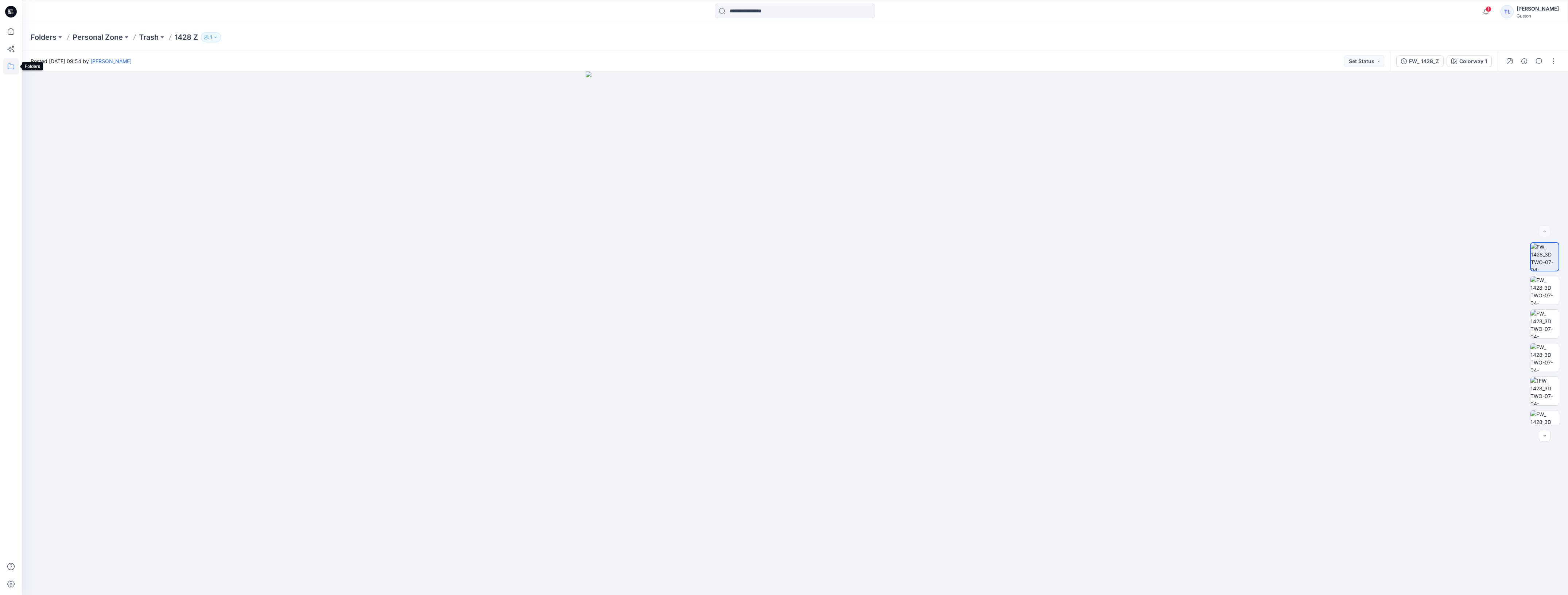
click at [10, 68] on icon at bounding box center [11, 66] width 16 height 16
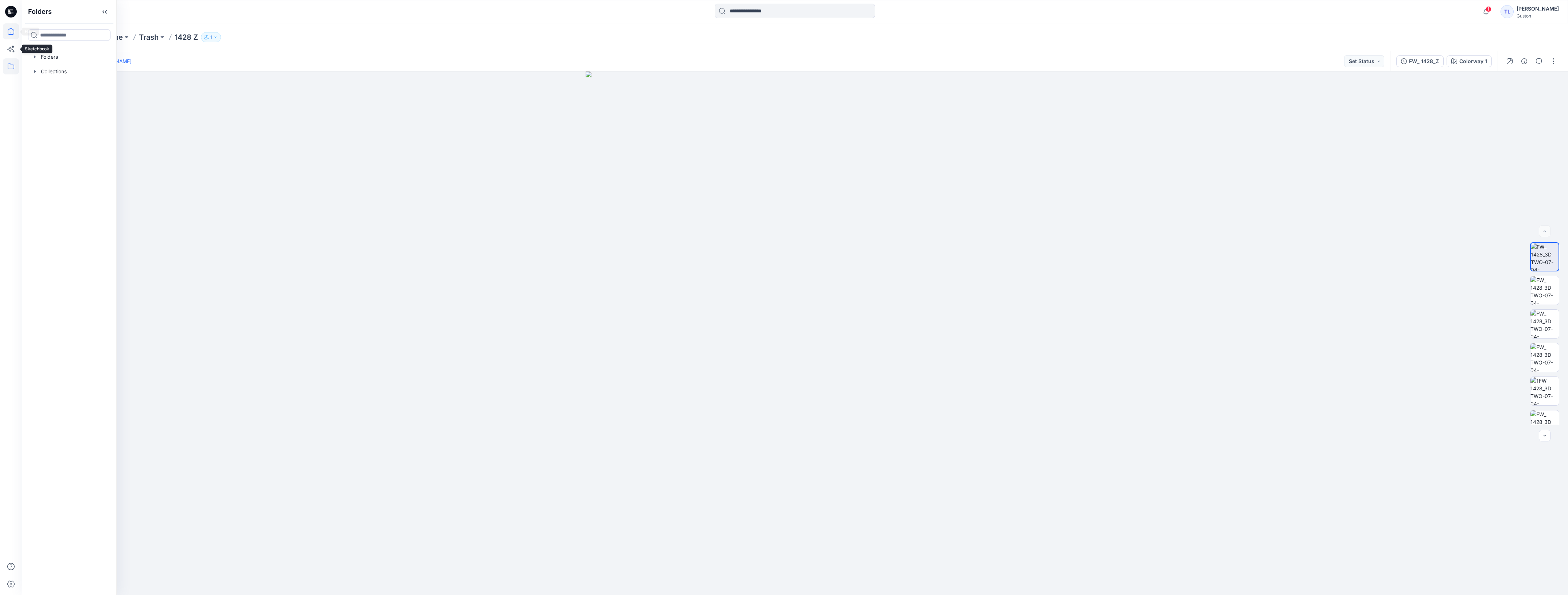
click at [10, 30] on icon at bounding box center [11, 31] width 16 height 16
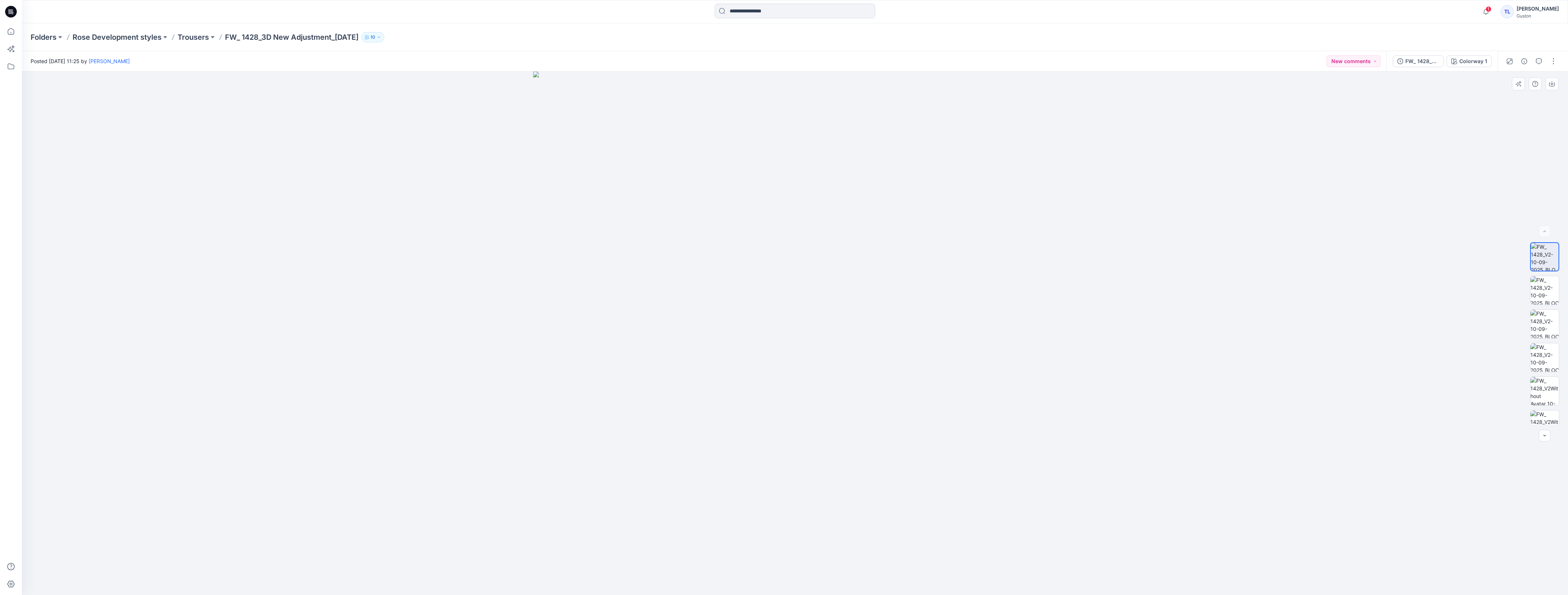
drag, startPoint x: 610, startPoint y: 457, endPoint x: 411, endPoint y: 371, distance: 216.8
click at [409, 371] on div at bounding box center [795, 333] width 1546 height 524
drag, startPoint x: 475, startPoint y: 371, endPoint x: 479, endPoint y: 373, distance: 4.5
click at [478, 373] on div at bounding box center [795, 333] width 1546 height 524
click at [479, 373] on div at bounding box center [795, 333] width 1546 height 524
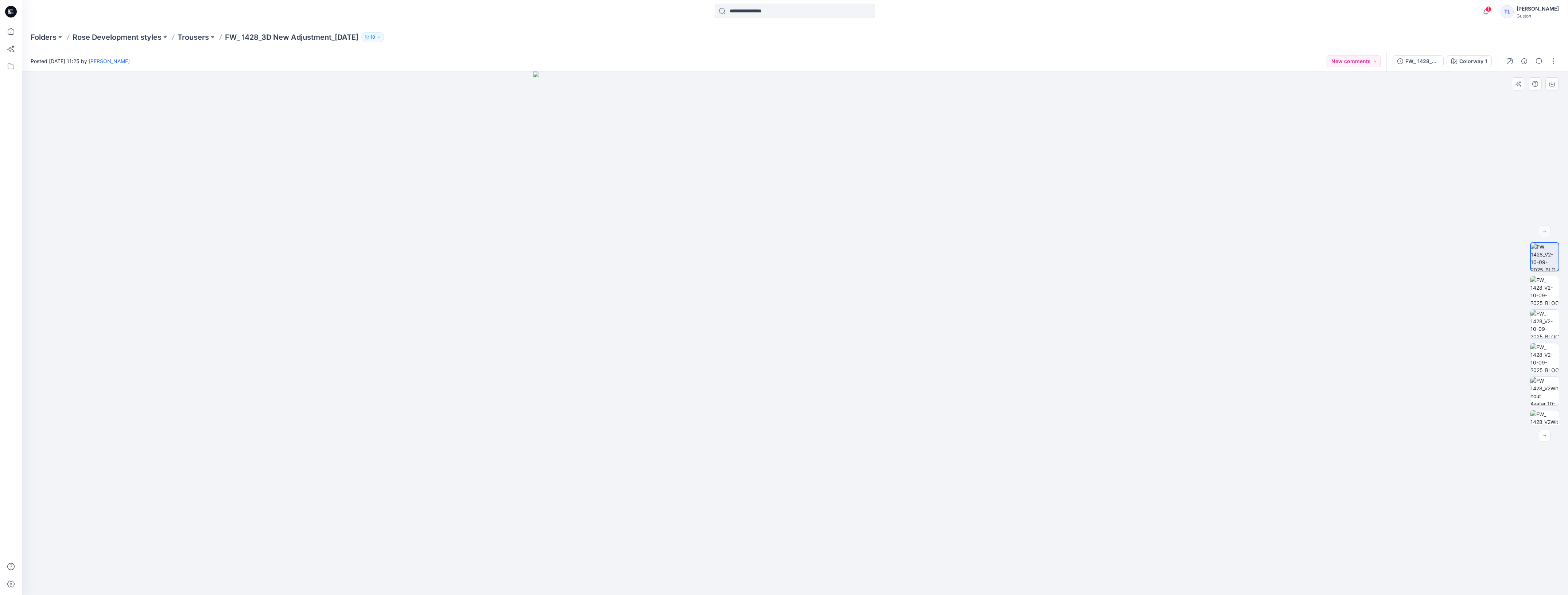
click at [479, 373] on div at bounding box center [795, 333] width 1546 height 524
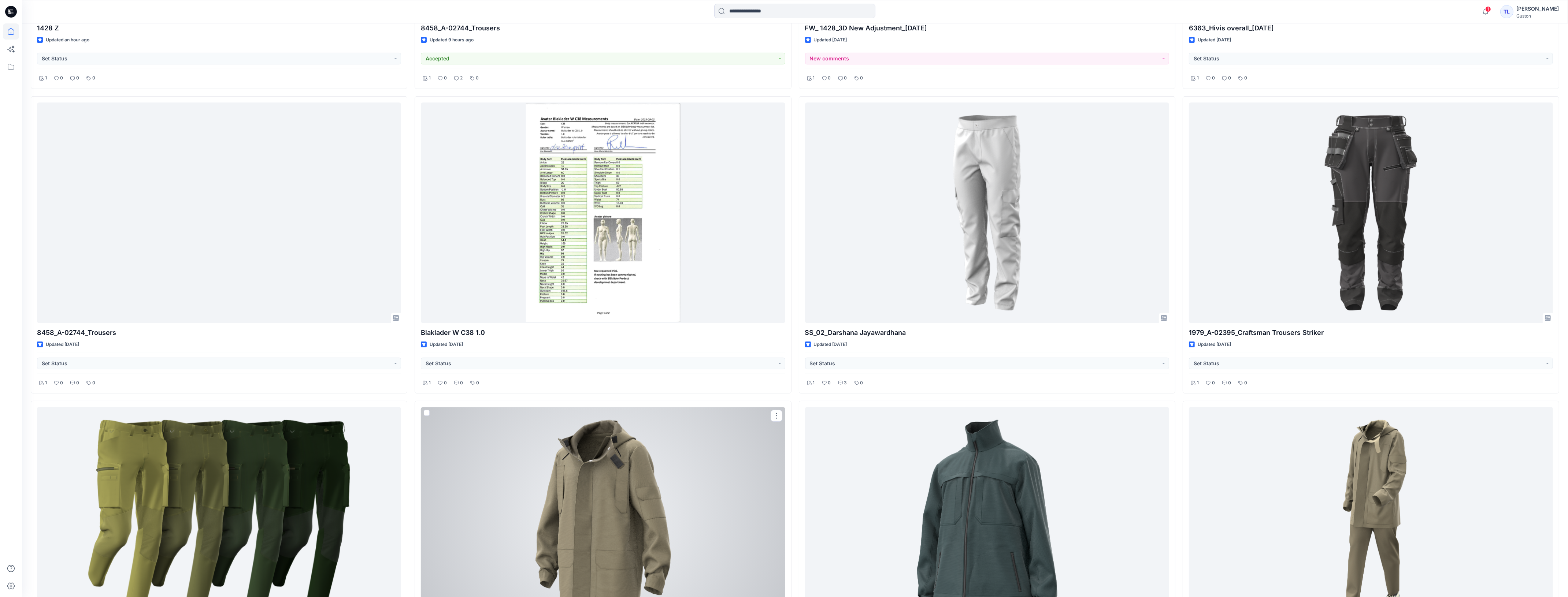
scroll to position [445, 0]
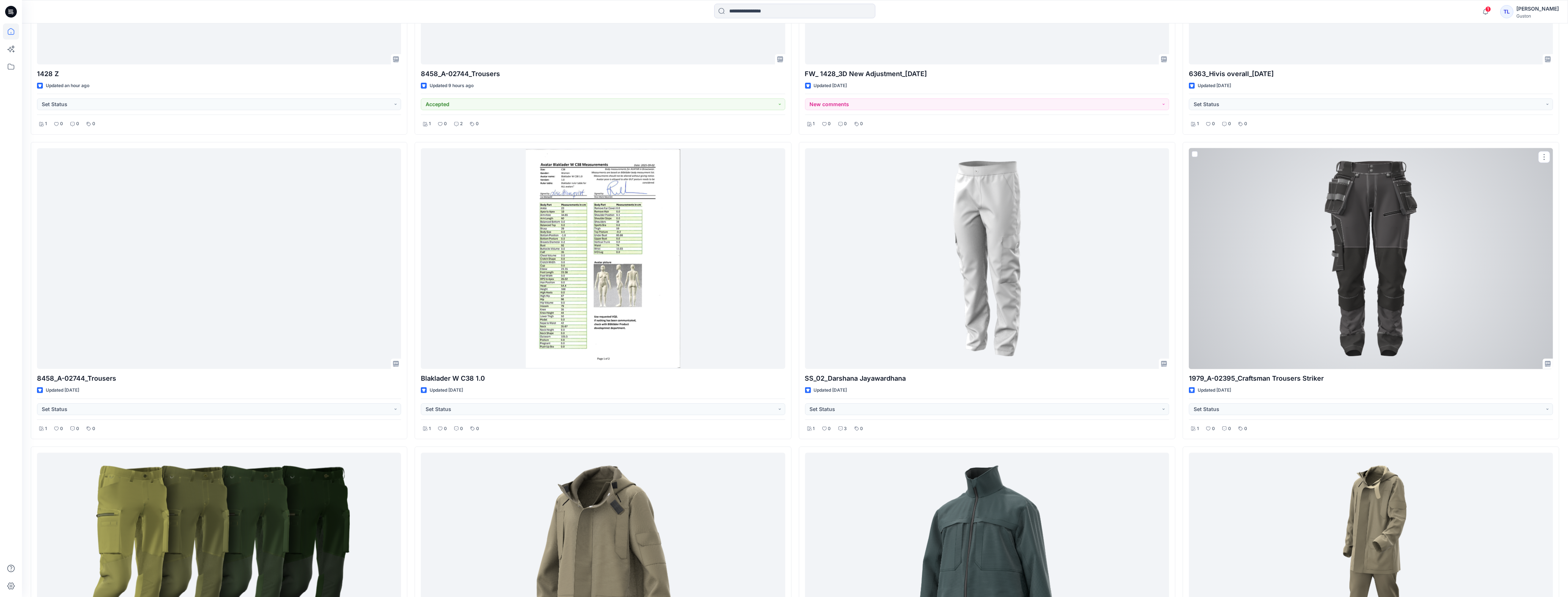
click at [1391, 343] on div at bounding box center [1371, 258] width 364 height 221
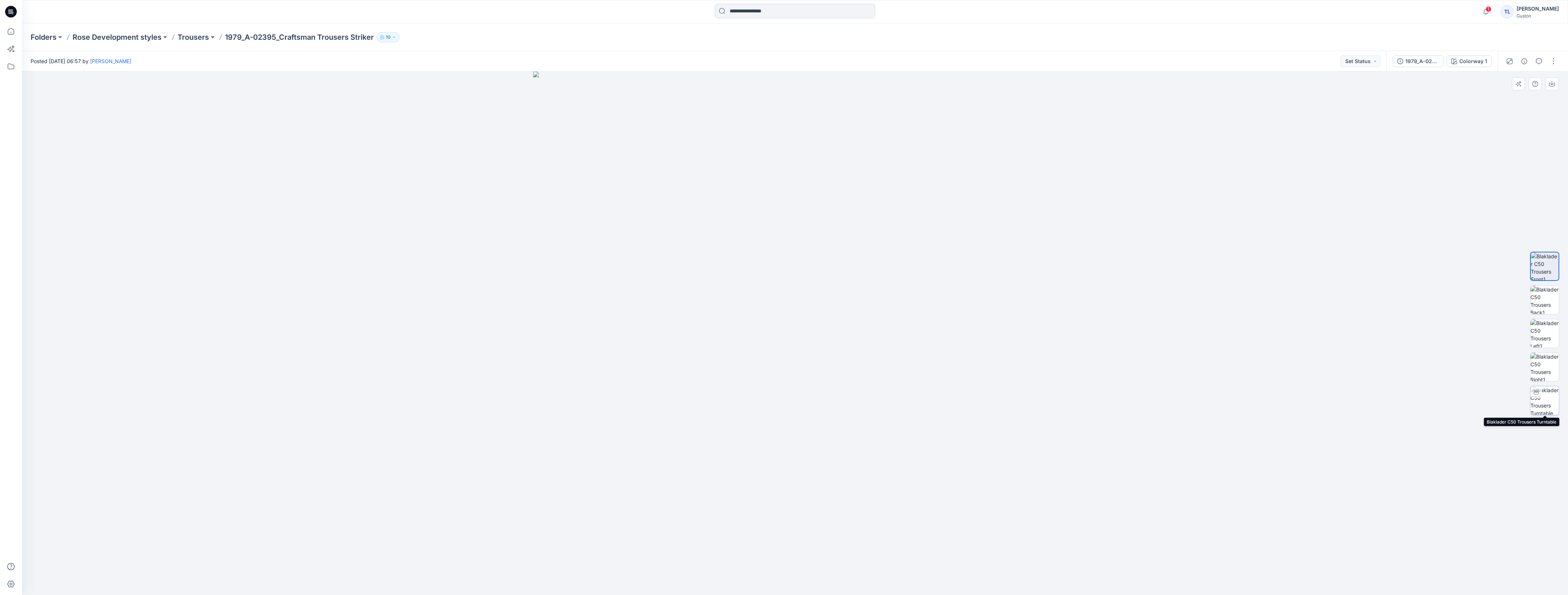
click at [1548, 401] on img at bounding box center [1544, 400] width 29 height 29
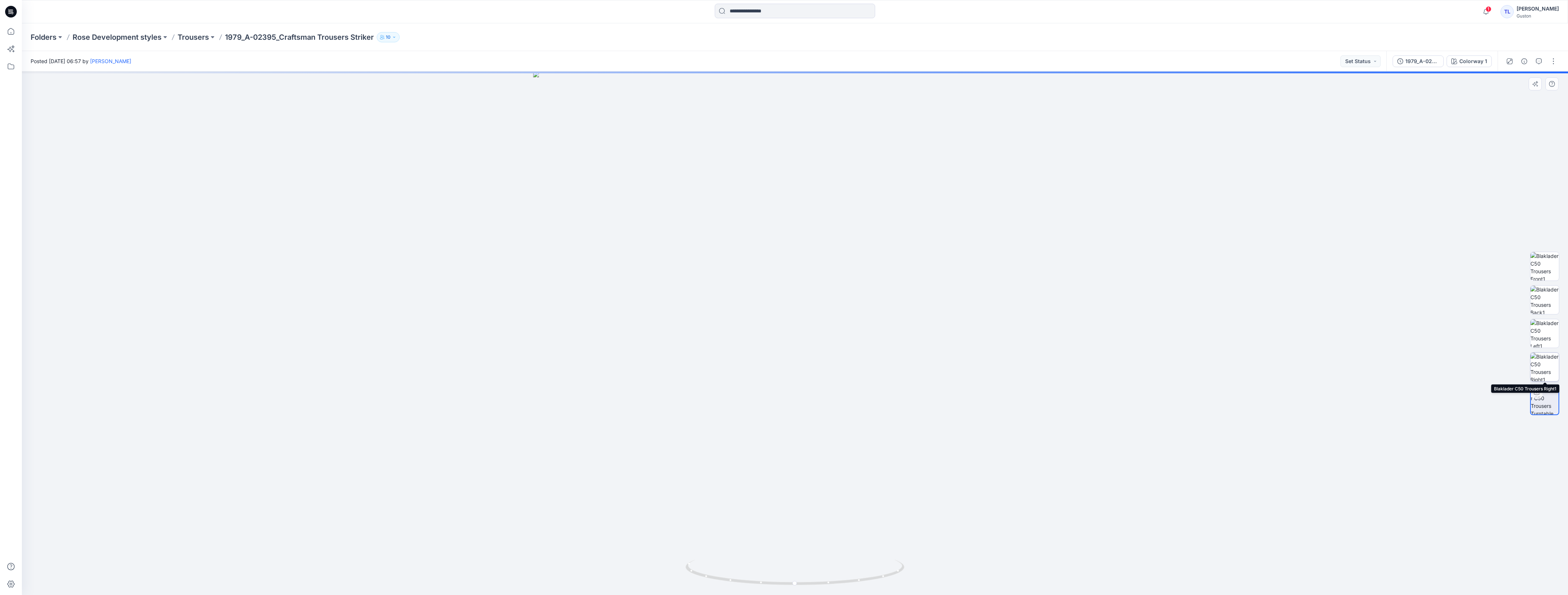
click at [1543, 370] on img at bounding box center [1544, 367] width 29 height 29
click at [1543, 370] on img at bounding box center [1545, 367] width 28 height 28
click at [1549, 338] on img at bounding box center [1544, 333] width 29 height 29
click at [1544, 305] on img at bounding box center [1544, 300] width 29 height 29
click at [1547, 271] on img at bounding box center [1544, 266] width 29 height 29
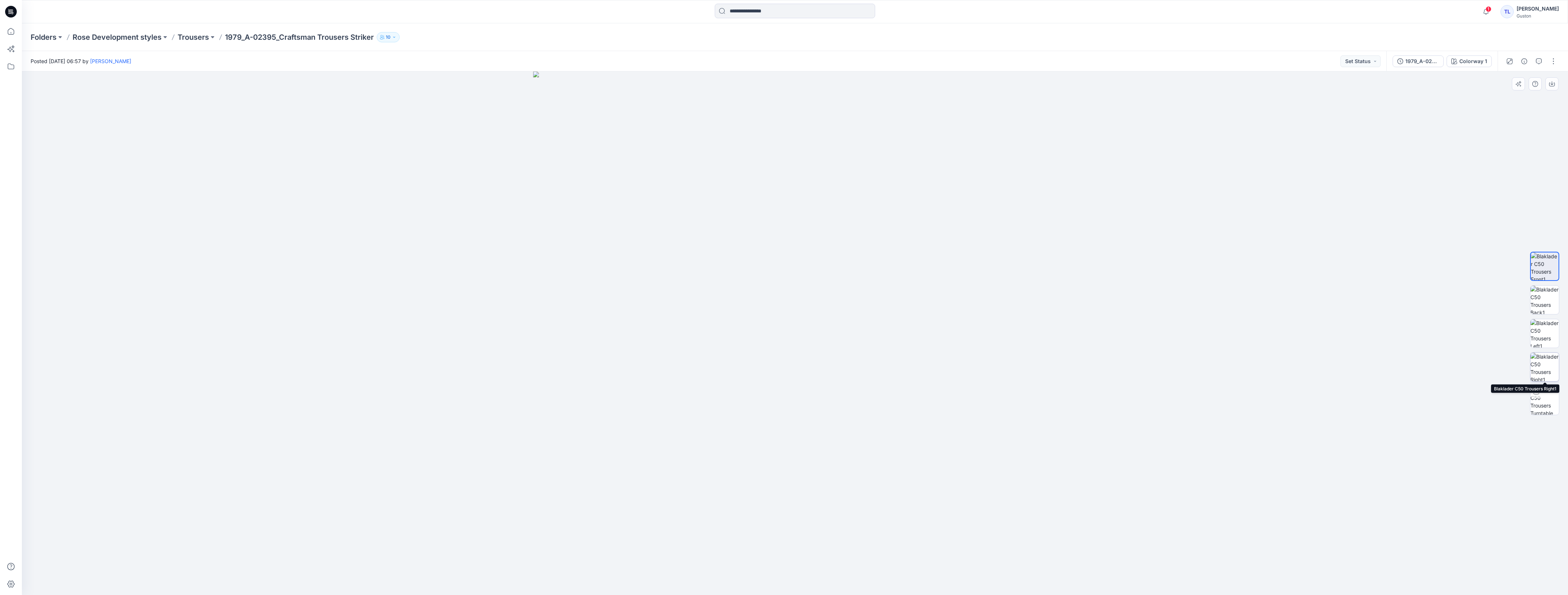
click at [1551, 373] on img at bounding box center [1544, 367] width 29 height 29
click at [1549, 342] on img at bounding box center [1544, 333] width 29 height 29
drag, startPoint x: 857, startPoint y: 192, endPoint x: 812, endPoint y: 410, distance: 222.6
click at [812, 410] on img at bounding box center [794, 318] width 1054 height 555
click at [1550, 300] on img at bounding box center [1544, 300] width 29 height 29
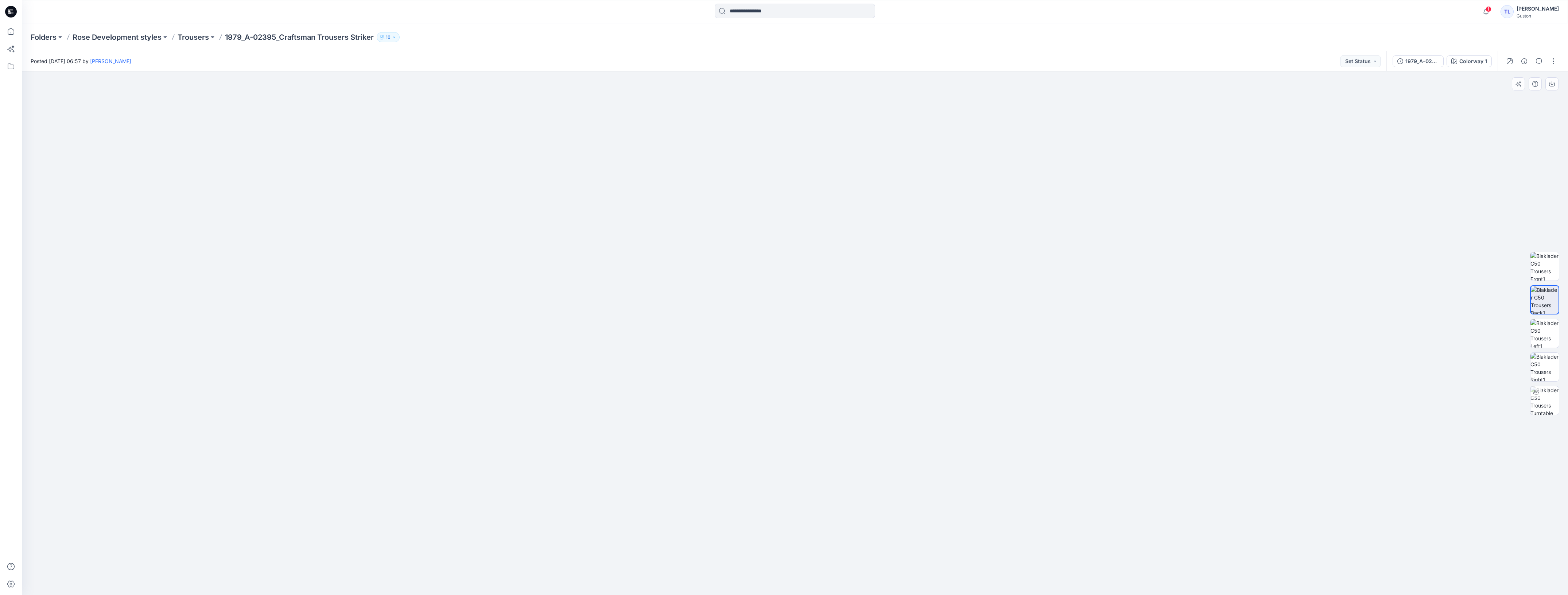
drag, startPoint x: 880, startPoint y: 470, endPoint x: 888, endPoint y: 205, distance: 265.1
click at [888, 205] on img at bounding box center [794, 121] width 948 height 948
drag, startPoint x: 833, startPoint y: 248, endPoint x: 782, endPoint y: 436, distance: 194.8
click at [1547, 368] on img at bounding box center [1544, 367] width 29 height 29
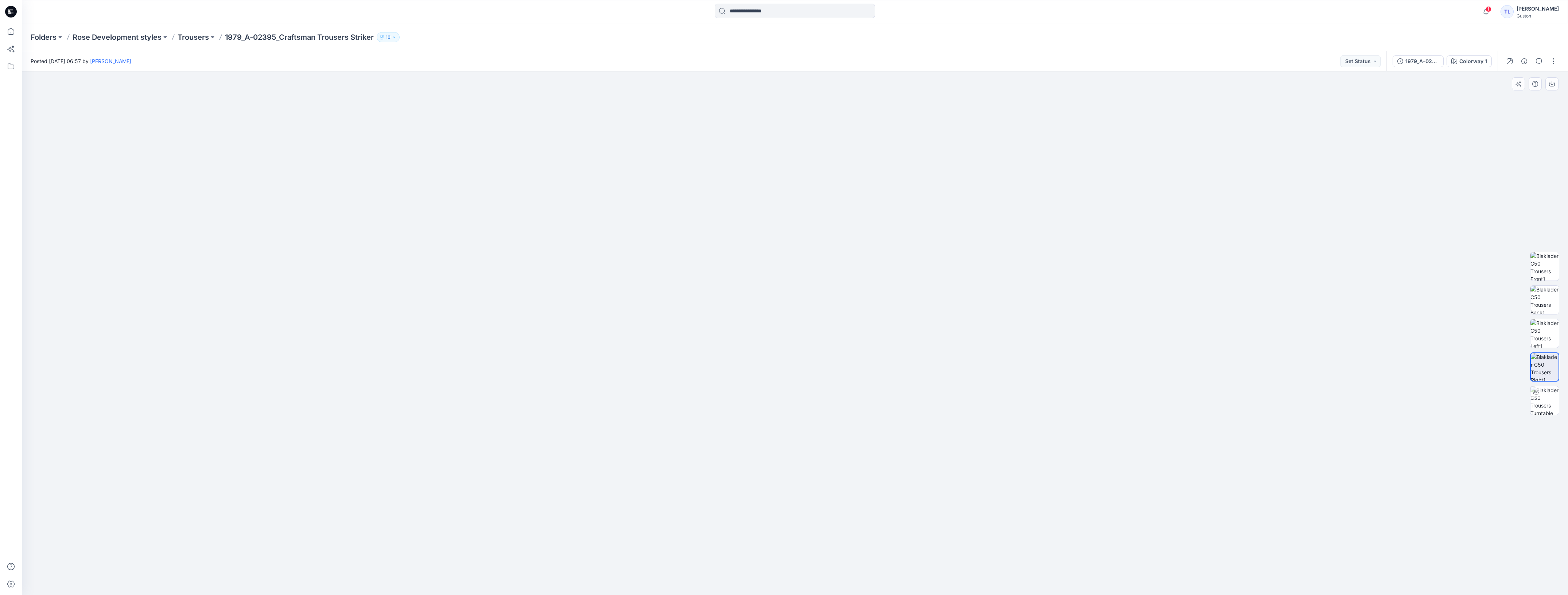
drag, startPoint x: 884, startPoint y: 250, endPoint x: 857, endPoint y: 371, distance: 124.0
click at [857, 371] on img at bounding box center [775, 128] width 1584 height 934
click at [1486, 11] on span "1" at bounding box center [1489, 9] width 6 height 6
click at [1544, 398] on img at bounding box center [1544, 400] width 29 height 29
drag, startPoint x: 989, startPoint y: 378, endPoint x: 949, endPoint y: 384, distance: 40.4
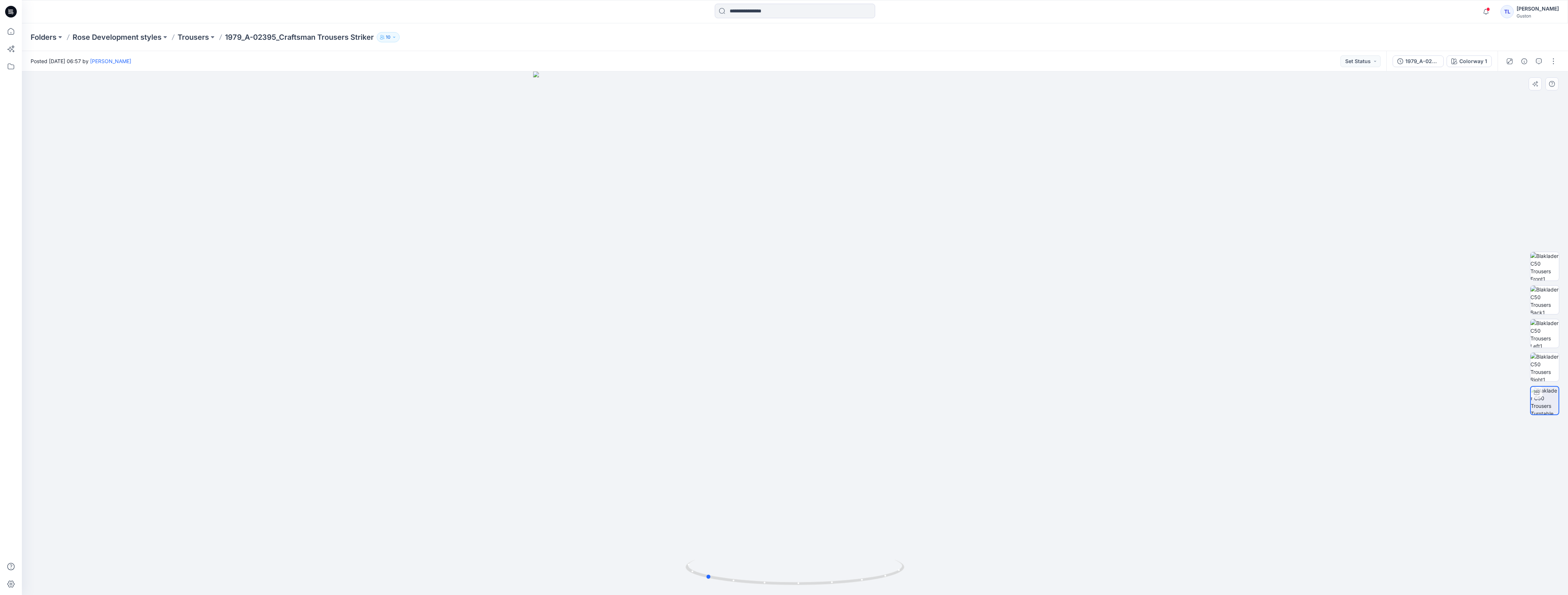
click at [949, 384] on div at bounding box center [795, 333] width 1546 height 524
drag, startPoint x: 1063, startPoint y: 354, endPoint x: 811, endPoint y: 322, distance: 254.0
click at [863, 451] on div at bounding box center [795, 333] width 1546 height 524
drag, startPoint x: 796, startPoint y: 291, endPoint x: 1187, endPoint y: 325, distance: 392.5
click at [1194, 320] on div at bounding box center [795, 333] width 1546 height 524
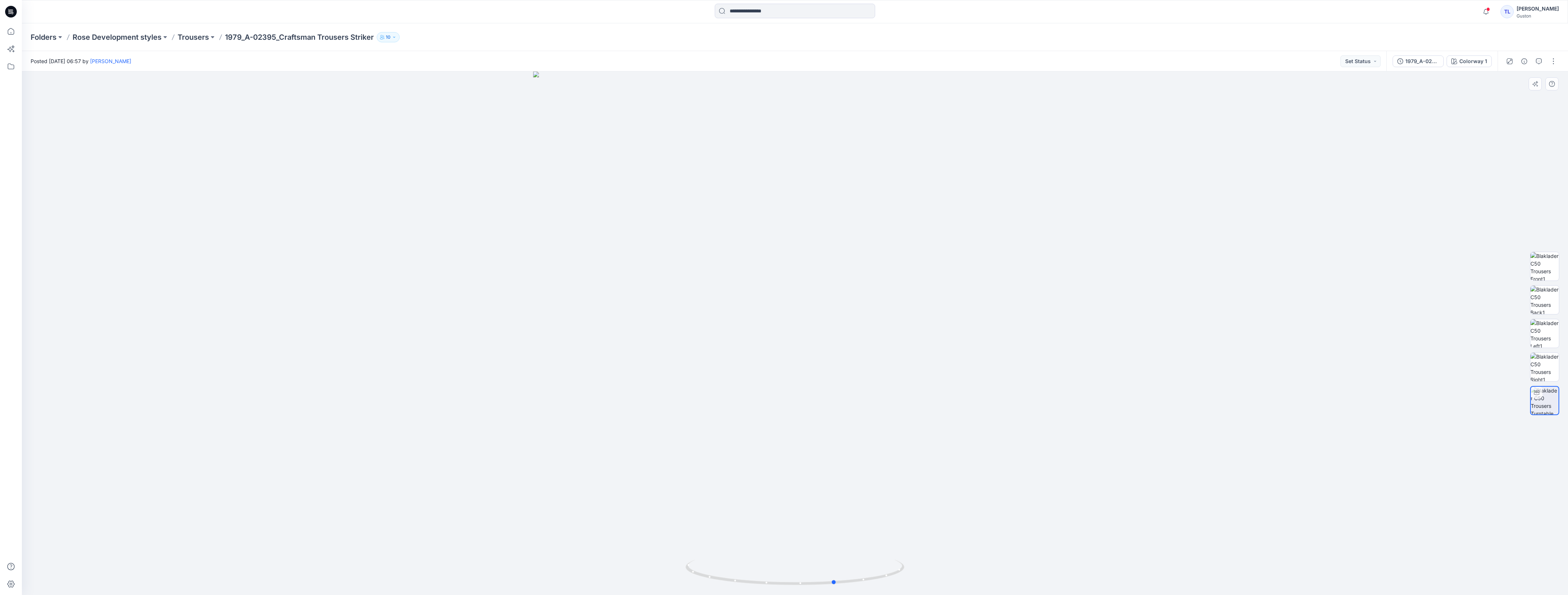
drag, startPoint x: 505, startPoint y: 414, endPoint x: 658, endPoint y: 438, distance: 154.9
click at [658, 438] on div at bounding box center [795, 333] width 1546 height 524
drag, startPoint x: 788, startPoint y: 190, endPoint x: 773, endPoint y: 434, distance: 244.5
click at [773, 434] on img at bounding box center [795, 333] width 866 height 524
drag, startPoint x: 1003, startPoint y: 398, endPoint x: 1009, endPoint y: 392, distance: 8.5
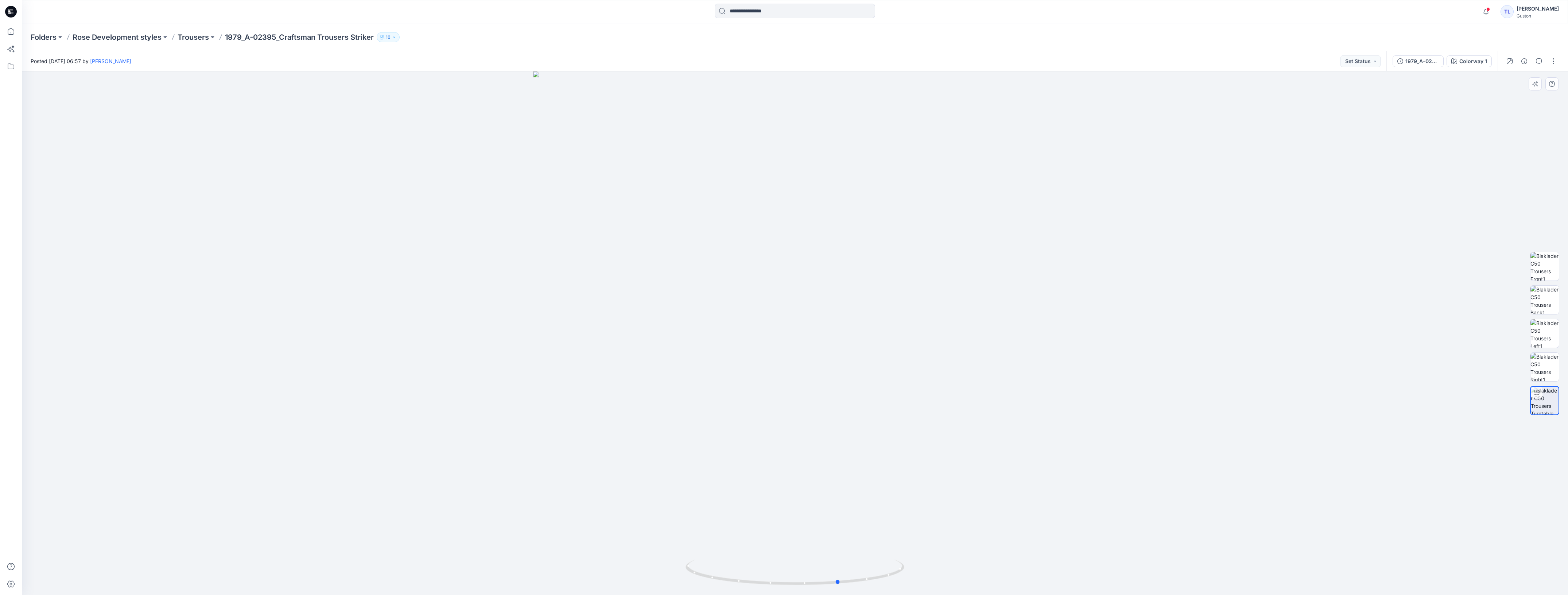
click at [1009, 392] on div at bounding box center [795, 333] width 1546 height 524
drag, startPoint x: 810, startPoint y: 398, endPoint x: 882, endPoint y: 115, distance: 292.0
click at [882, 115] on img at bounding box center [795, 249] width 691 height 691
click at [1548, 267] on img at bounding box center [1544, 266] width 29 height 29
